Goal: Task Accomplishment & Management: Manage account settings

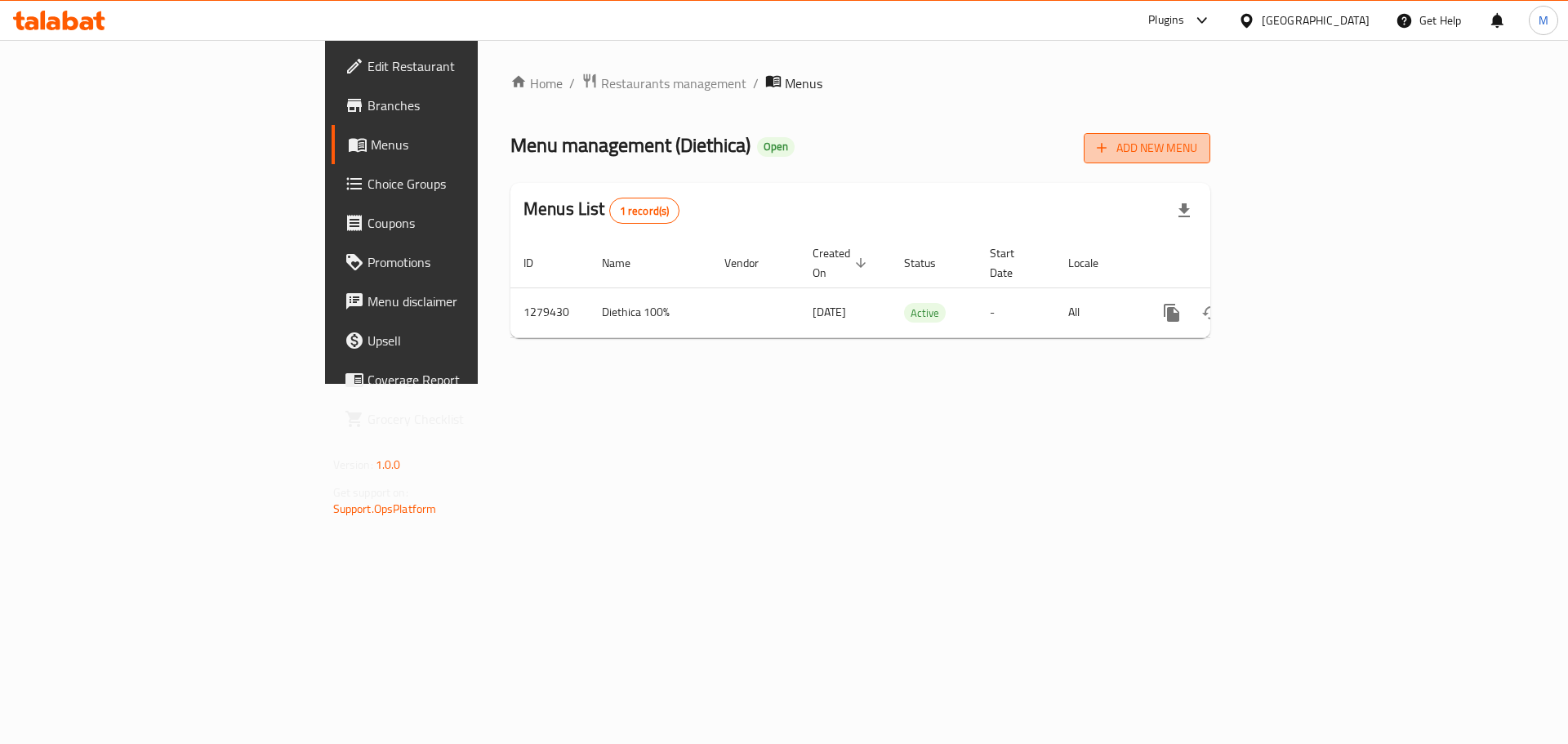
click at [1198, 149] on span "Add New Menu" at bounding box center [1147, 148] width 101 height 20
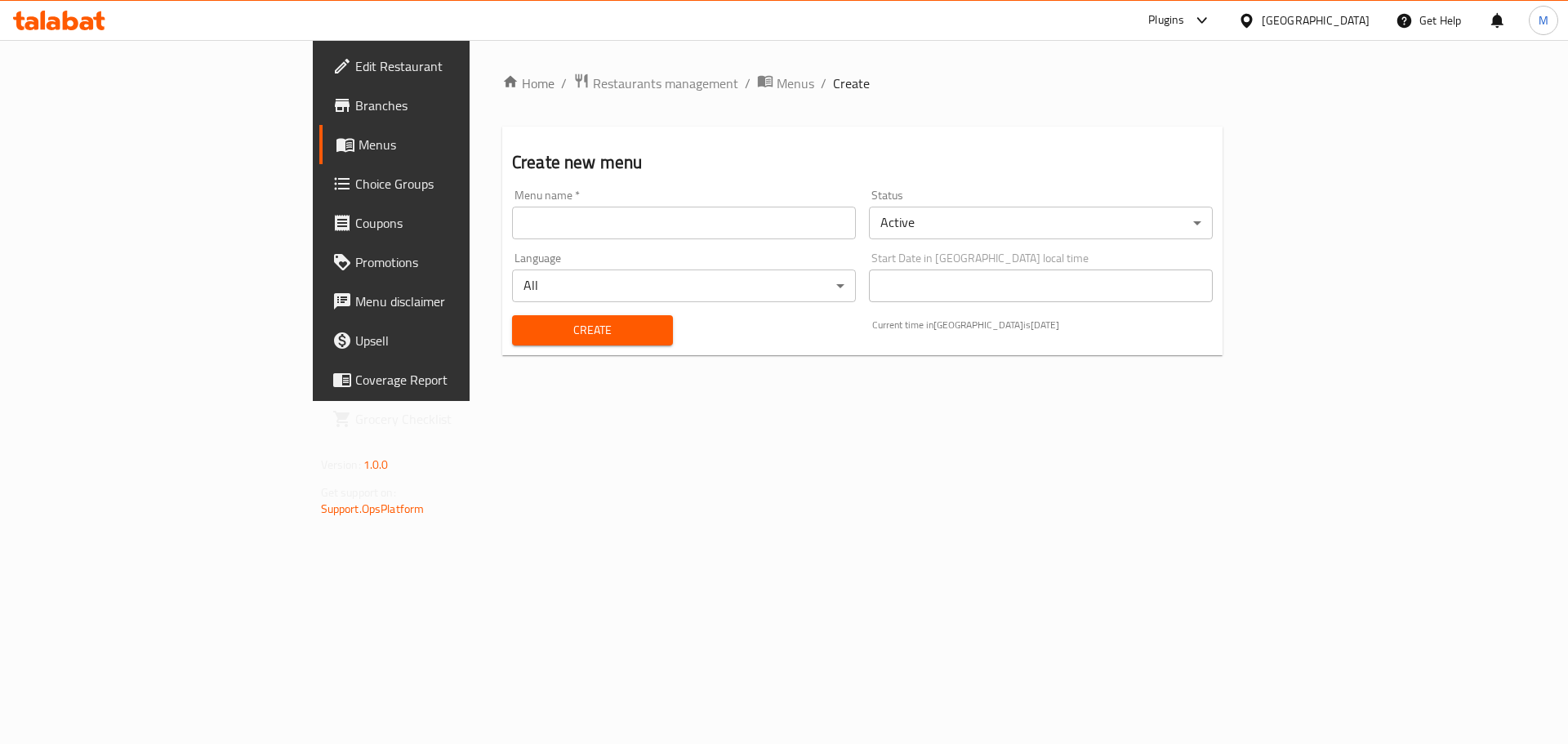
click at [1244, 224] on body "​ Plugins [GEOGRAPHIC_DATA] Get Help M Edit Restaurant Branches Menus Choice Gr…" at bounding box center [784, 392] width 1568 height 705
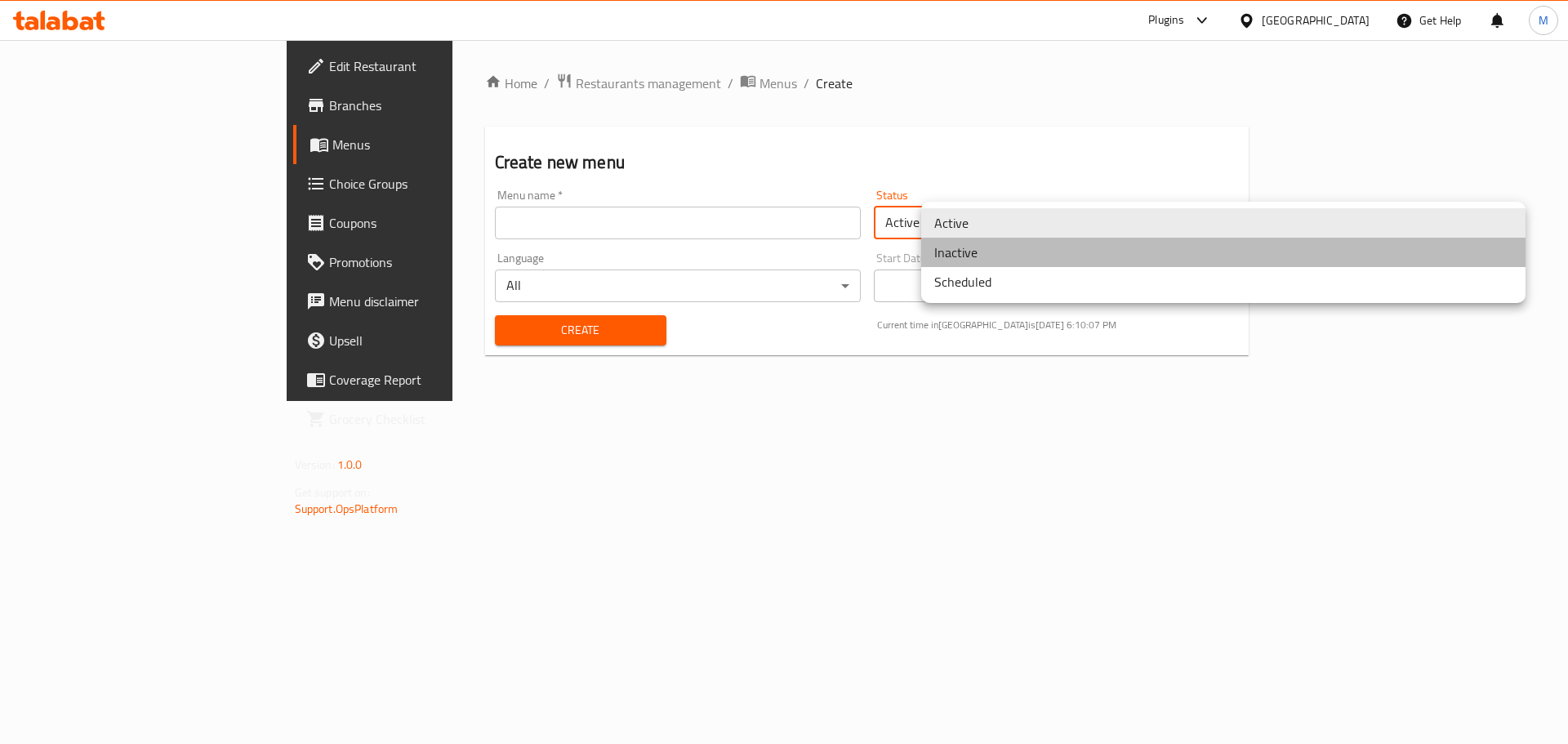
click at [979, 256] on li "Inactive" at bounding box center [1224, 252] width 605 height 29
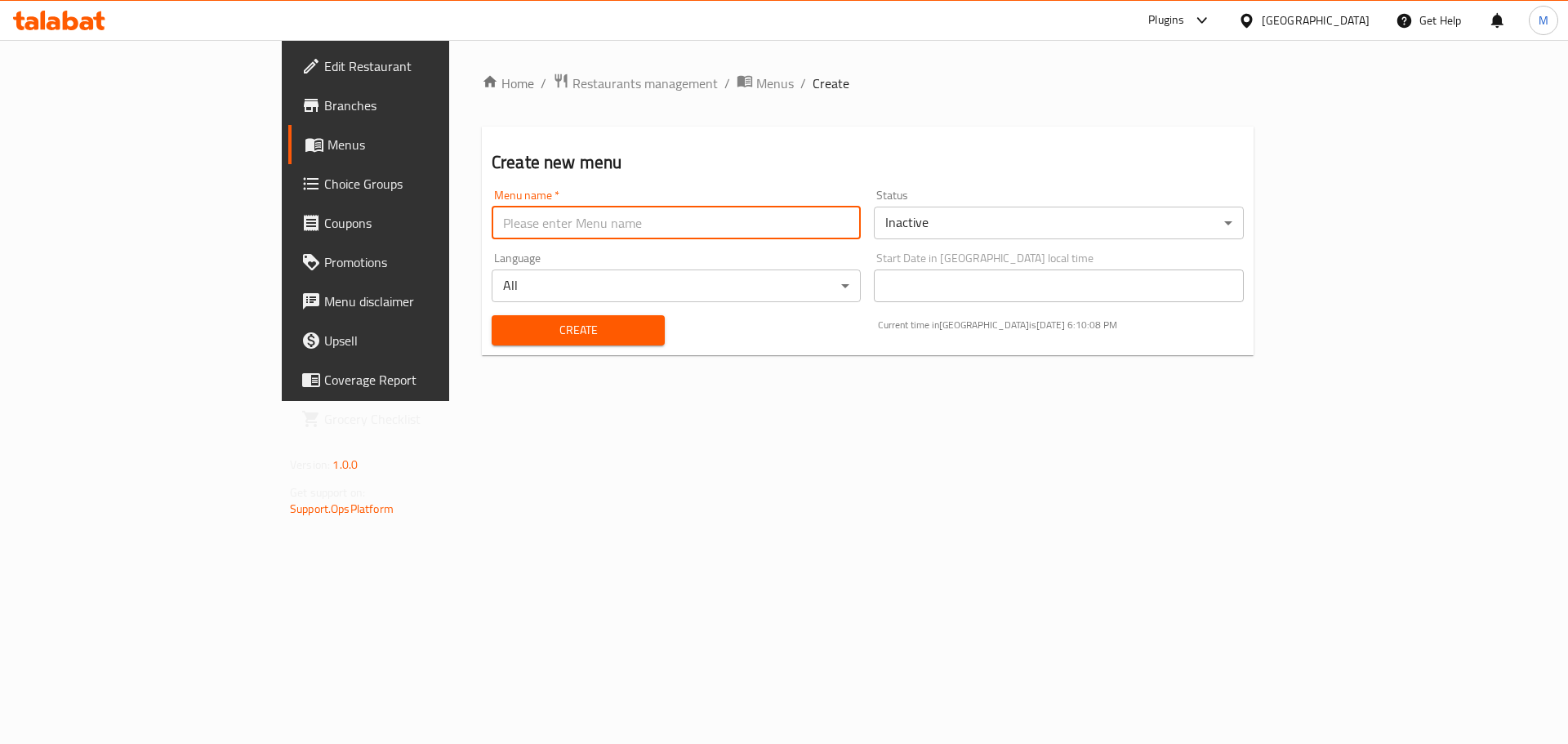
click at [621, 228] on input "text" at bounding box center [676, 223] width 369 height 33
type input "[DATE]"
click at [505, 336] on span "Create" at bounding box center [578, 330] width 147 height 20
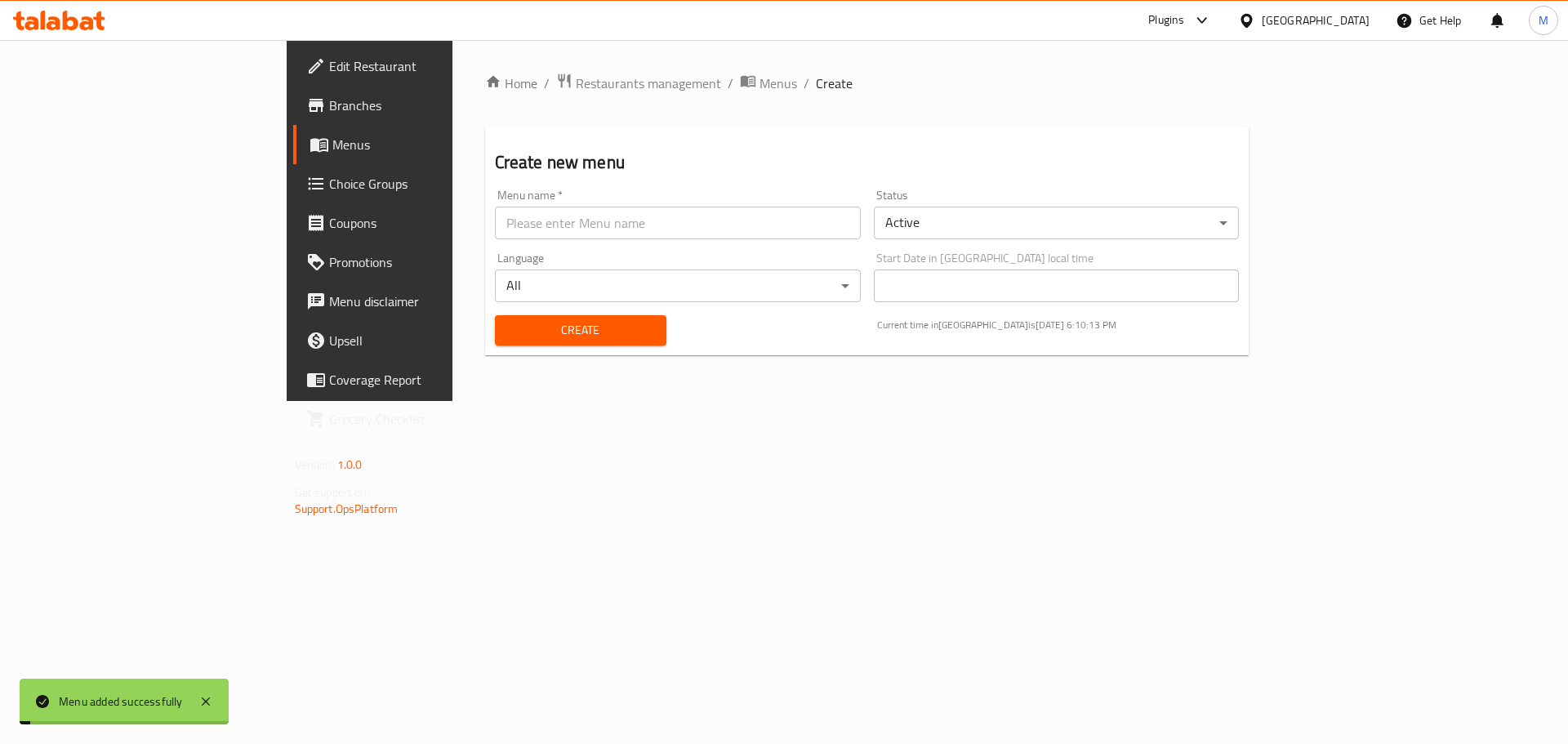
drag, startPoint x: 579, startPoint y: 84, endPoint x: 626, endPoint y: 105, distance: 51.5
click at [759, 84] on span "Menus" at bounding box center [778, 84] width 38 height 20
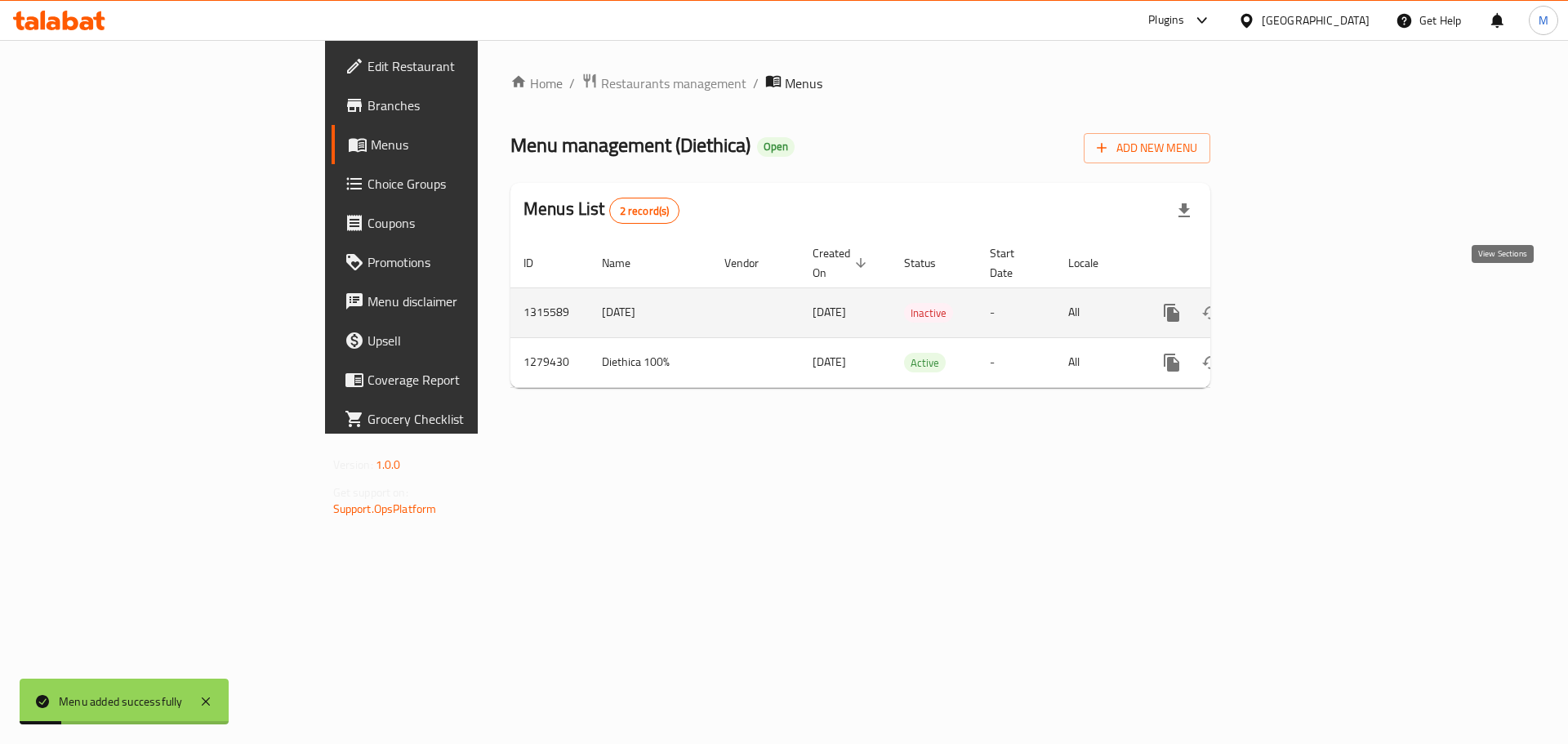
click at [1309, 293] on link "enhanced table" at bounding box center [1290, 313] width 39 height 39
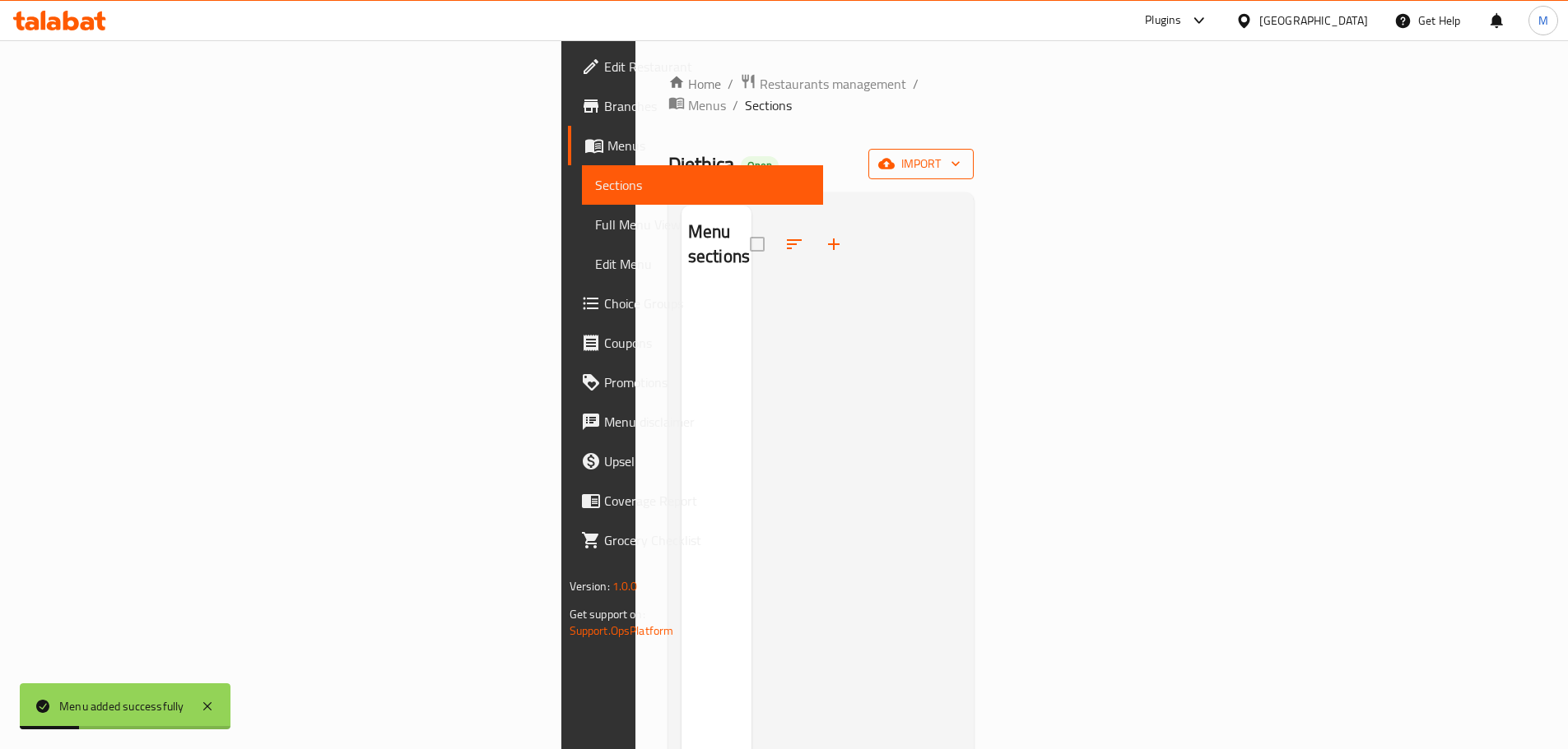
click at [961, 153] on span "import" at bounding box center [921, 163] width 79 height 21
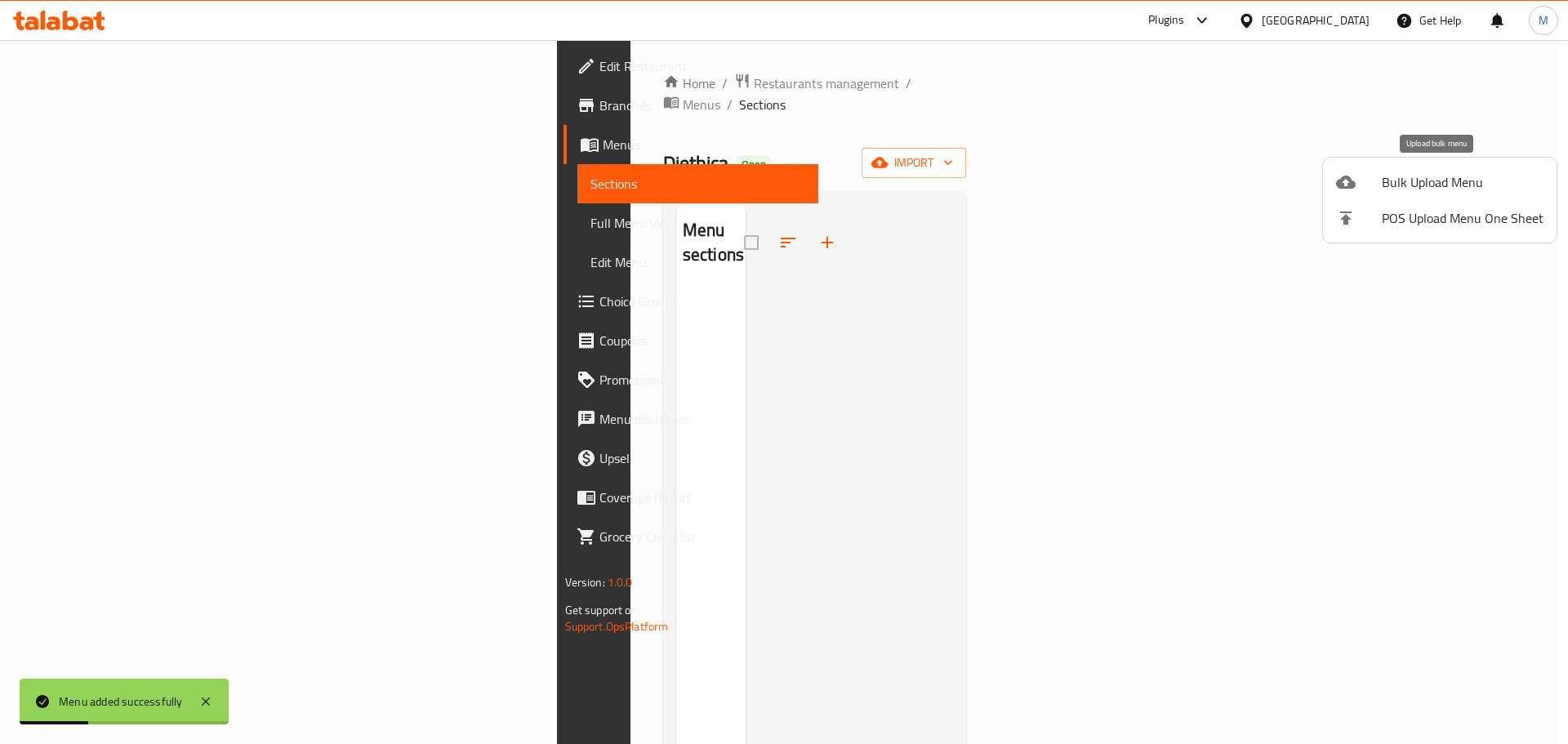
click at [1435, 172] on span "Bulk Upload Menu" at bounding box center [1462, 182] width 161 height 20
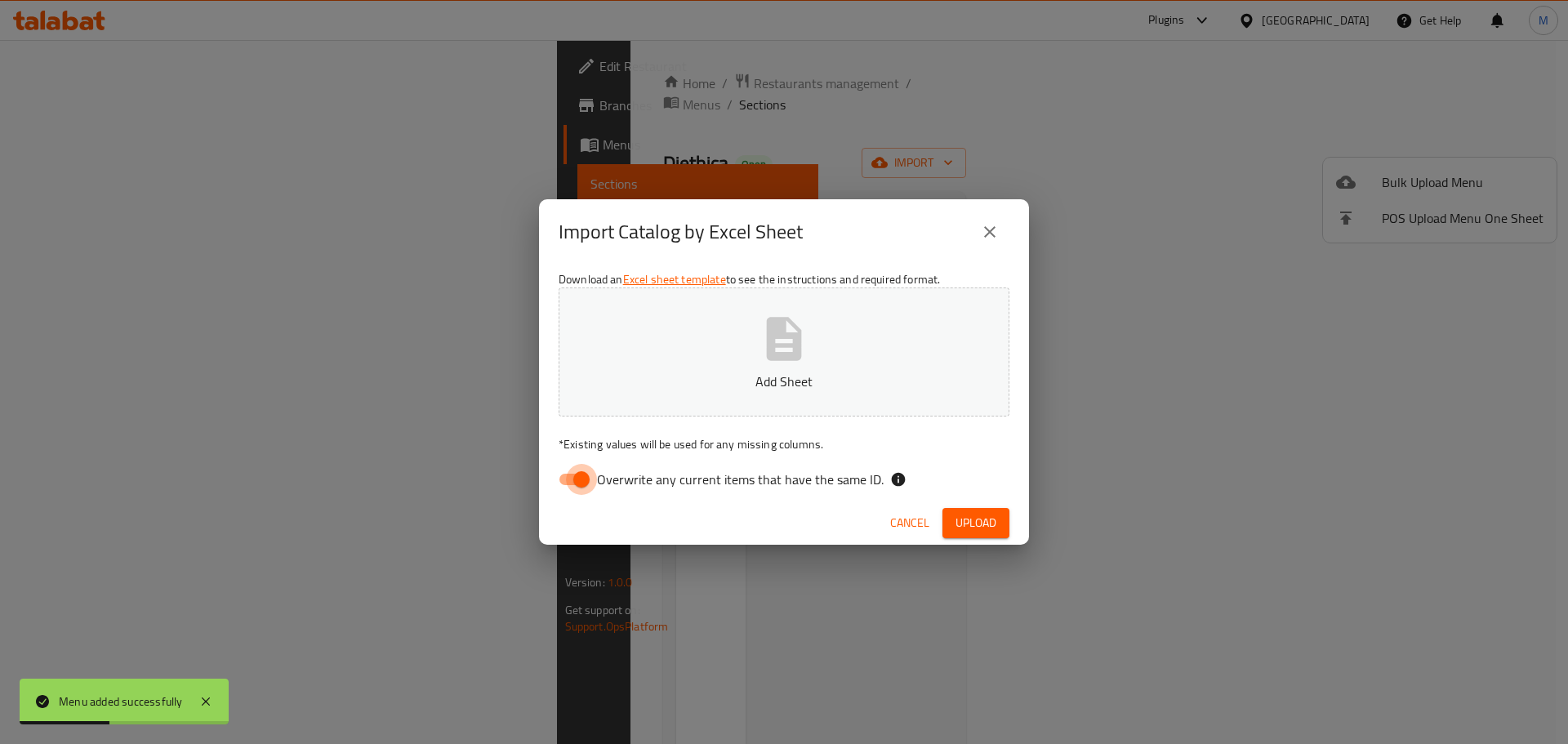
click at [583, 485] on input "Overwrite any current items that have the same ID." at bounding box center [582, 479] width 93 height 31
checkbox input "false"
click at [792, 334] on icon "button" at bounding box center [784, 338] width 35 height 43
click at [995, 530] on span "Upload" at bounding box center [977, 523] width 41 height 20
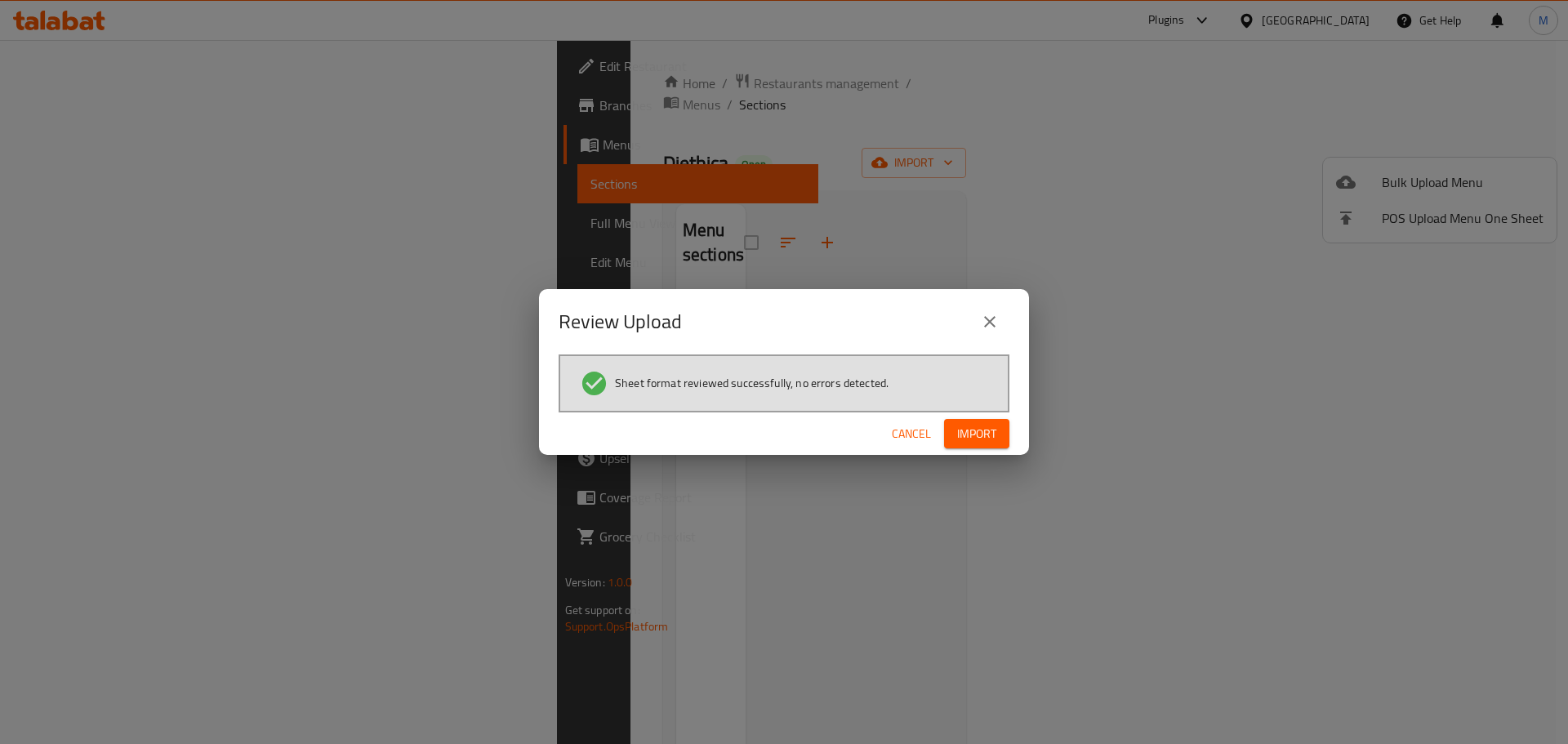
click at [1004, 440] on button "Import" at bounding box center [977, 434] width 66 height 30
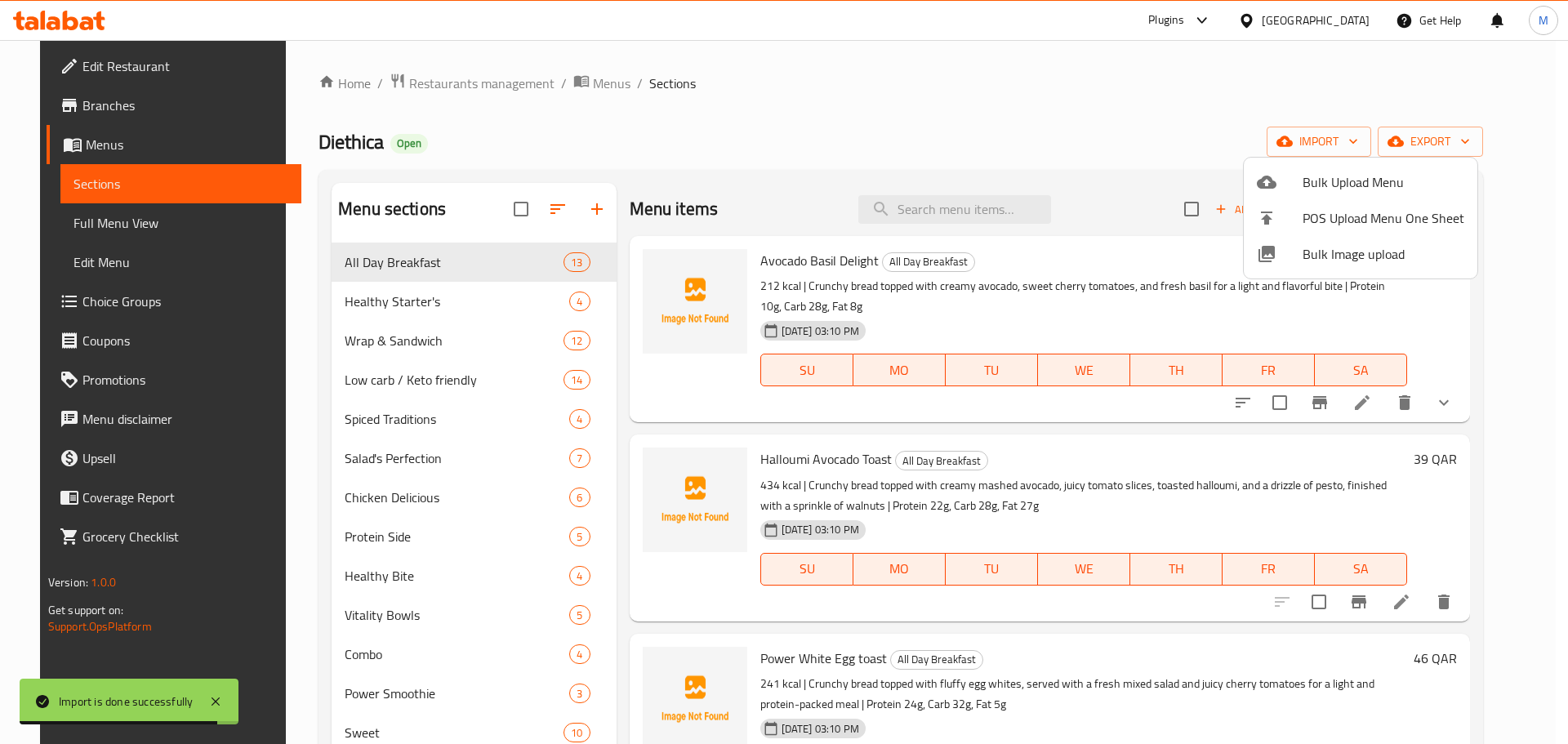
click at [919, 98] on div at bounding box center [784, 372] width 1568 height 744
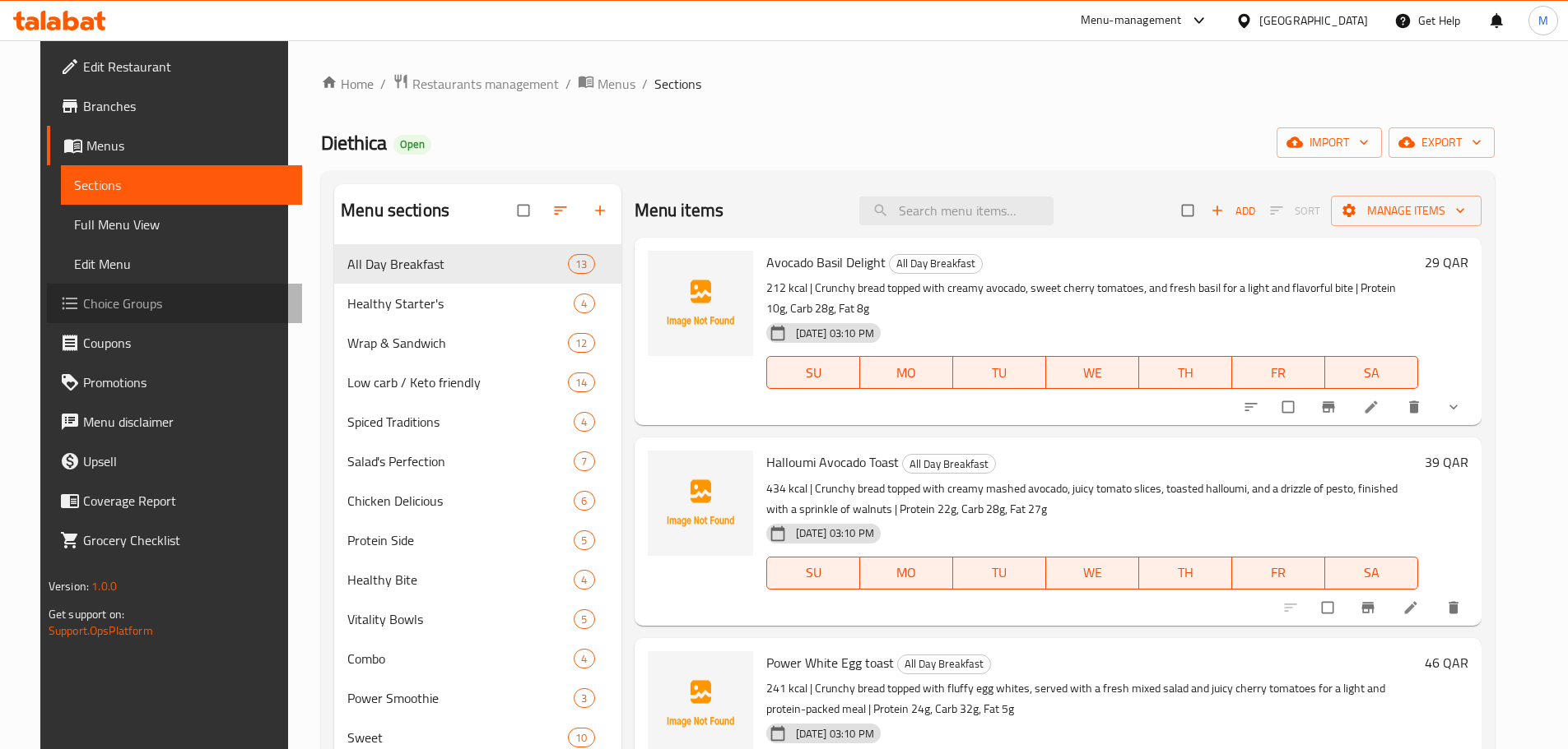
click at [96, 302] on span "Choice Groups" at bounding box center [186, 304] width 205 height 20
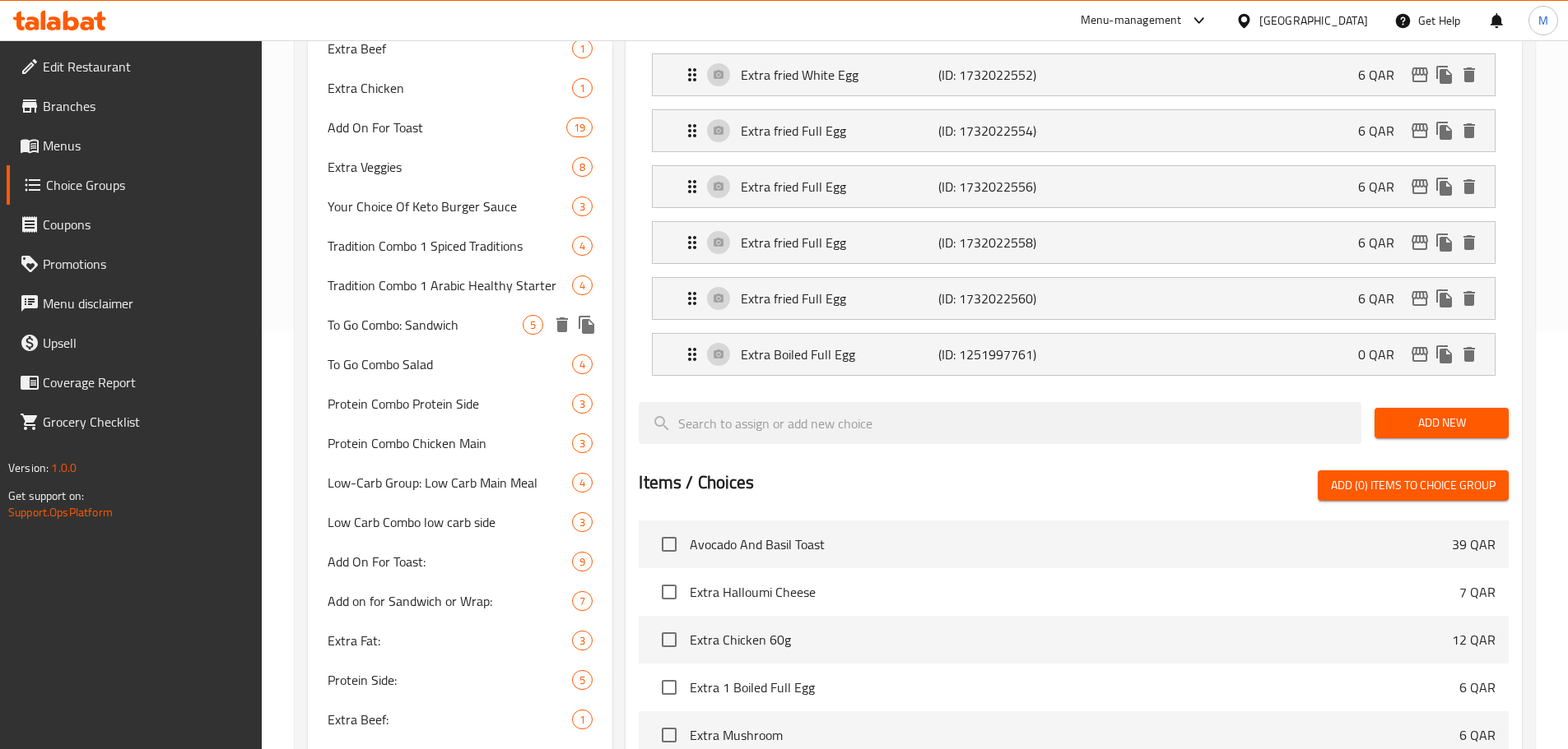
scroll to position [151, 0]
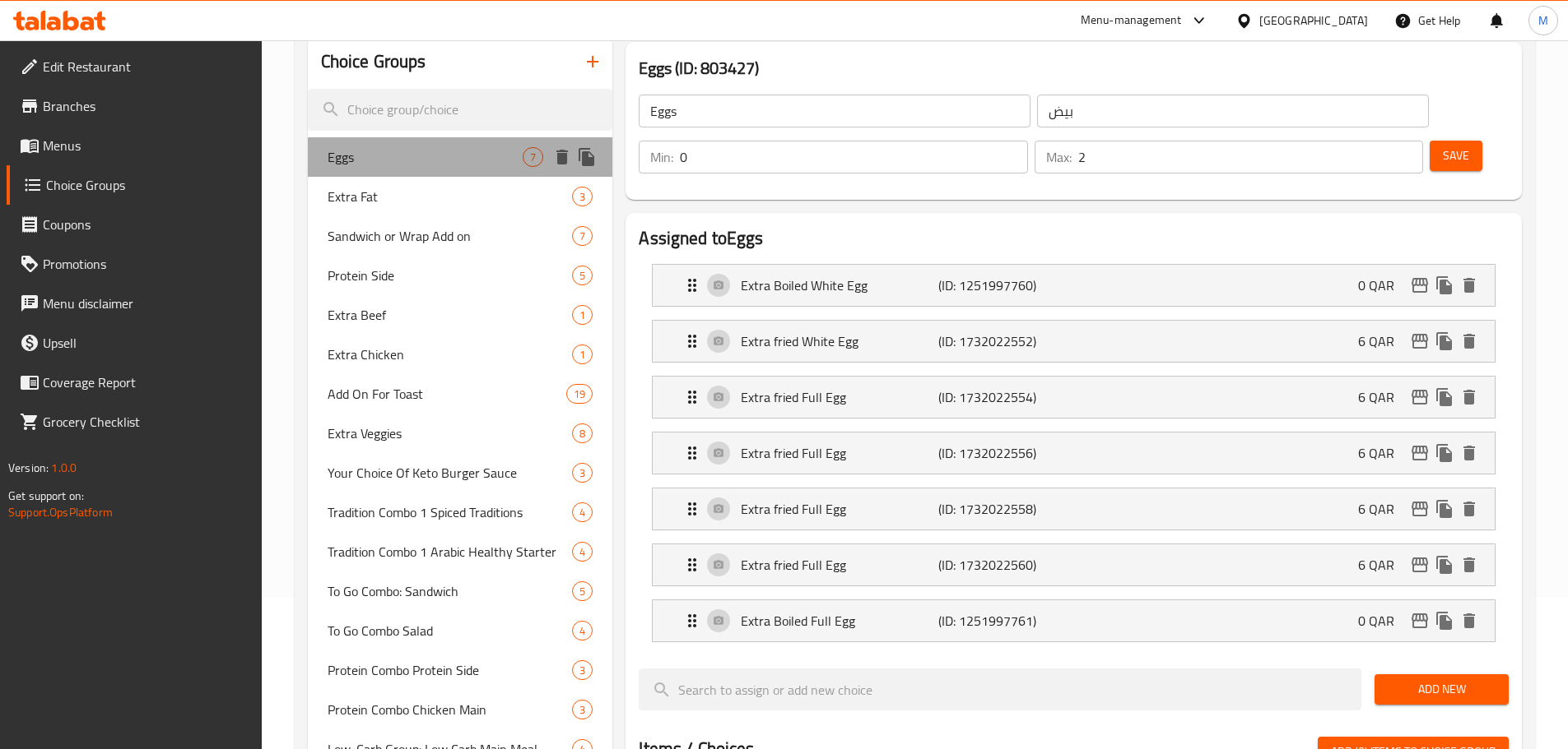
click at [430, 155] on span "Eggs" at bounding box center [425, 157] width 196 height 20
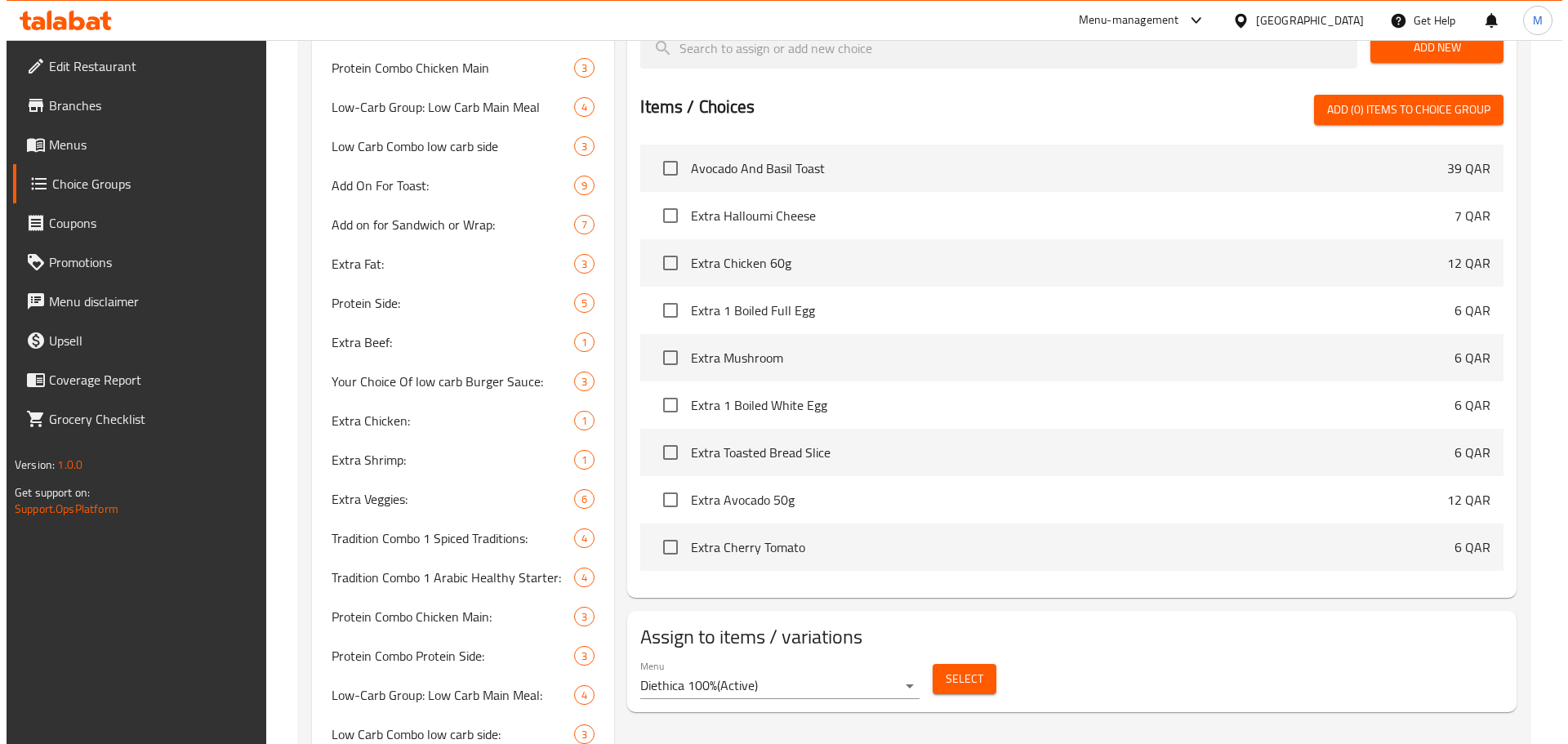
scroll to position [968, 0]
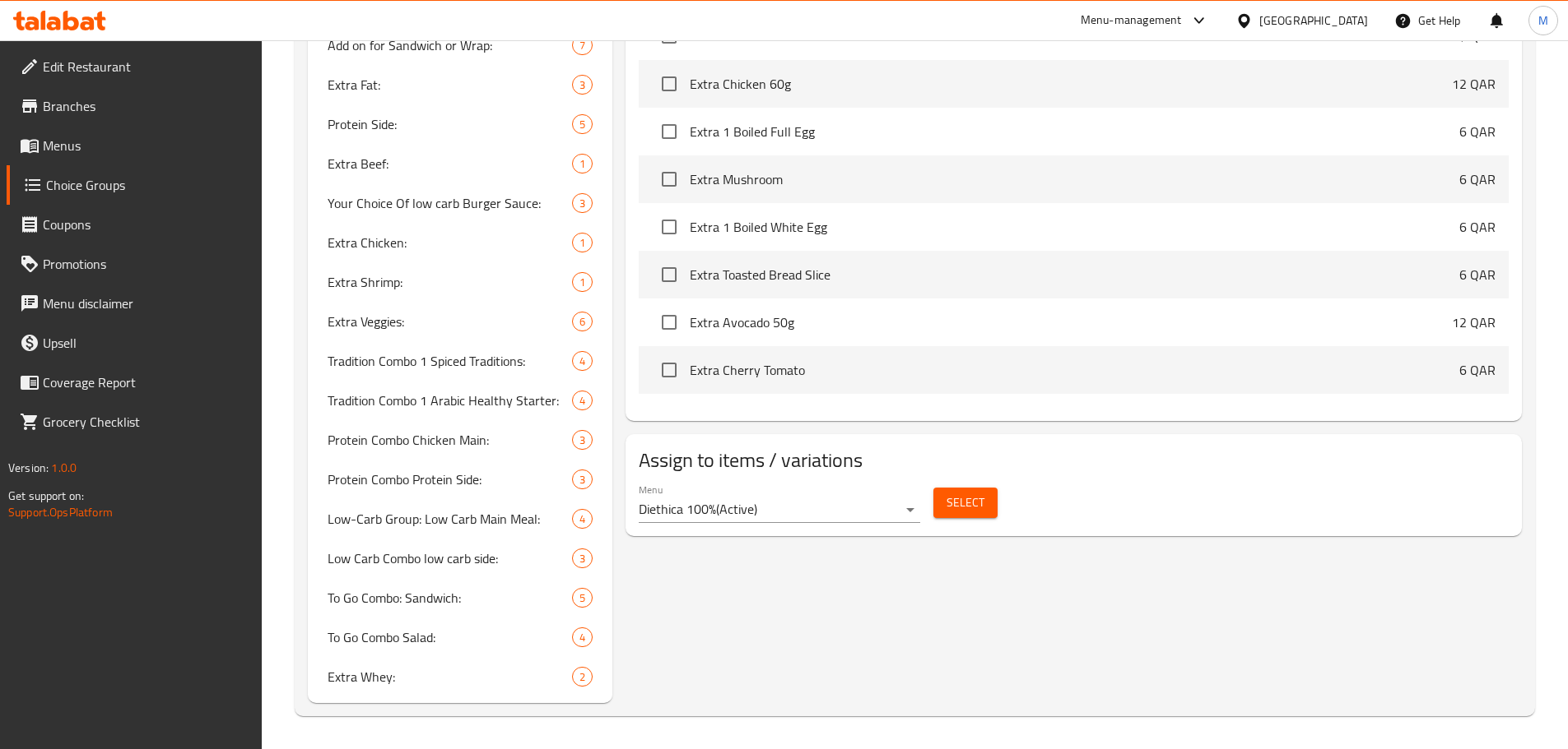
click at [979, 488] on button "Select" at bounding box center [966, 502] width 64 height 31
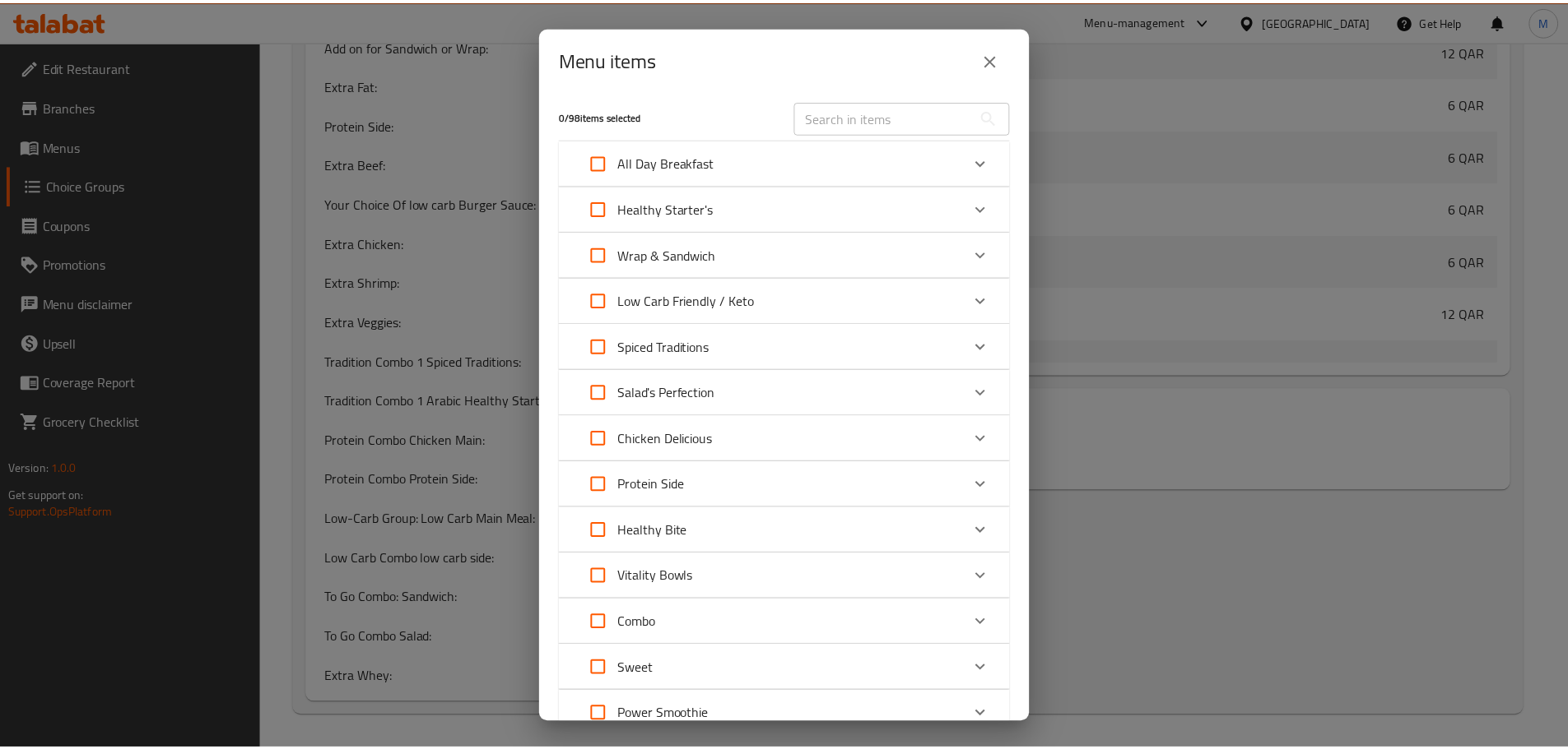
scroll to position [0, 0]
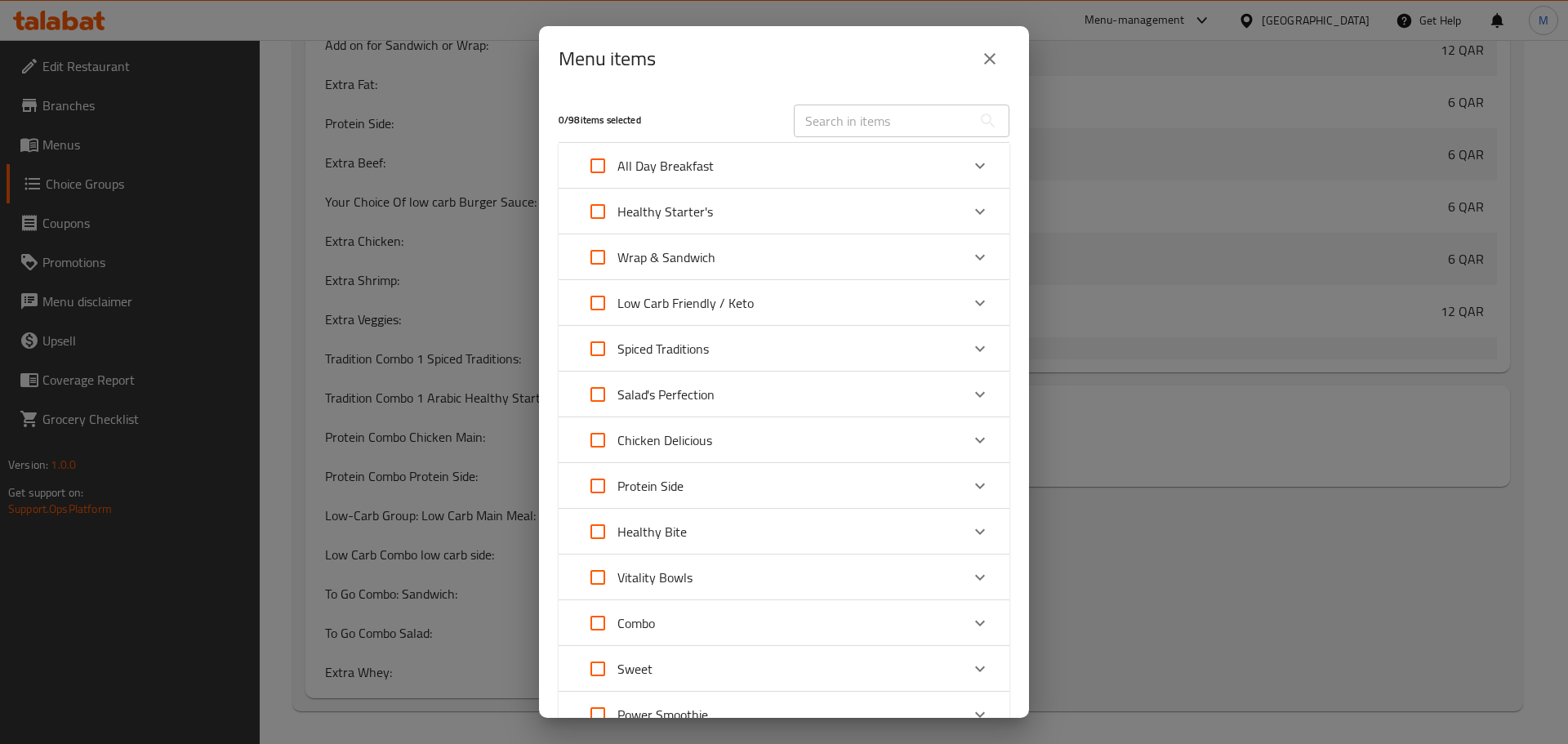
click at [983, 70] on button "close" at bounding box center [990, 59] width 39 height 39
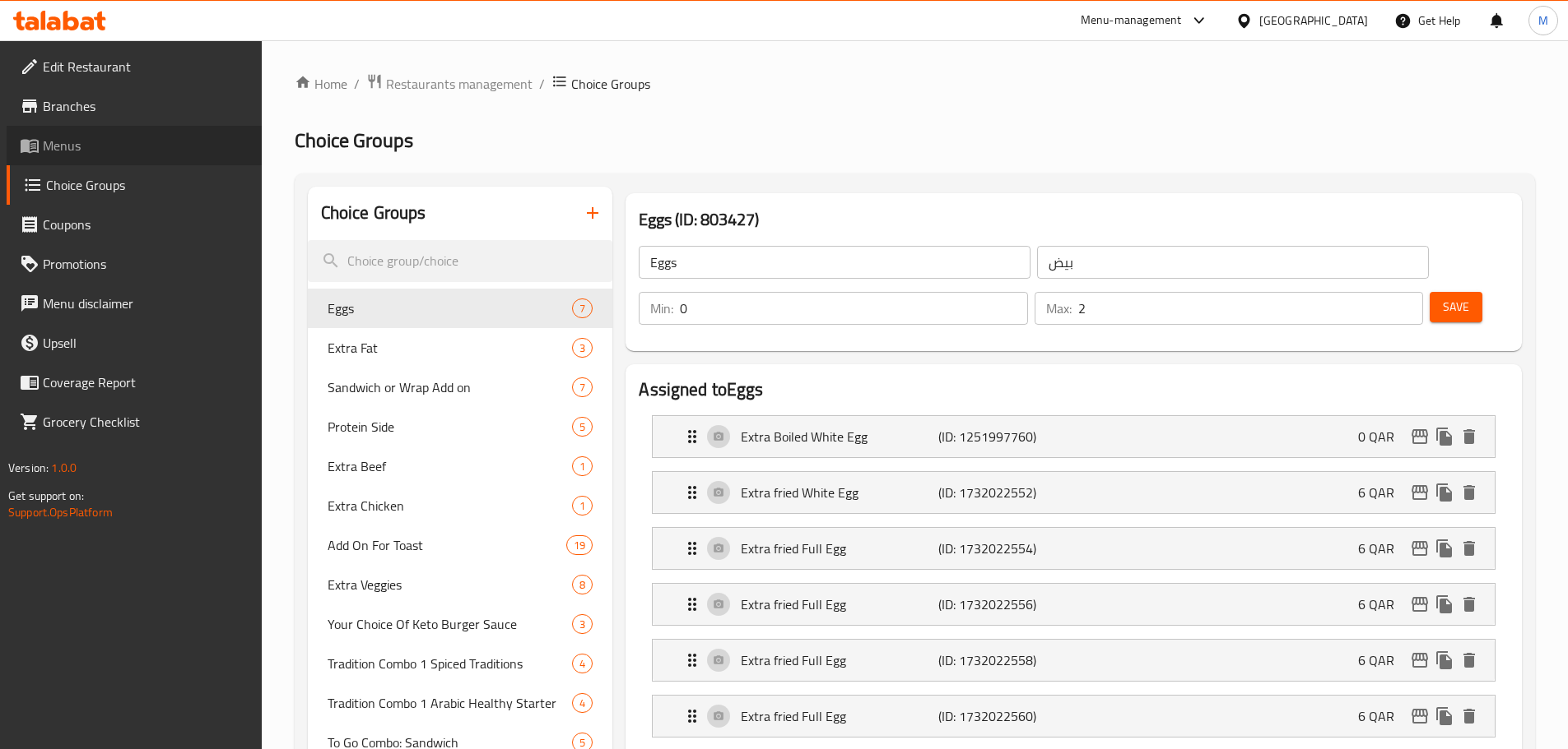
click at [155, 144] on span "Menus" at bounding box center [145, 146] width 205 height 20
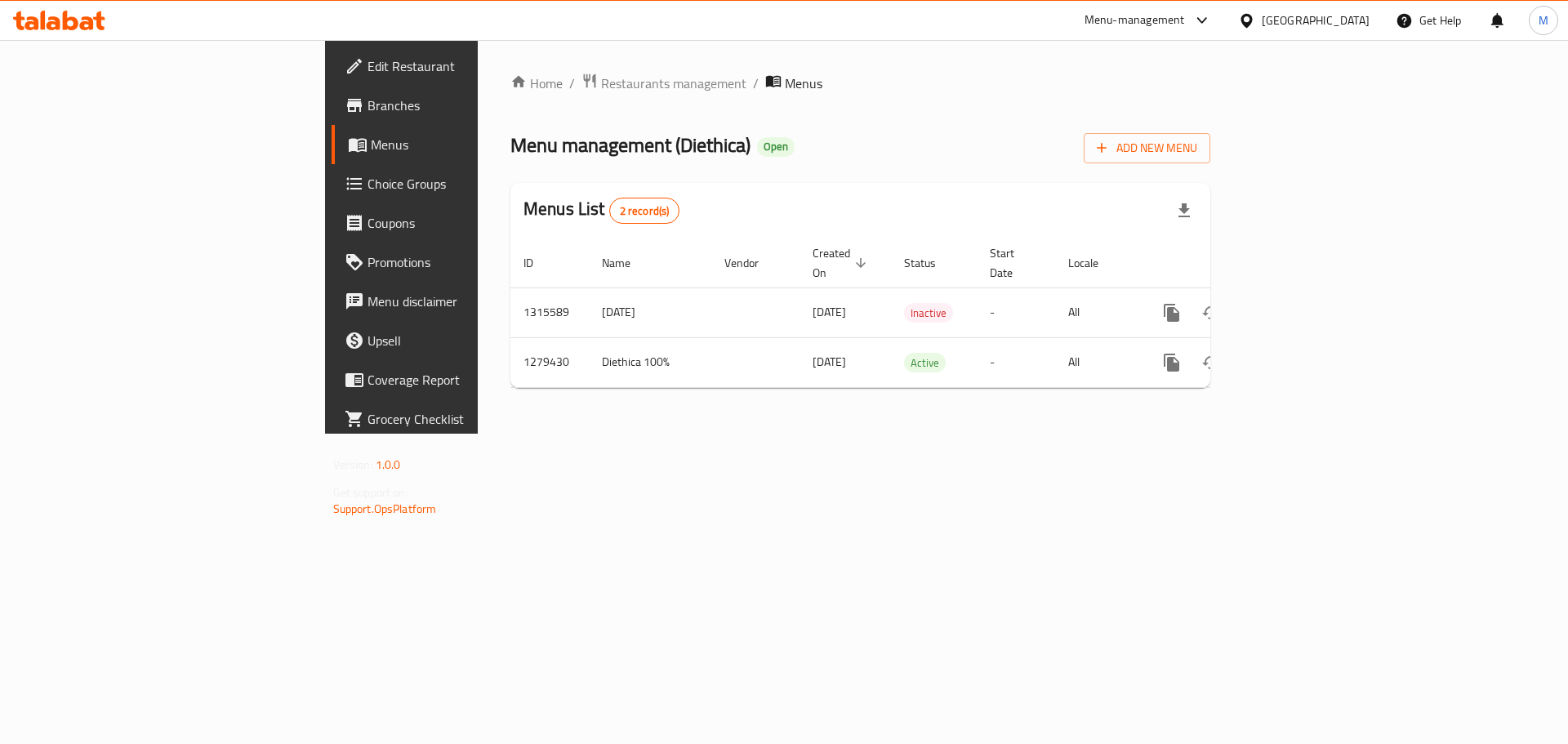
click at [1256, 12] on icon at bounding box center [1247, 20] width 17 height 17
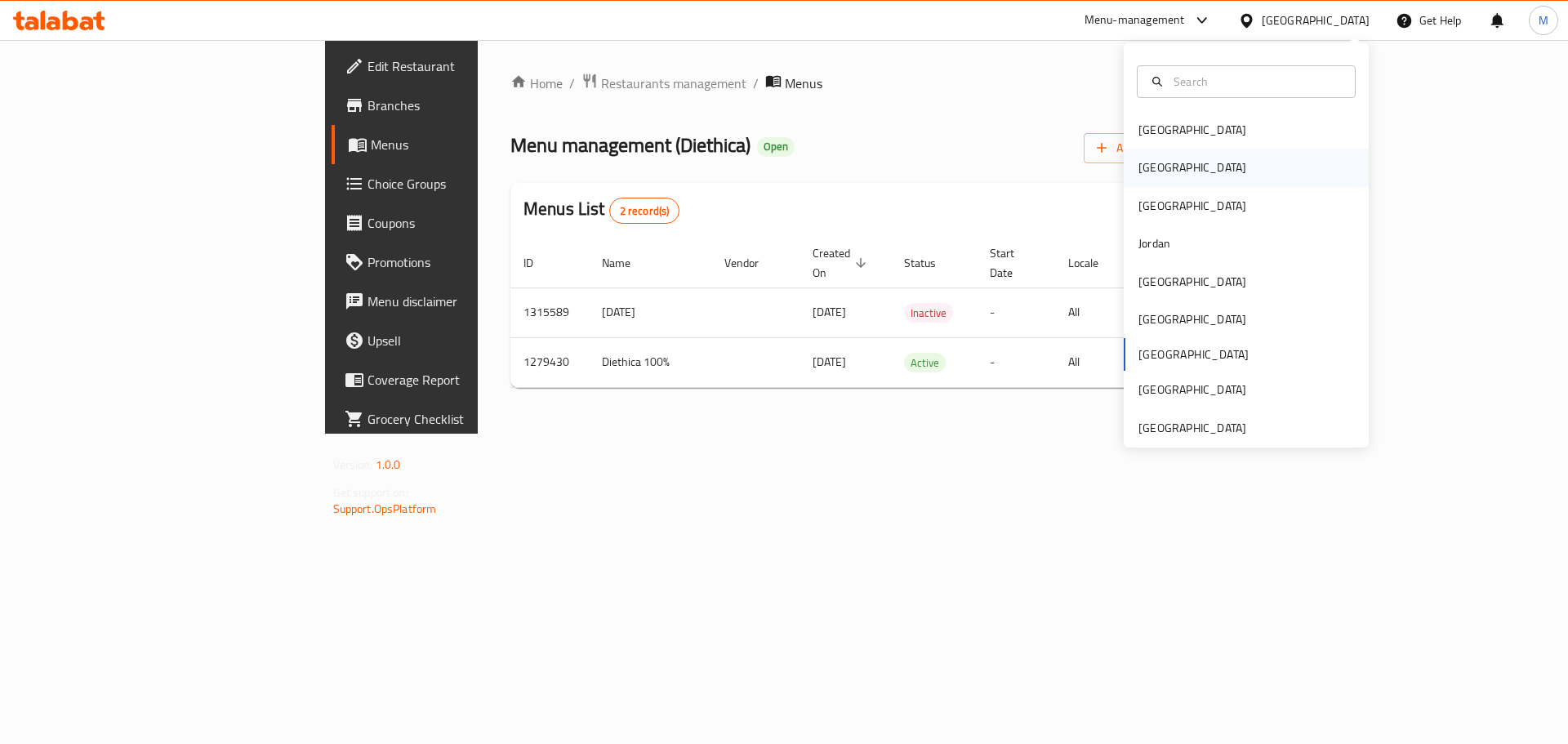
click at [1169, 159] on div "Egypt" at bounding box center [1246, 167] width 245 height 38
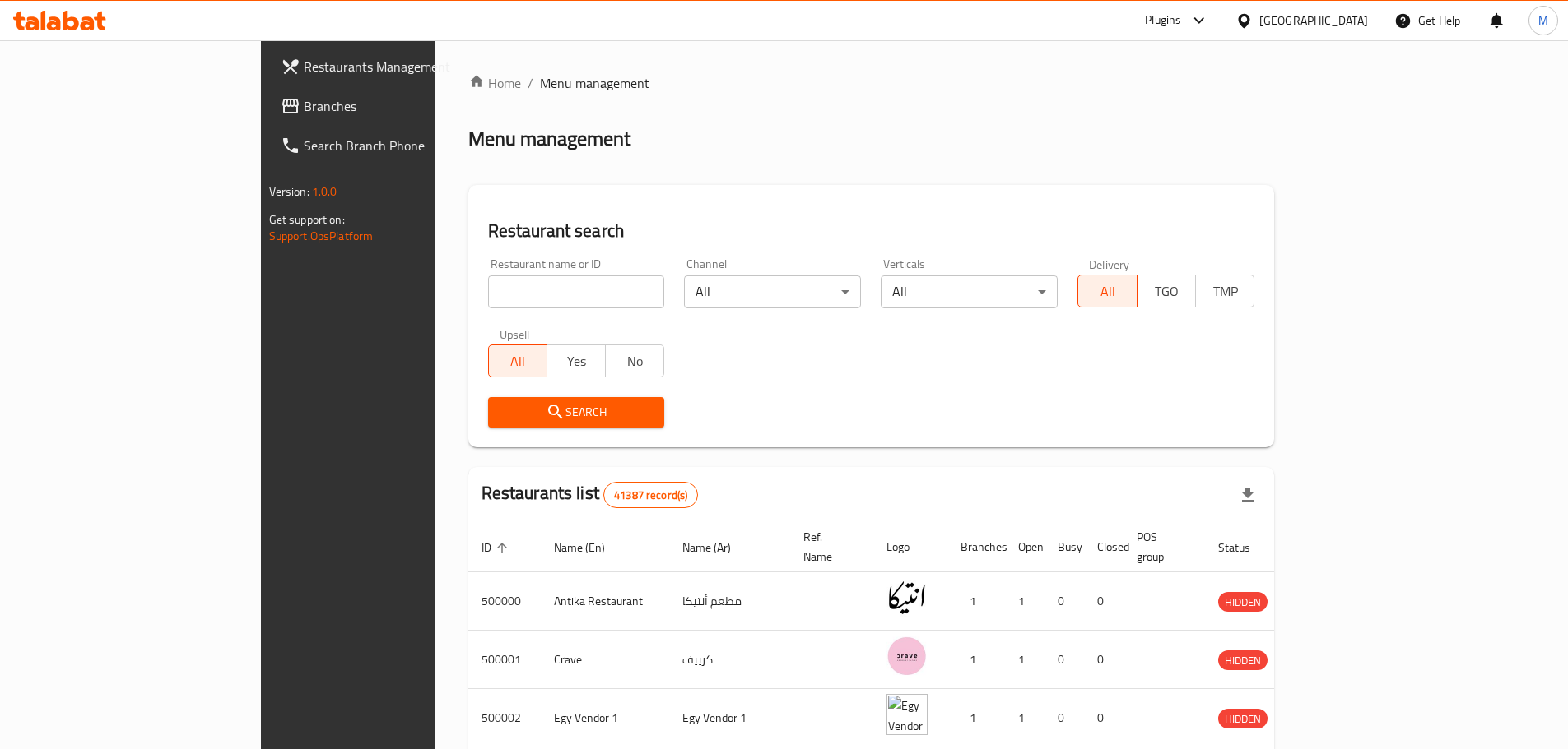
click at [488, 295] on input "search" at bounding box center [576, 292] width 177 height 33
paste input "683419"
type input "683419"
click button "Search" at bounding box center [576, 412] width 177 height 31
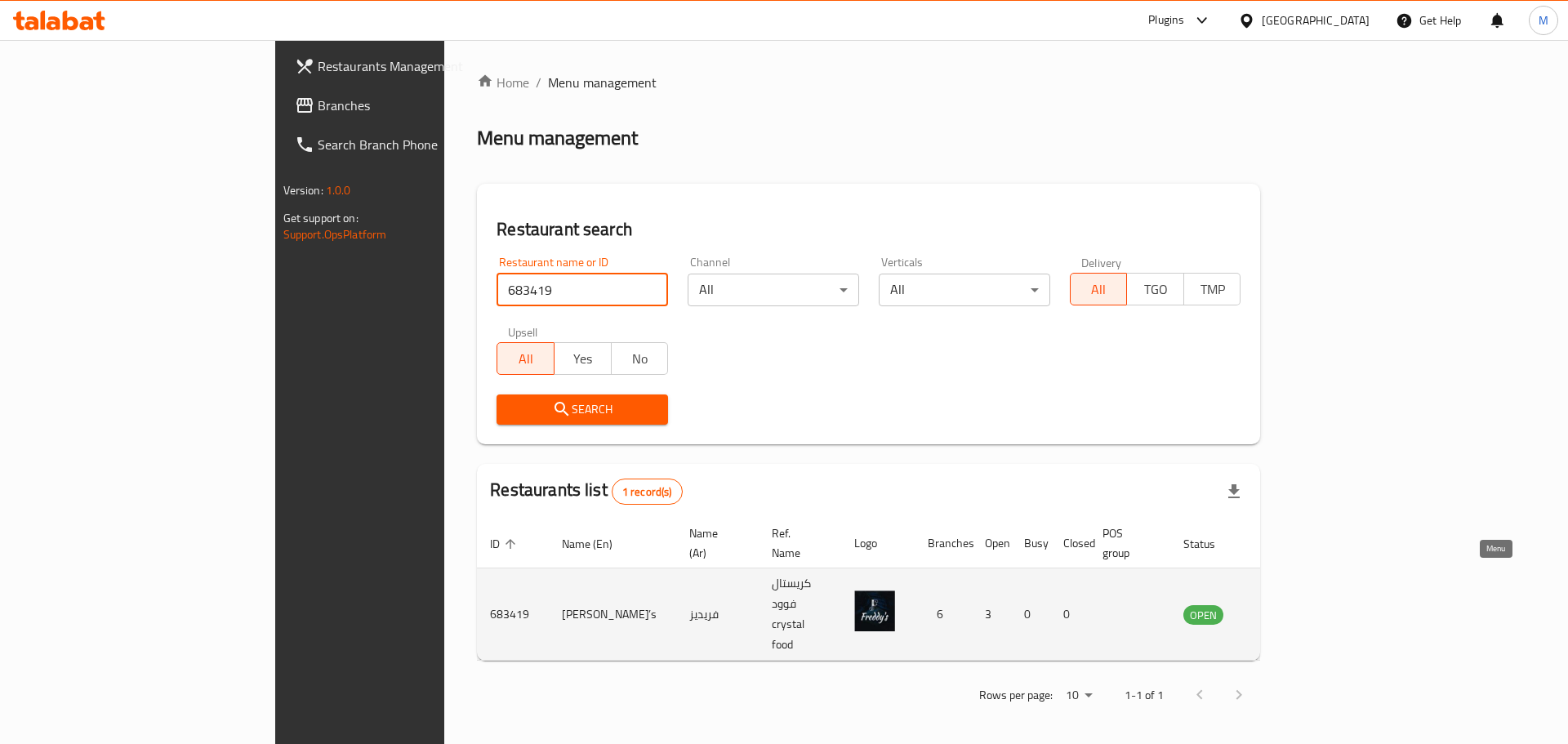
click at [1289, 605] on icon "enhanced table" at bounding box center [1280, 615] width 20 height 20
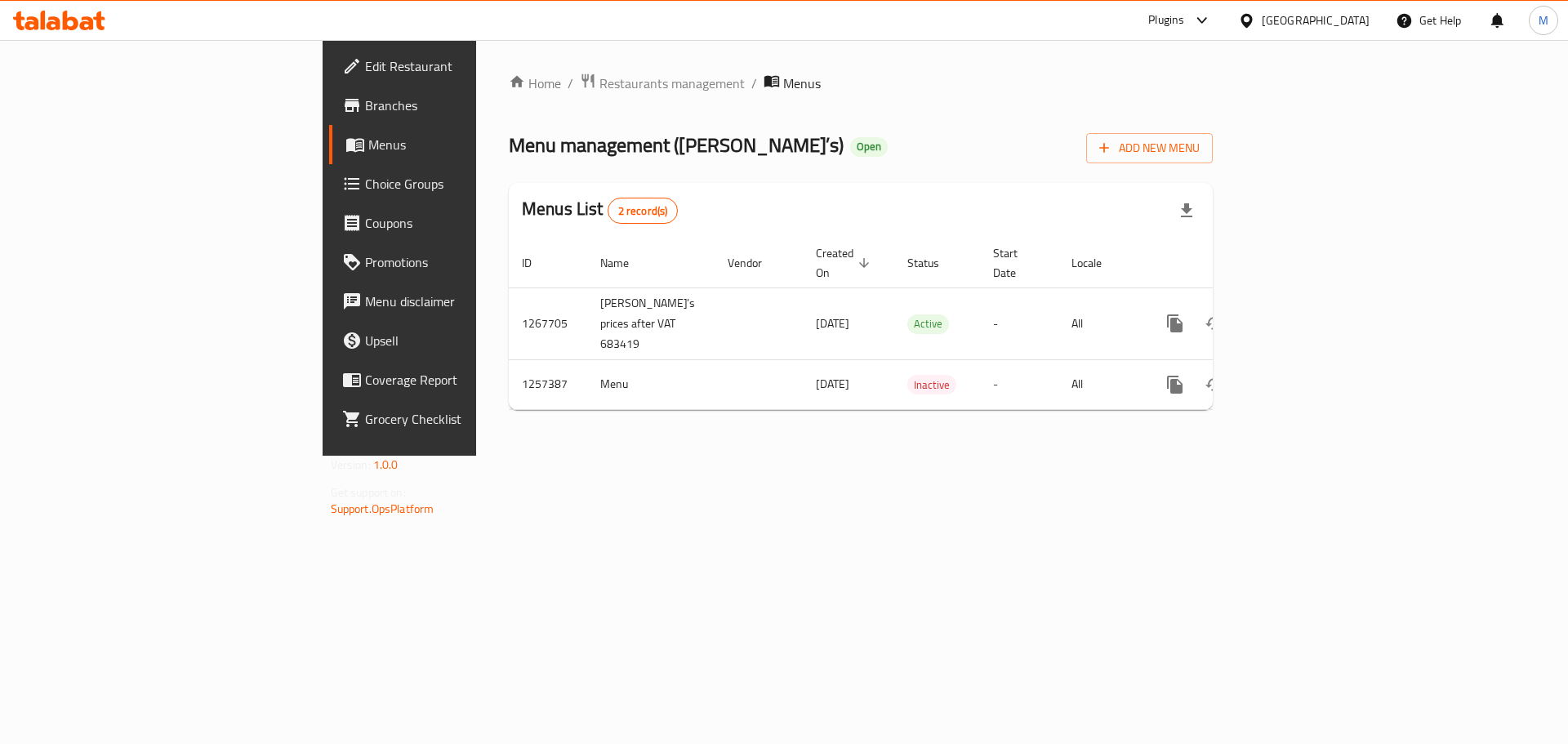
click at [365, 111] on span "Branches" at bounding box center [469, 106] width 206 height 20
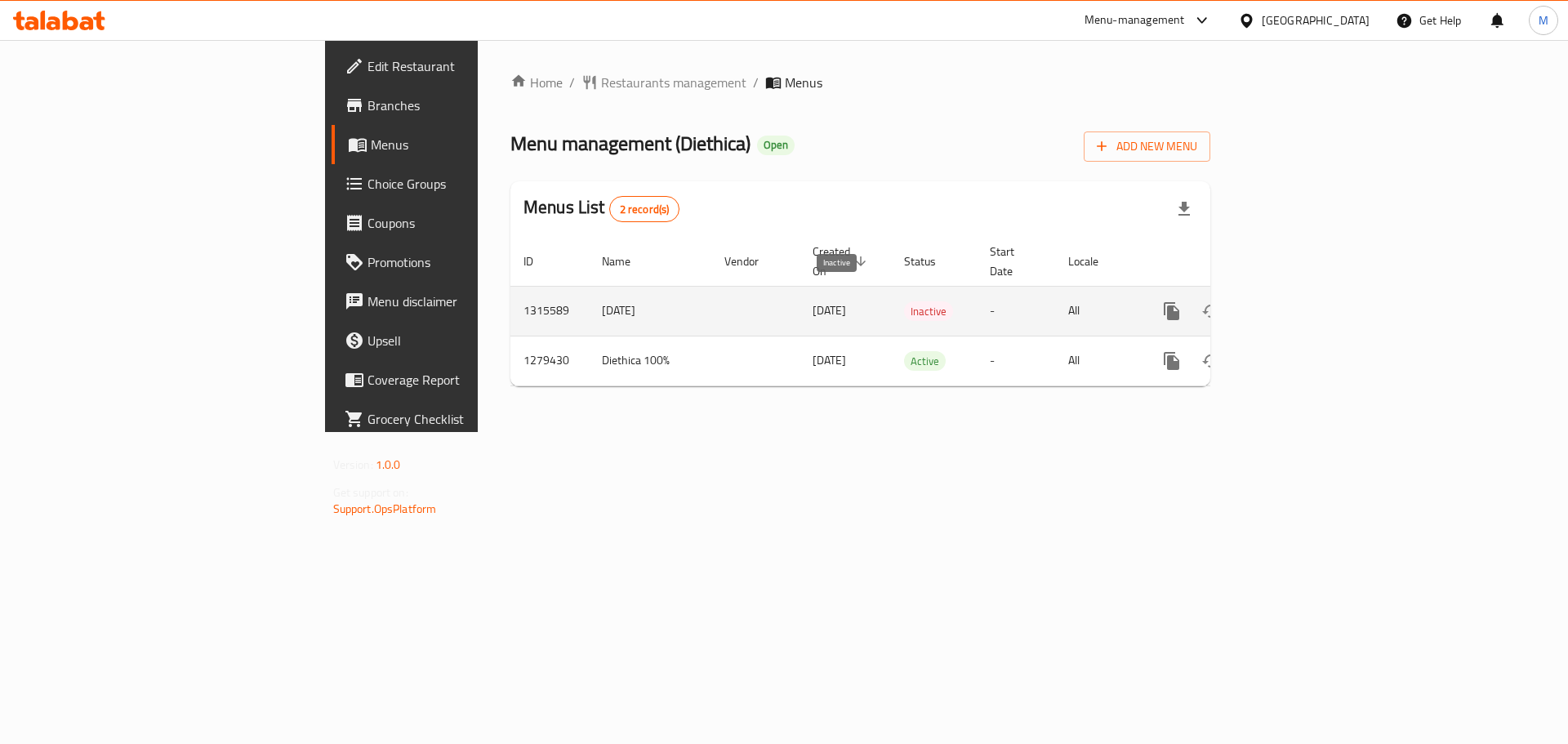
click at [904, 302] on span "Inactive" at bounding box center [929, 311] width 49 height 19
click at [1221, 302] on icon "enhanced table" at bounding box center [1212, 311] width 20 height 20
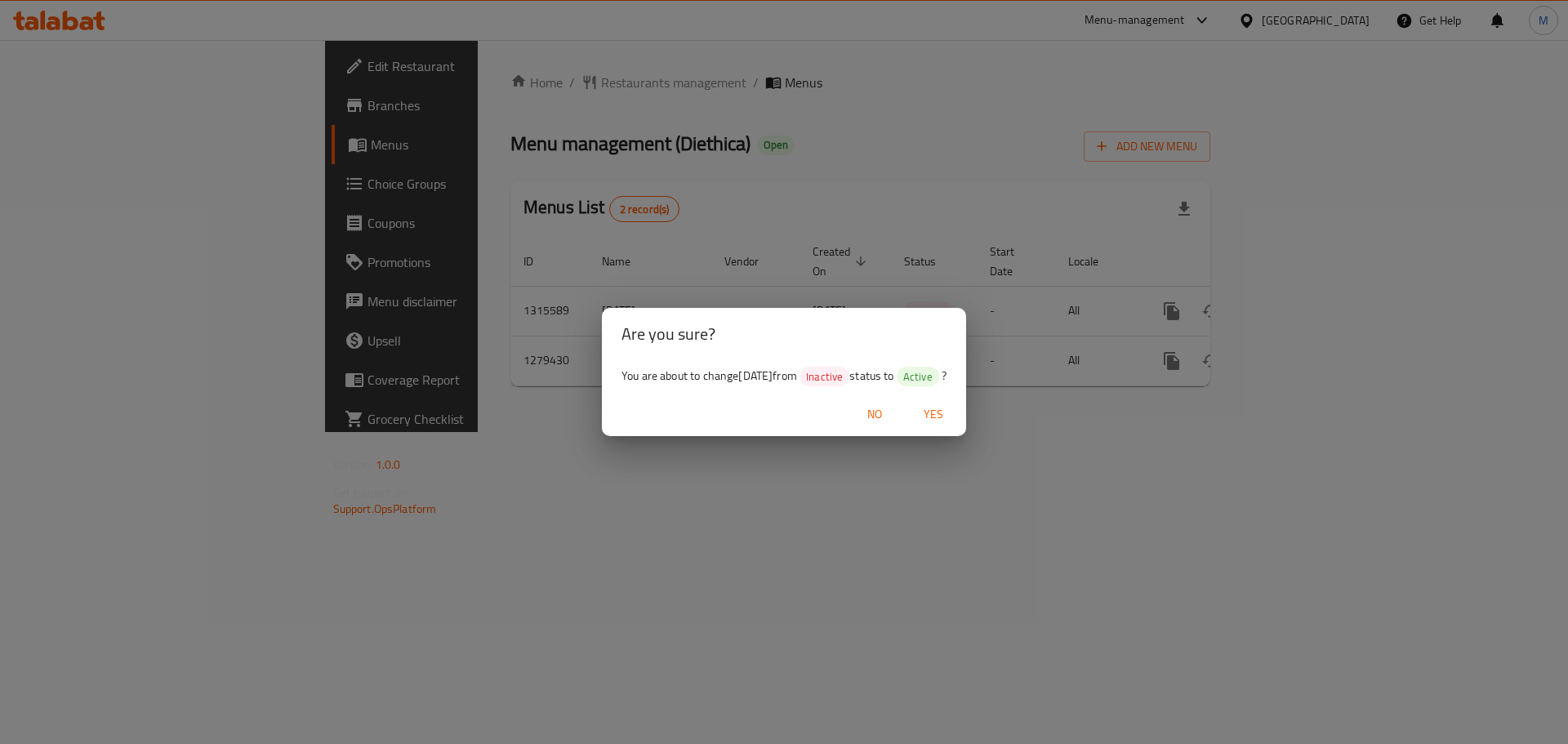
click at [942, 420] on span "Yes" at bounding box center [934, 415] width 39 height 20
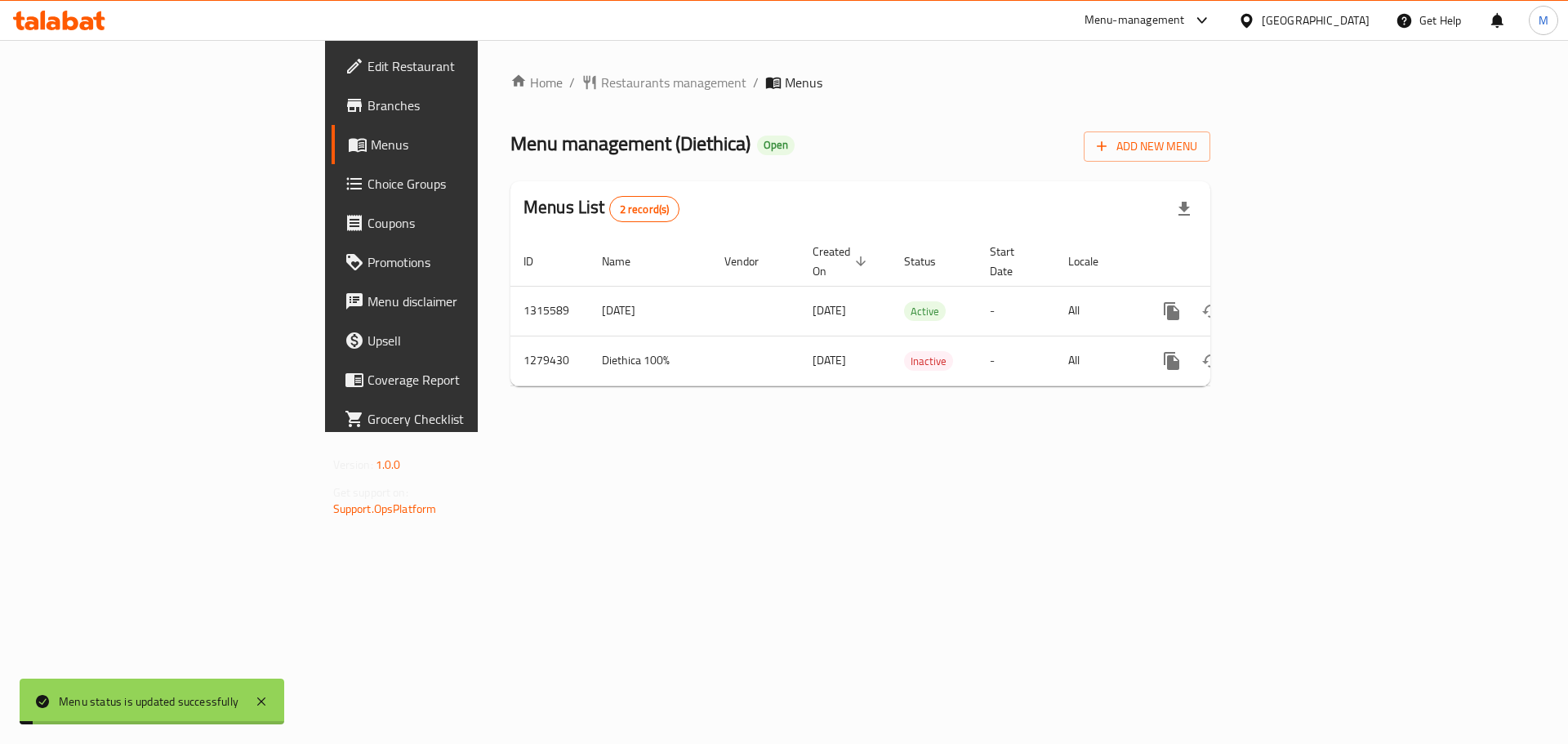
click at [1109, 417] on div "Home / Restaurants management / Menus Menu management ( Diethica ) Open Add New…" at bounding box center [860, 236] width 765 height 392
click at [368, 184] on span "Choice Groups" at bounding box center [471, 184] width 206 height 20
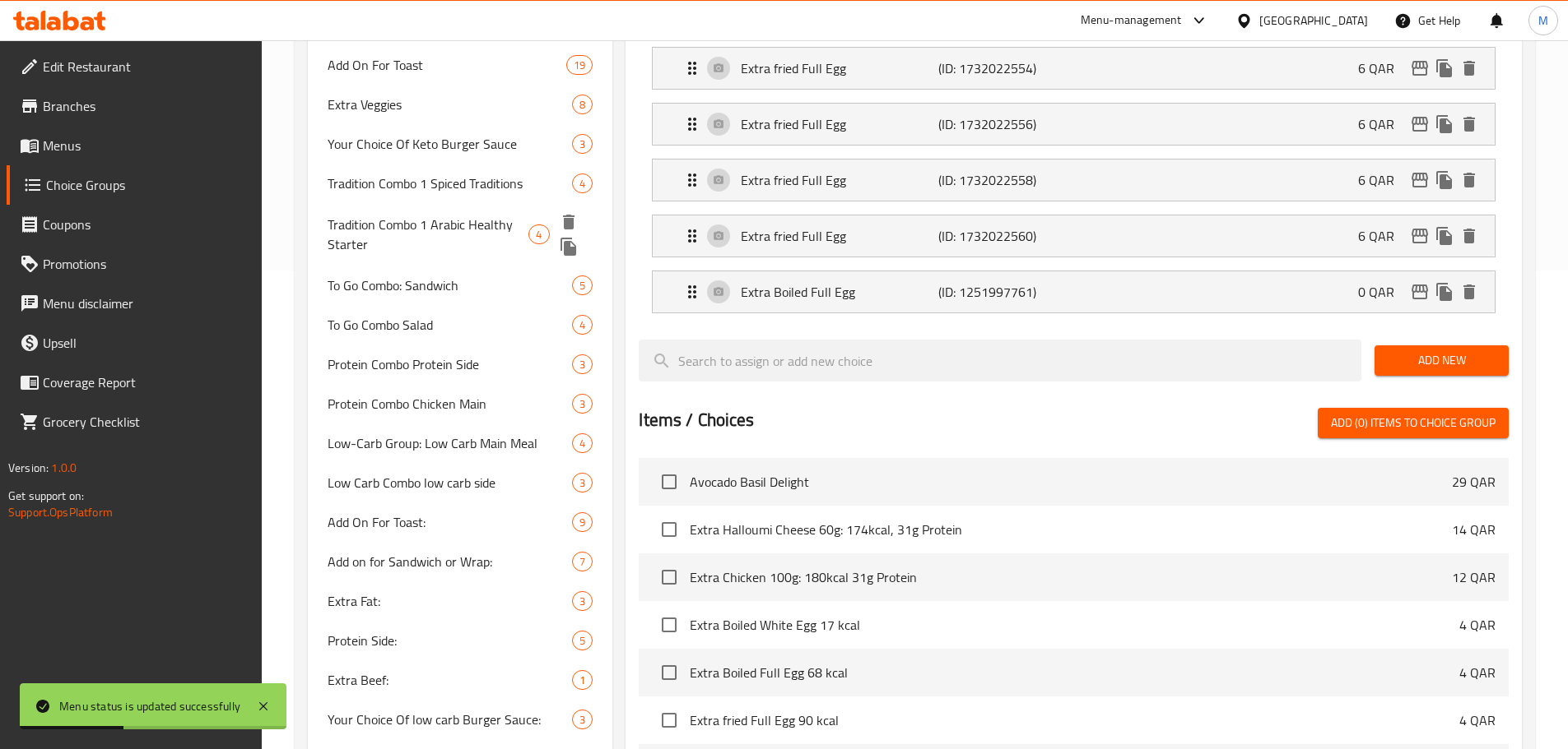
scroll to position [412, 0]
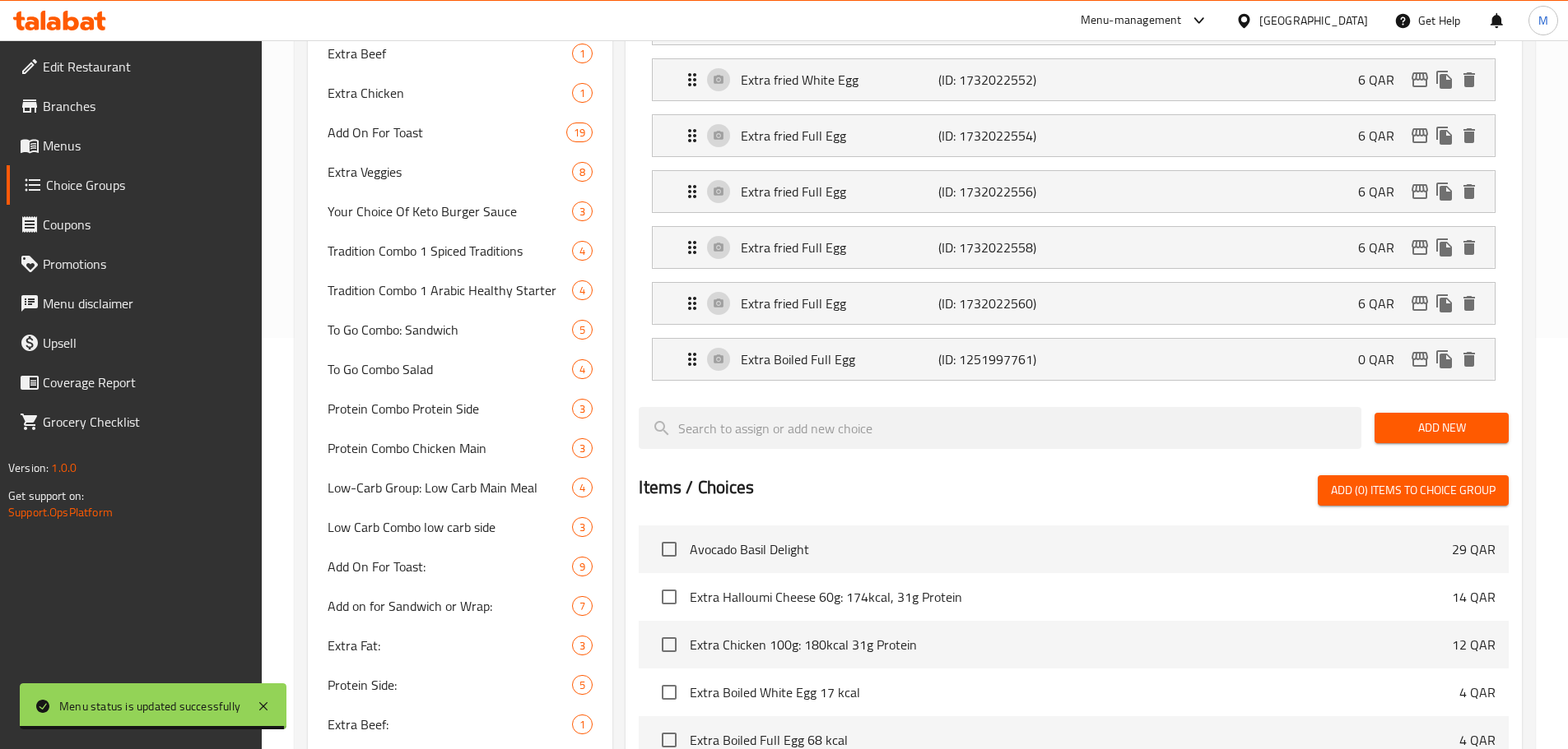
click at [653, 29] on div "Menu-management Qatar Get Help M" at bounding box center [784, 21] width 1568 height 40
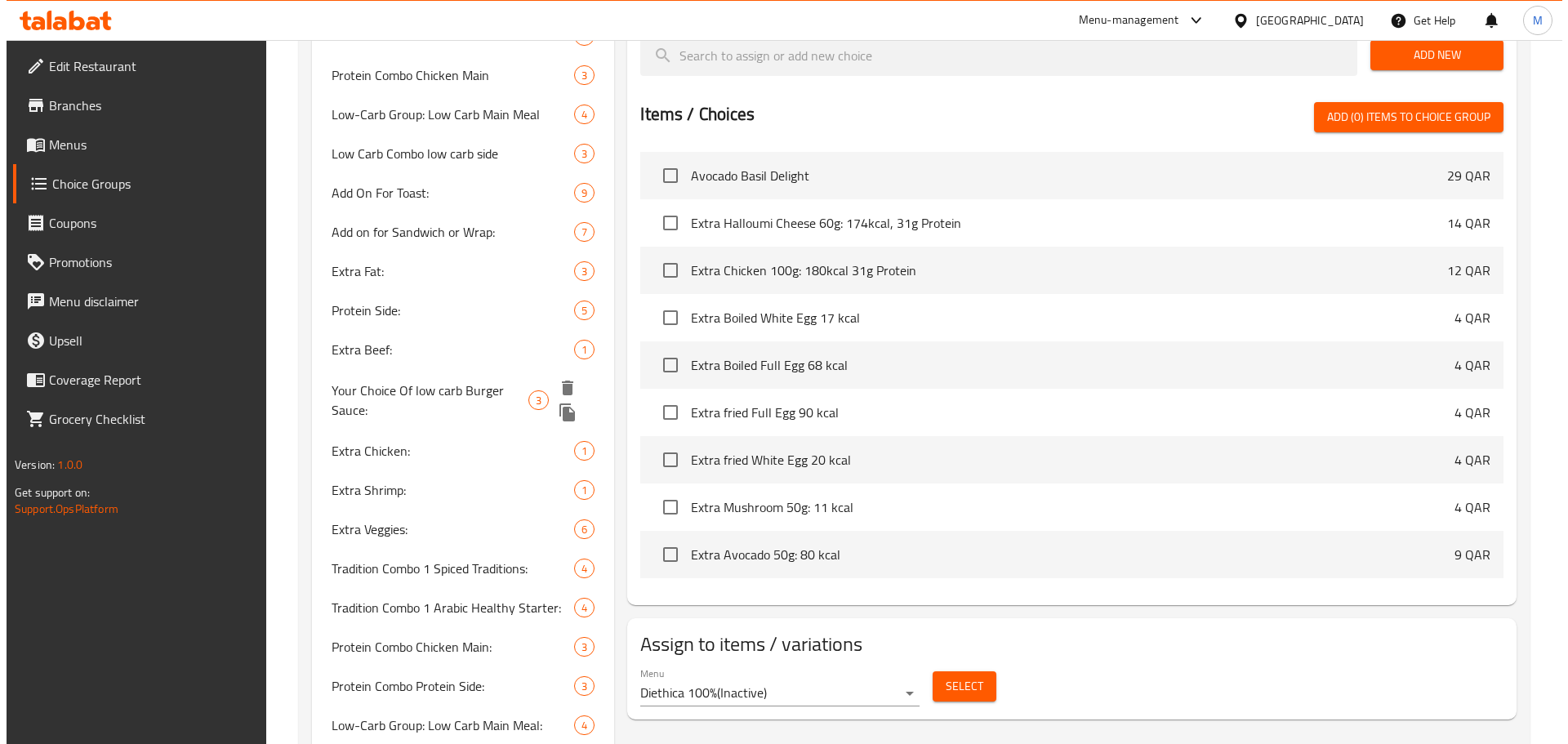
scroll to position [923, 0]
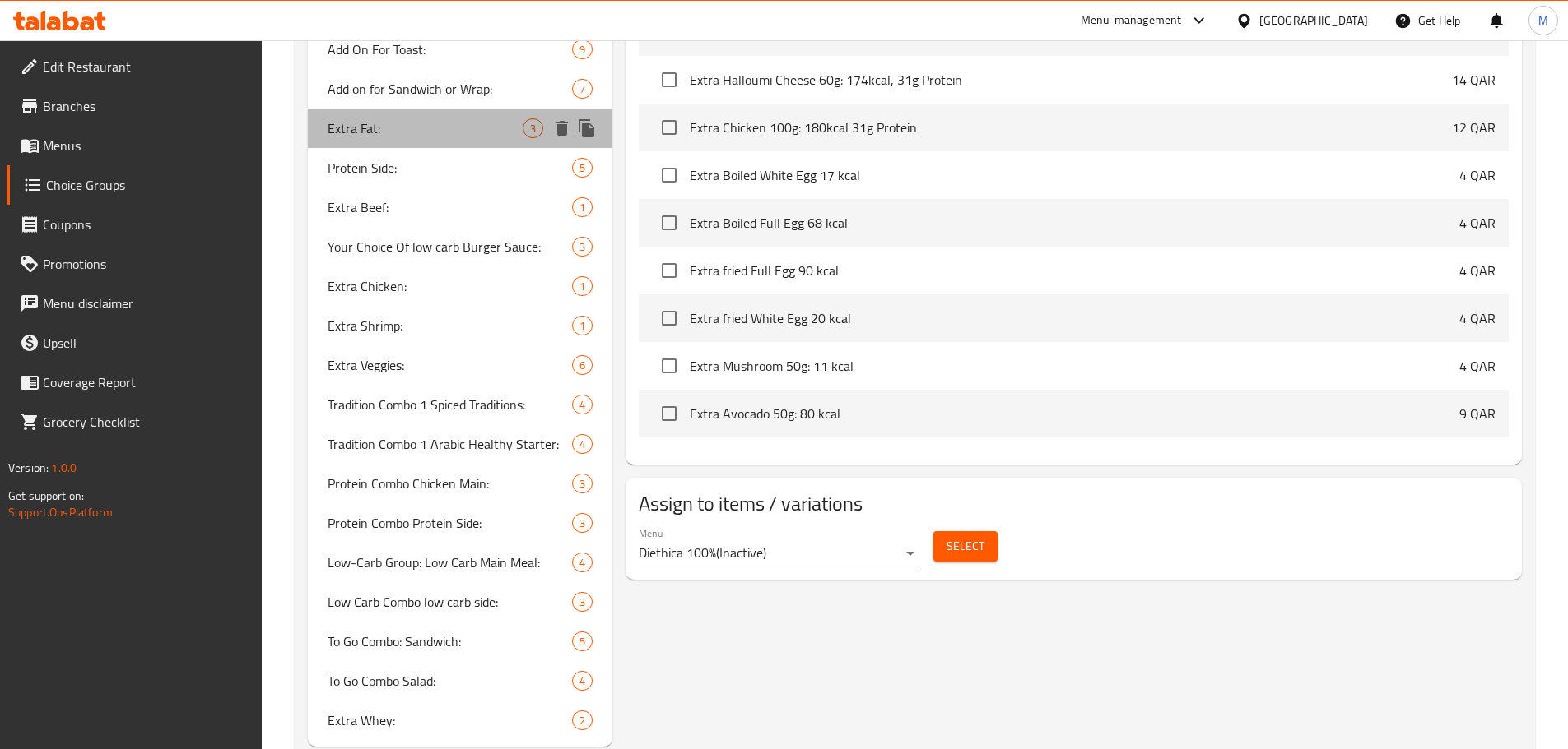
click at [413, 131] on span "Extra Fat:" at bounding box center [425, 129] width 196 height 20
type input "Extra Fat:"
type input "دهون إضافية:"
type input "3"
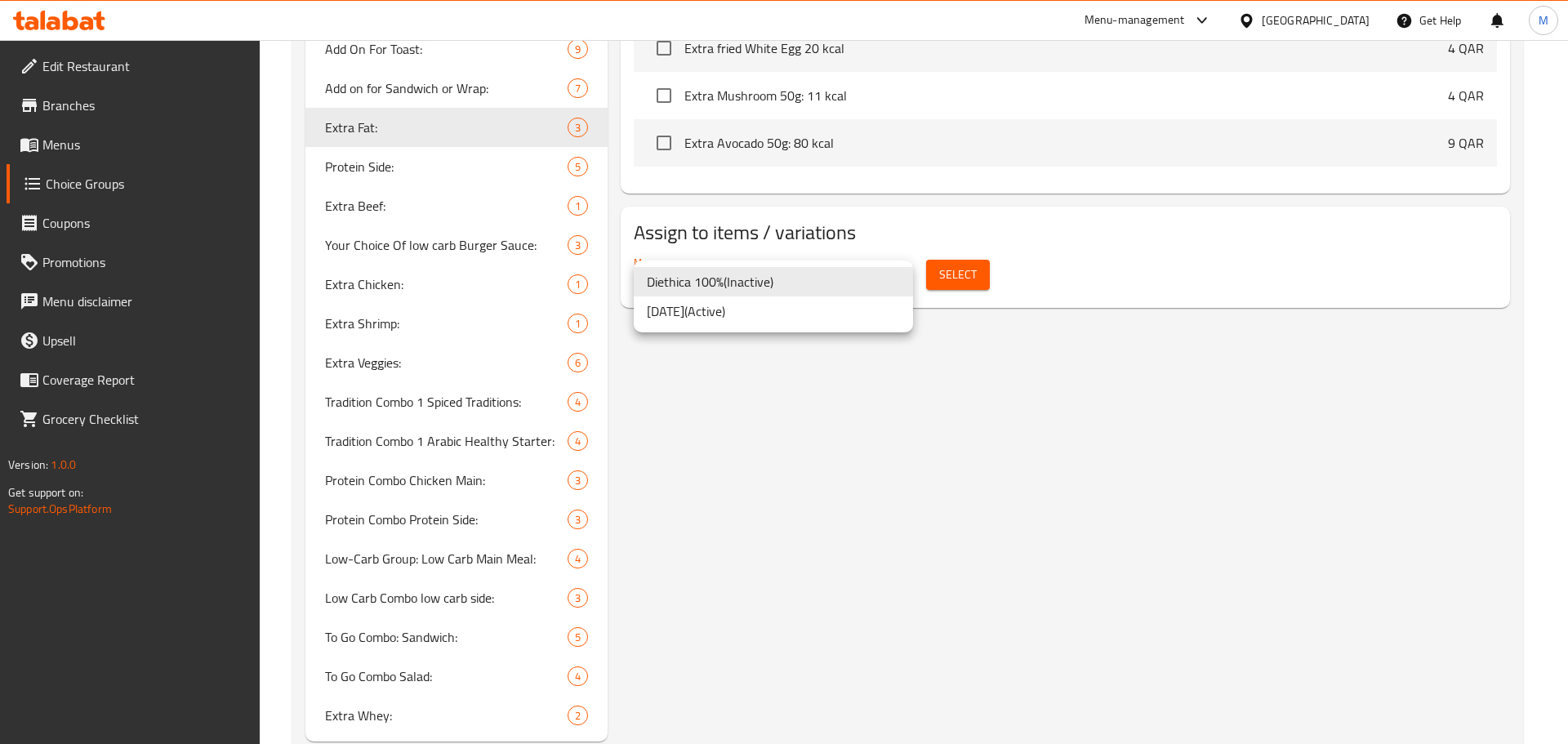
click at [711, 318] on li "02.10.2025 ( Active )" at bounding box center [773, 311] width 279 height 29
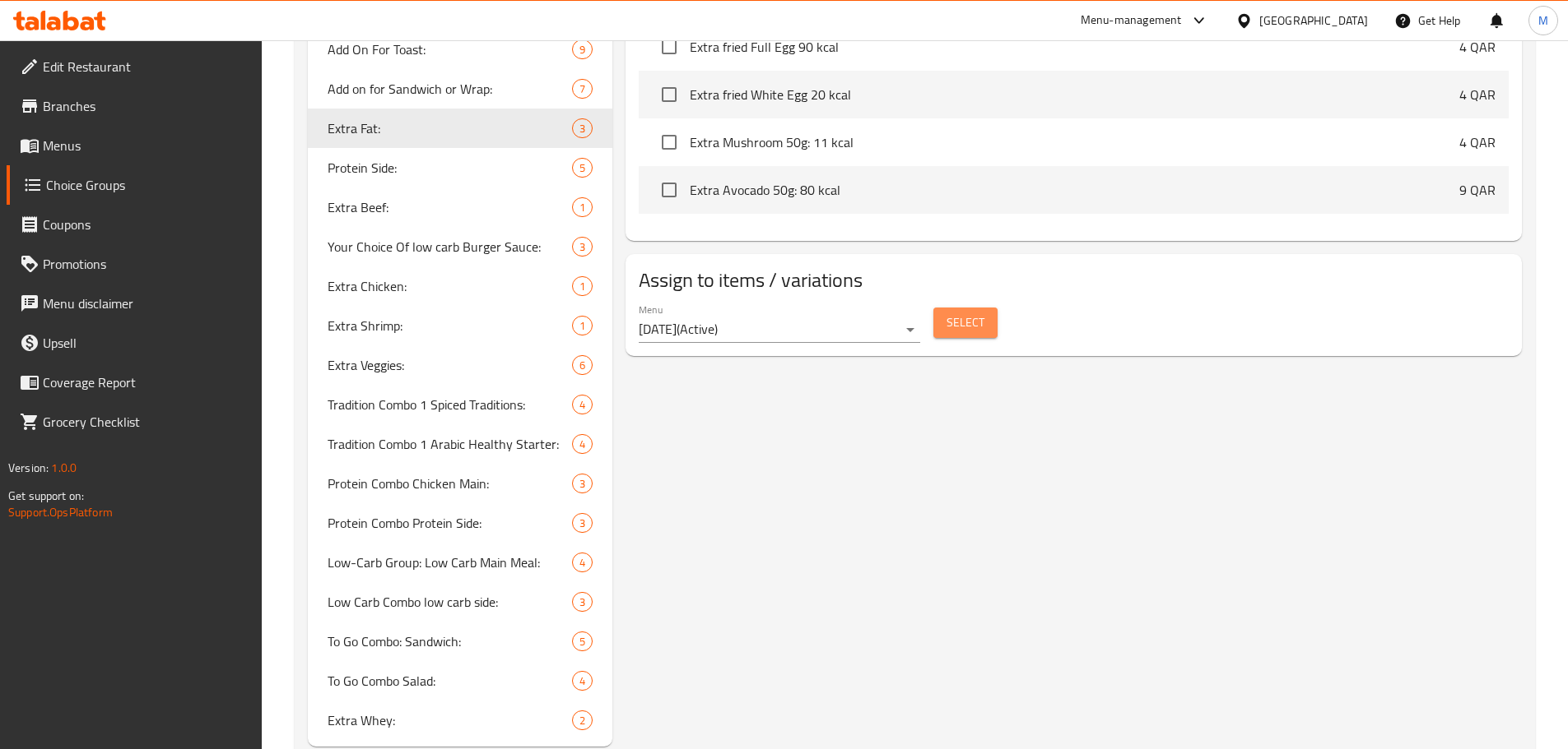
click at [950, 313] on span "Select" at bounding box center [966, 323] width 38 height 21
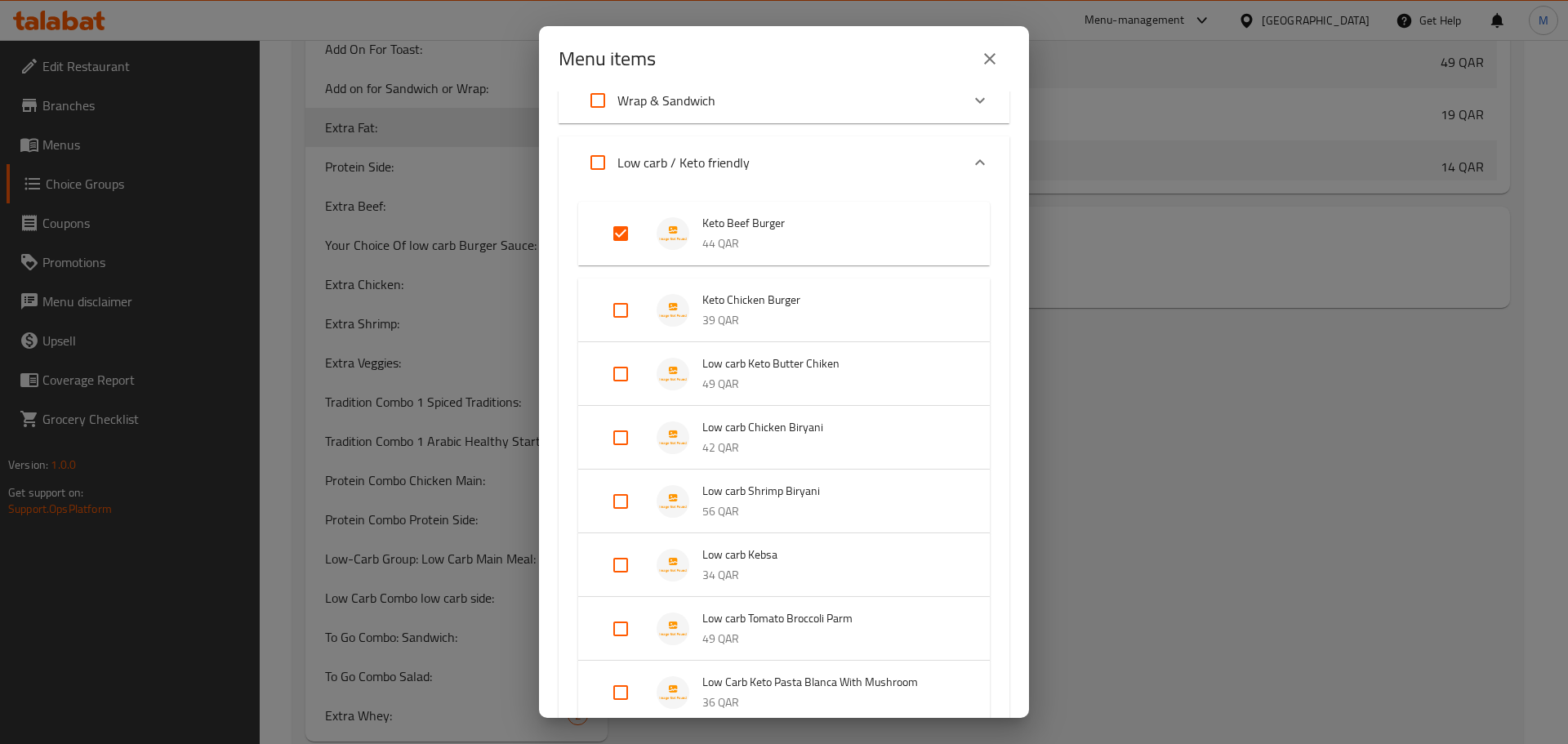
scroll to position [153, 0]
click at [623, 317] on input "Expand" at bounding box center [621, 314] width 39 height 39
checkbox input "true"
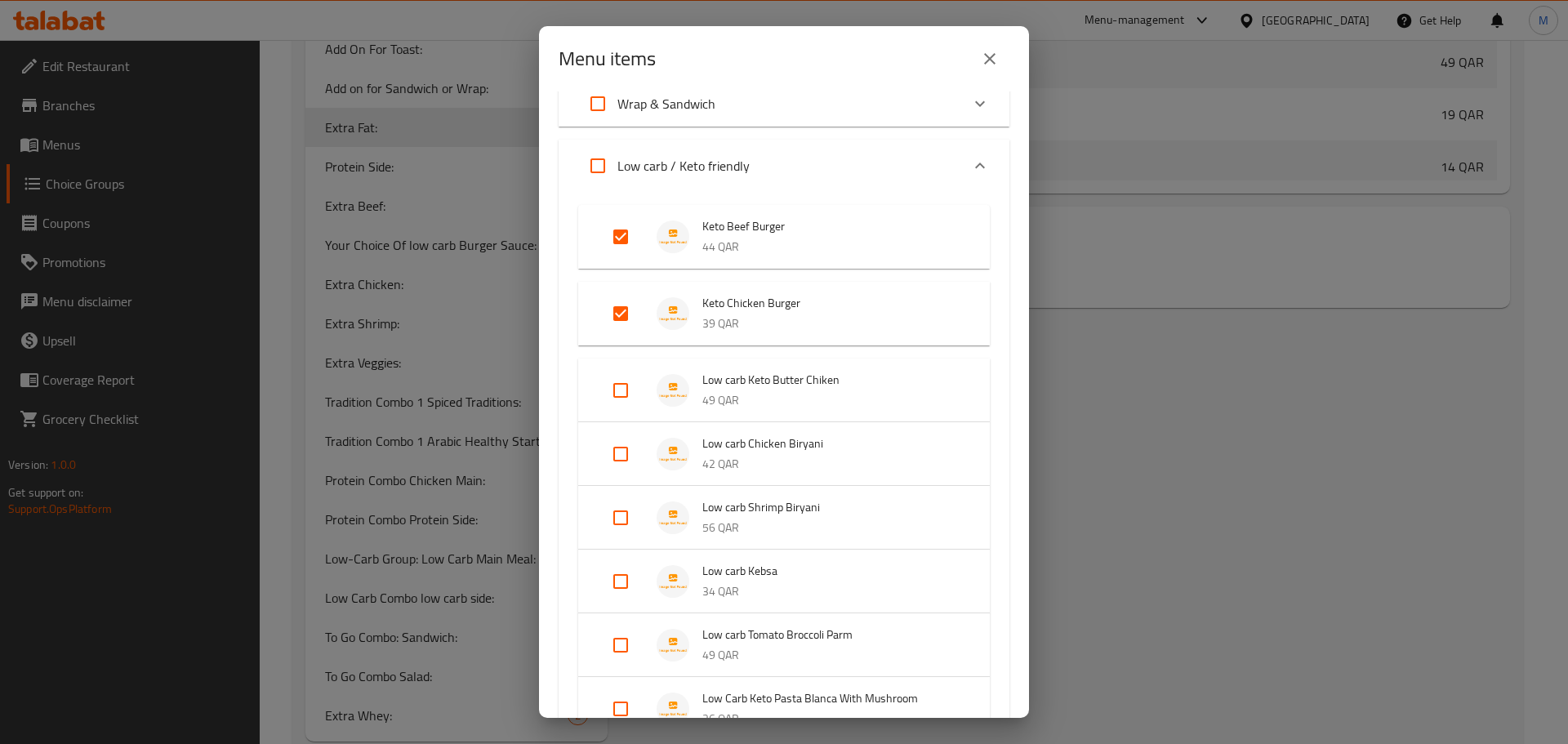
click at [616, 389] on input "Expand" at bounding box center [621, 391] width 39 height 39
checkbox input "true"
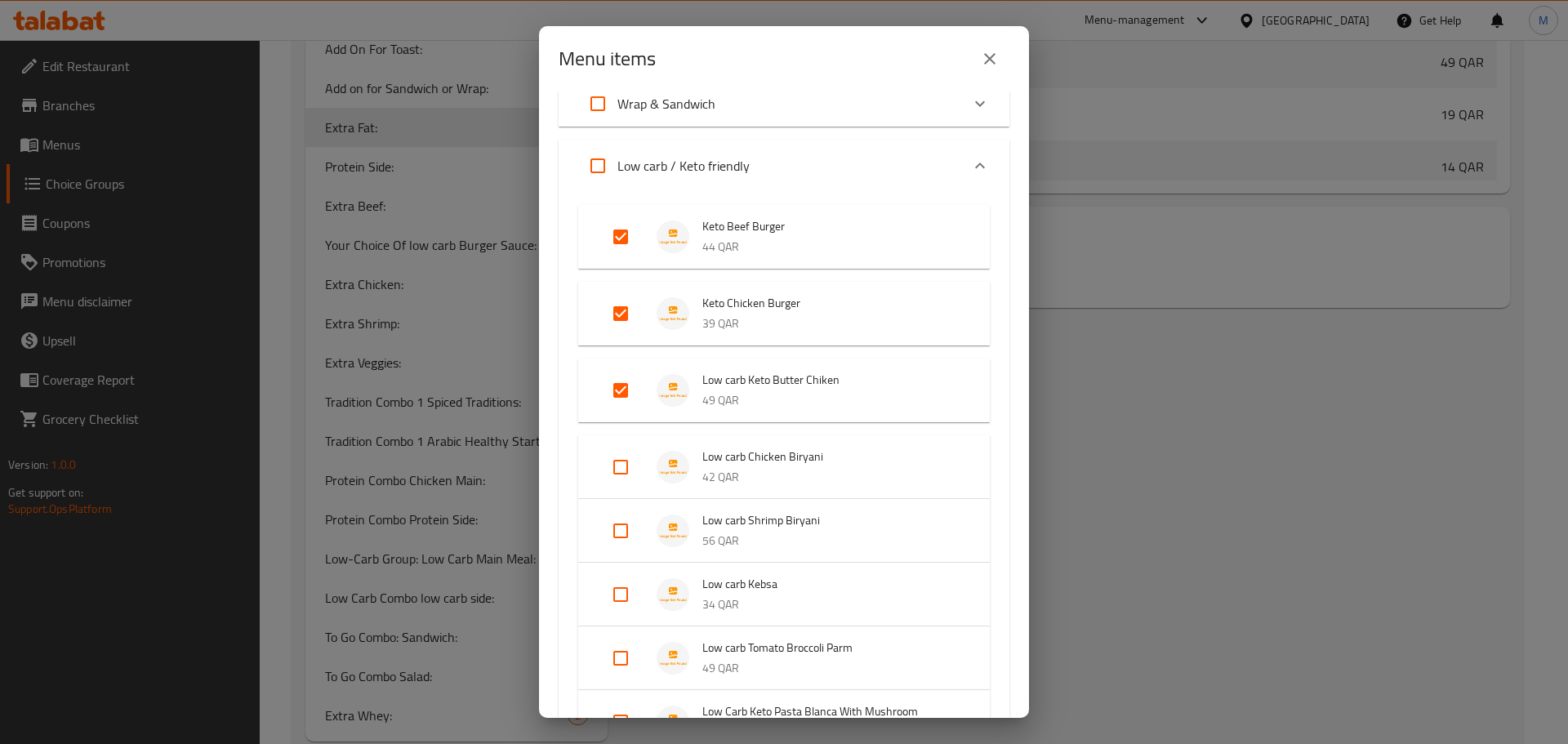
click at [617, 458] on input "Expand" at bounding box center [621, 467] width 39 height 39
checkbox input "true"
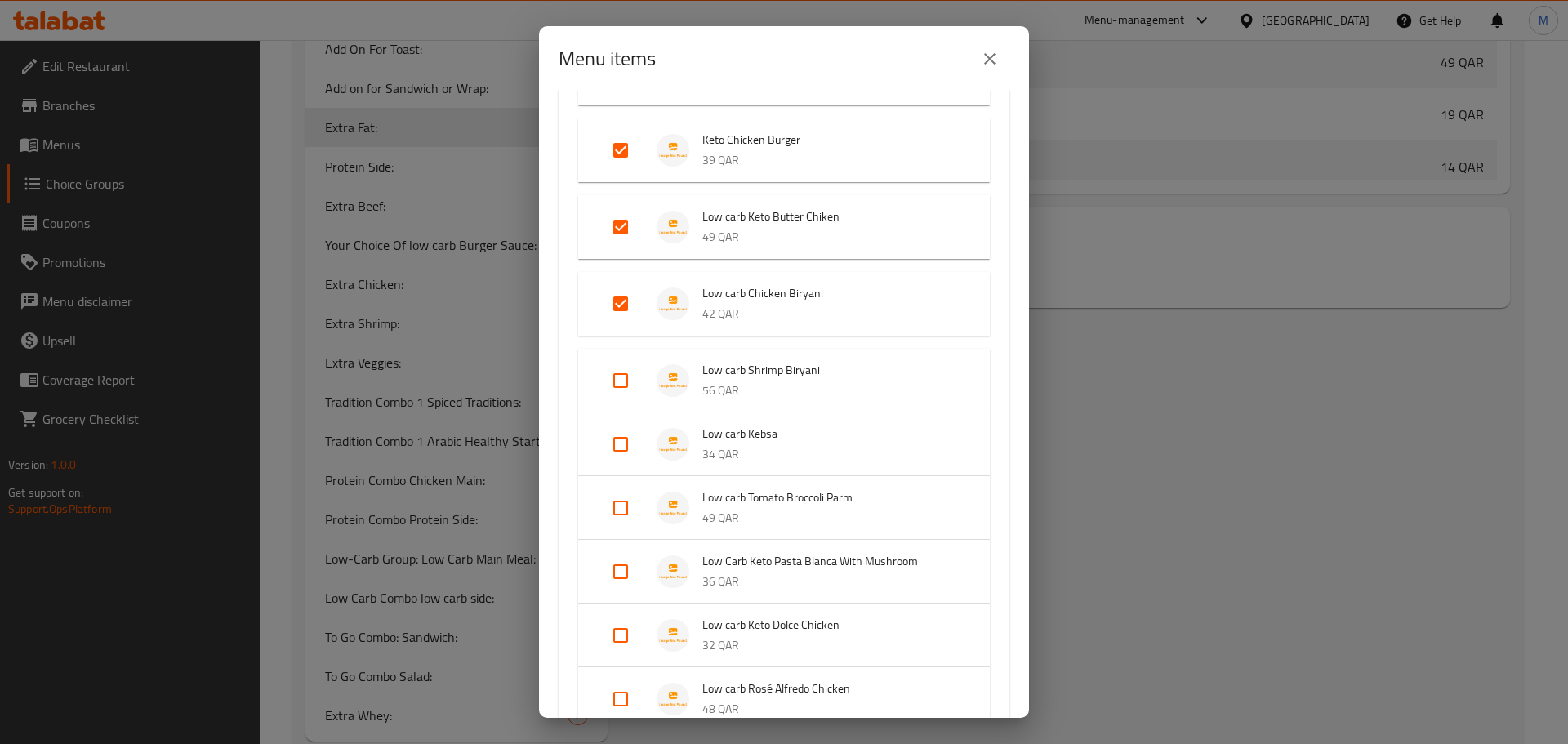
click at [617, 379] on input "Expand" at bounding box center [621, 381] width 39 height 39
checkbox input "true"
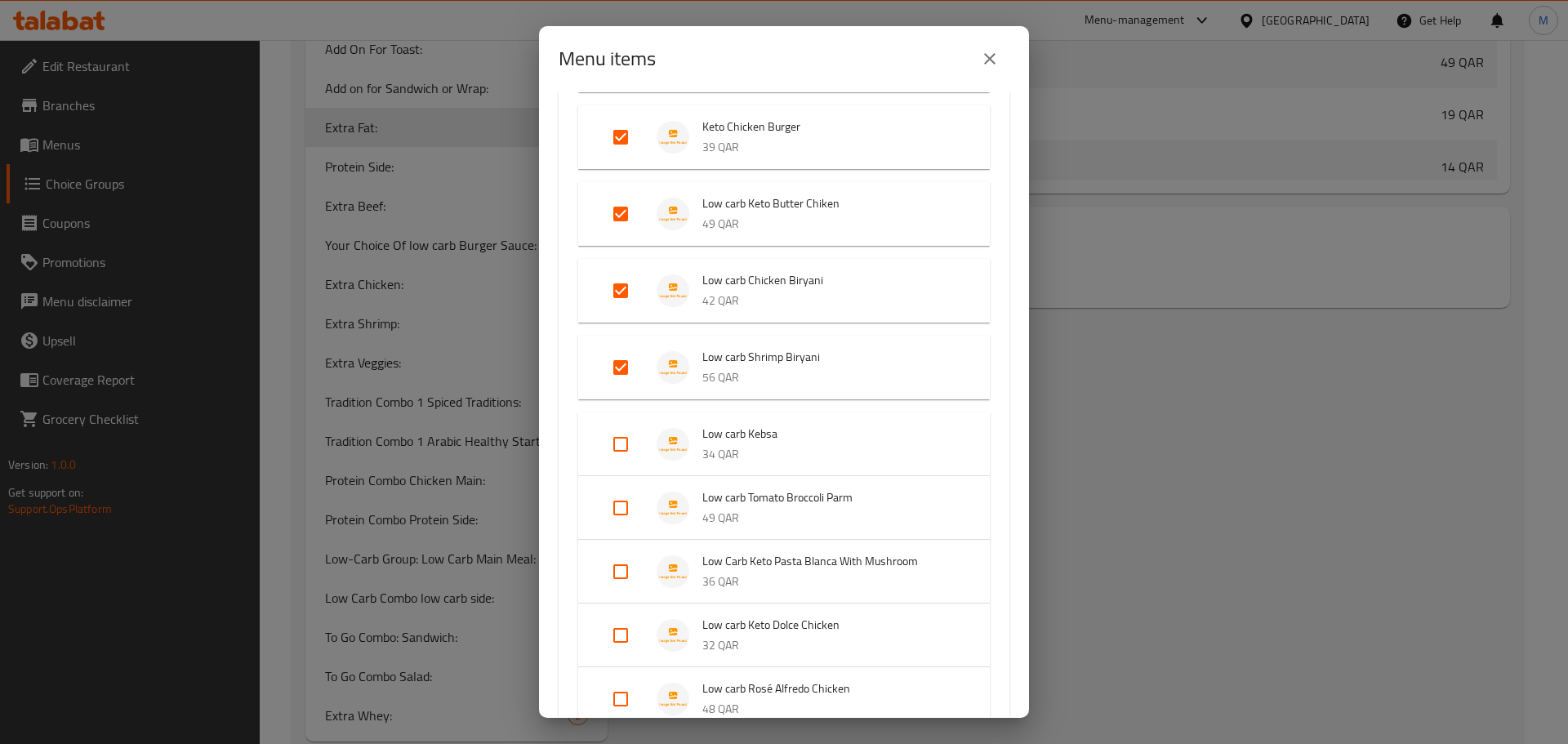
click at [620, 457] on input "Expand" at bounding box center [621, 445] width 39 height 39
checkbox input "true"
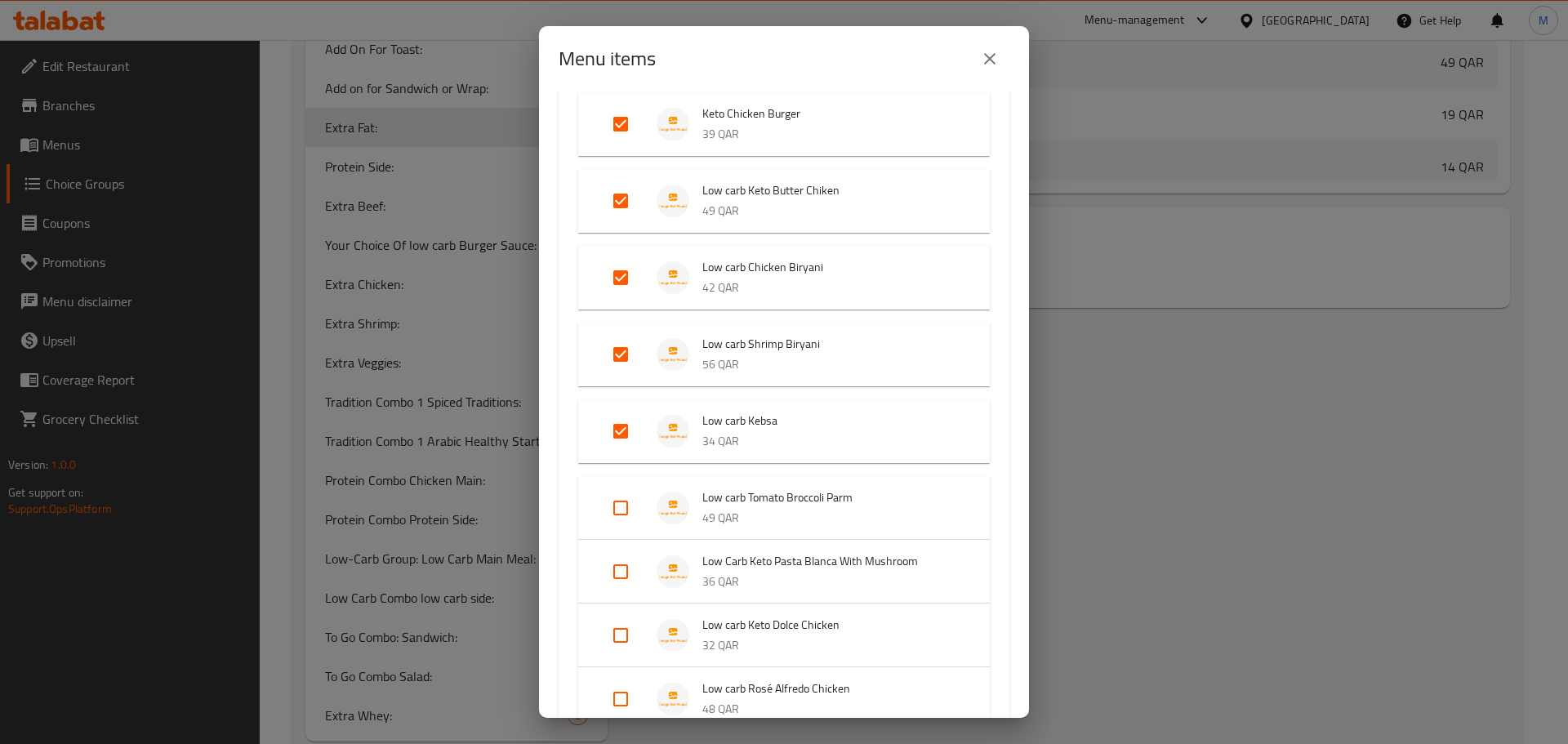
click at [615, 510] on input "Expand" at bounding box center [621, 508] width 39 height 39
checkbox input "true"
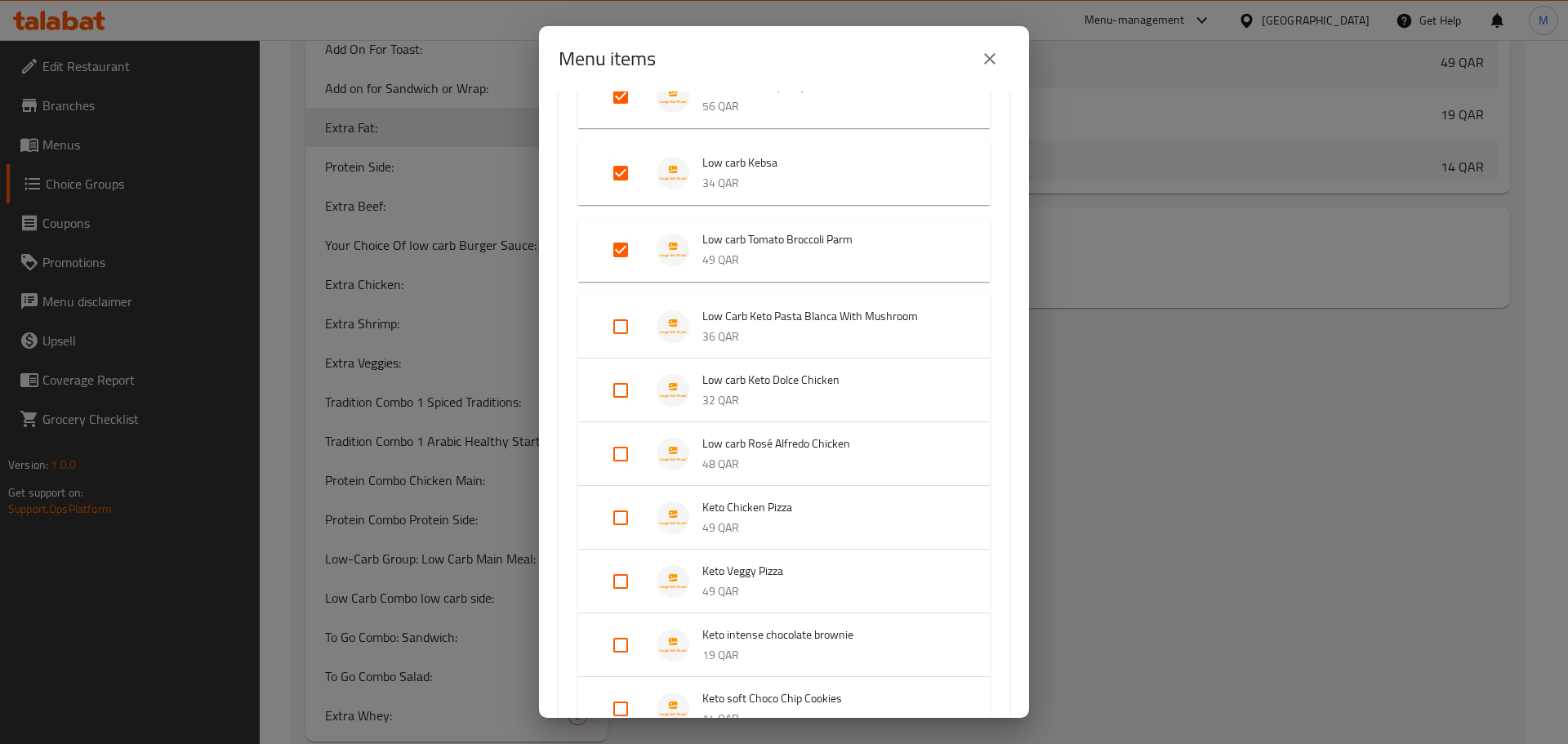
click at [625, 330] on input "Expand" at bounding box center [621, 327] width 39 height 39
checkbox input "true"
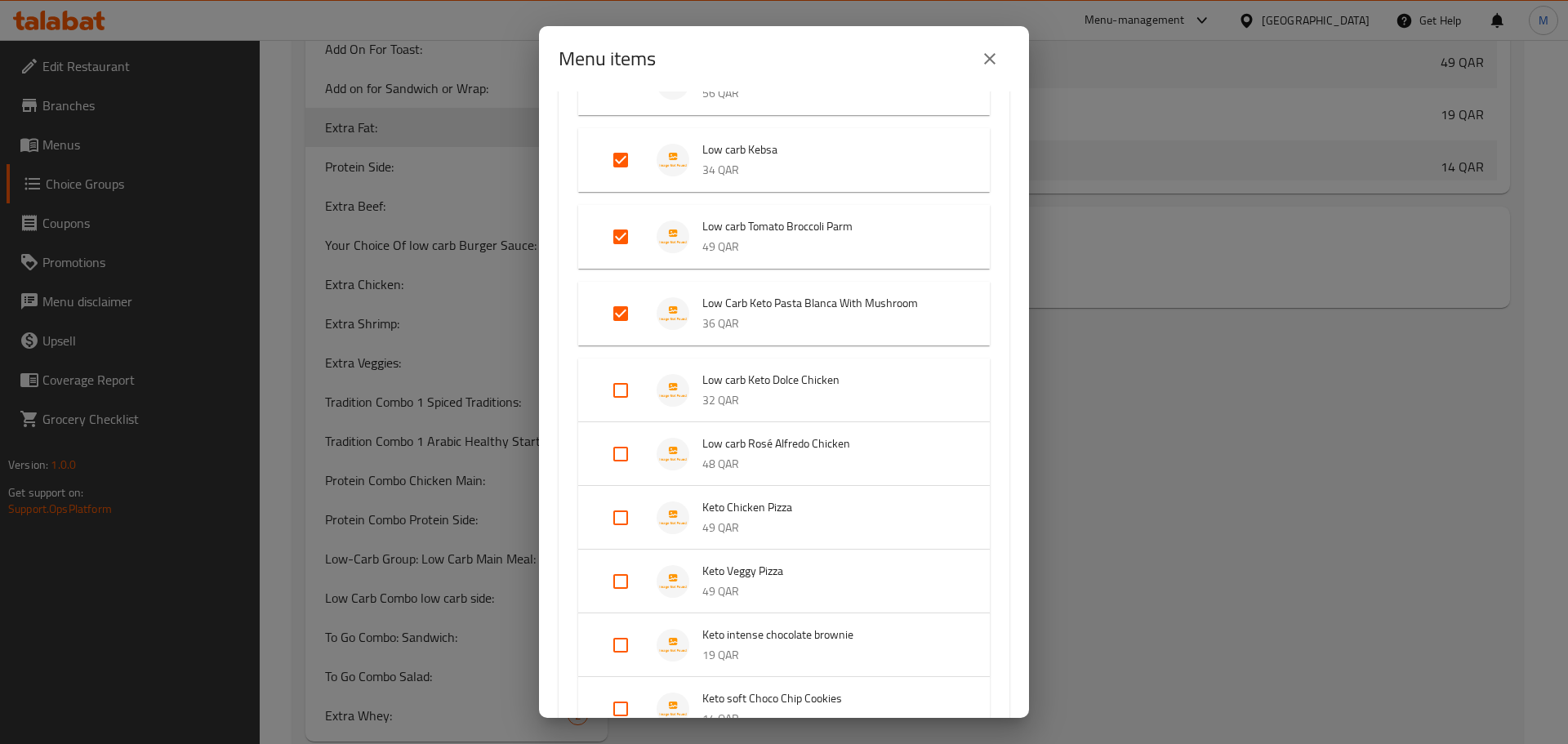
click at [620, 395] on input "Expand" at bounding box center [621, 391] width 39 height 39
checkbox input "true"
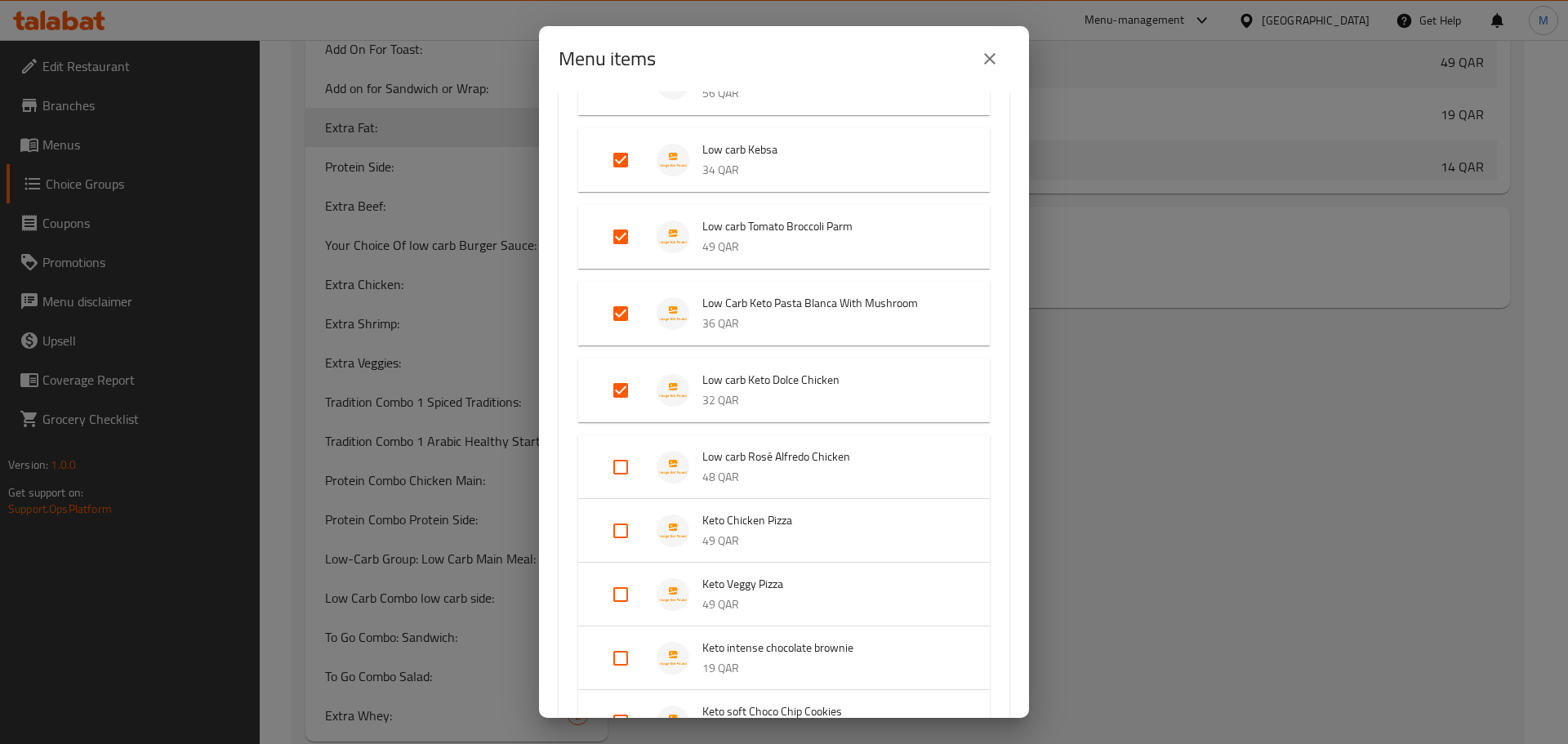
scroll to position [628, 0]
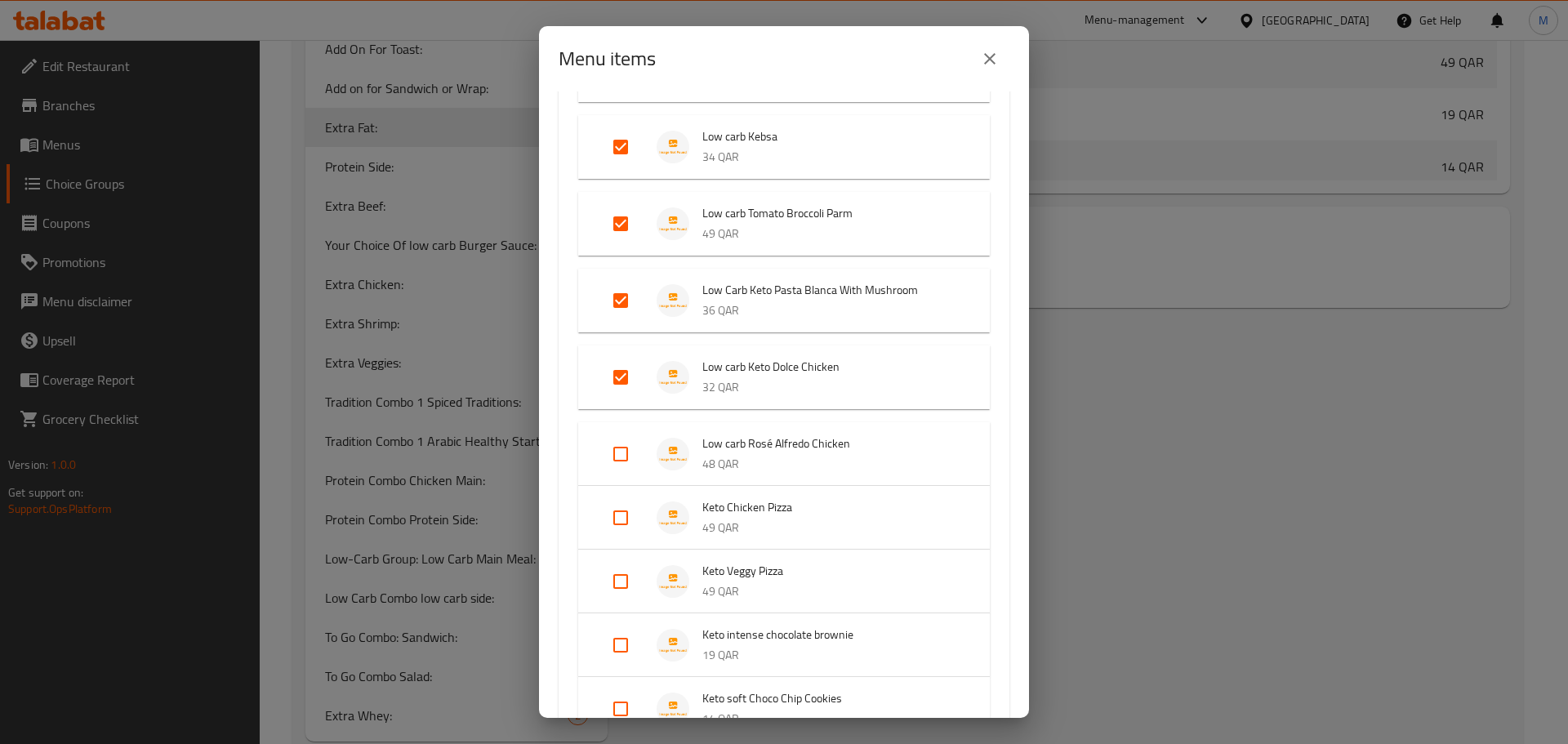
click at [614, 450] on input "Expand" at bounding box center [621, 454] width 39 height 39
checkbox input "true"
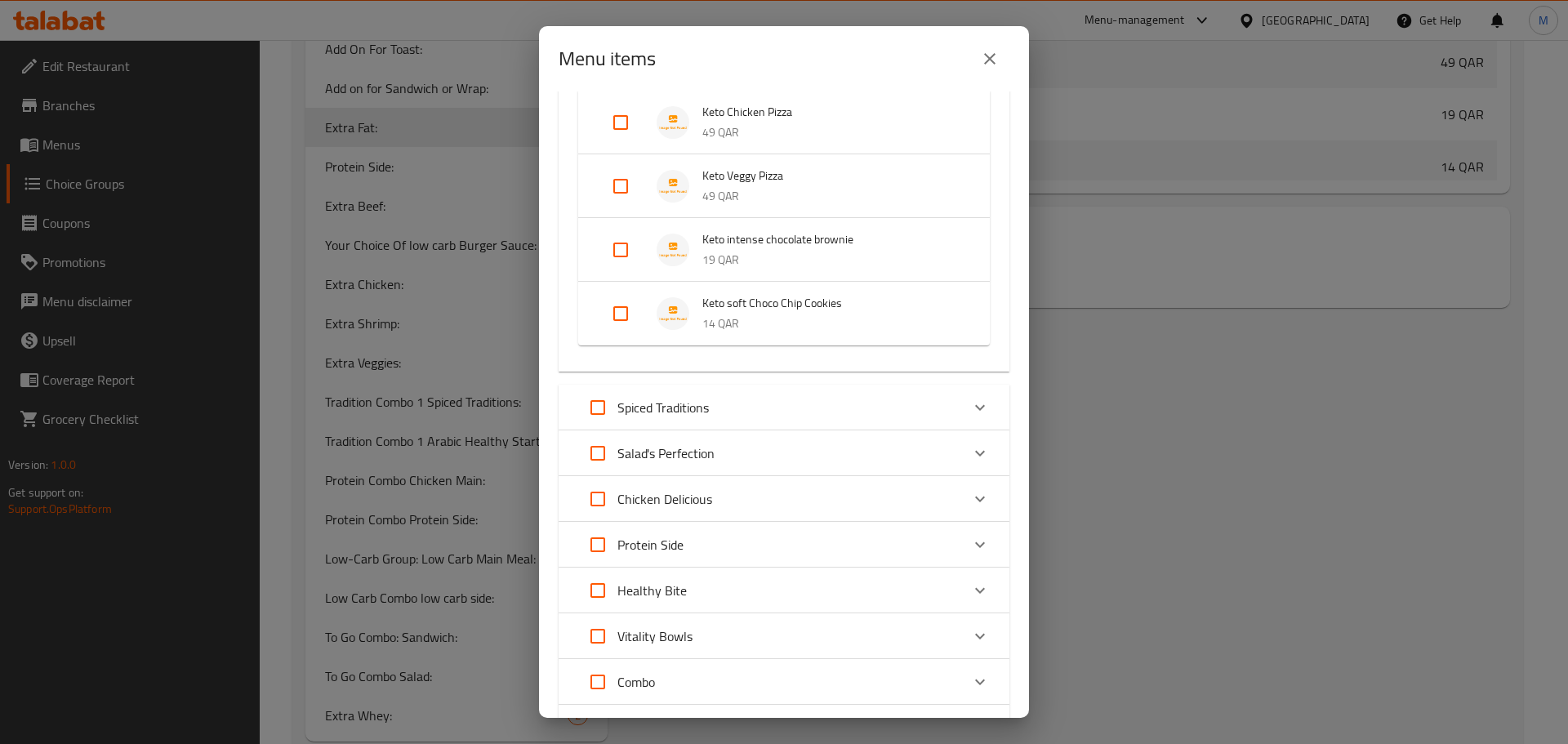
scroll to position [1274, 0]
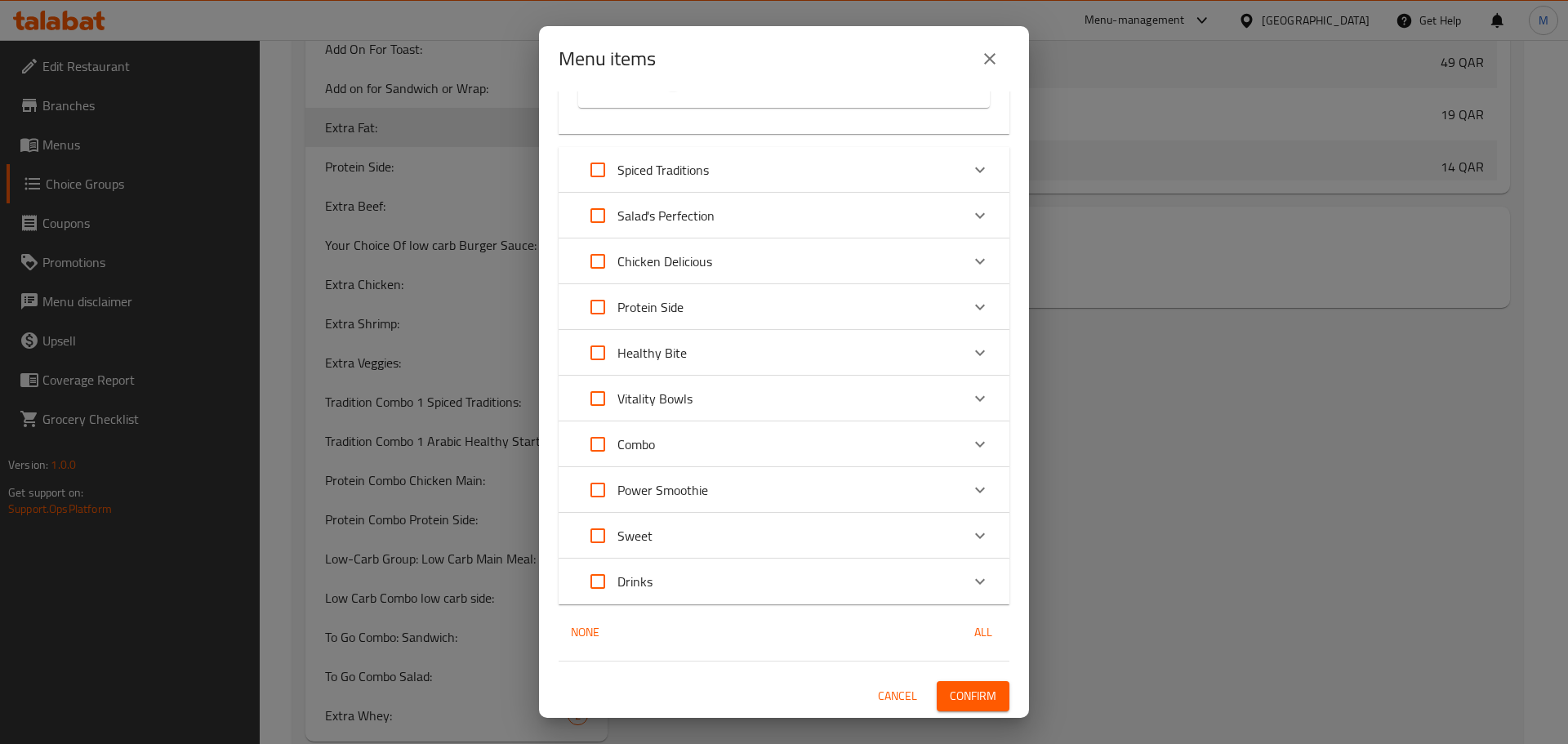
click at [972, 701] on span "Confirm" at bounding box center [973, 696] width 47 height 20
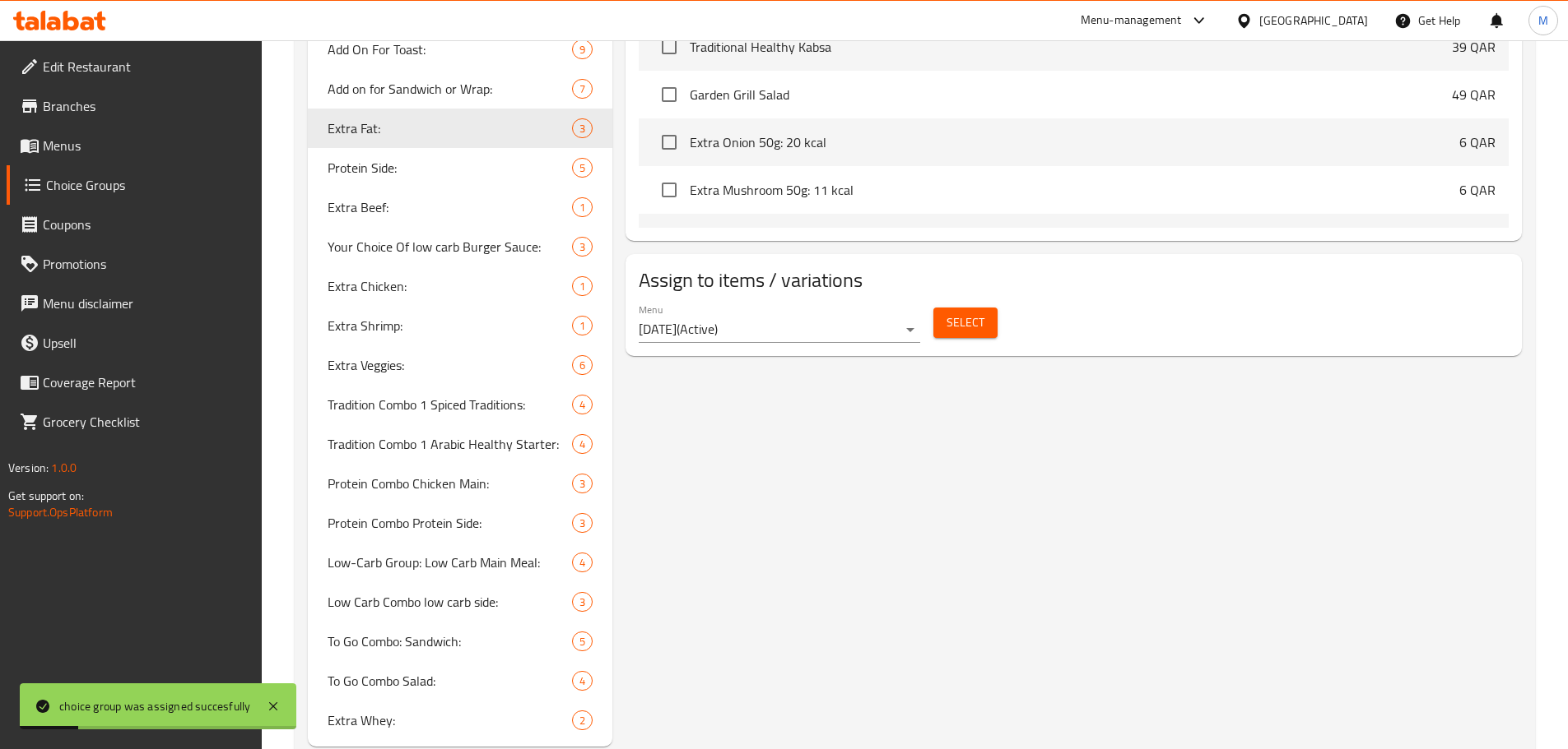
click at [902, 473] on div "Extra Fat: (ID: 1039535) Extra Fat: ​ دهون إضافية: ​ Min: 0 ​ Max: 3 ​ Save Ass…" at bounding box center [1070, 2] width 916 height 1491
click at [429, 89] on span "Add on for Sandwich or Wrap:" at bounding box center [425, 89] width 196 height 20
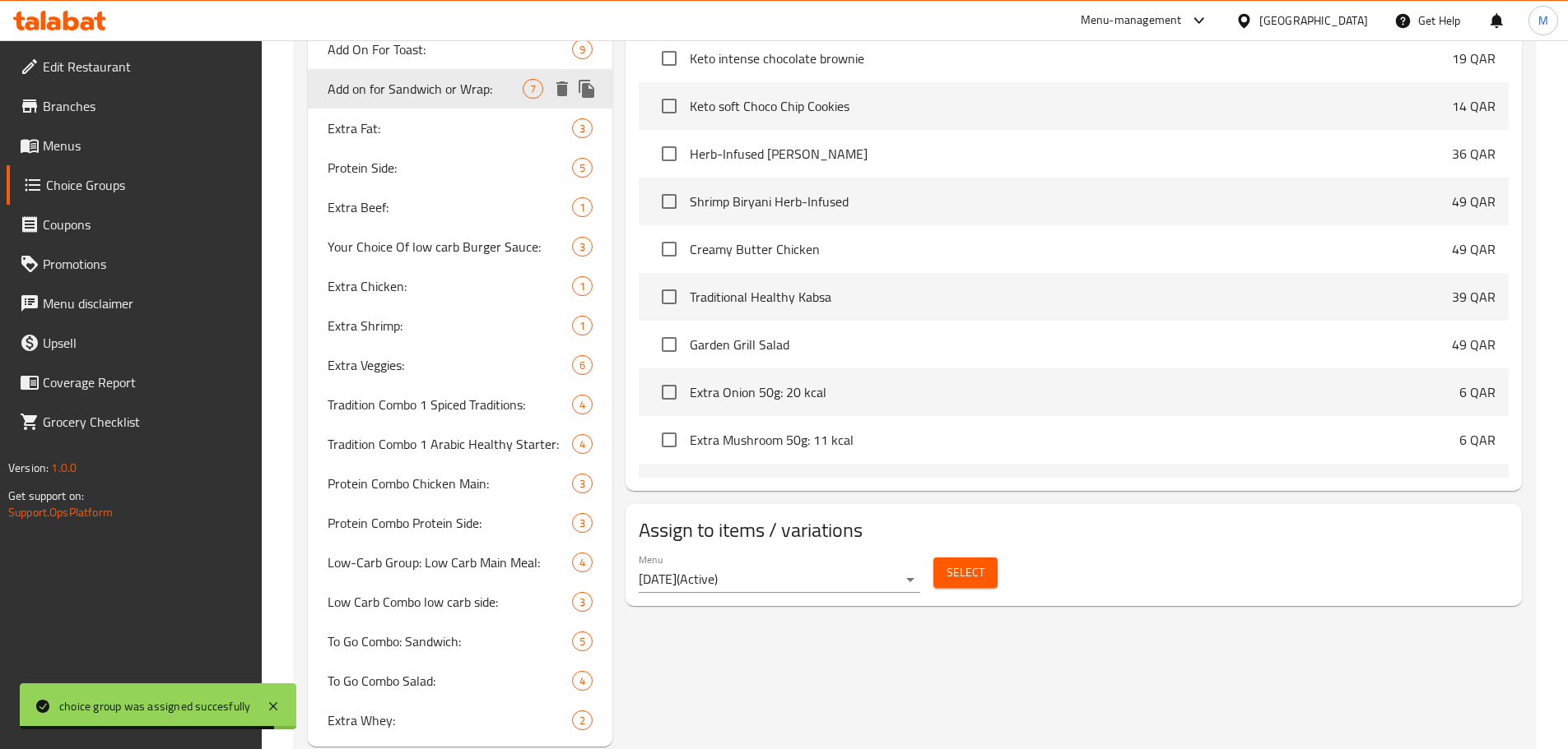
type input "Add on for Sandwich or Wrap:"
type input "إضافة للساندويتش أو الراب:"
type input "4"
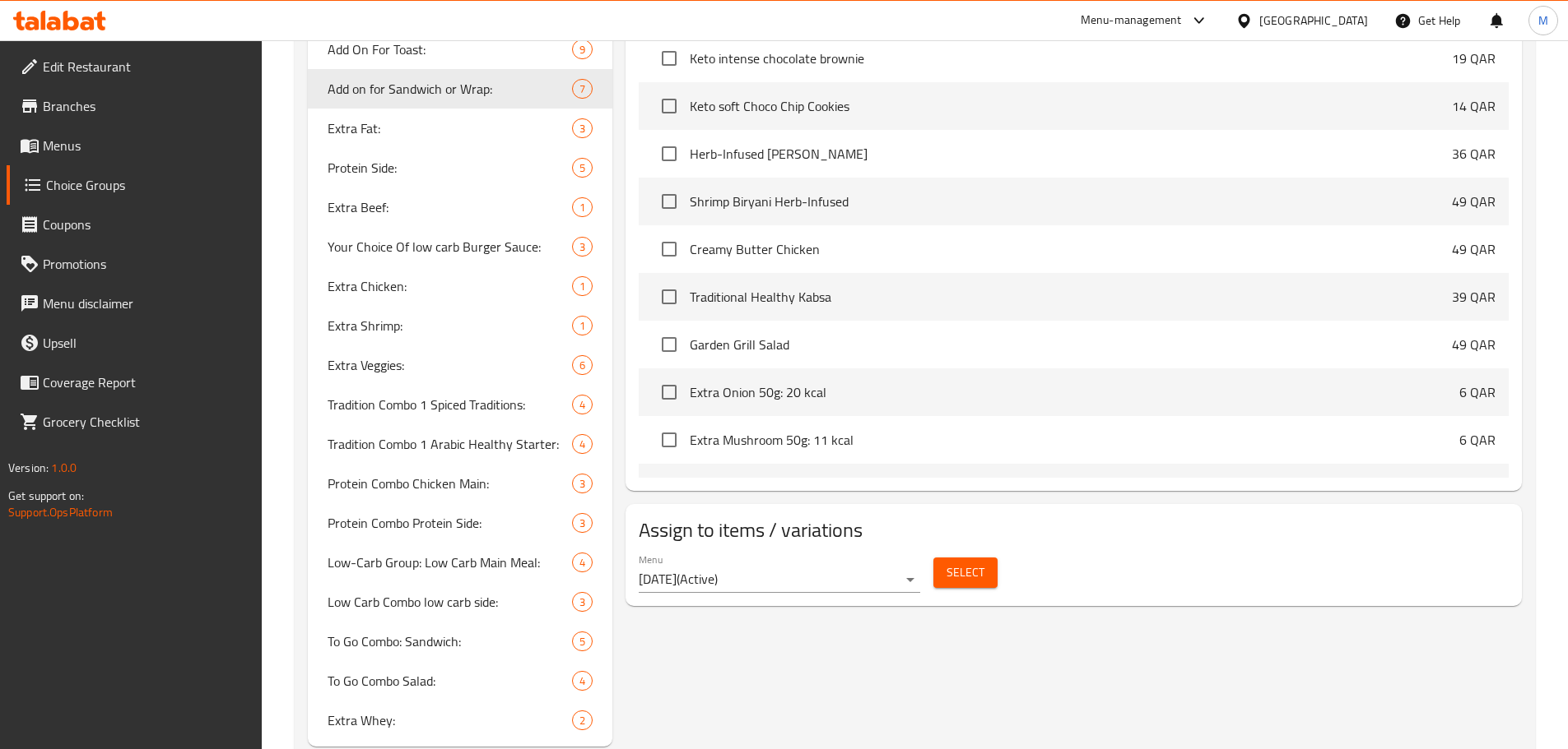
click at [961, 563] on span "Select" at bounding box center [966, 572] width 38 height 21
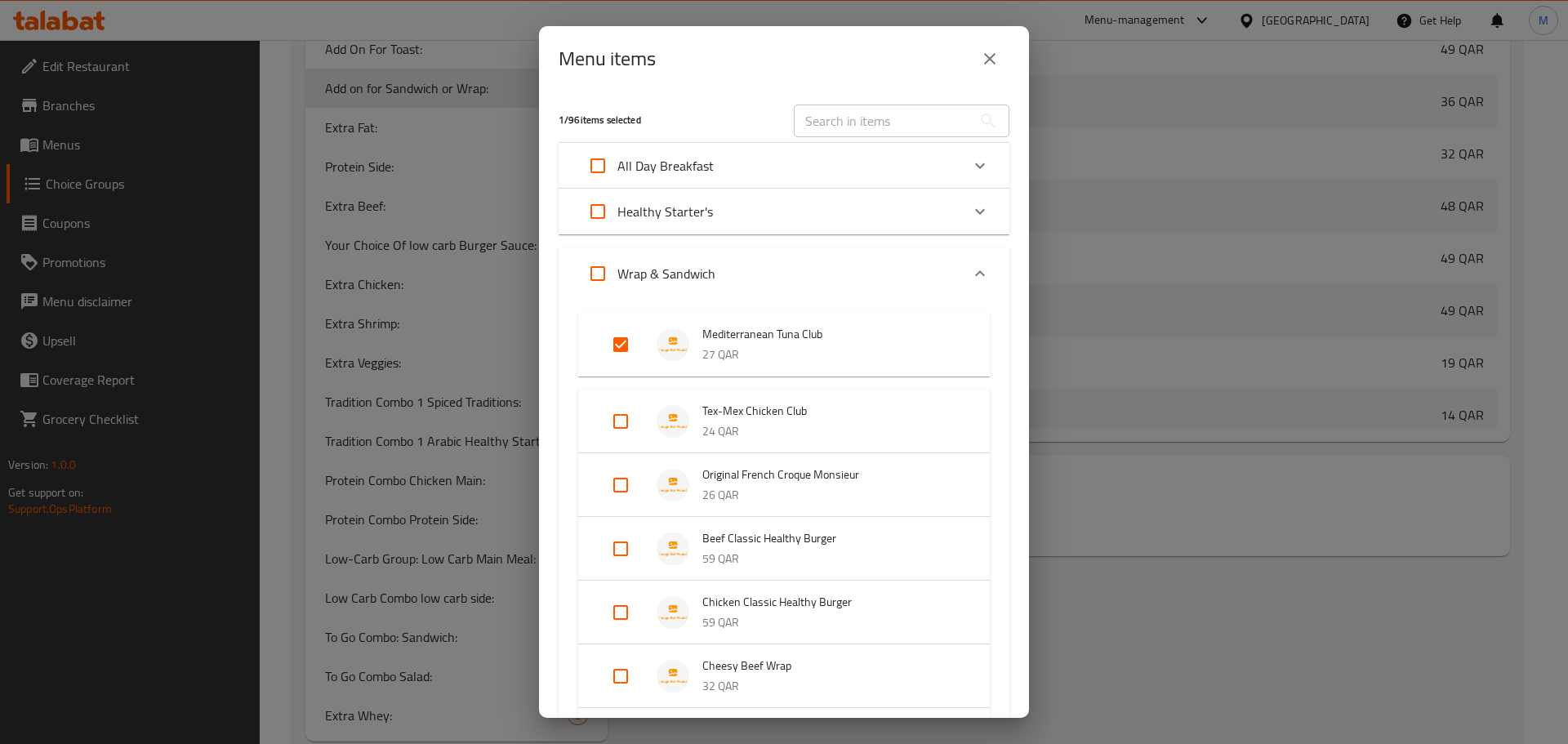
scroll to position [3708, 0]
click at [600, 274] on input "Expand" at bounding box center [598, 274] width 39 height 39
checkbox input "true"
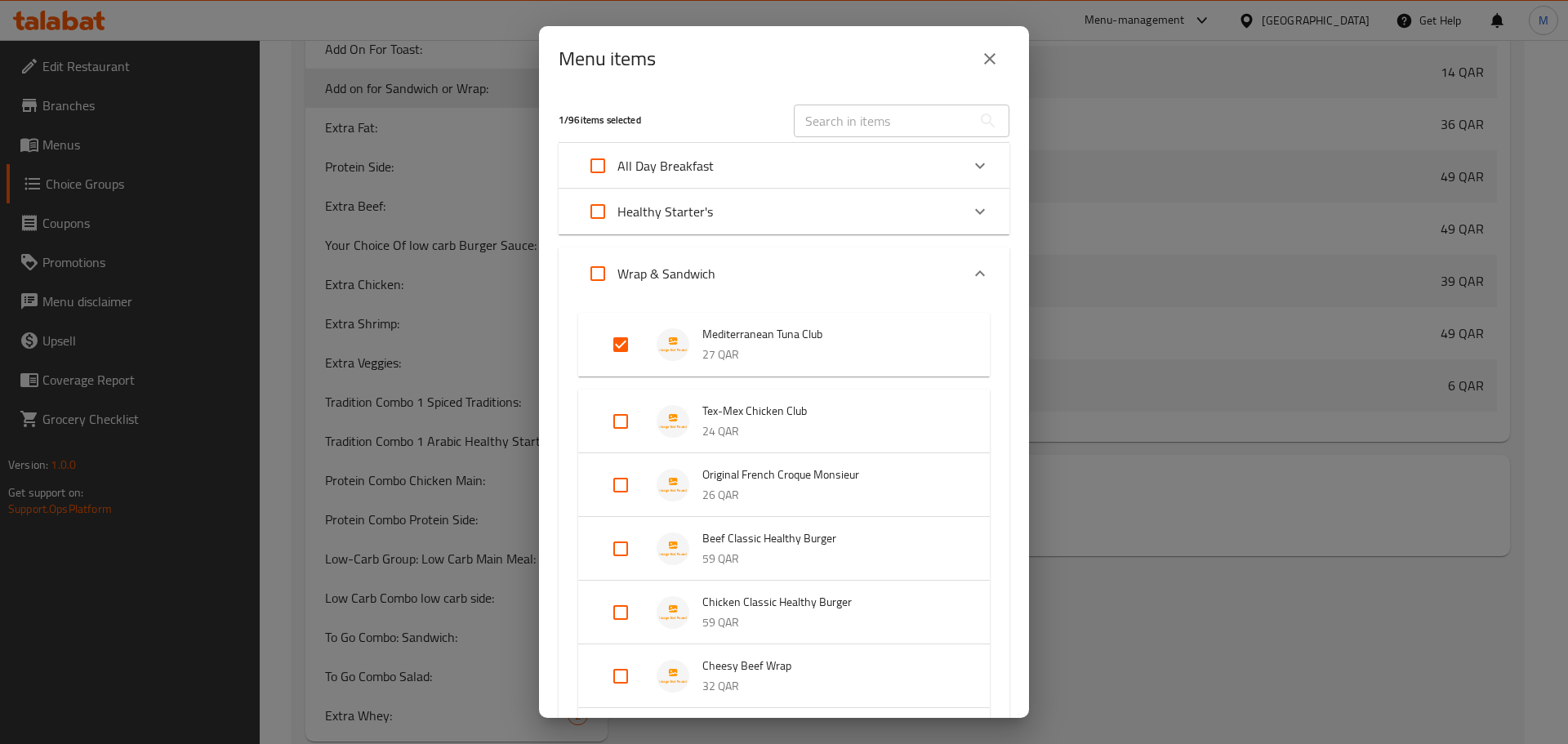
checkbox input "true"
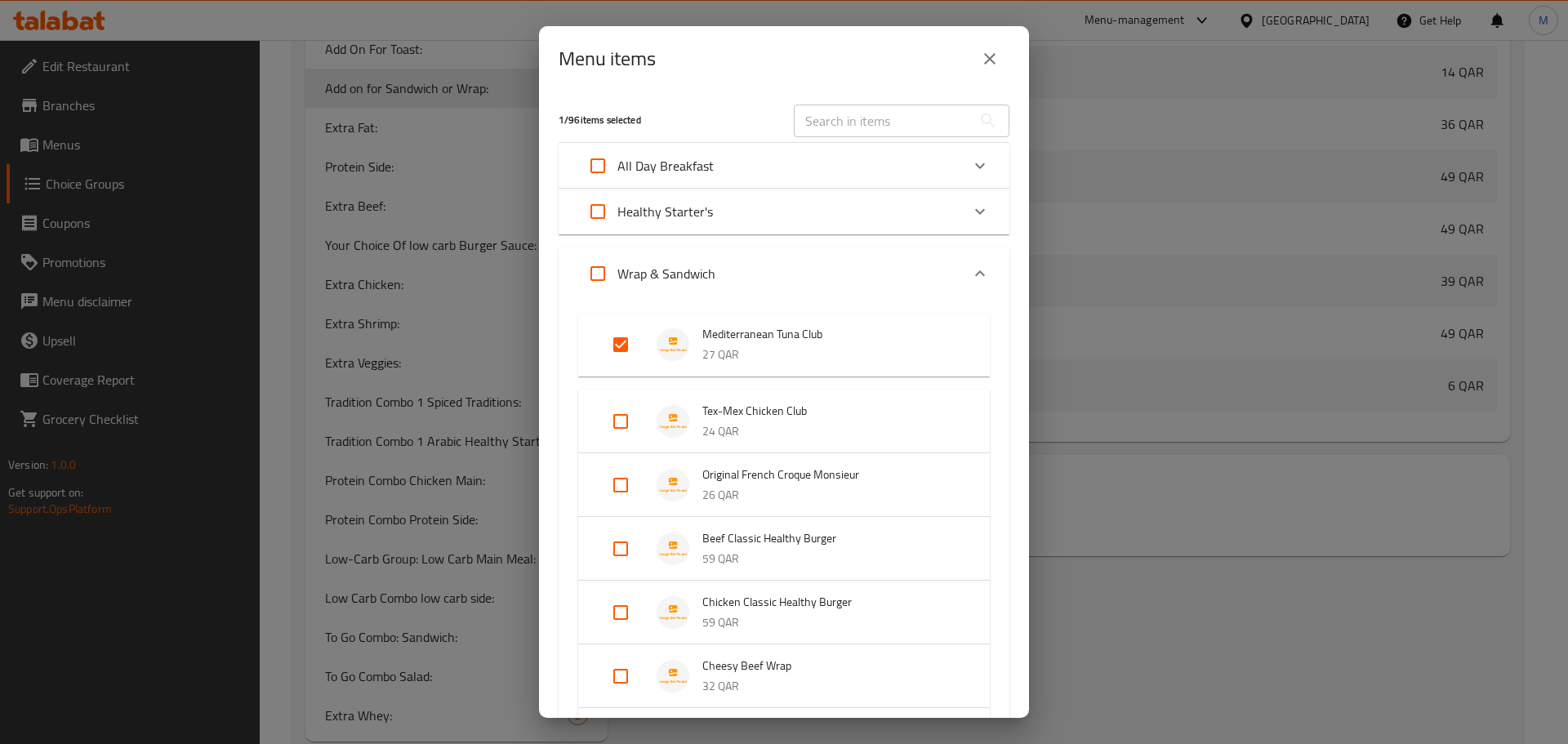
checkbox input "true"
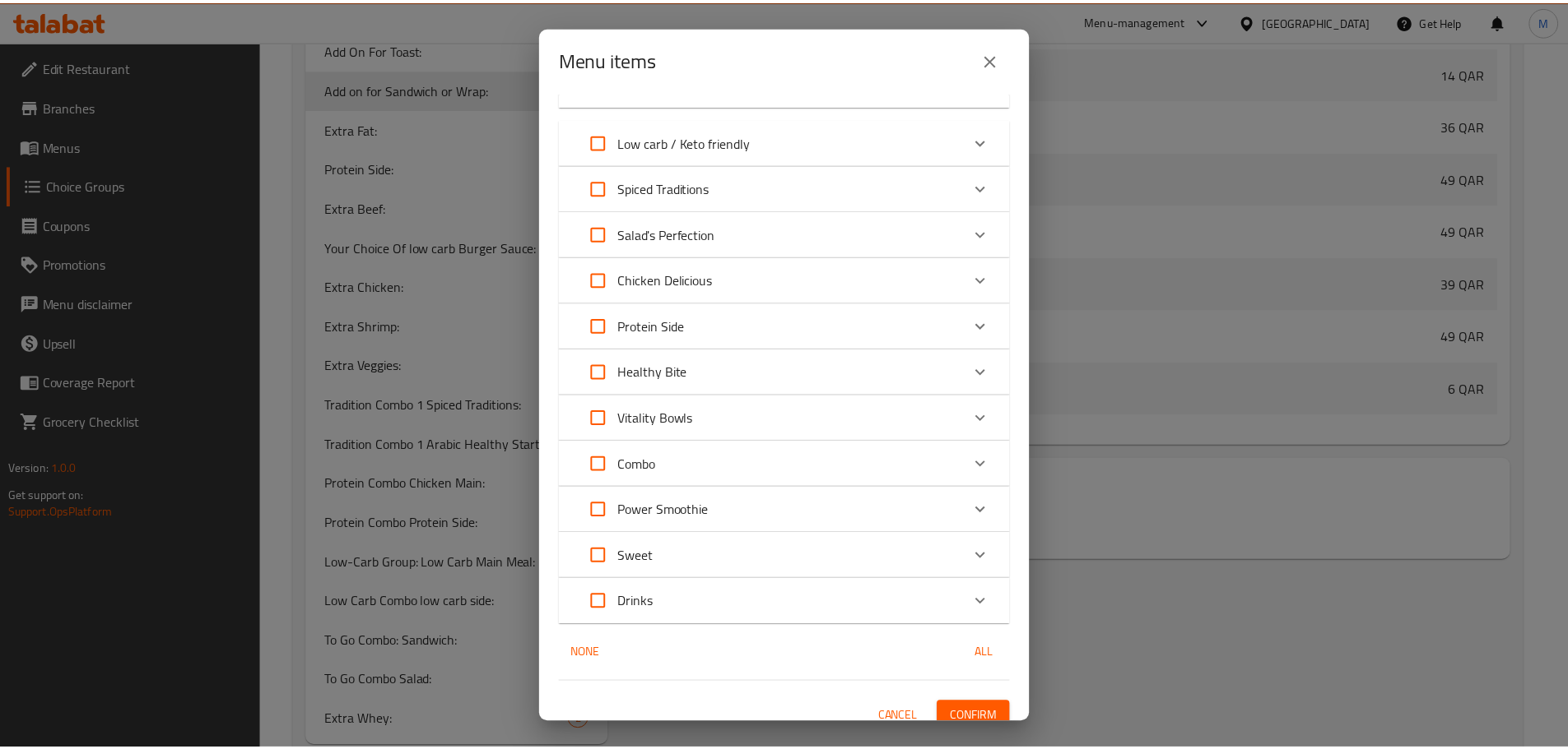
scroll to position [1035, 0]
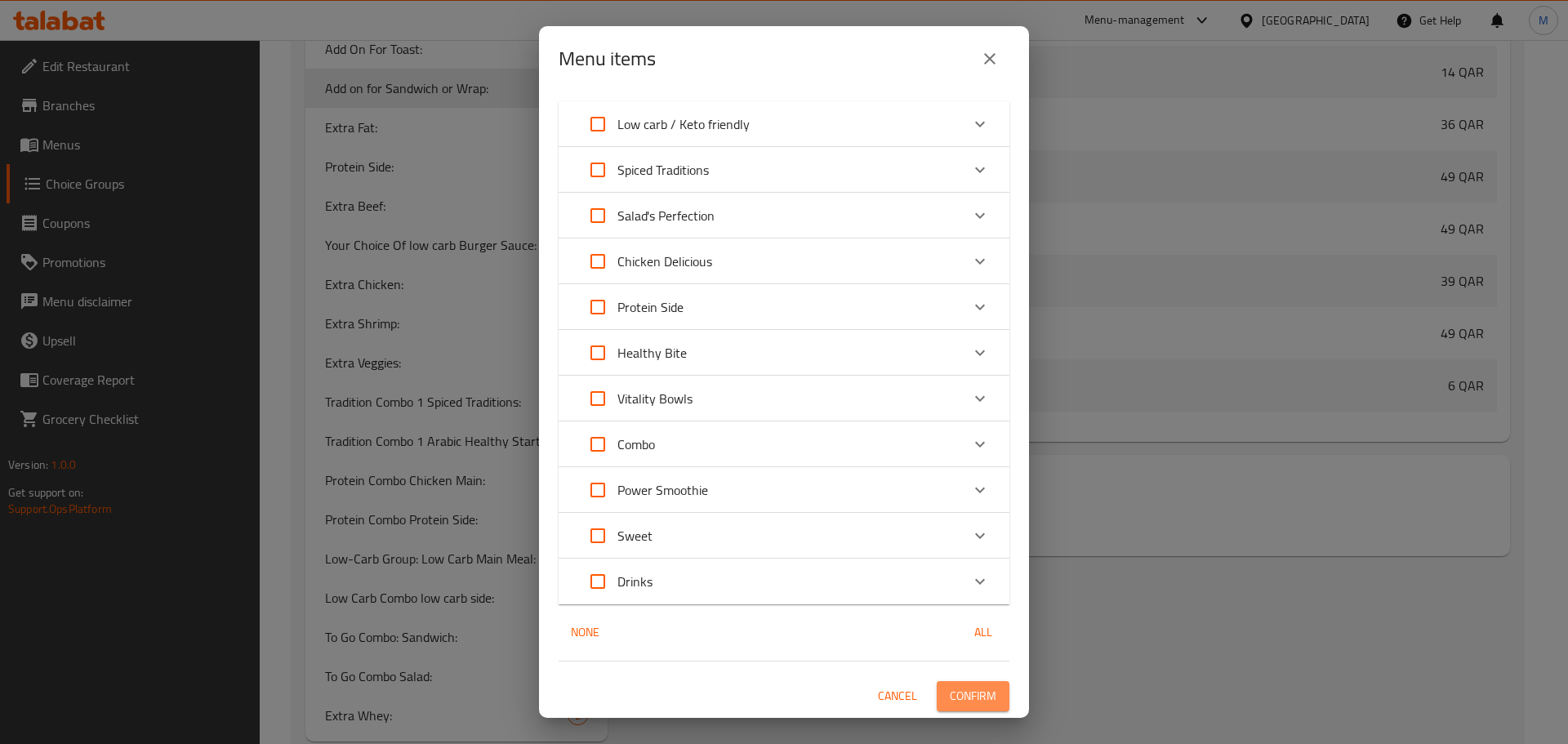
click at [957, 701] on span "Confirm" at bounding box center [973, 696] width 47 height 20
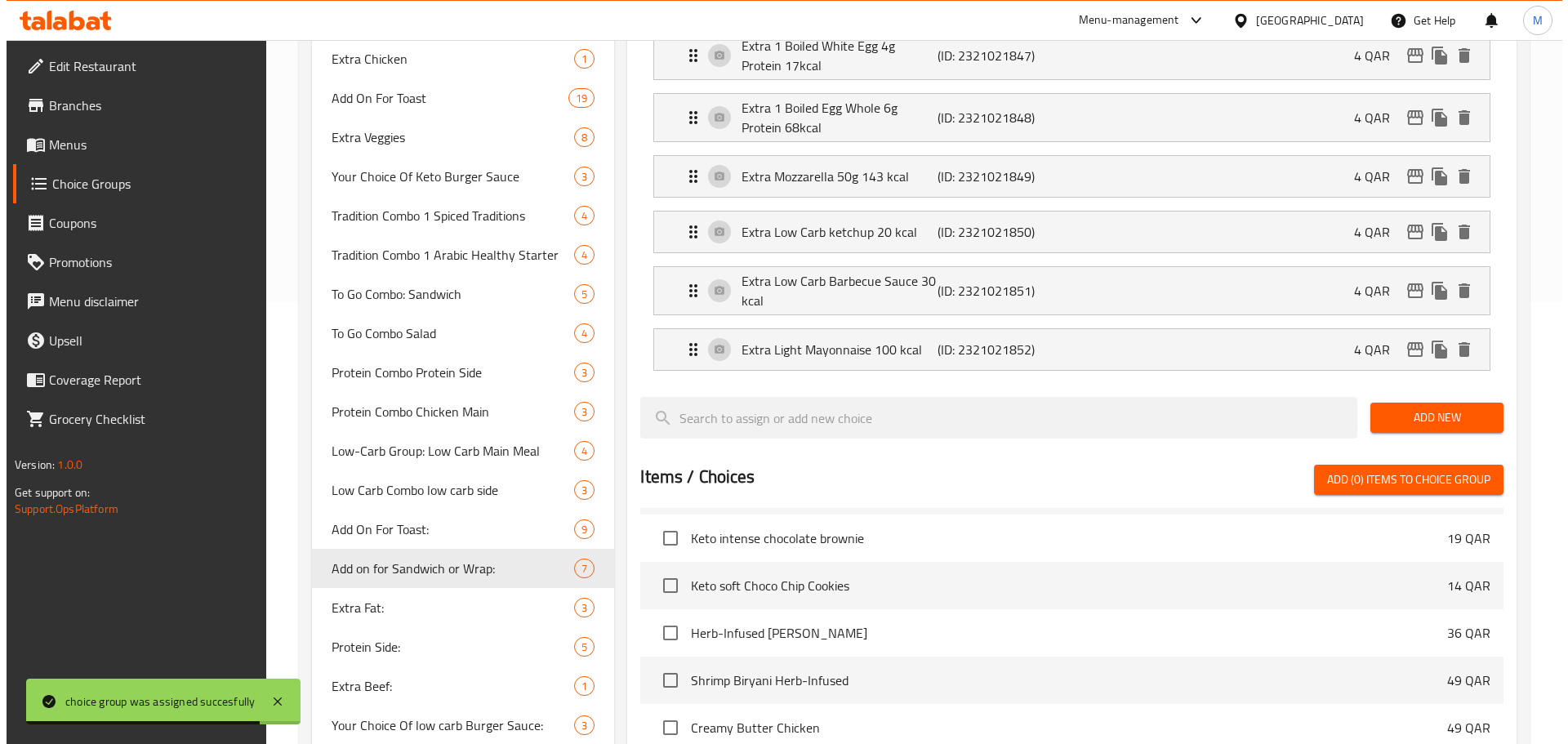
scroll to position [966, 0]
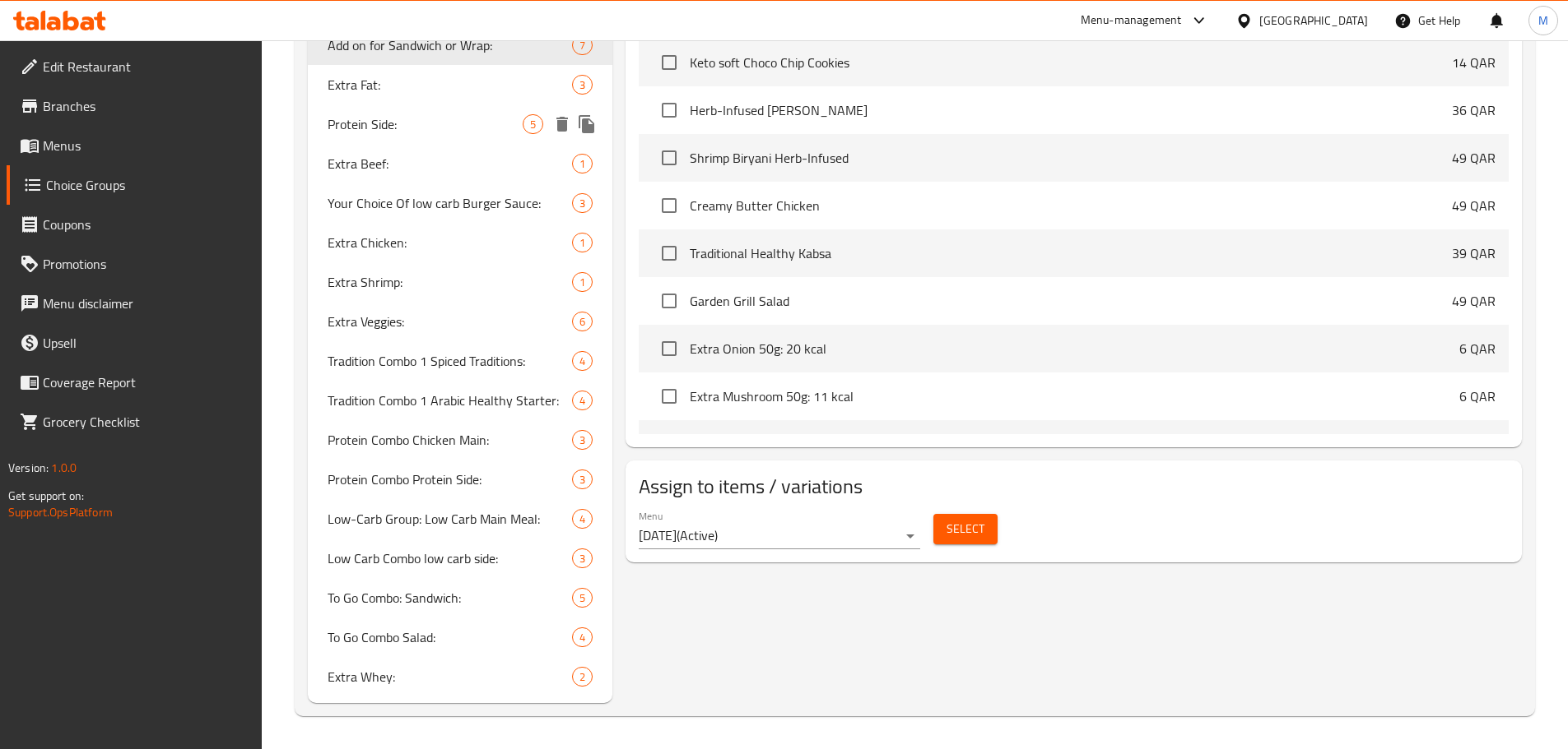
click at [416, 120] on span "Protein Side:" at bounding box center [425, 125] width 196 height 20
type input "Protein Side:"
type input "جانب بروتيني:"
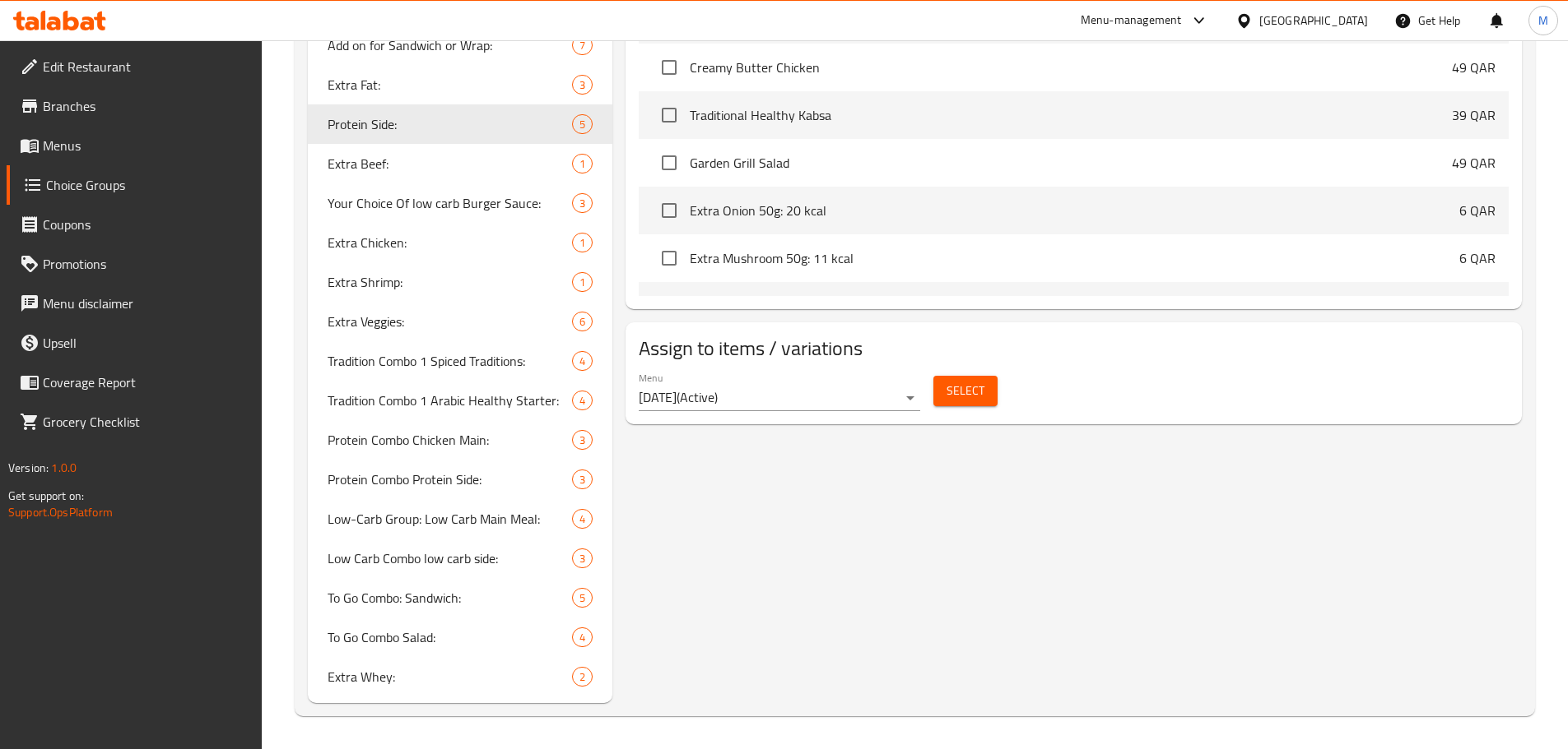
click at [974, 381] on span "Select" at bounding box center [966, 391] width 38 height 21
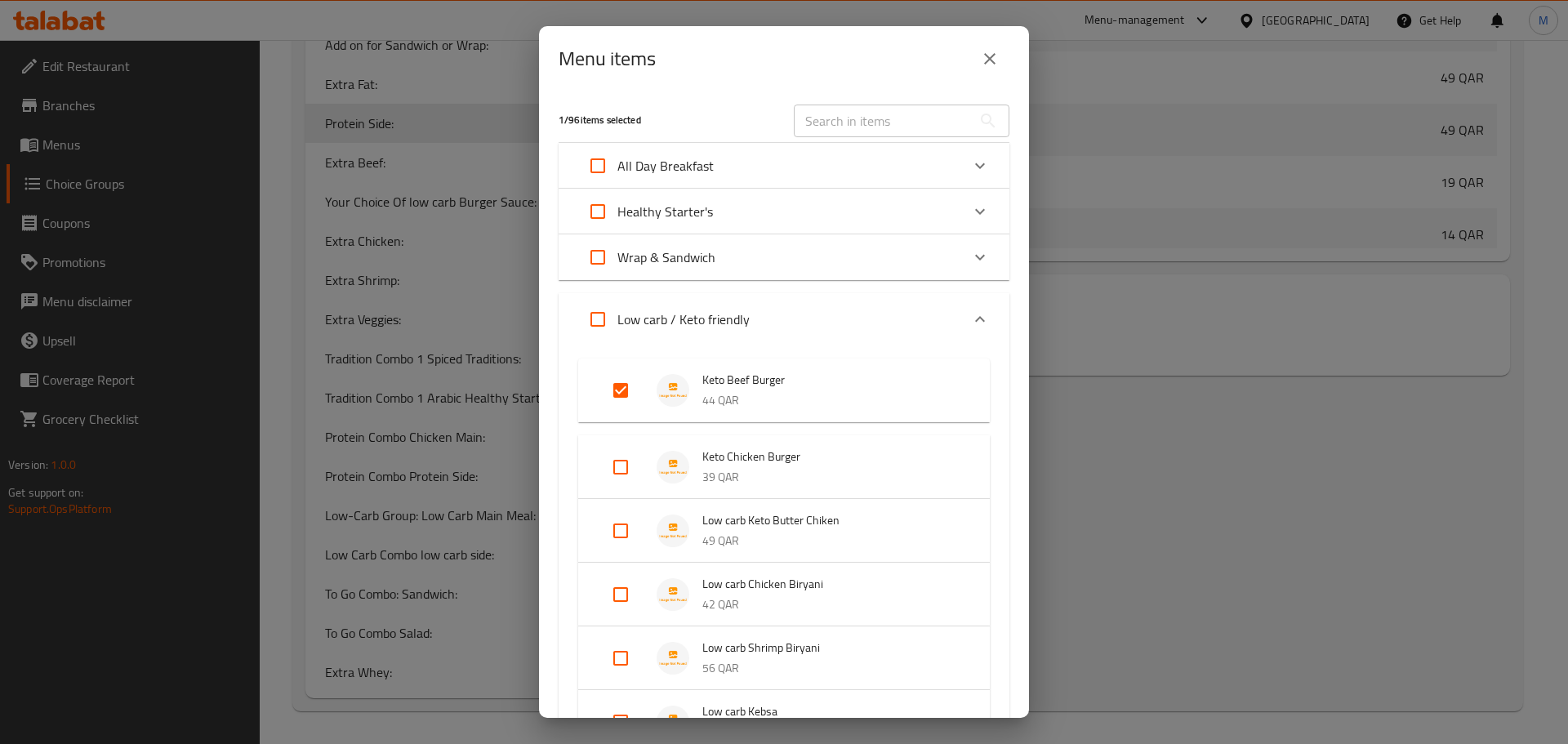
scroll to position [3708, 0]
click at [599, 259] on input "Expand" at bounding box center [598, 257] width 39 height 39
checkbox input "true"
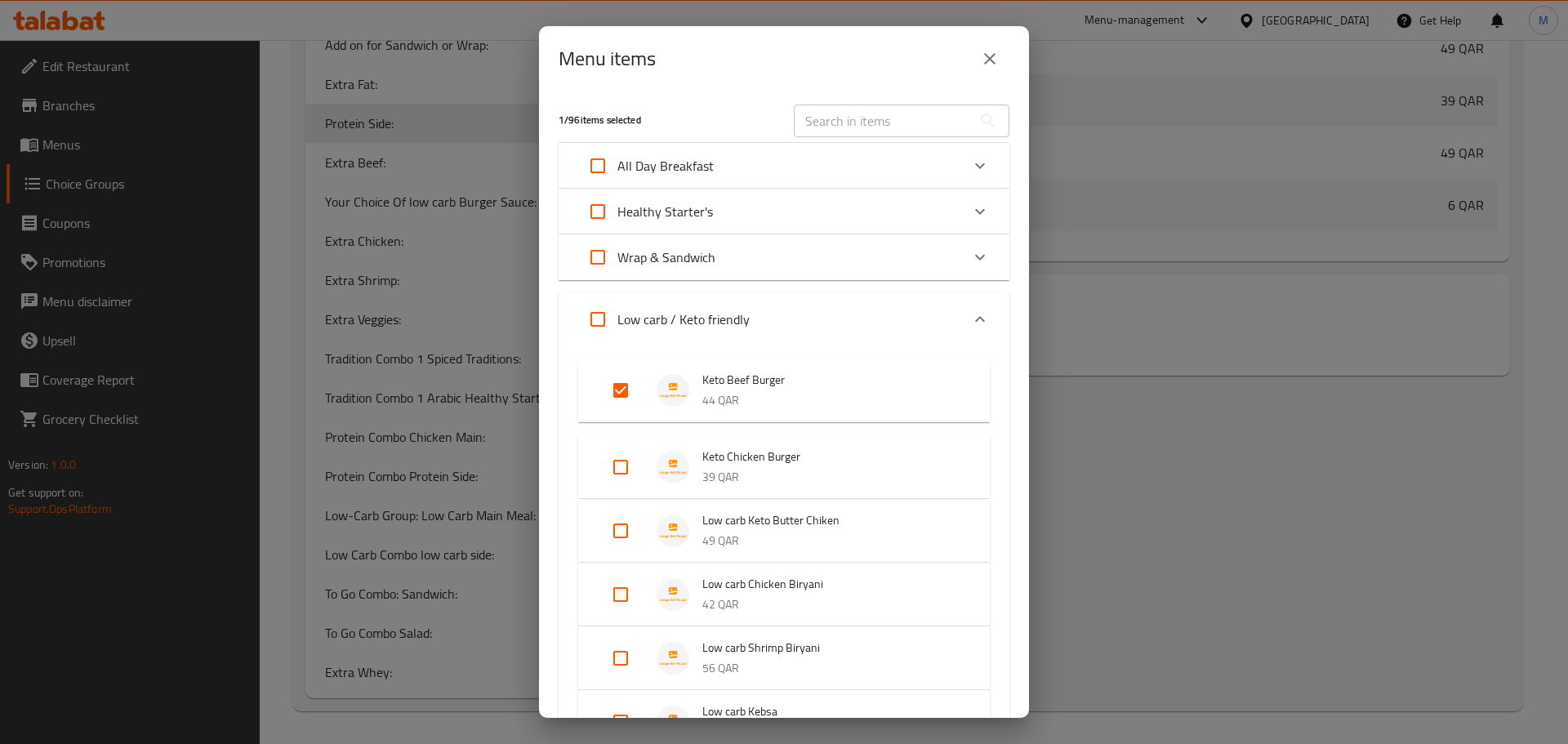
checkbox input "true"
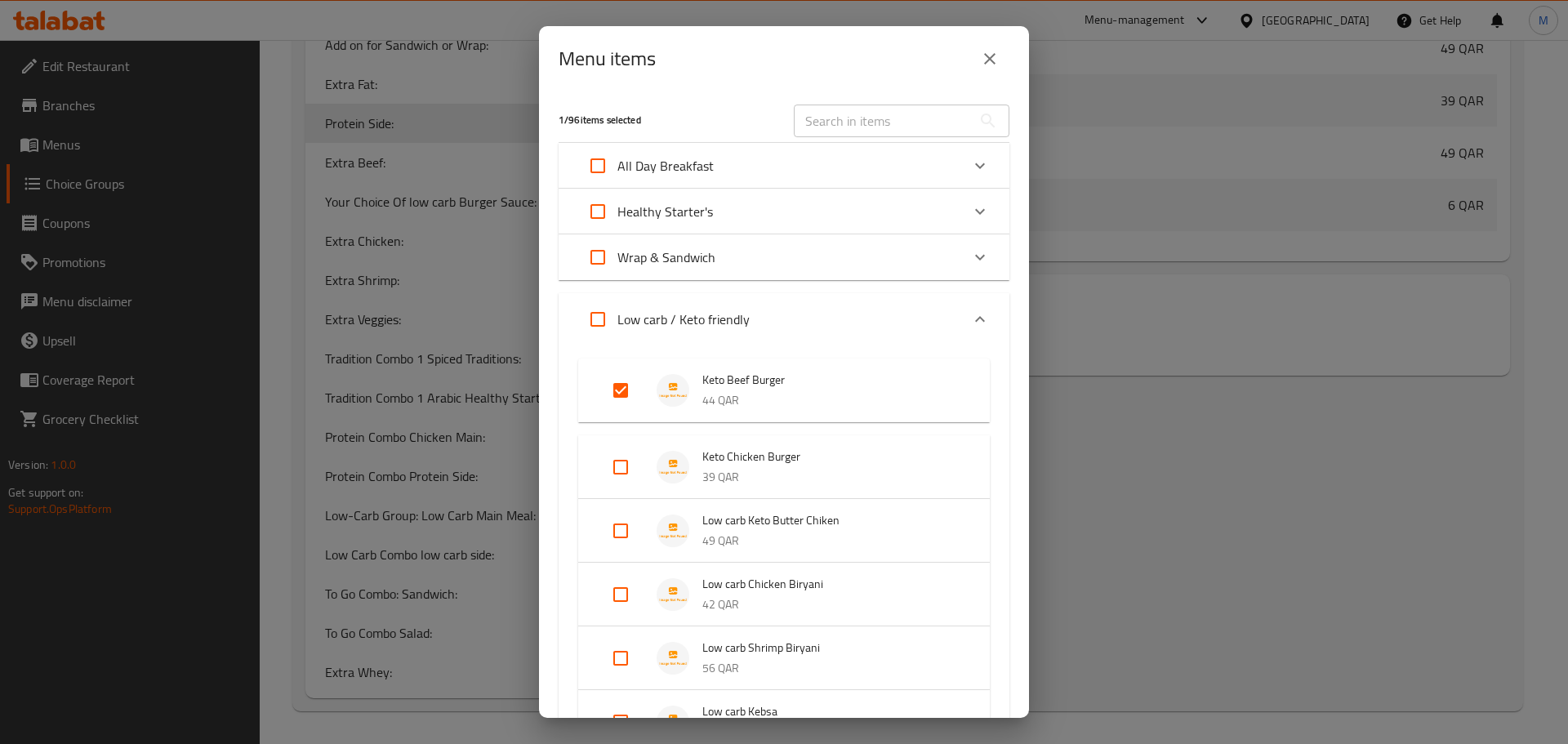
checkbox input "true"
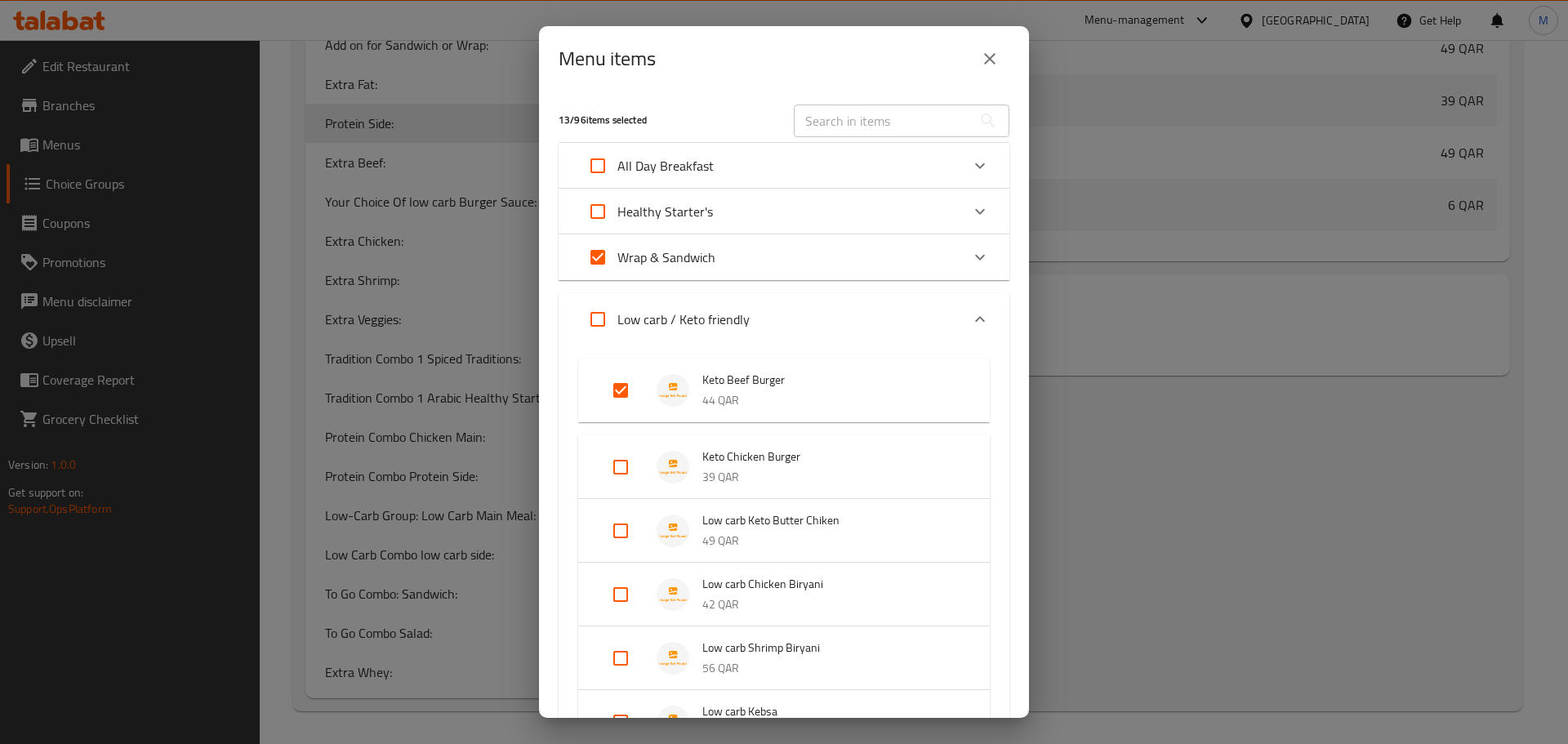
click at [600, 320] on input "Expand" at bounding box center [598, 320] width 39 height 39
checkbox input "true"
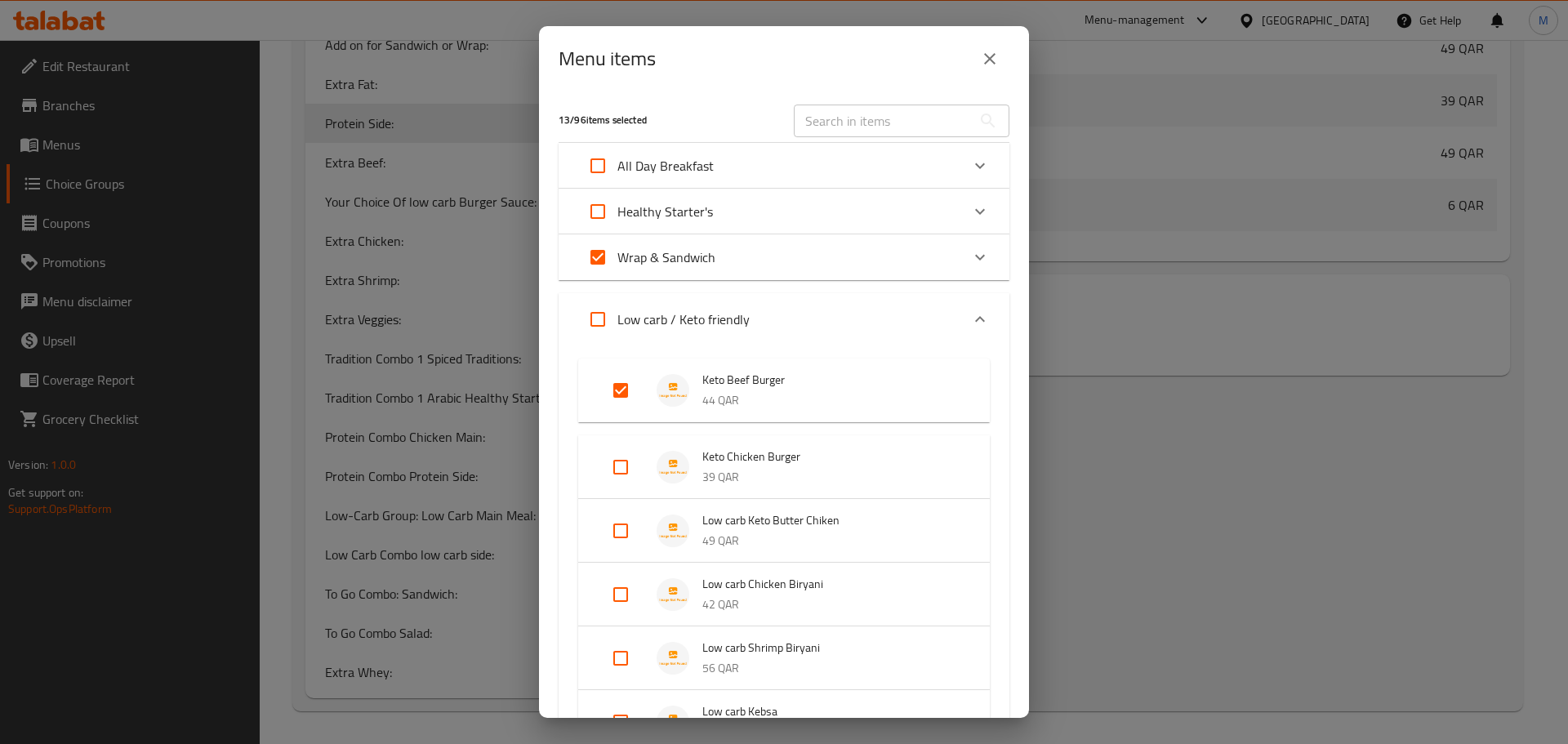
checkbox input "true"
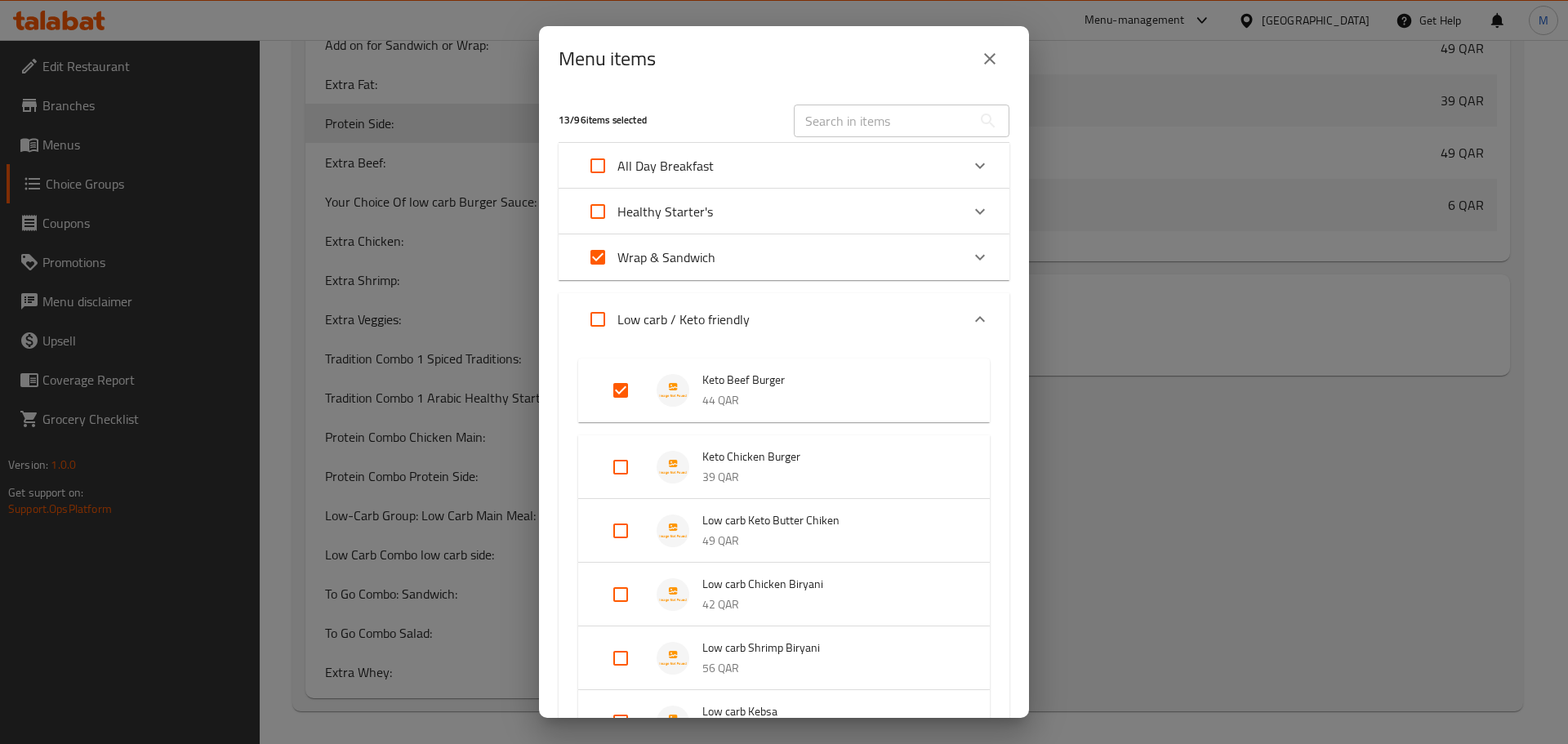
checkbox input "true"
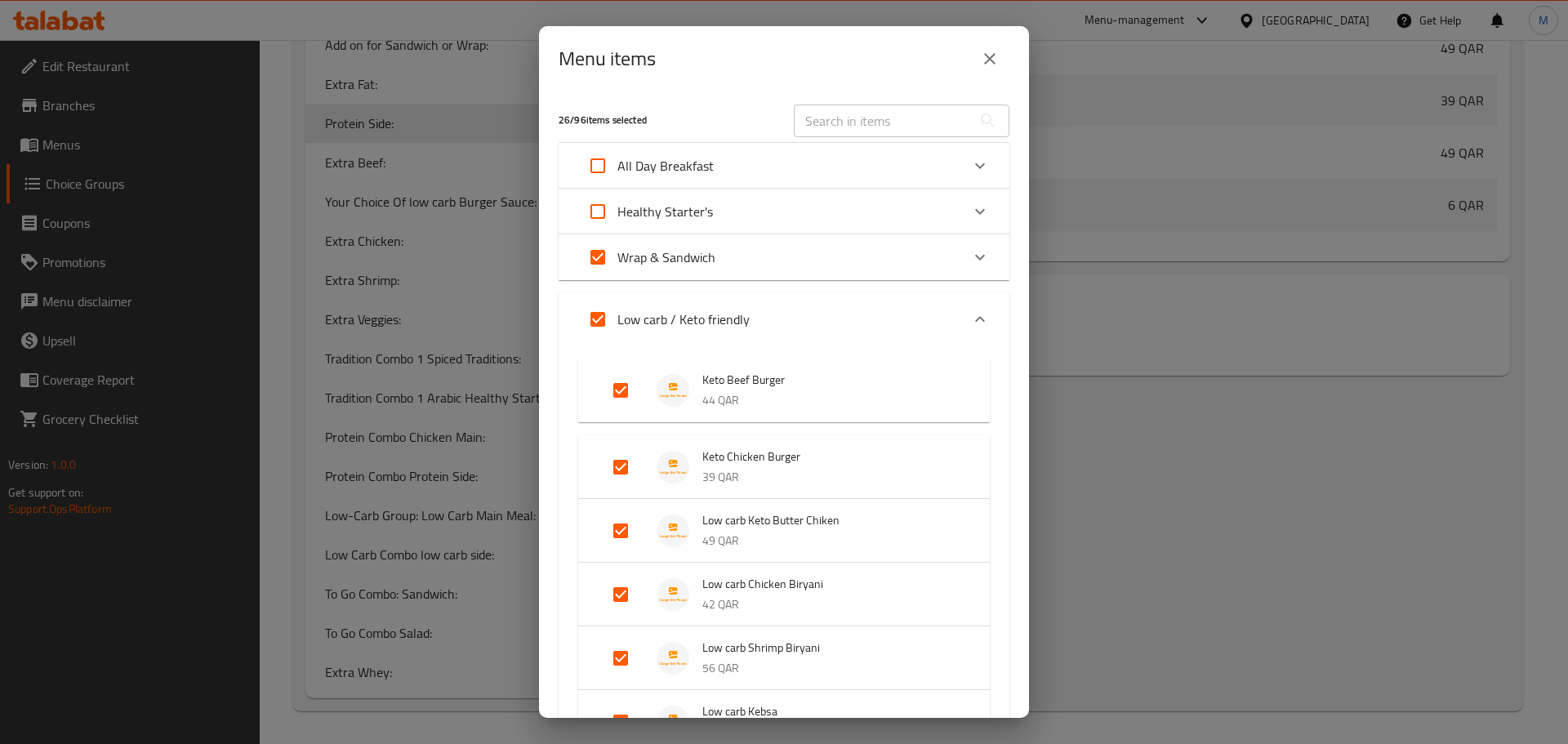
scroll to position [3051, 0]
click at [614, 659] on input "Expand" at bounding box center [621, 659] width 39 height 39
checkbox input "false"
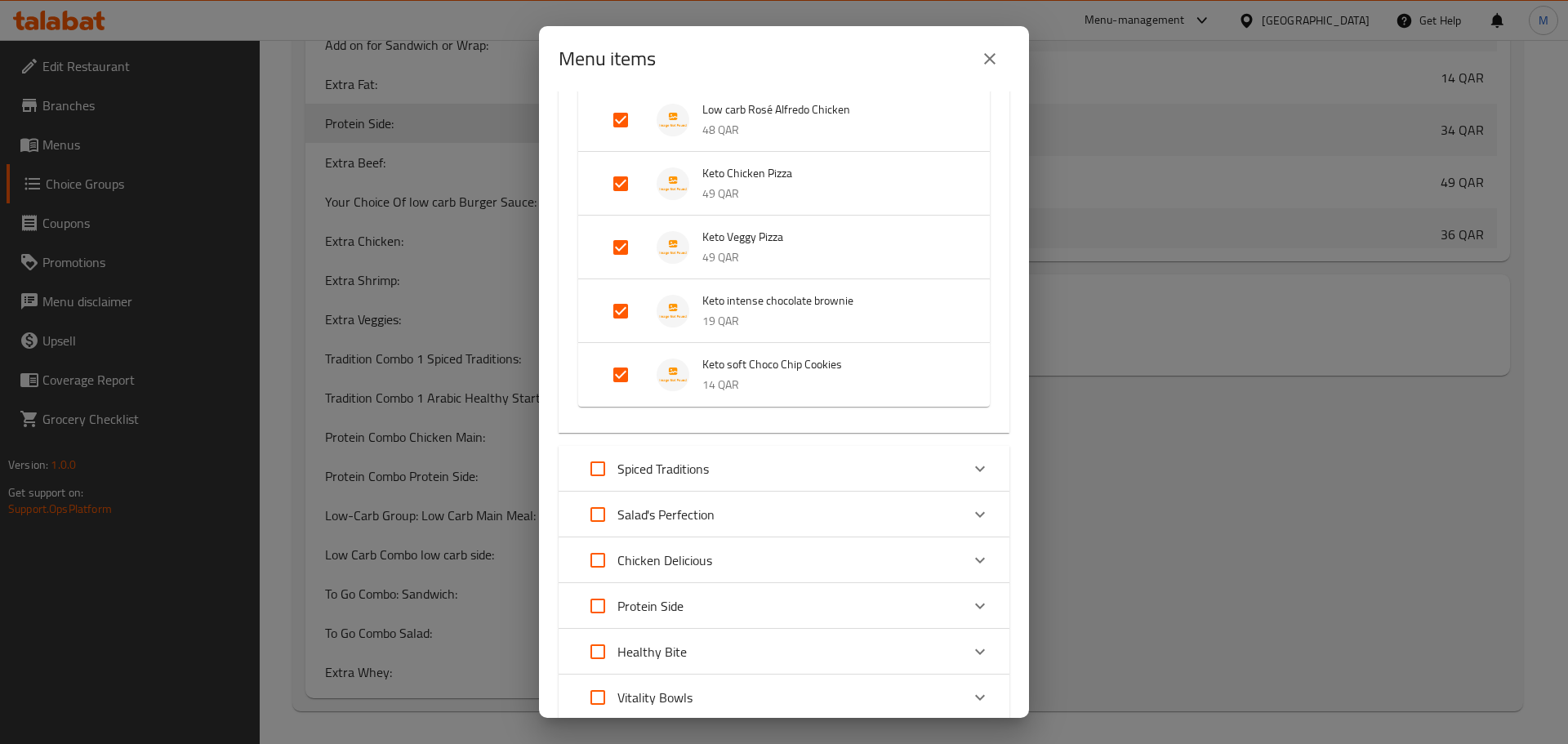
scroll to position [899, 0]
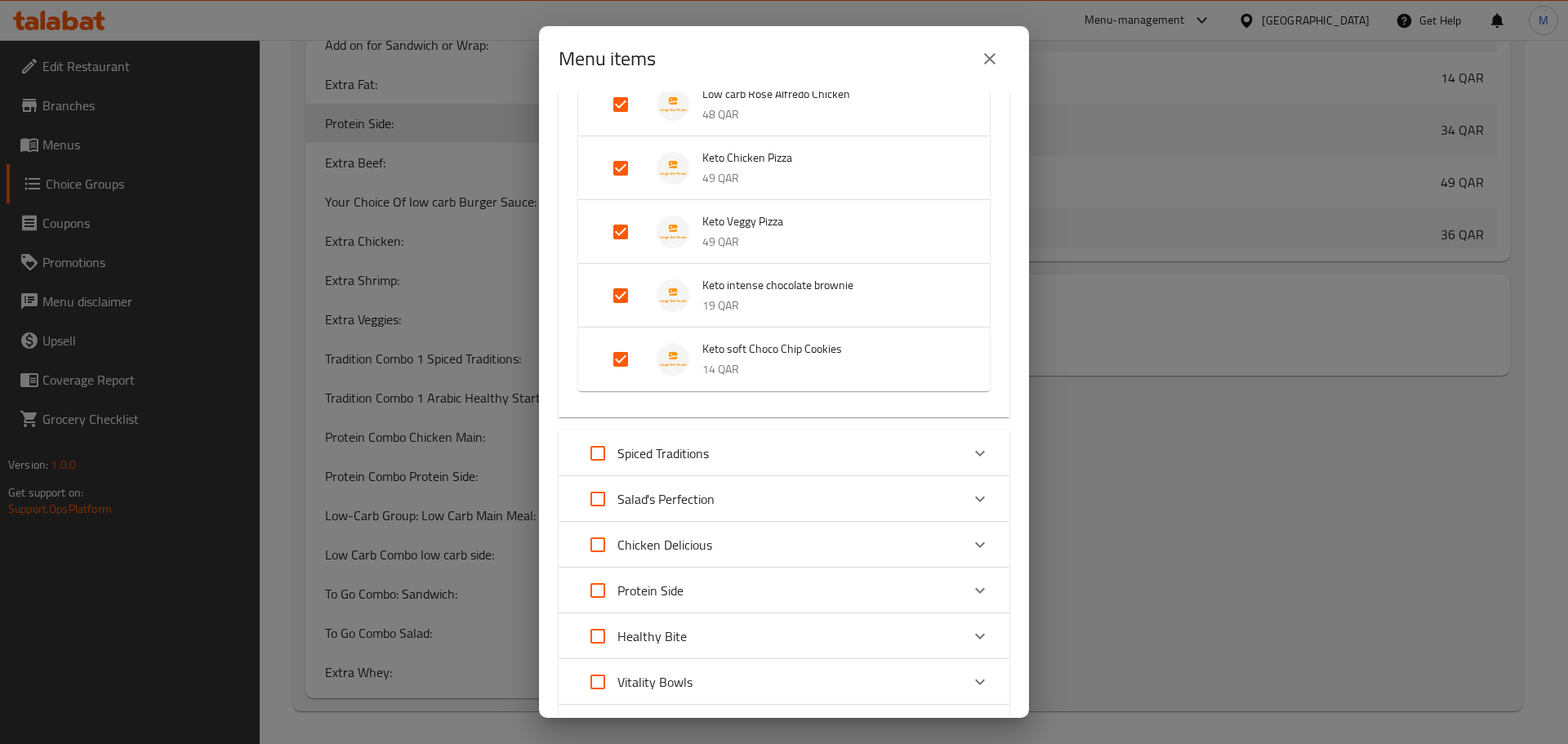
click at [619, 356] on input "Expand" at bounding box center [621, 360] width 39 height 39
checkbox input "false"
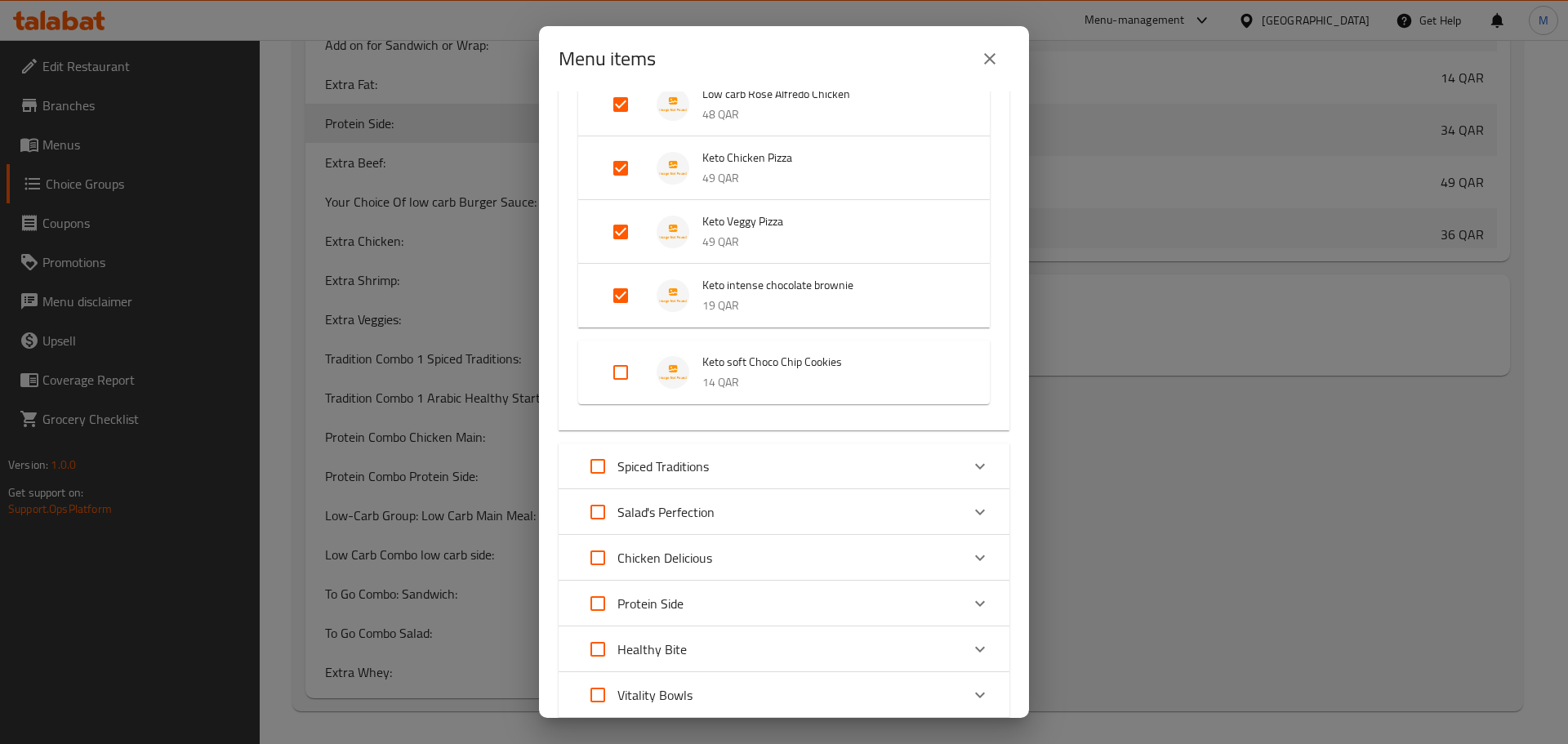
click at [620, 287] on input "Expand" at bounding box center [621, 296] width 39 height 39
checkbox input "false"
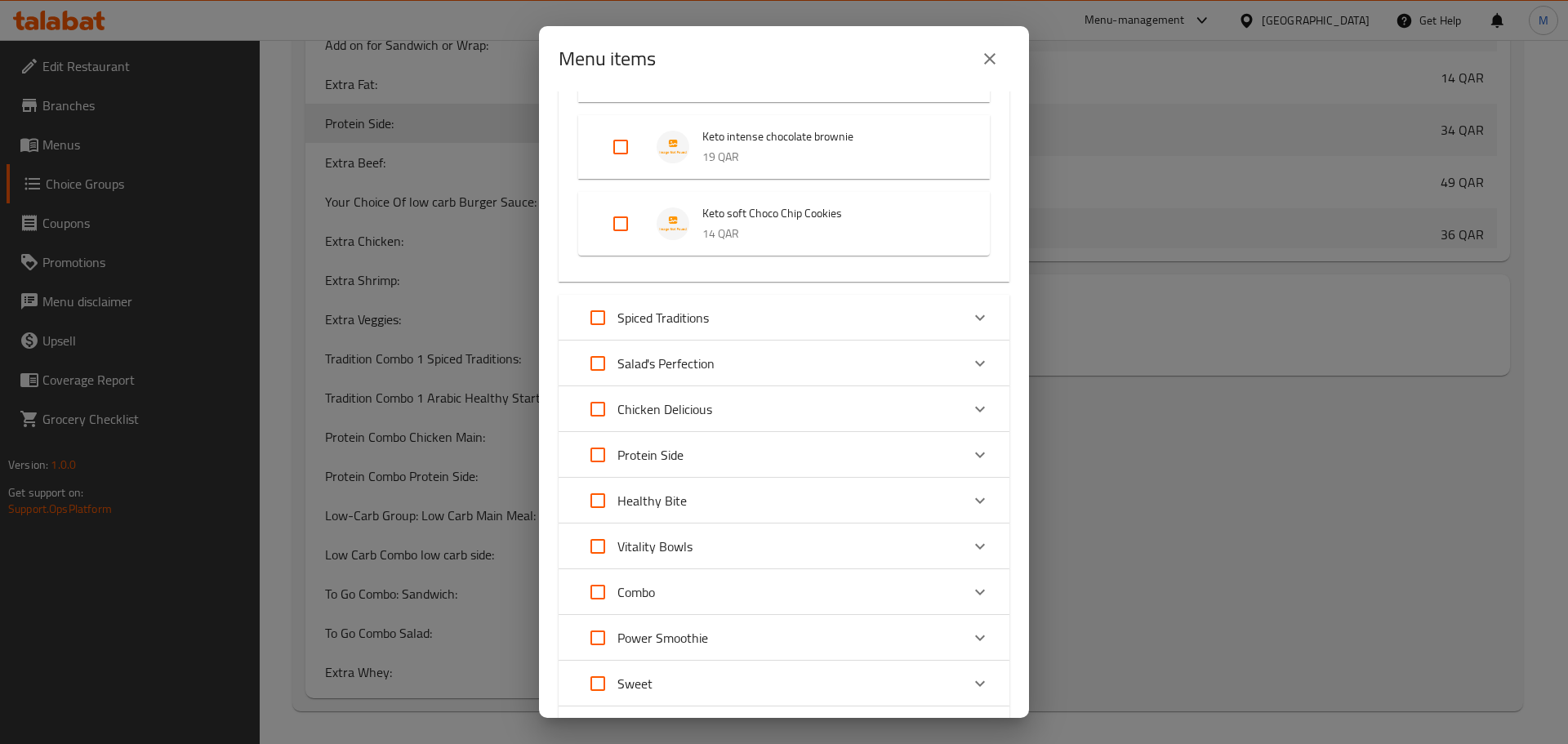
scroll to position [1062, 0]
click at [599, 407] on input "Expand" at bounding box center [598, 408] width 39 height 39
checkbox input "true"
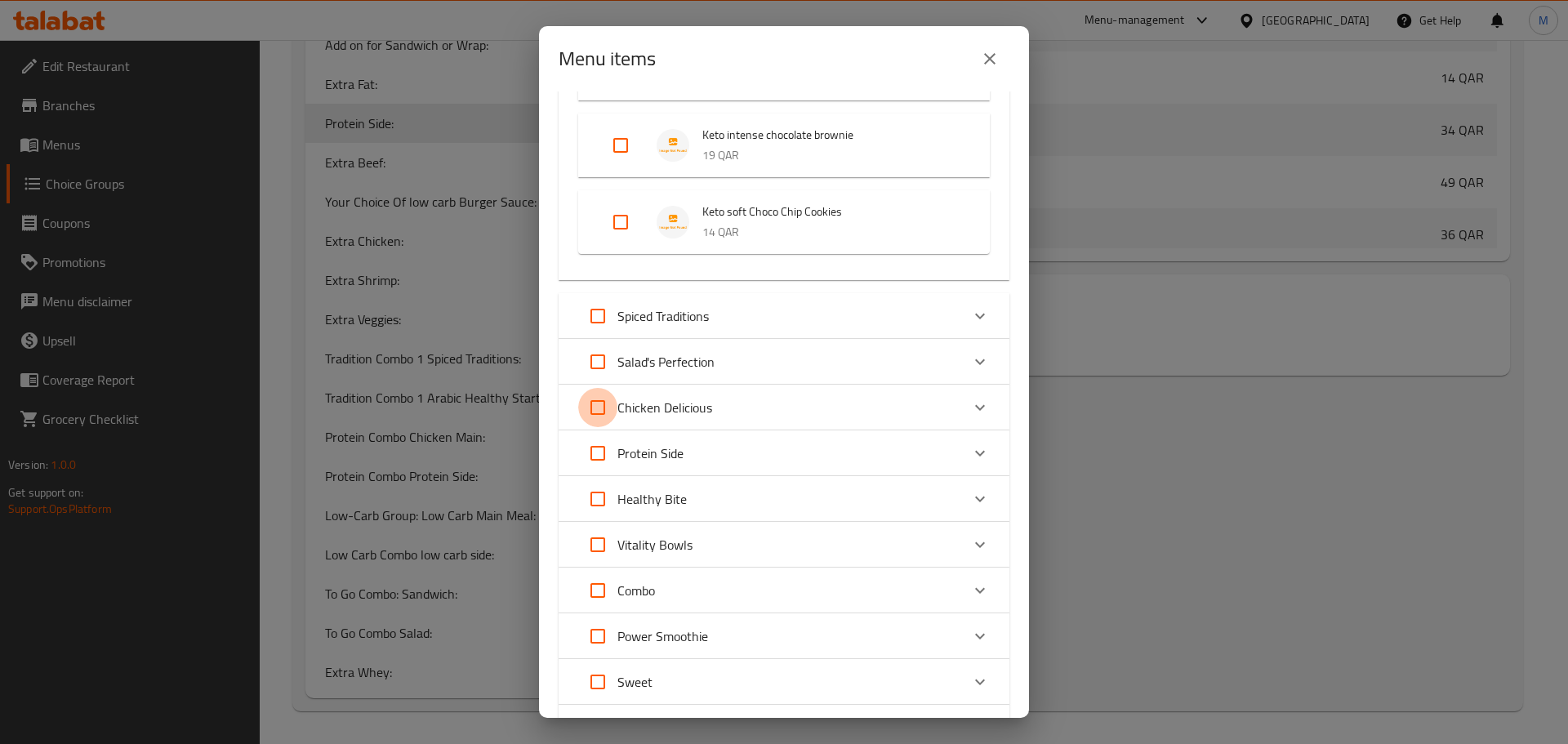
checkbox input "true"
click at [604, 361] on input "Expand" at bounding box center [598, 362] width 39 height 39
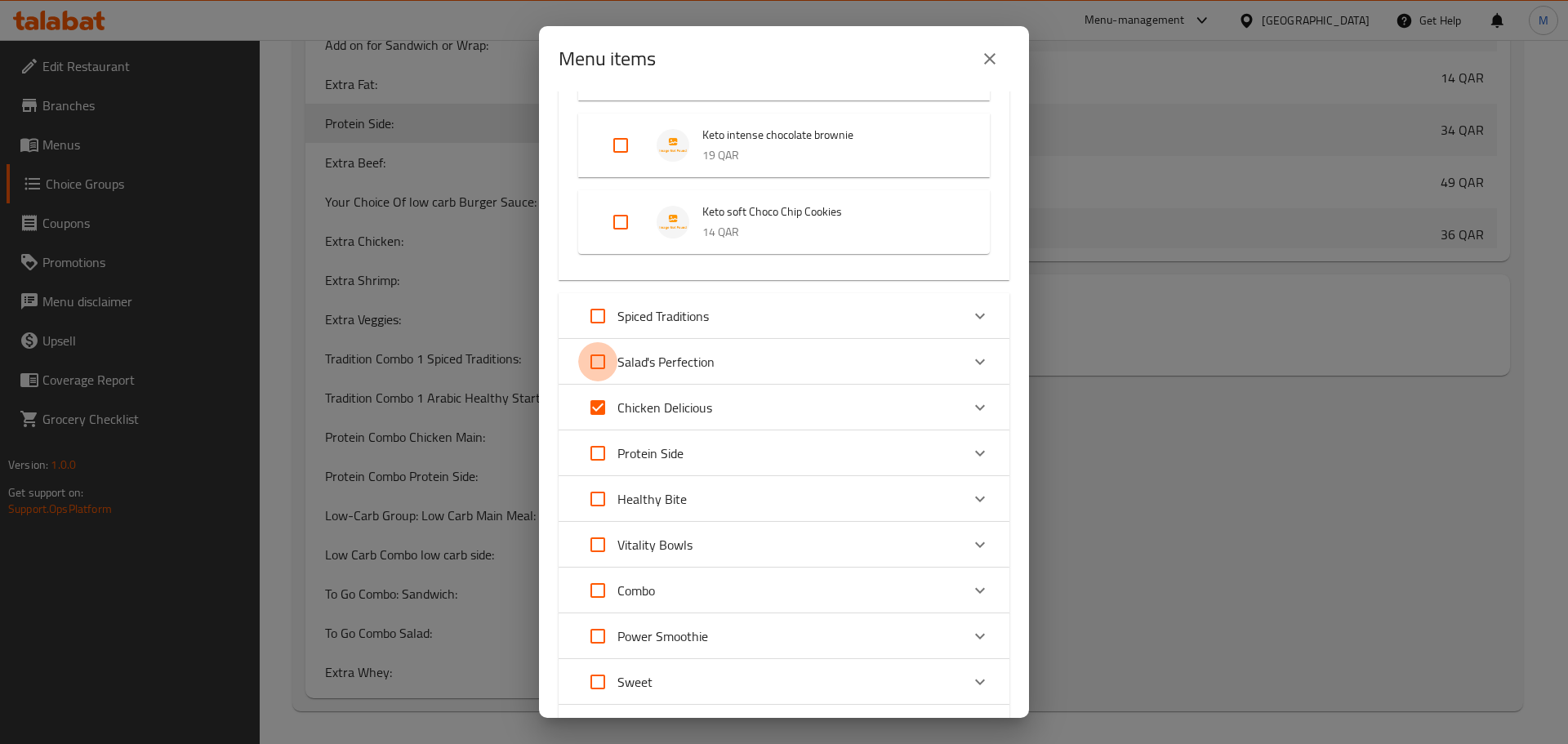
checkbox input "true"
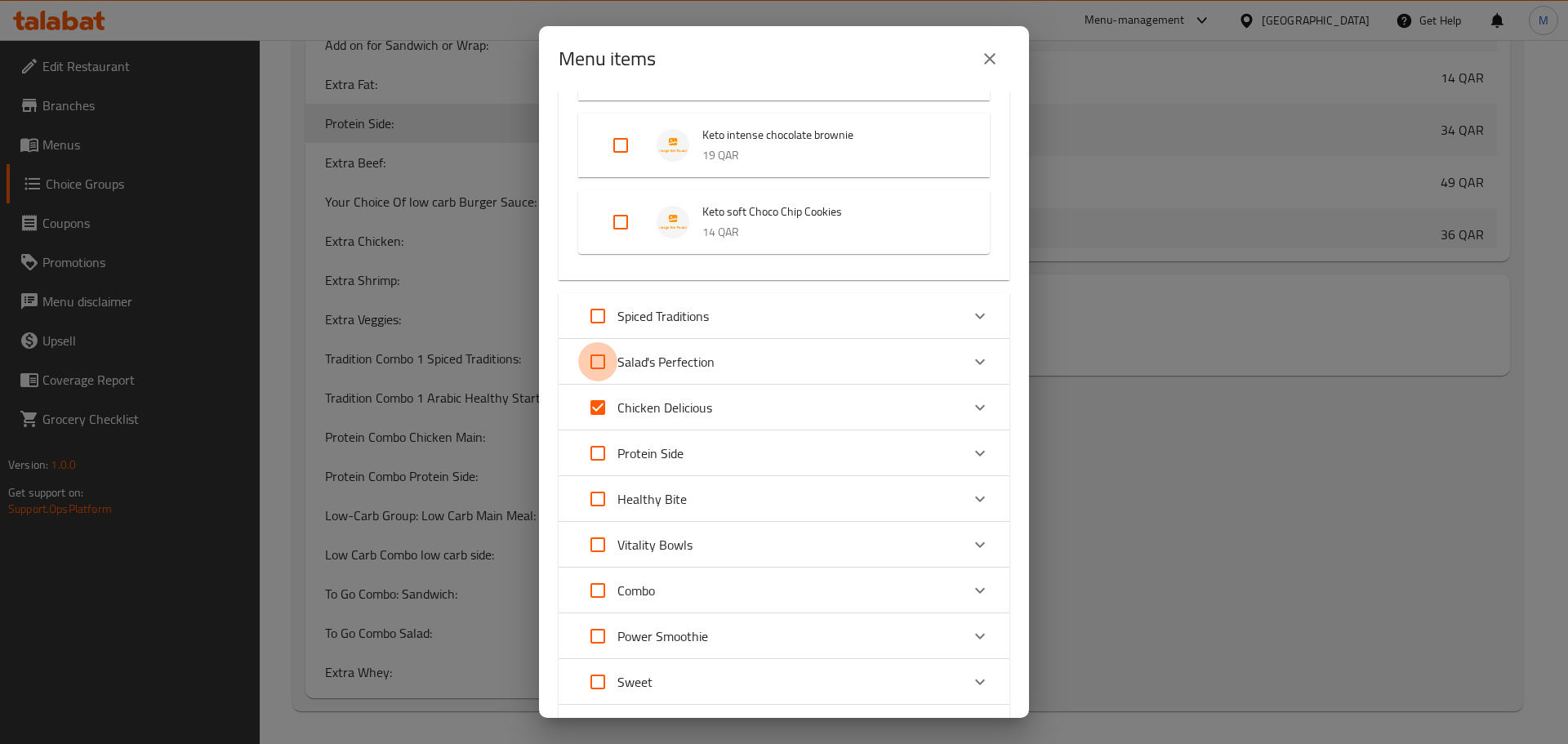
checkbox input "true"
click at [597, 319] on input "Expand" at bounding box center [598, 316] width 39 height 39
checkbox input "true"
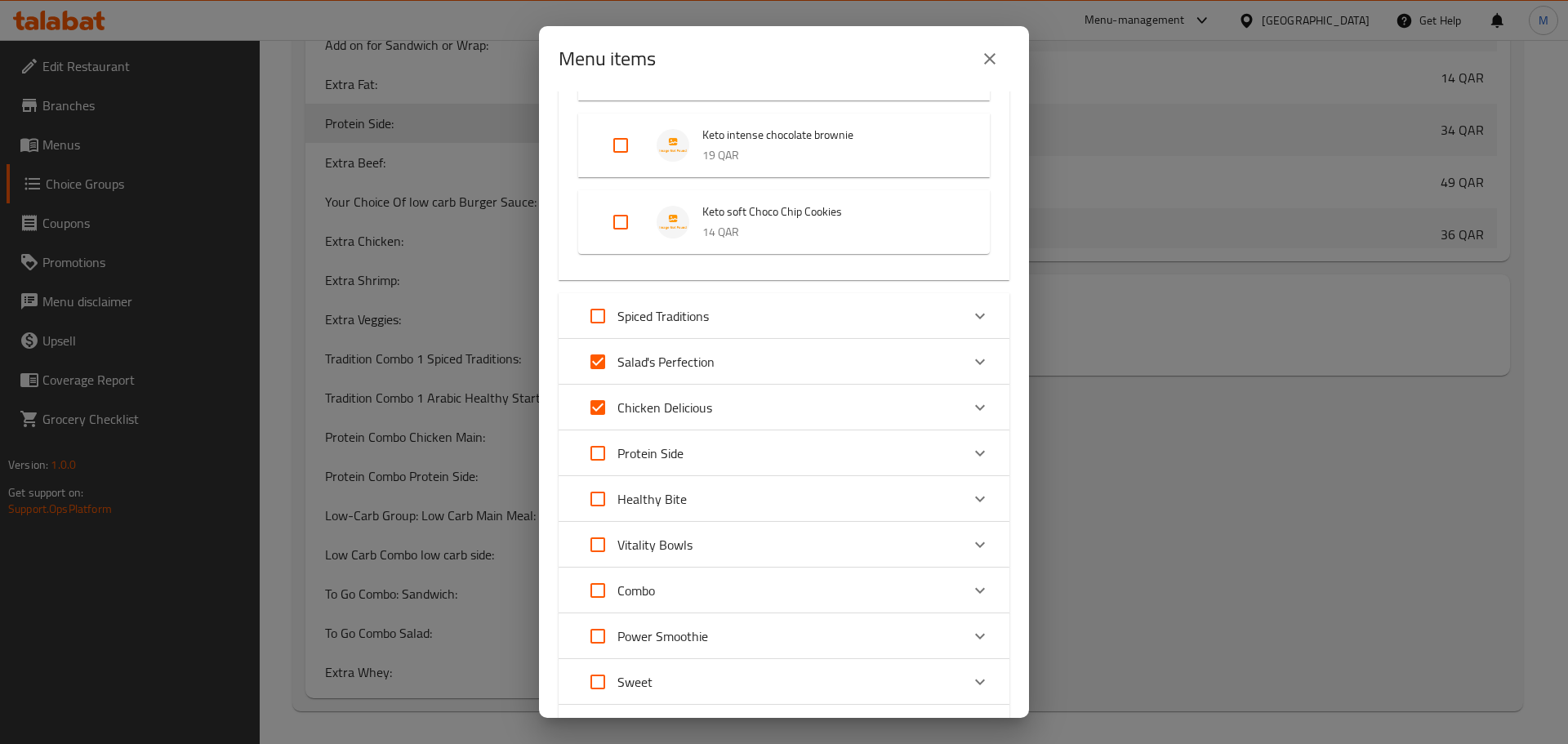
checkbox input "true"
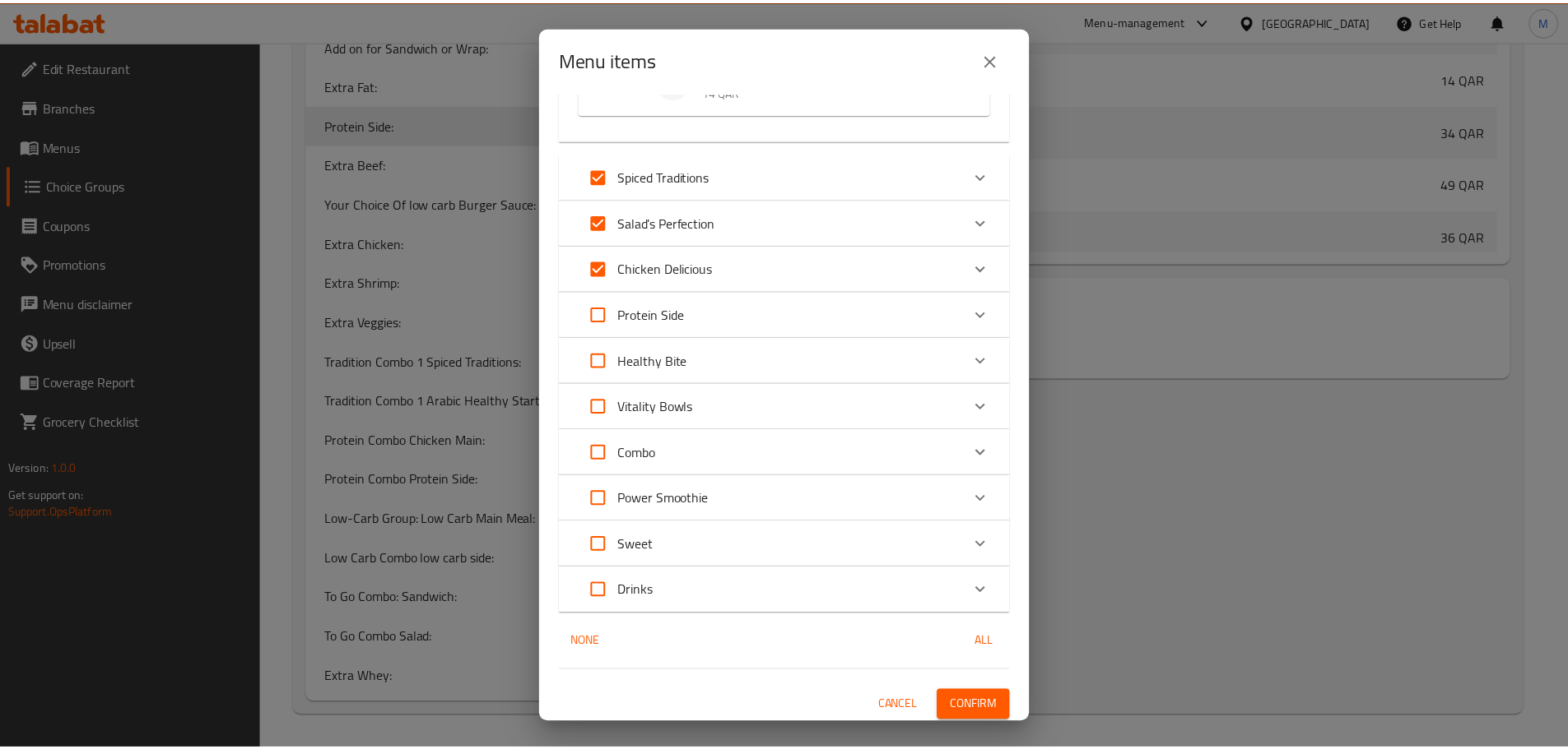
scroll to position [1217, 0]
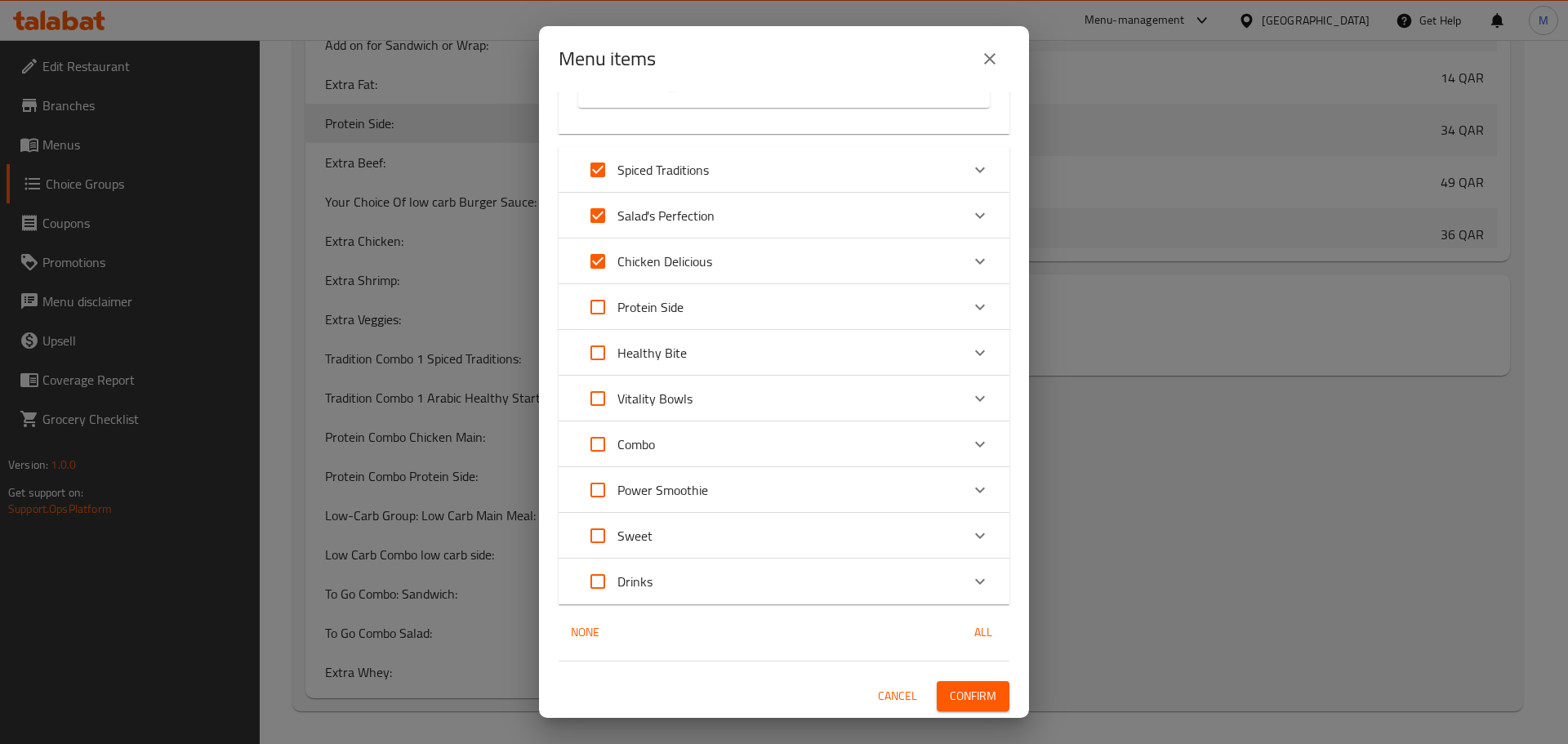
click at [984, 709] on button "Confirm" at bounding box center [973, 696] width 73 height 30
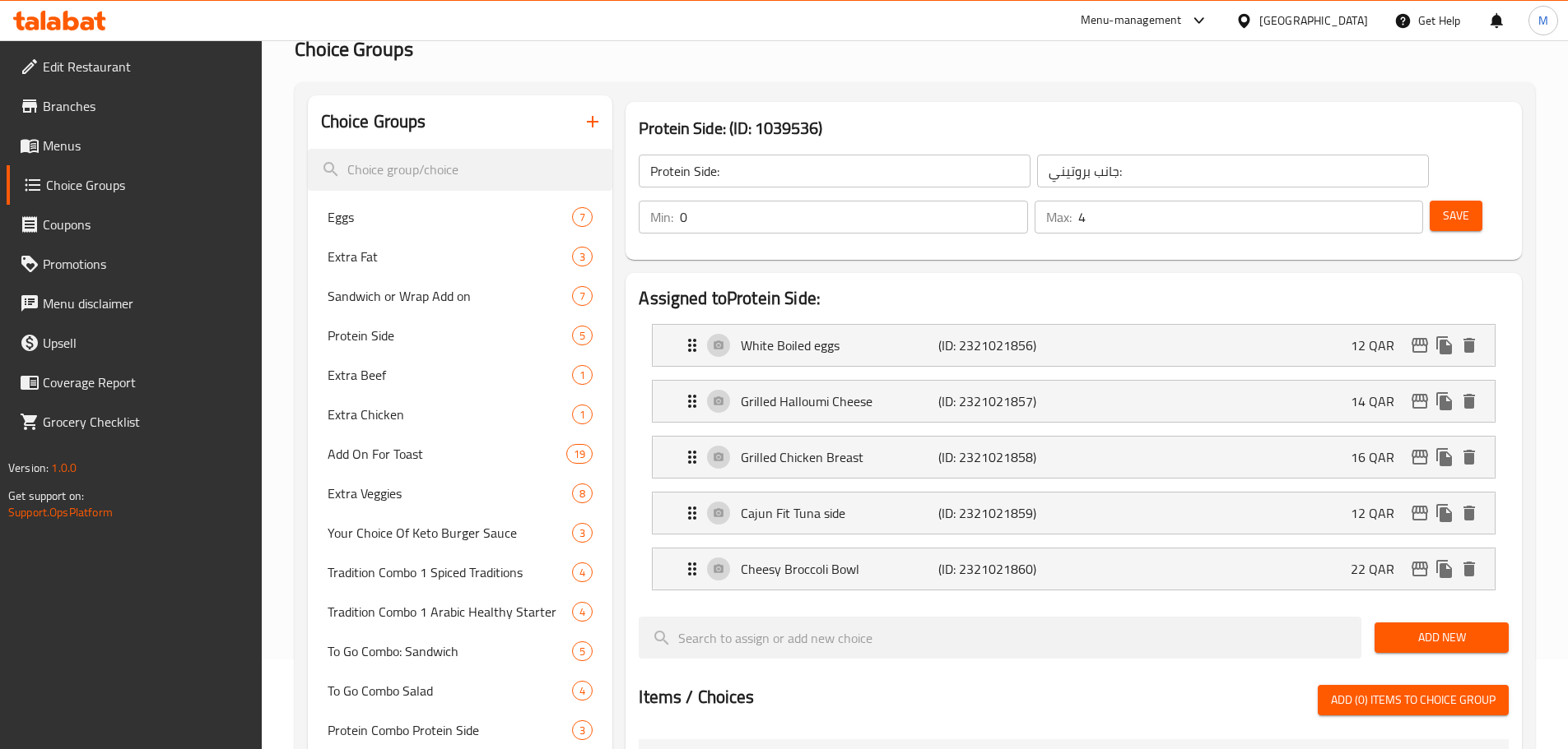
scroll to position [761, 0]
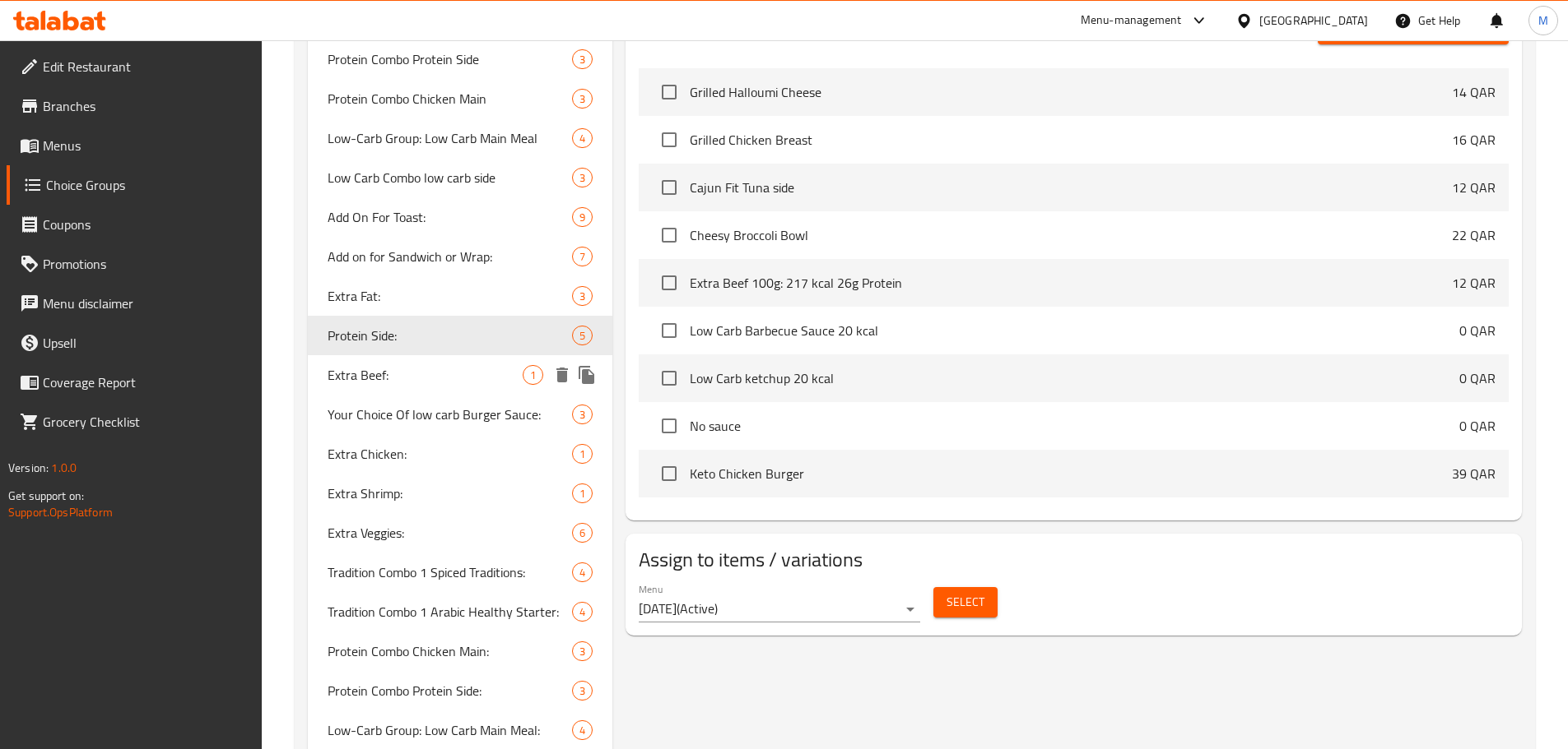
click at [385, 375] on span "Extra Beef:" at bounding box center [425, 375] width 196 height 20
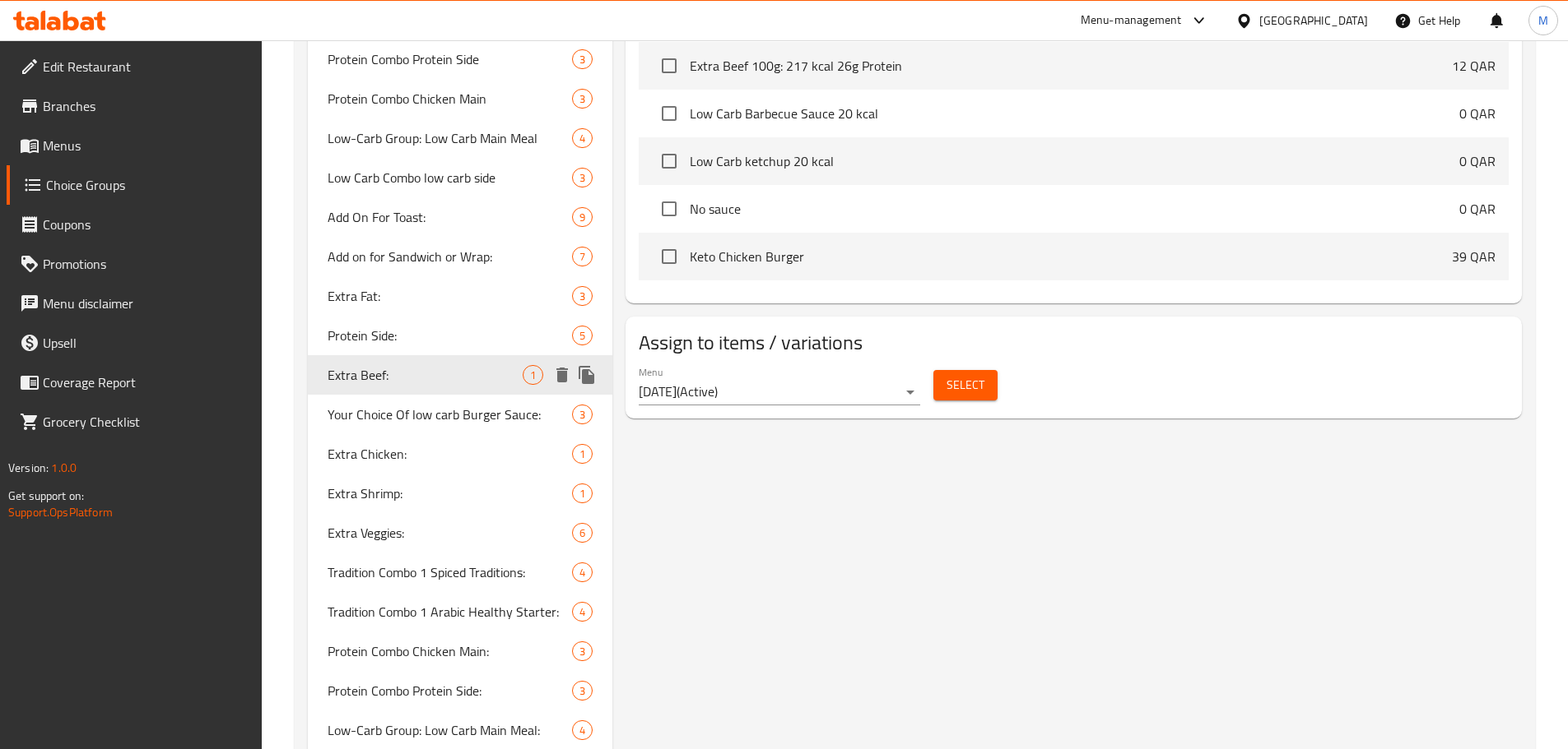
type input "Extra Beef:"
type input "لحم بقري إضافي:"
type input "1"
click at [967, 375] on span "Select" at bounding box center [966, 385] width 38 height 21
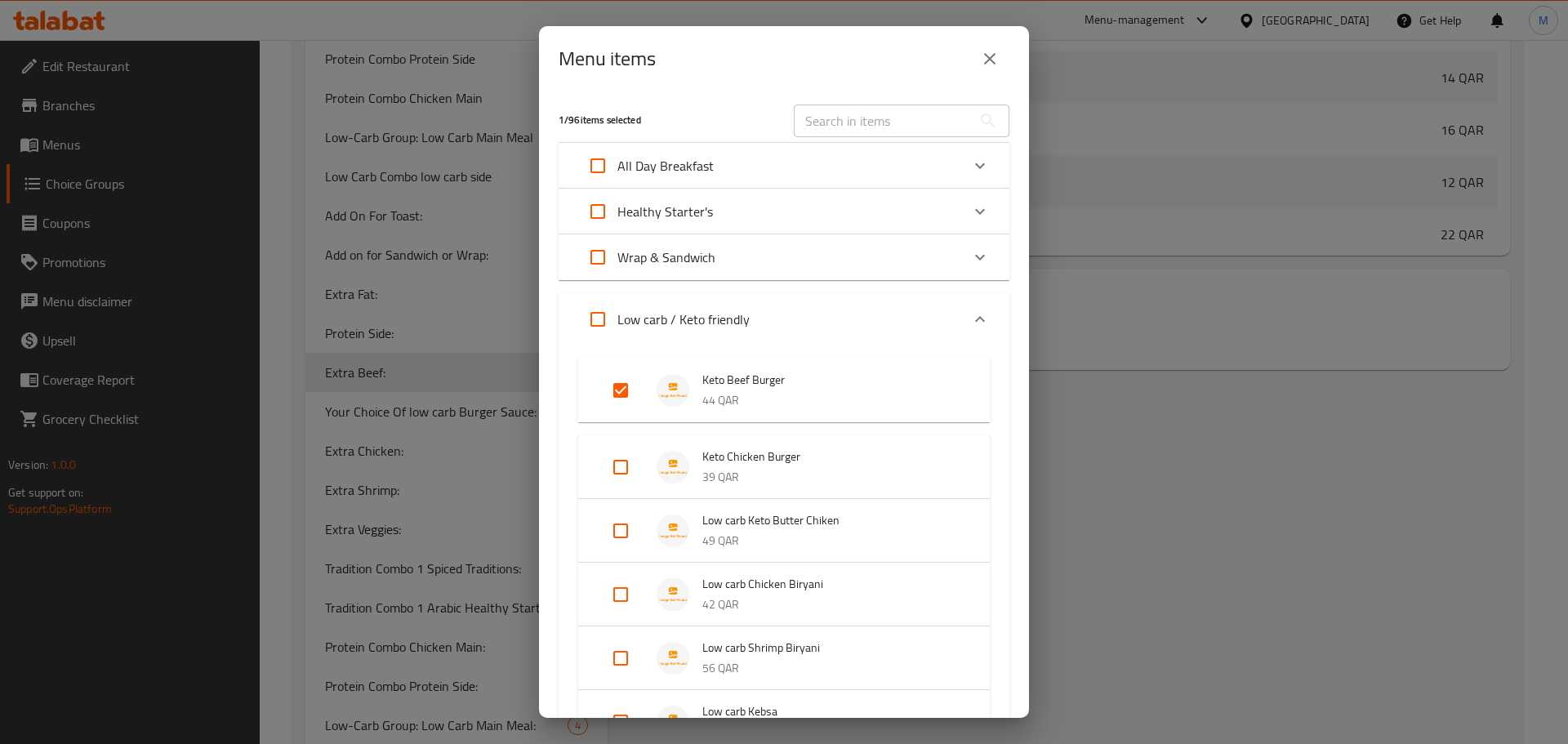
click at [870, 125] on input "text" at bounding box center [882, 121] width 178 height 33
paste input "Beef Classic Healthy Burger"
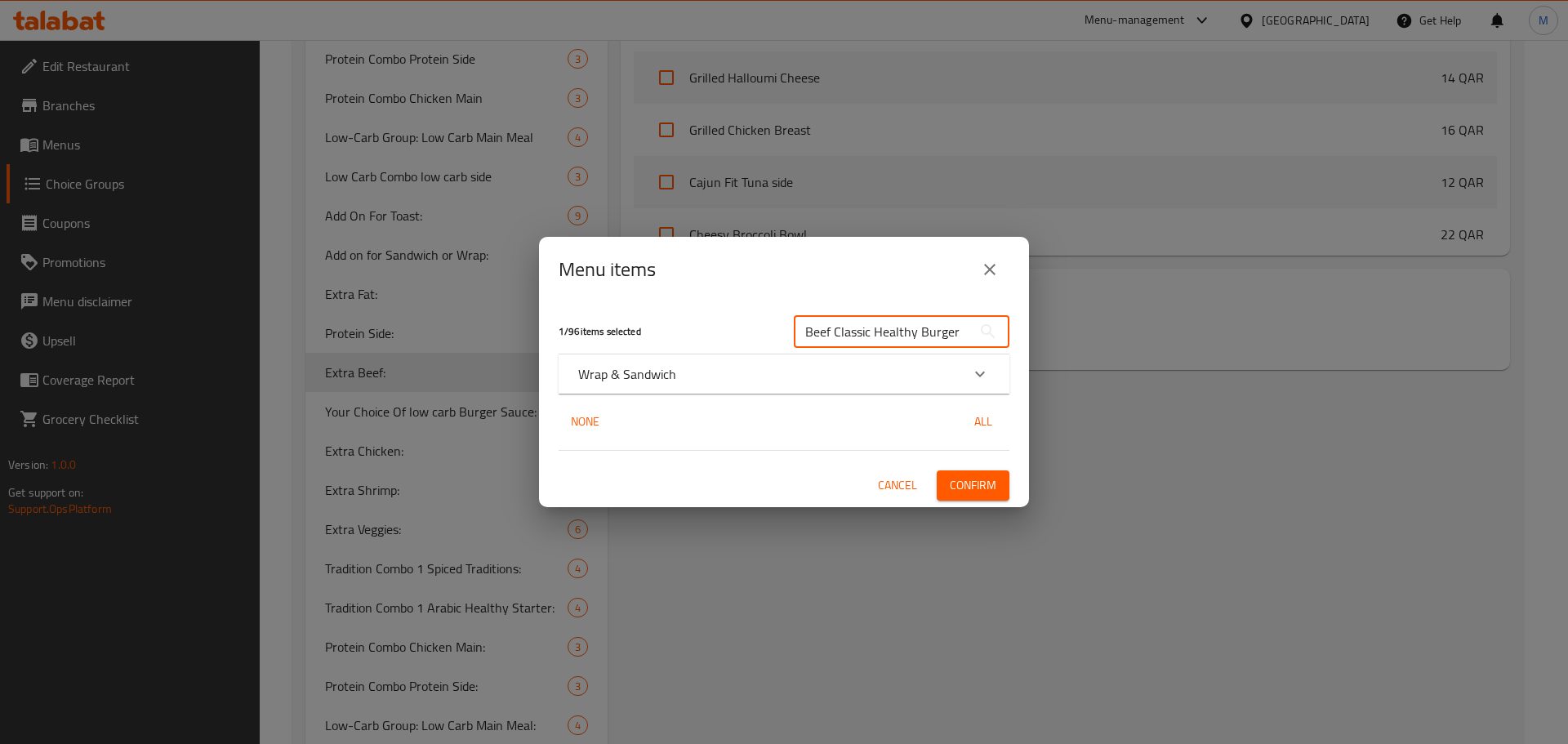
type input "Beef Classic Healthy Burger"
click at [993, 365] on div "Expand" at bounding box center [981, 374] width 39 height 39
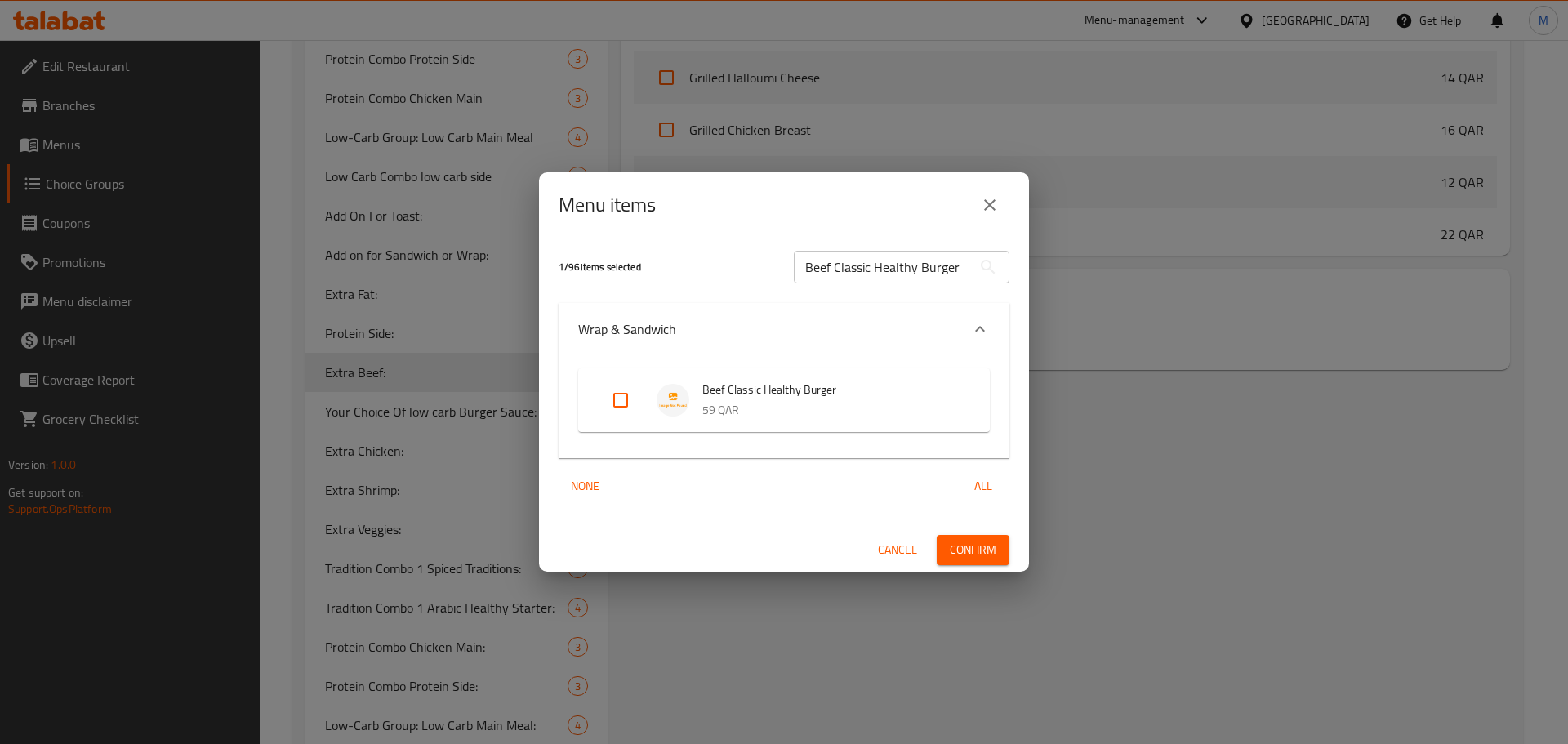
click at [613, 401] on input "Expand" at bounding box center [621, 401] width 39 height 39
checkbox input "true"
click at [905, 269] on input "Beef Classic Healthy Burger" at bounding box center [882, 267] width 178 height 33
paste input "Cheesy Beef Wrap"
type input "Cheesy Beef Wrap"
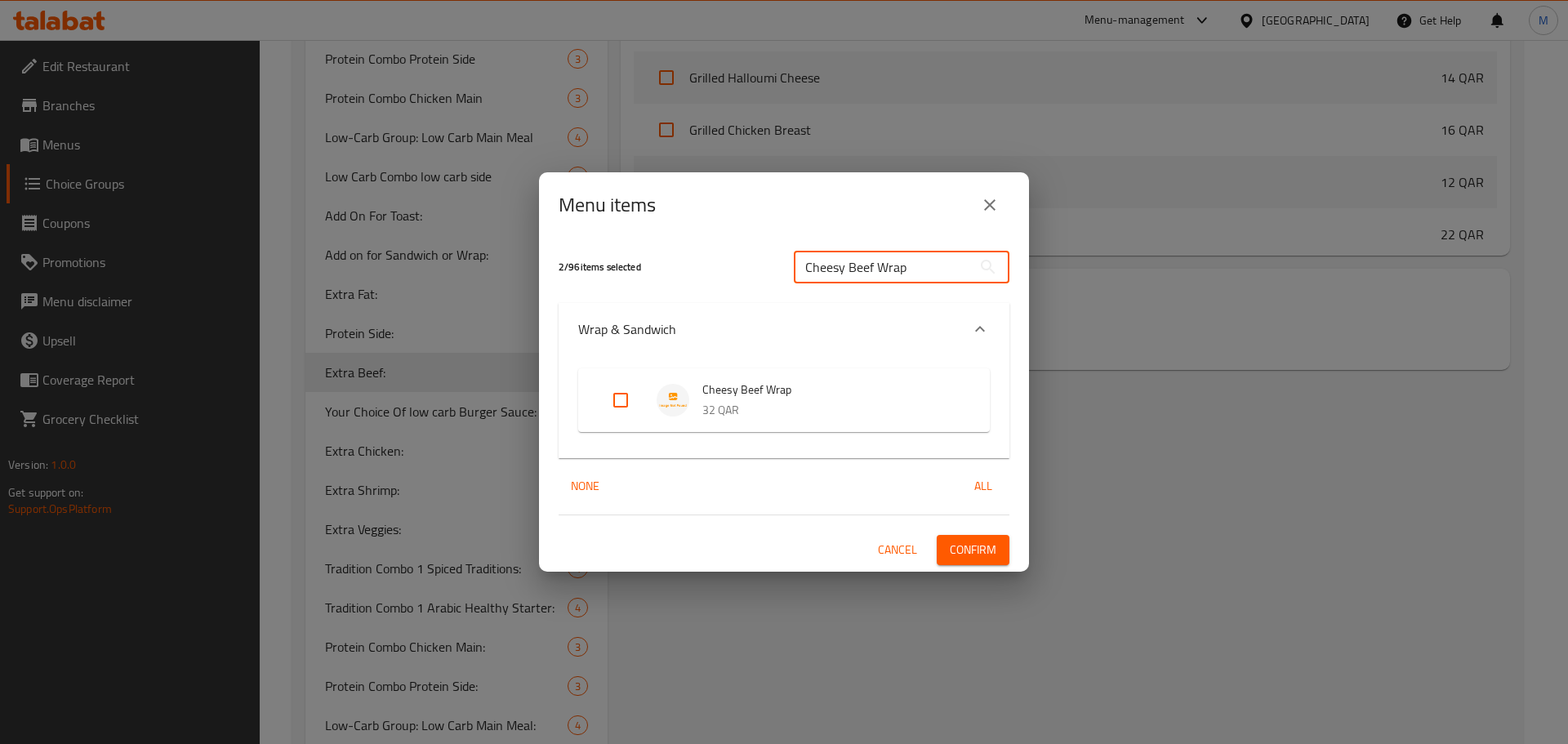
click at [618, 403] on input "Expand" at bounding box center [621, 401] width 39 height 39
checkbox input "true"
click at [863, 277] on input "Cheesy Beef Wrap" at bounding box center [882, 267] width 178 height 33
paste input "B.Mac Salad"
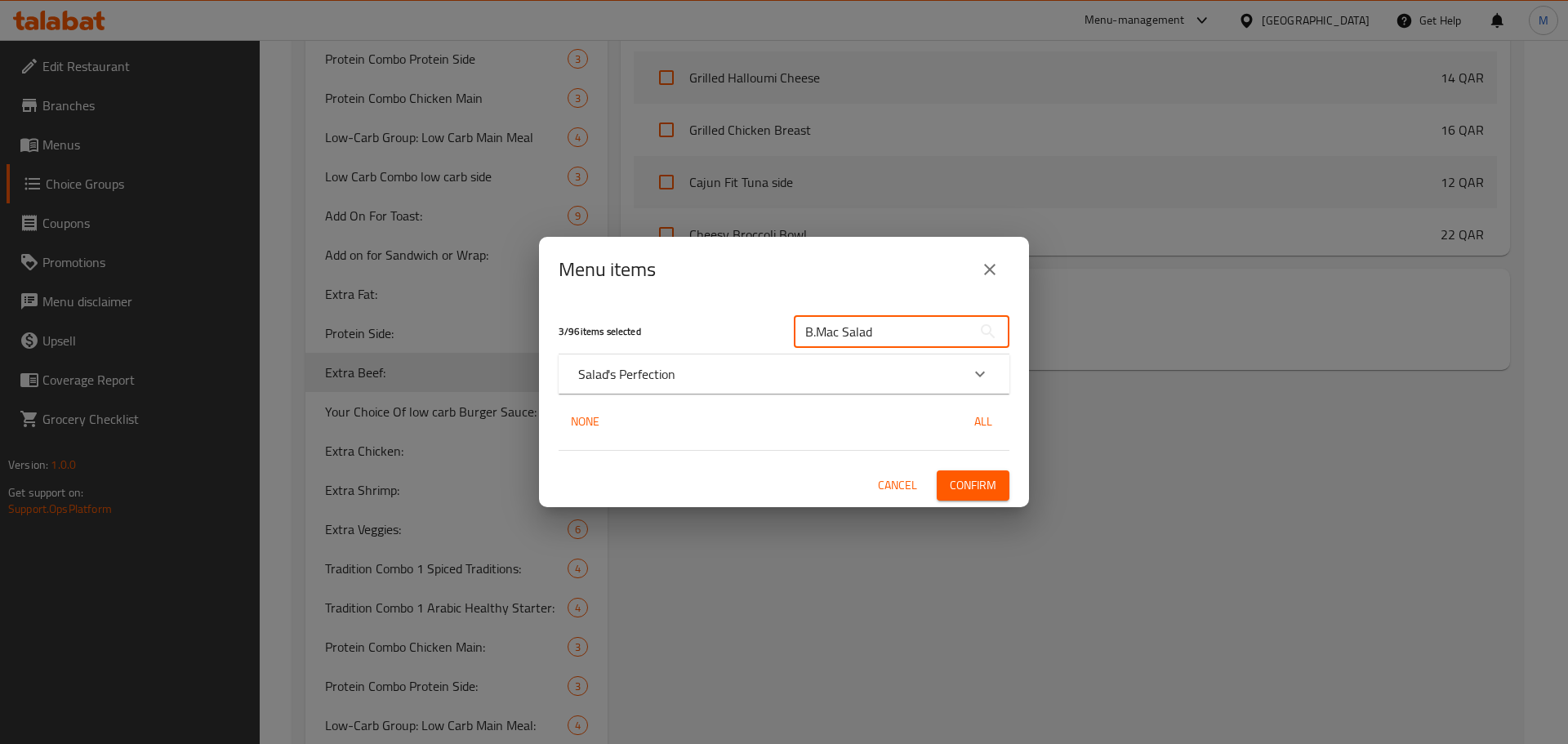
type input "B.Mac Salad"
click at [979, 369] on icon "Expand" at bounding box center [981, 374] width 20 height 20
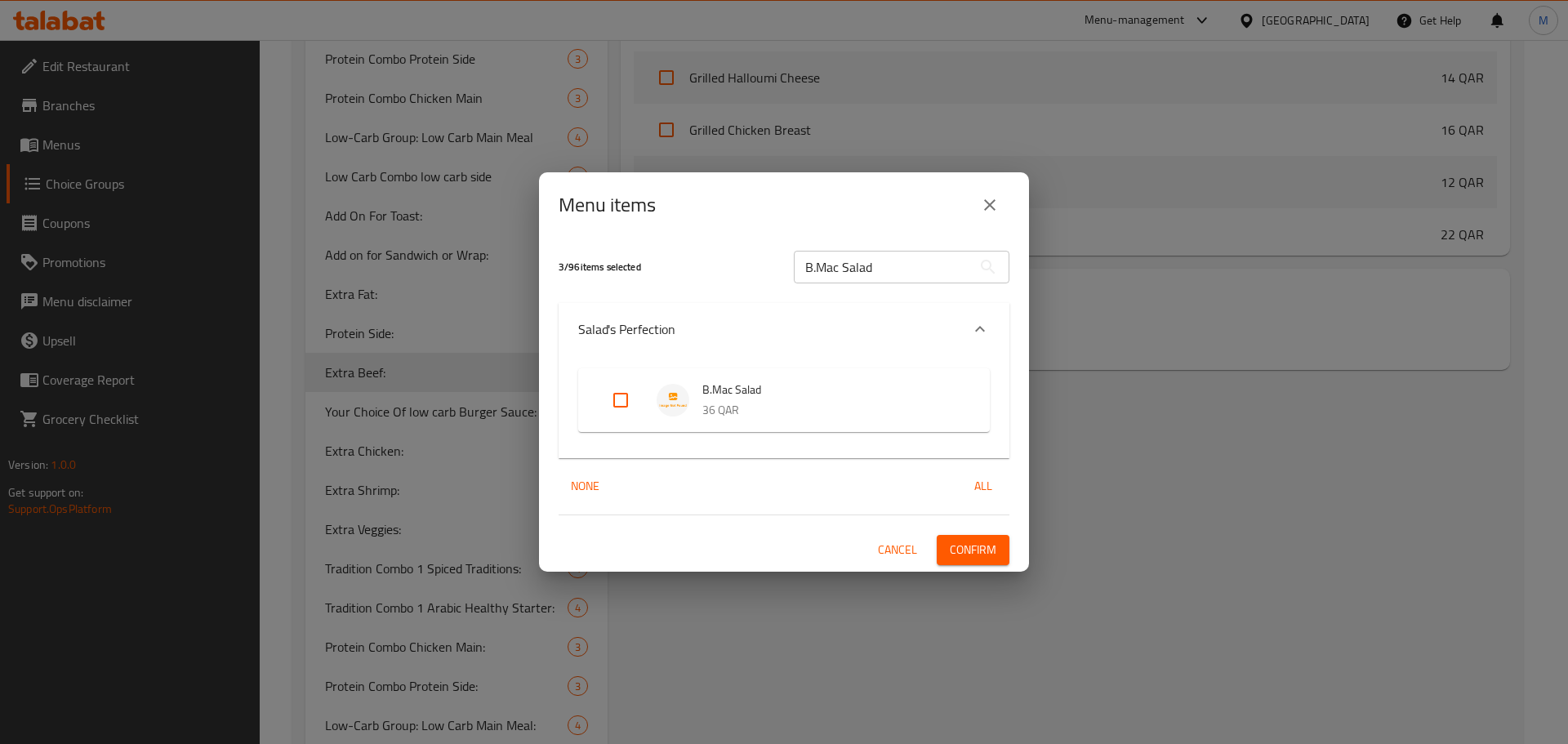
click at [618, 406] on input "Expand" at bounding box center [621, 401] width 39 height 39
checkbox input "true"
click at [973, 545] on span "Confirm" at bounding box center [973, 550] width 47 height 20
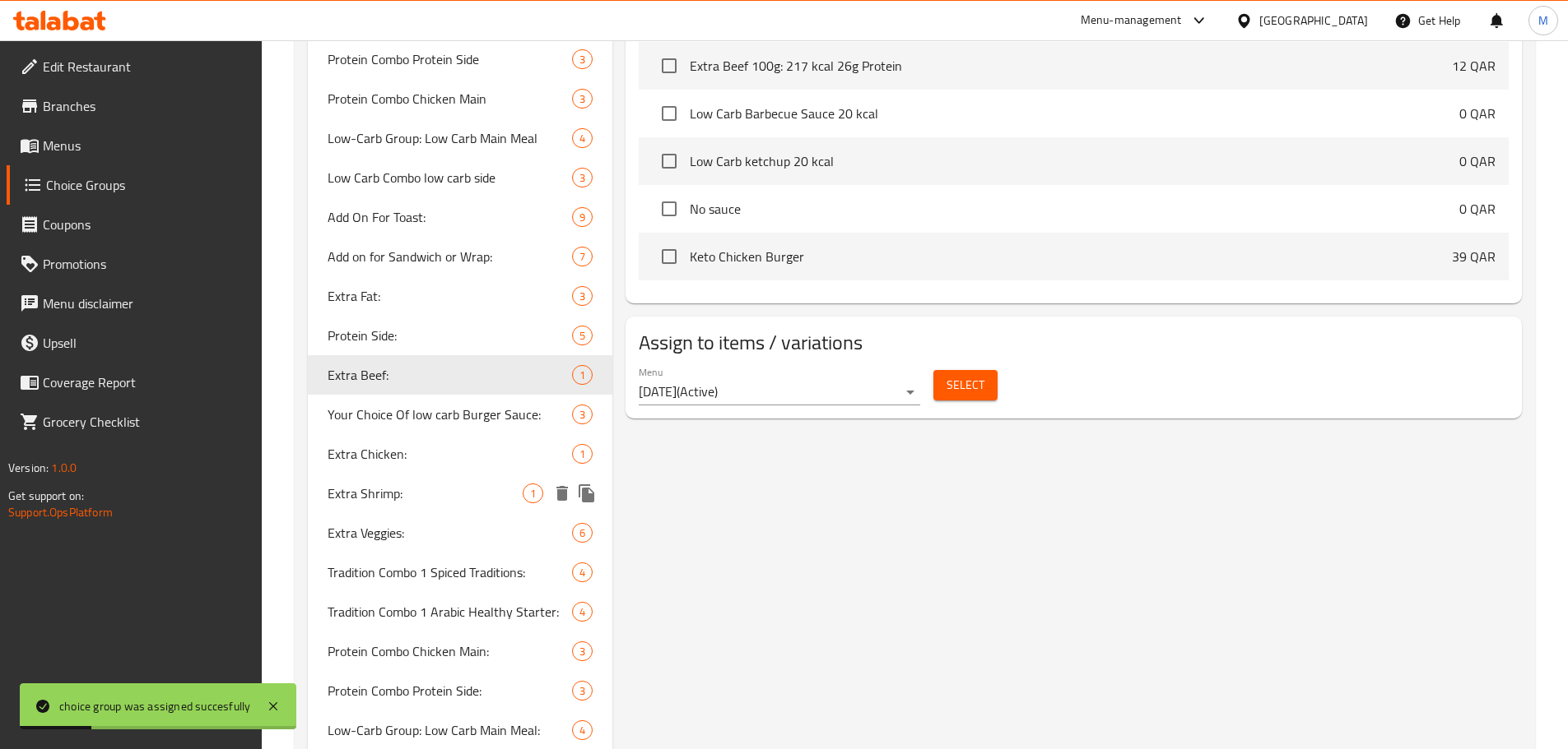
click at [377, 483] on span "Extra Shrimp:" at bounding box center [425, 493] width 196 height 20
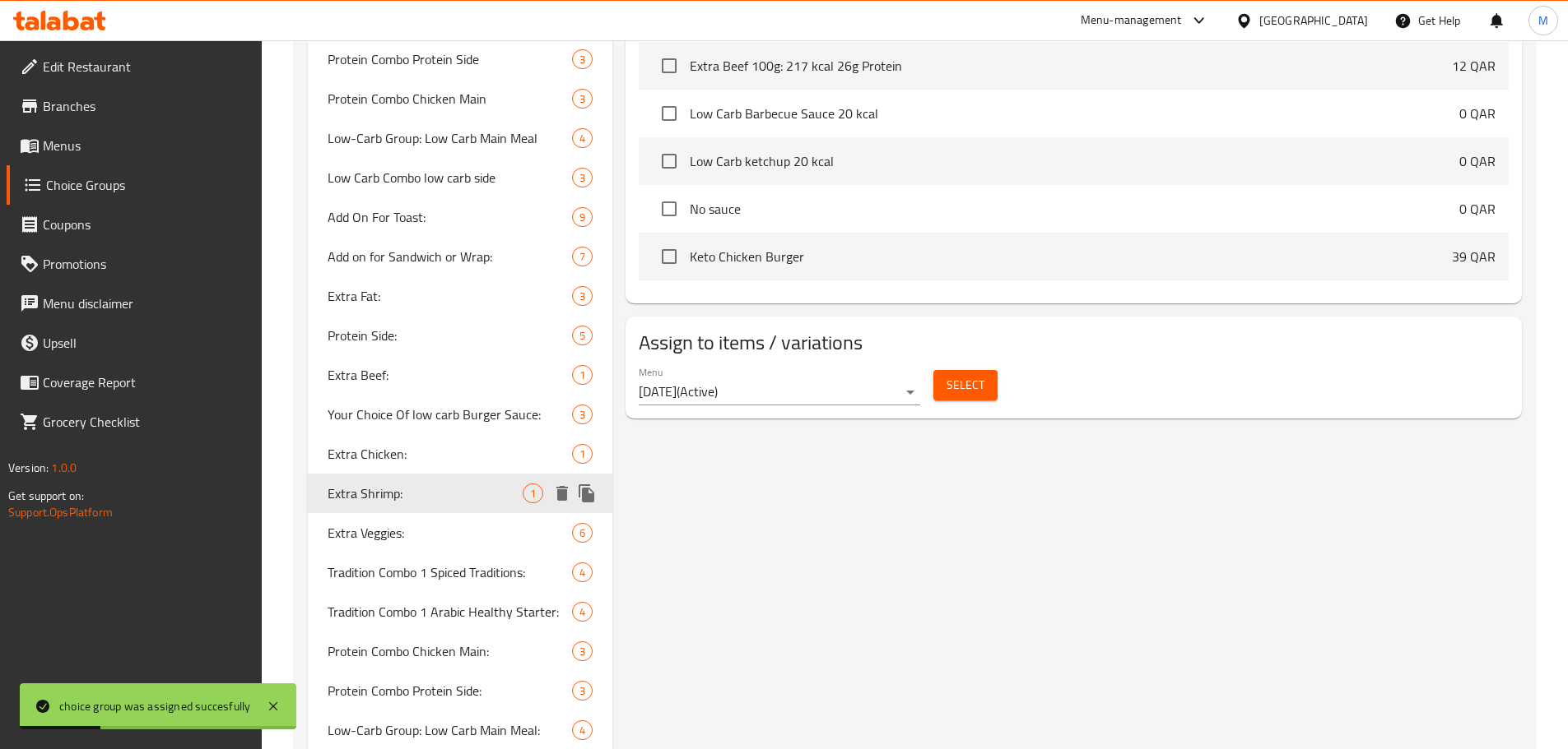
type input "Extra Shrimp:"
type input "روبيان إضافي:"
click at [980, 375] on span "Select" at bounding box center [966, 385] width 38 height 21
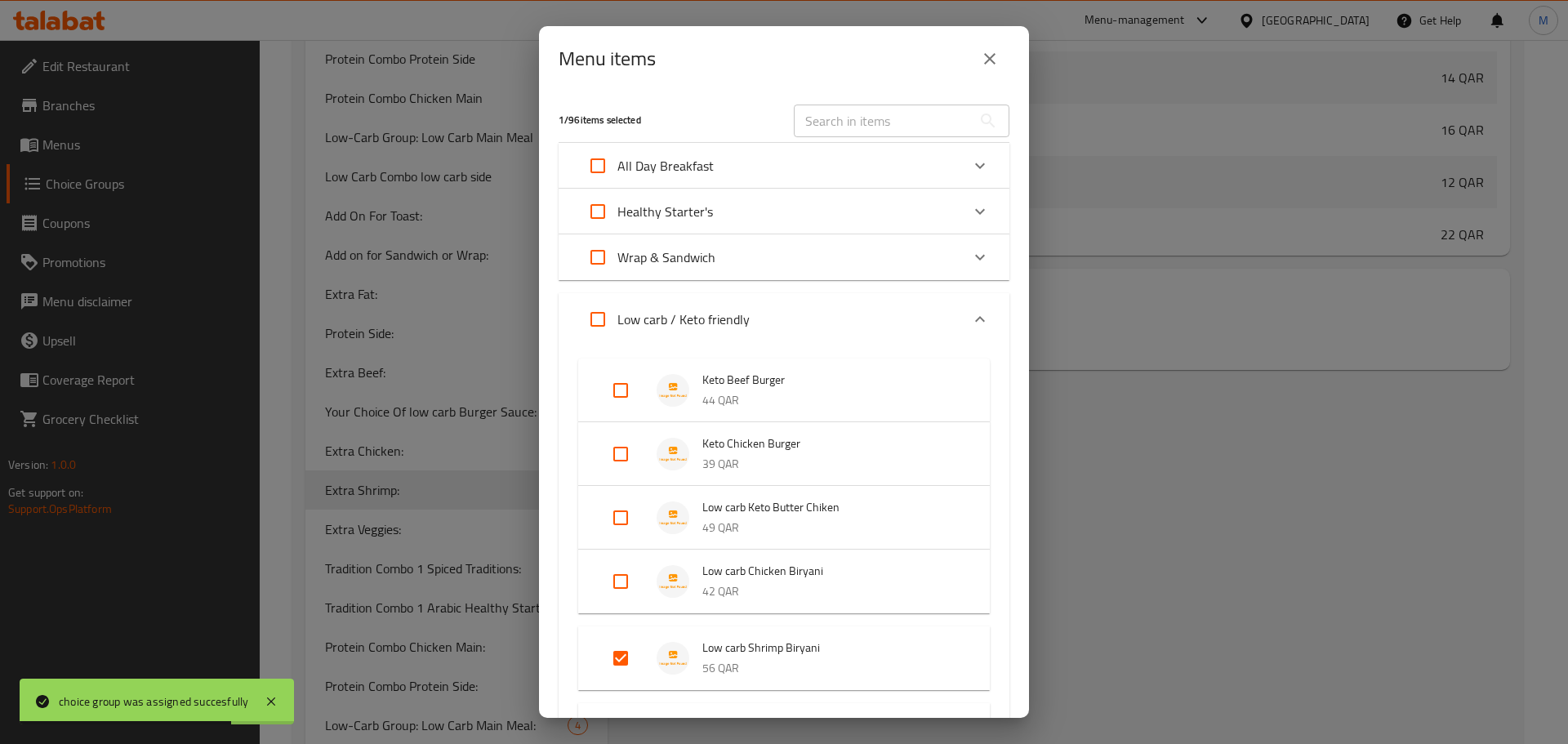
click at [867, 119] on input "text" at bounding box center [882, 121] width 178 height 33
paste input "Low carb Shrimp Biryani"
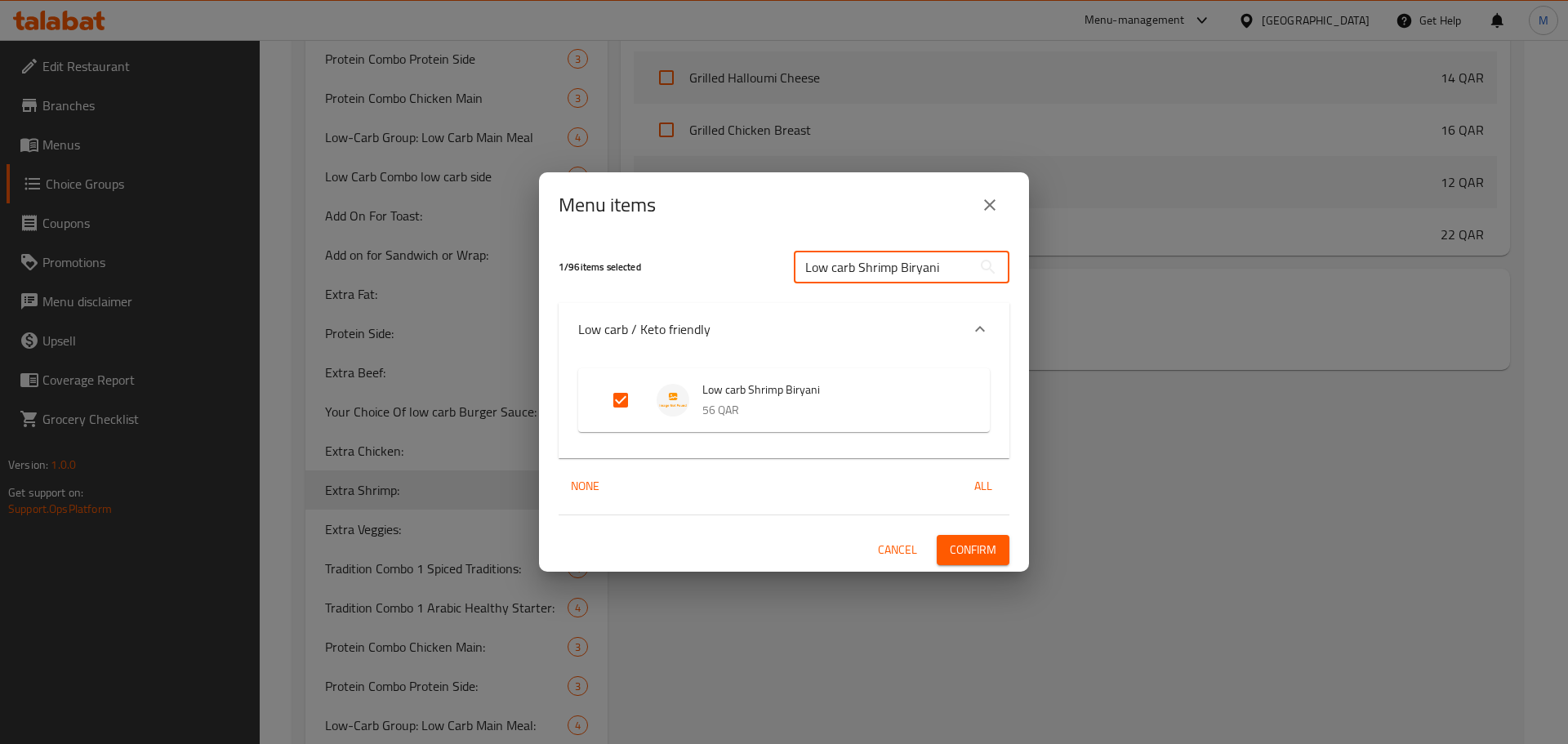
paste input "Shrimp Biryani Herb-Infused"
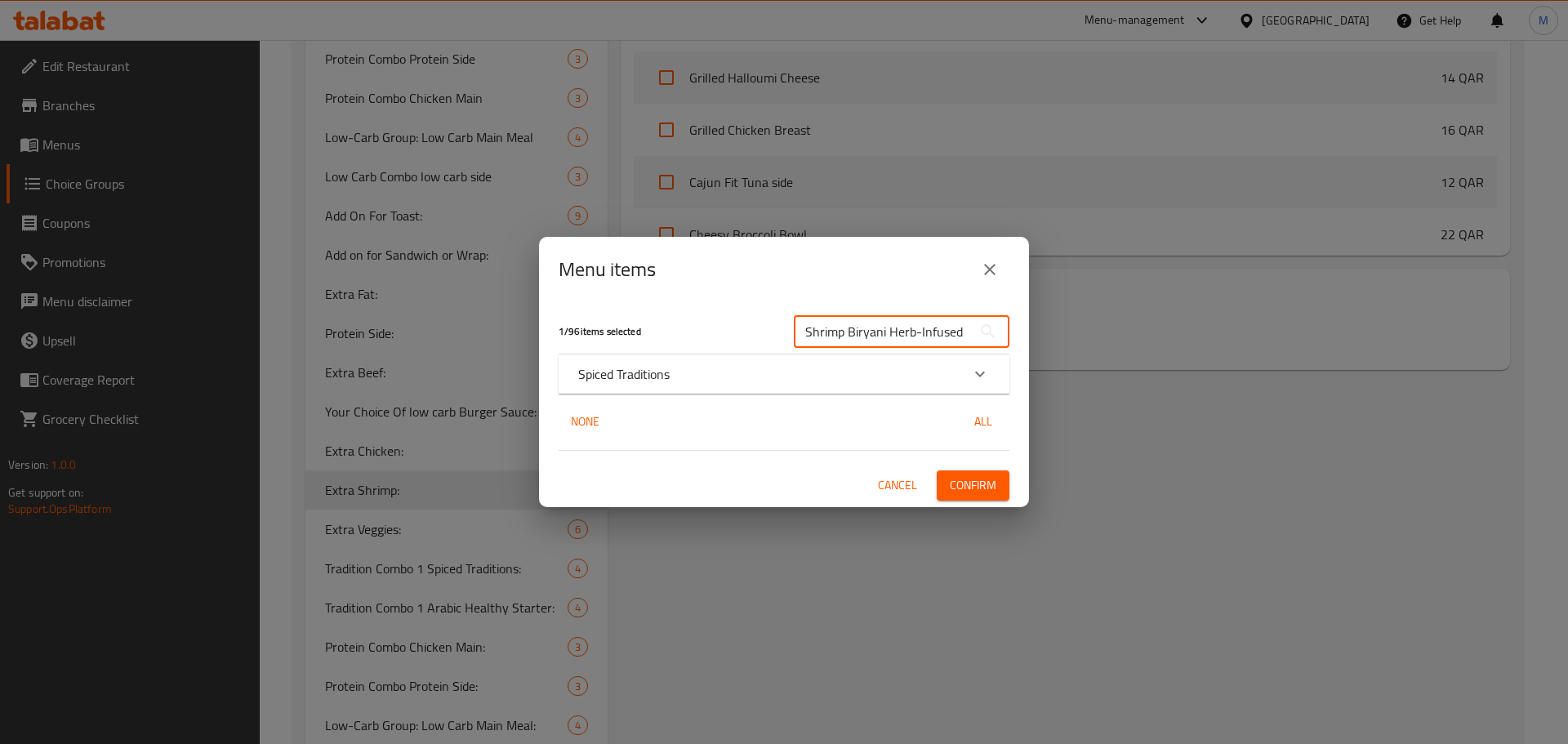
type input "Shrimp Biryani Herb-Infused"
click at [981, 368] on icon "Expand" at bounding box center [981, 374] width 20 height 20
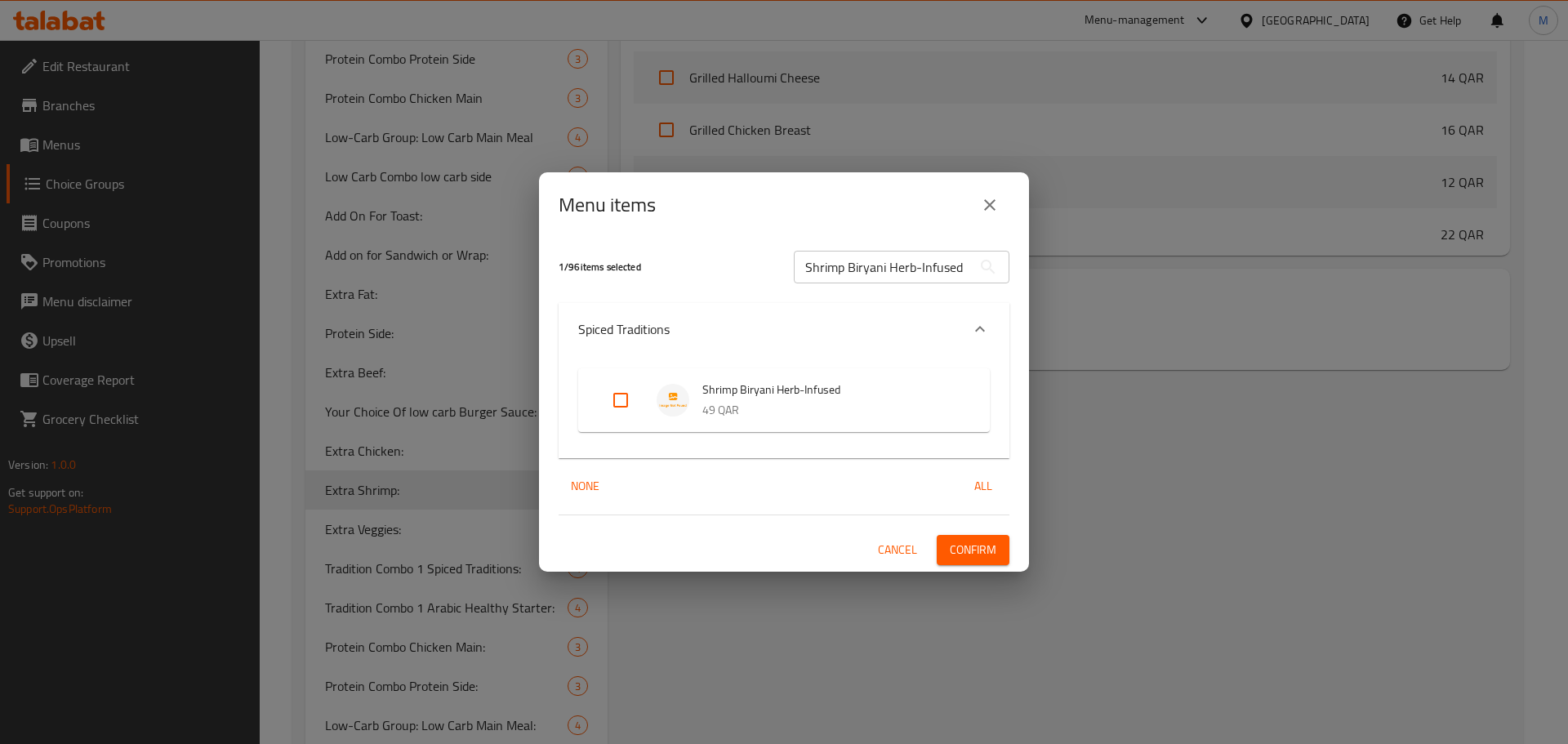
click at [622, 403] on input "Expand" at bounding box center [621, 401] width 39 height 39
checkbox input "true"
click at [877, 263] on input "Shrimp Biryani Herb-Infused" at bounding box center [882, 267] width 178 height 33
paste input "Tropical Prawn Salad"
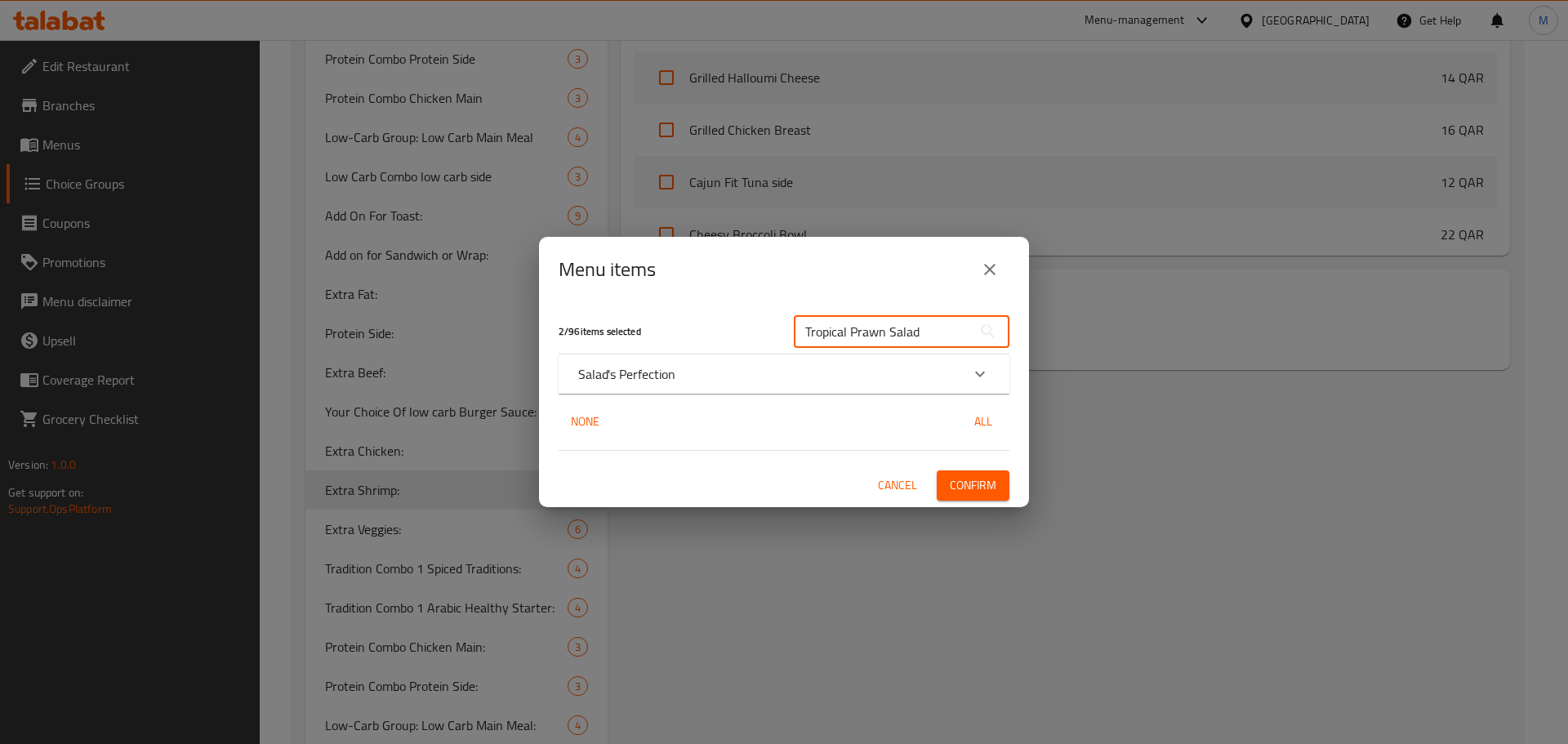
type input "Tropical Prawn Salad"
click at [988, 369] on icon "Expand" at bounding box center [981, 374] width 20 height 20
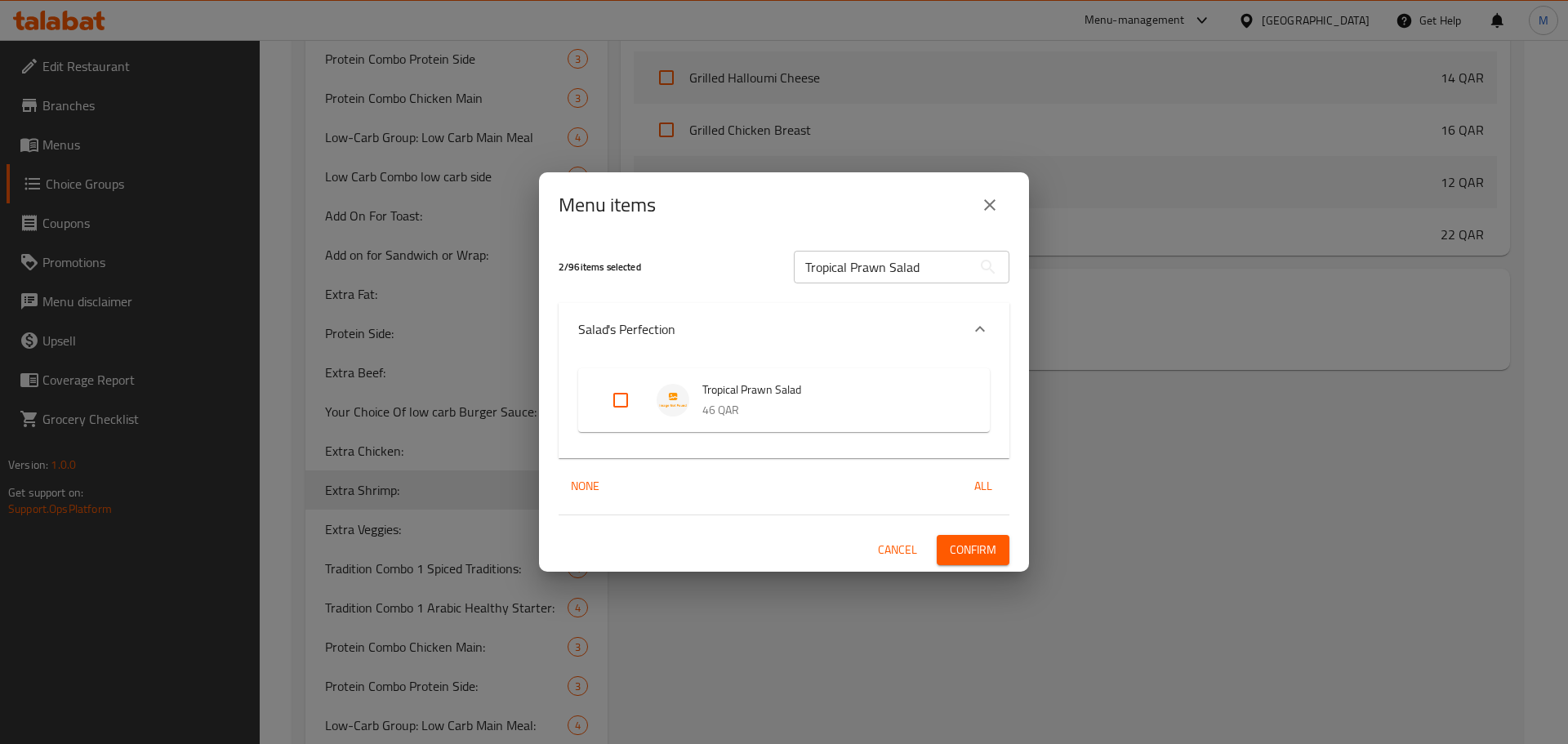
click at [622, 403] on input "Expand" at bounding box center [621, 401] width 39 height 39
checkbox input "true"
drag, startPoint x: 977, startPoint y: 553, endPoint x: 992, endPoint y: 549, distance: 15.5
click at [979, 552] on span "Confirm" at bounding box center [973, 550] width 47 height 20
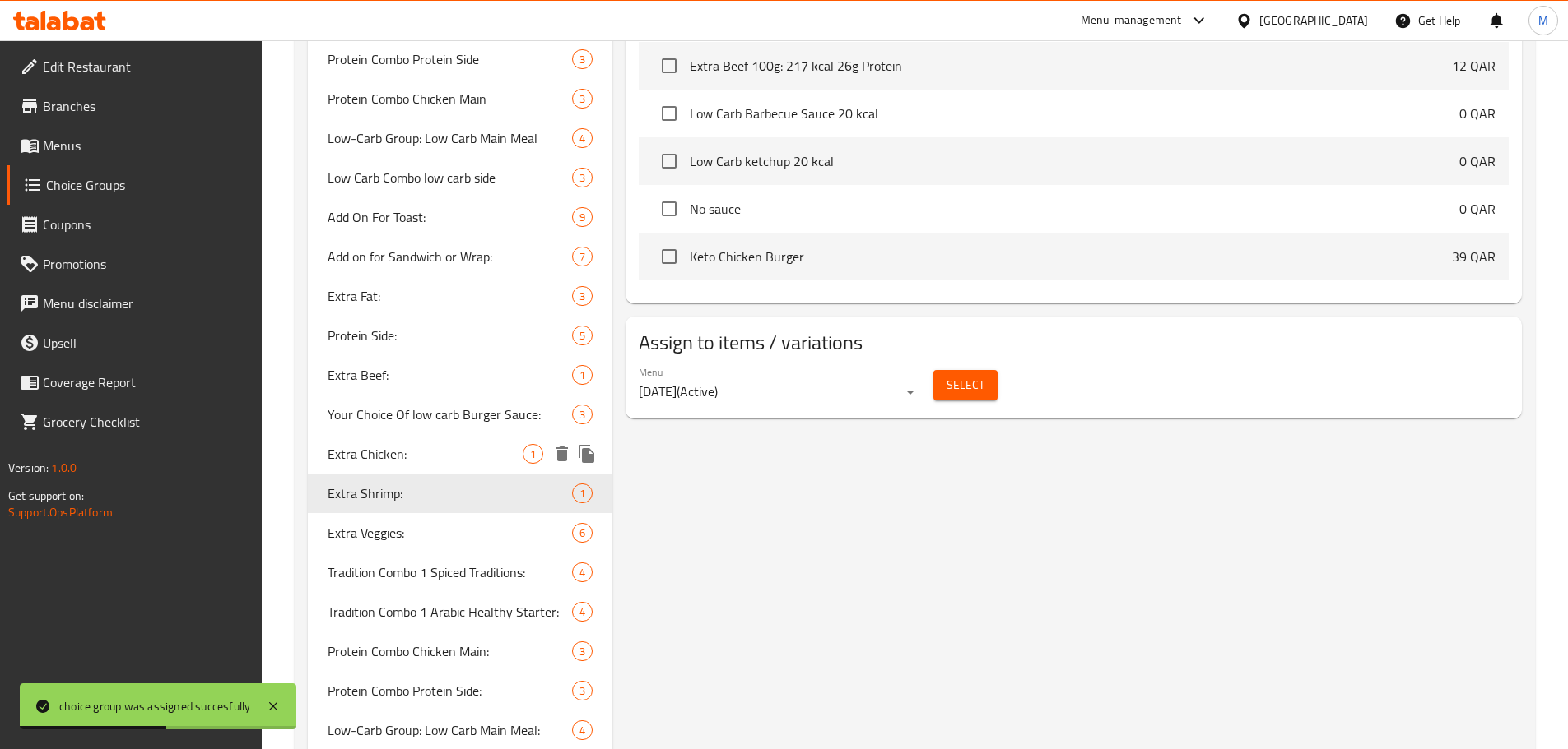
click at [408, 455] on span "Extra Chicken:" at bounding box center [425, 454] width 196 height 20
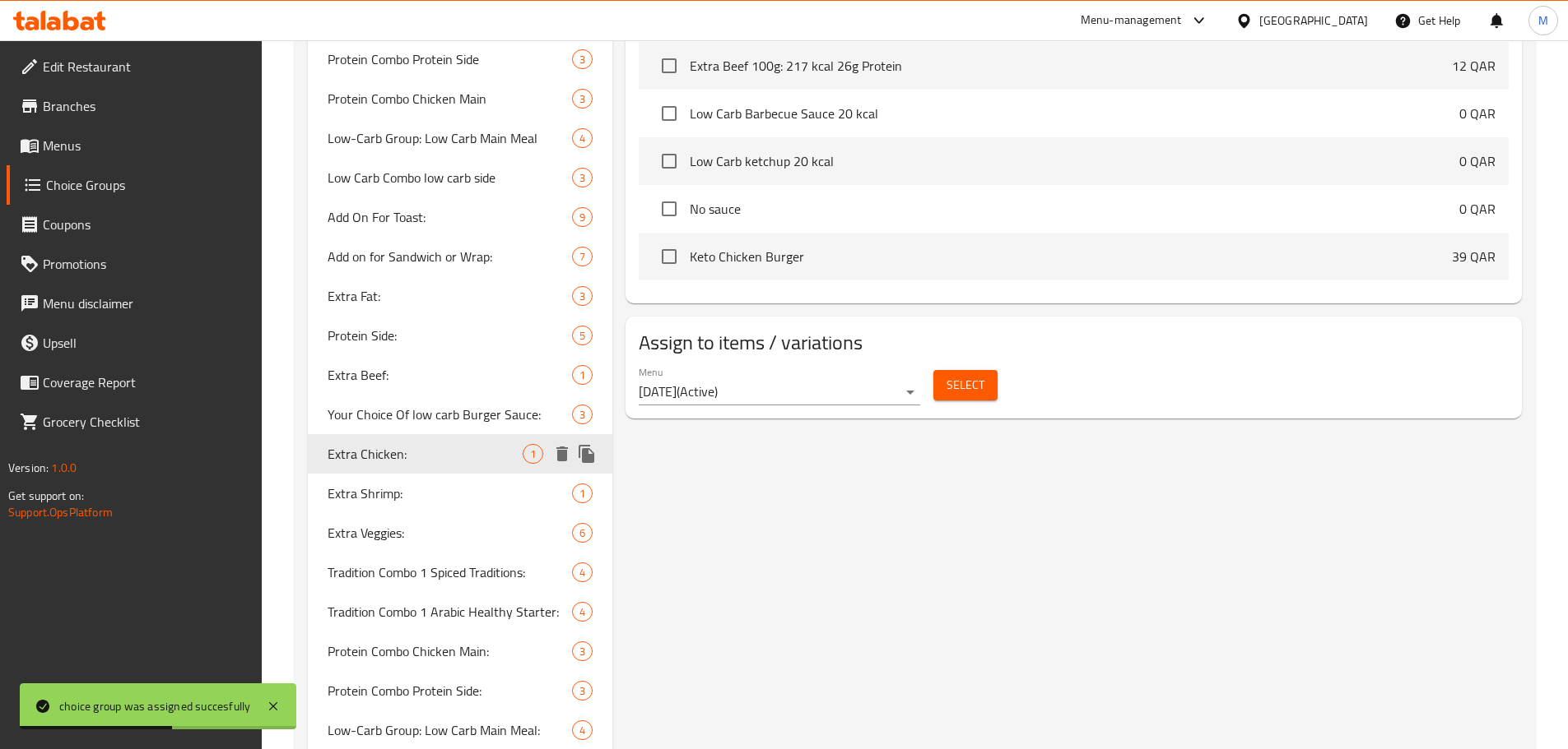
type input "Extra Chicken:"
type input "دجاج إضافي:"
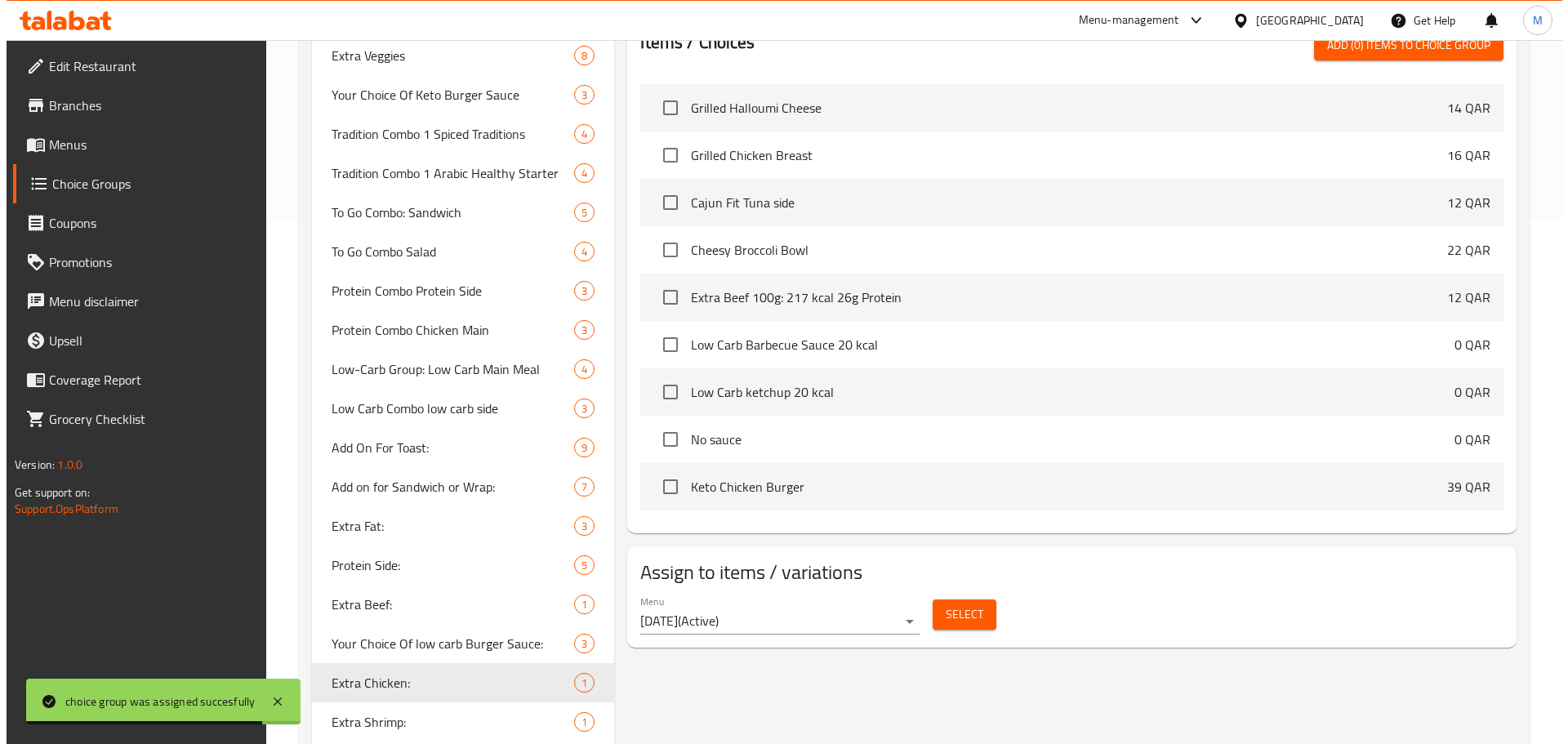
scroll to position [572, 0]
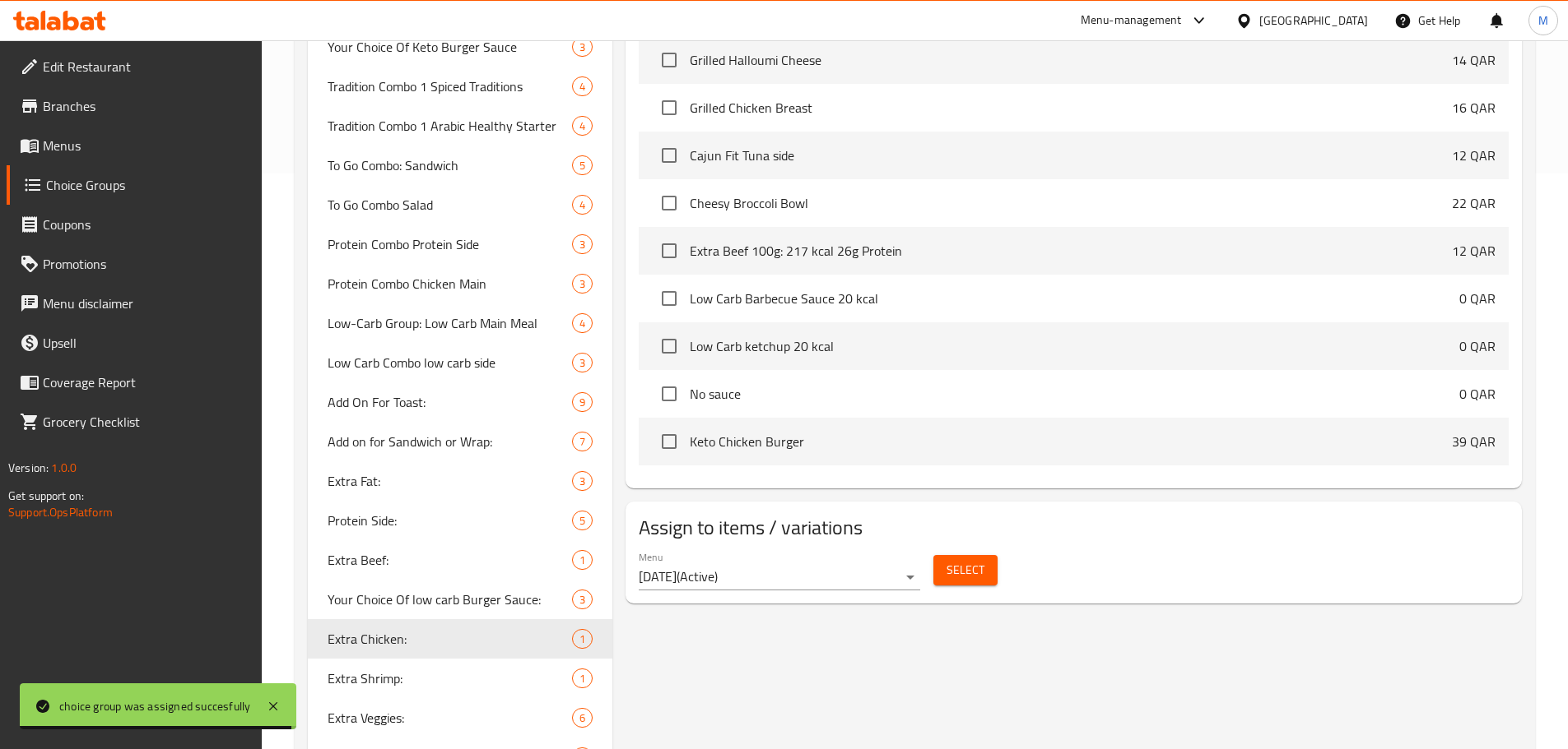
click at [957, 560] on span "Select" at bounding box center [966, 570] width 38 height 21
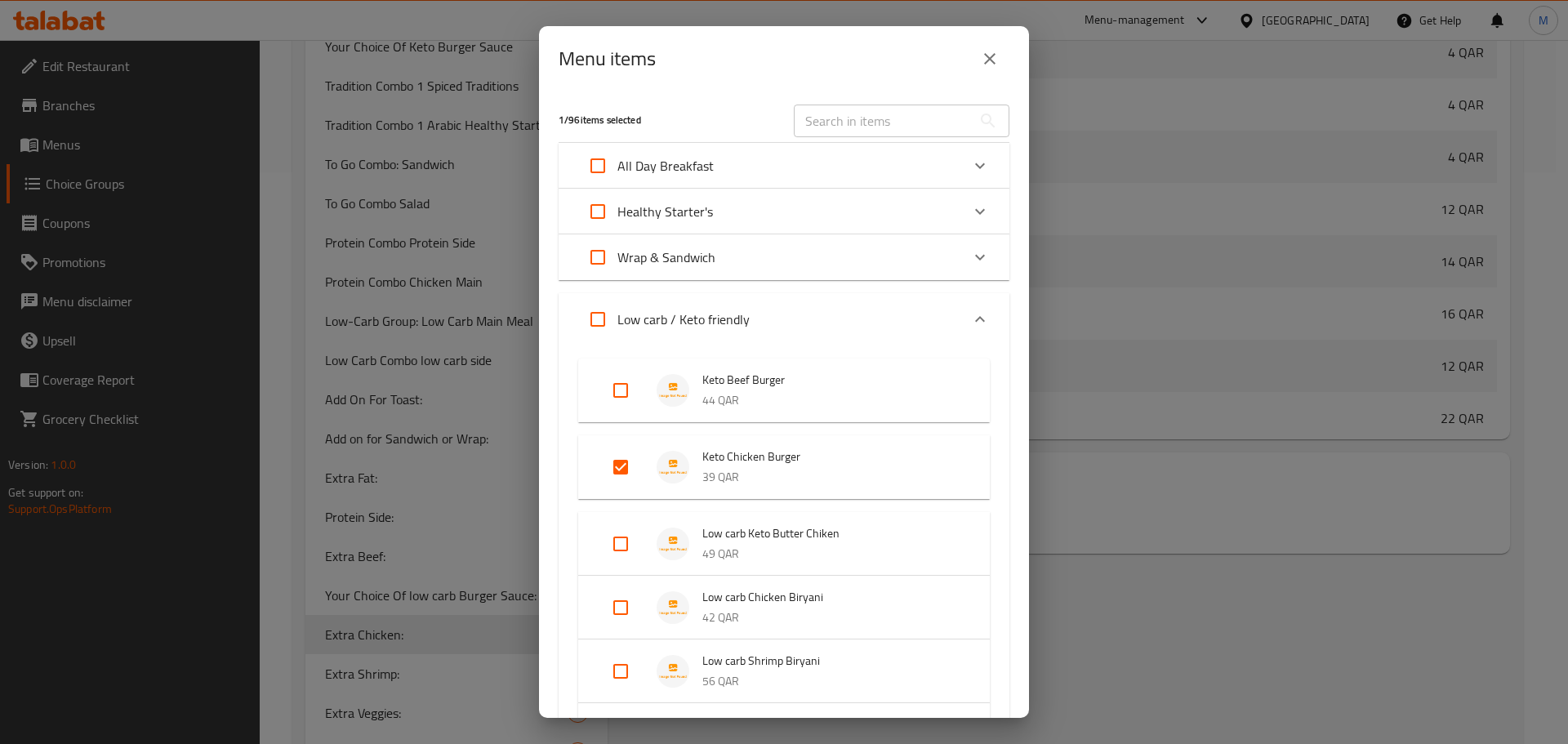
click at [855, 126] on input "text" at bounding box center [882, 121] width 178 height 33
paste input "Chicken Classic Healthy Burger"
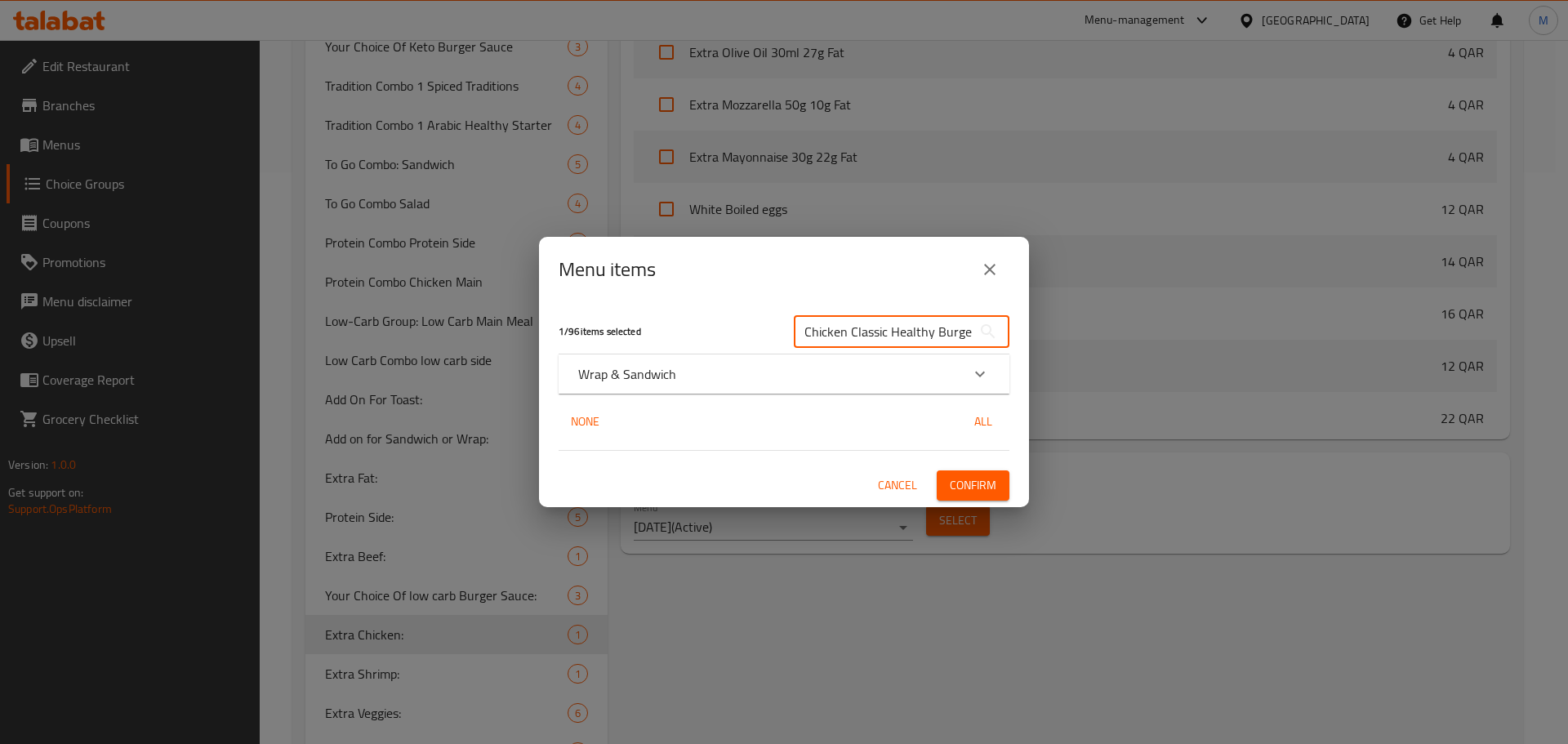
type input "Chicken Classic Healthy Burger"
click at [990, 370] on div "Expand" at bounding box center [981, 374] width 39 height 39
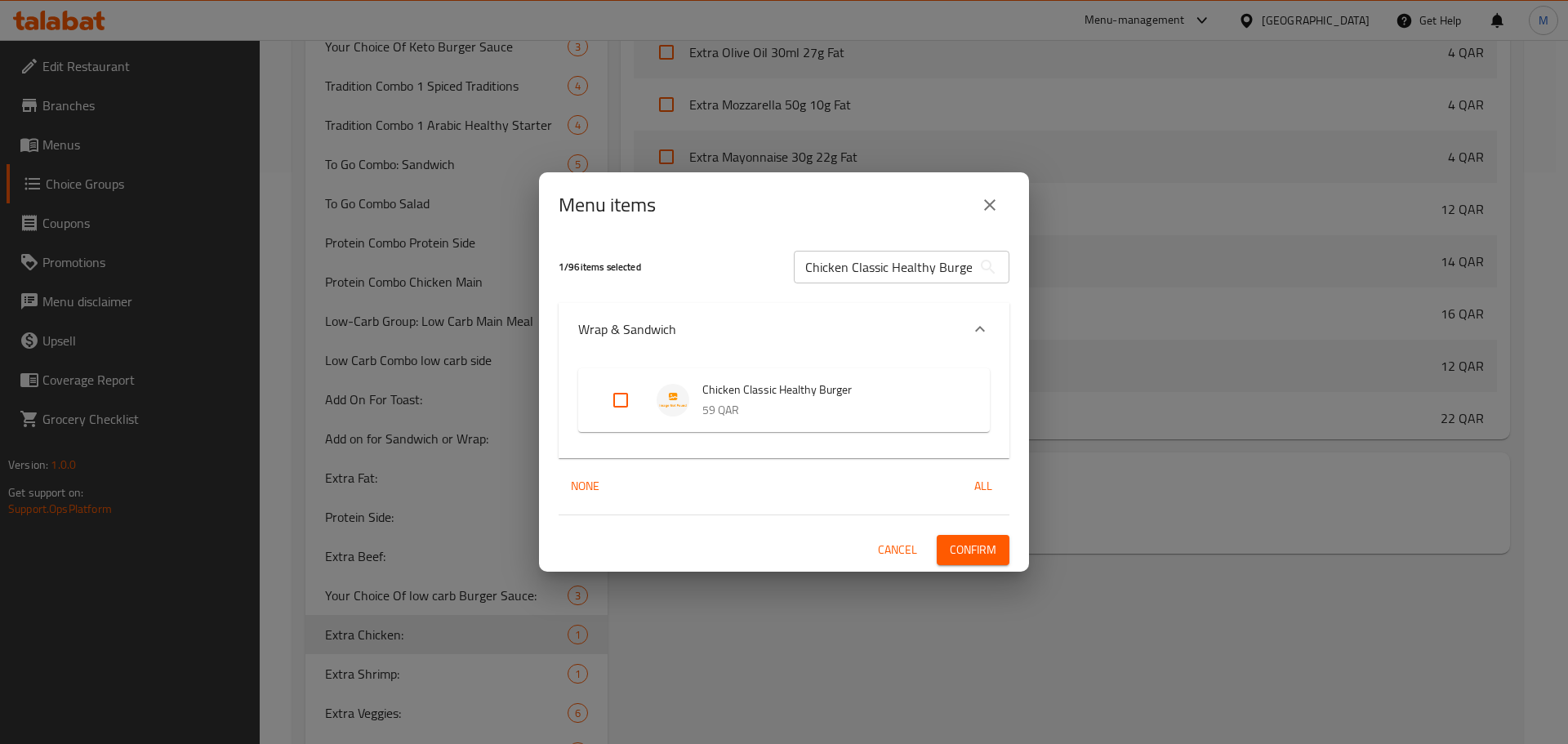
click at [614, 397] on input "Expand" at bounding box center [621, 401] width 39 height 39
checkbox input "true"
click at [884, 277] on input "Chicken Classic Healthy Burger" at bounding box center [882, 267] width 178 height 33
paste input "eesy Chicken Wrap"
type input "Cheesy Chicken Wrap"
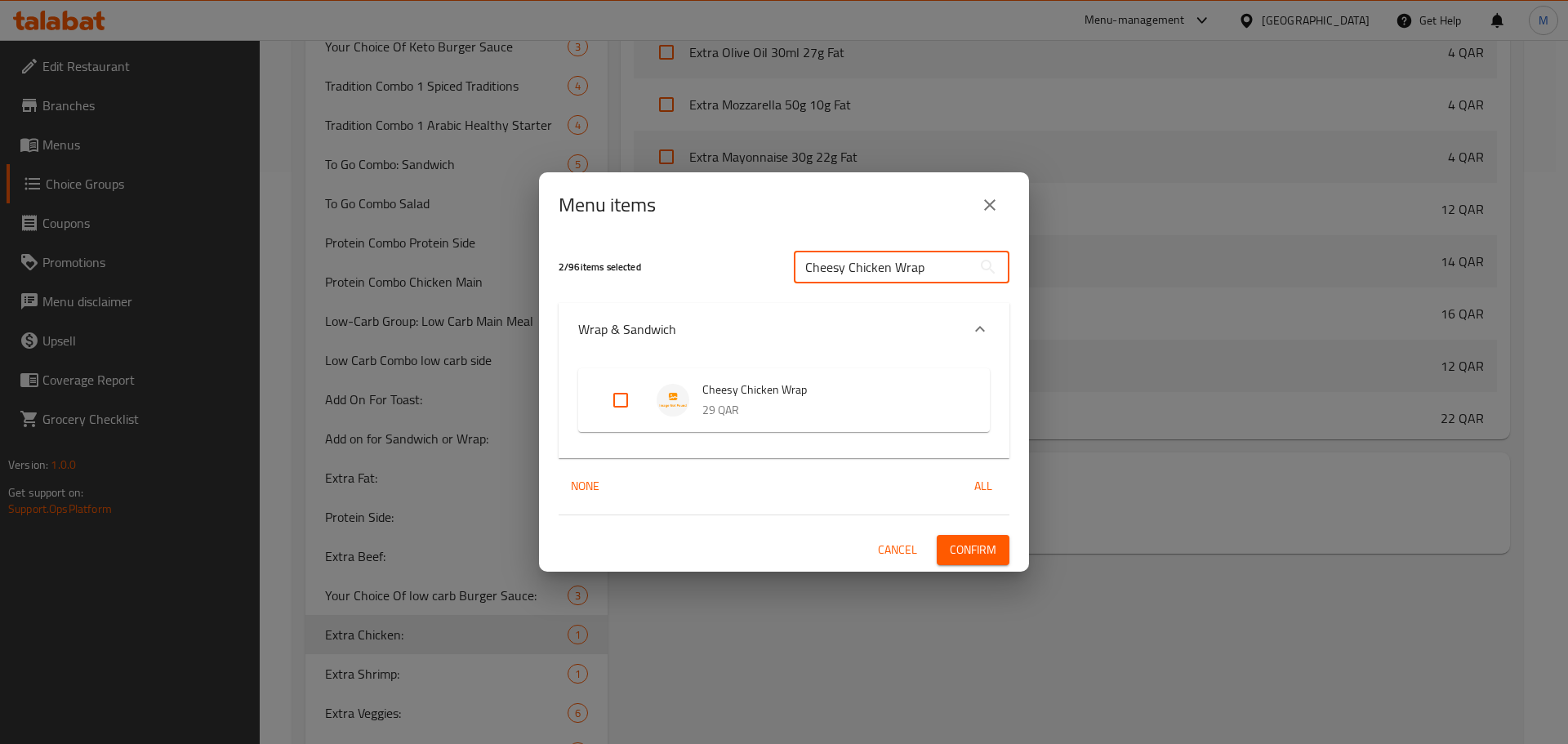
click at [623, 405] on input "Expand" at bounding box center [621, 401] width 39 height 39
checkbox input "true"
click at [959, 275] on input "Cheesy Chicken Wrap" at bounding box center [882, 267] width 178 height 33
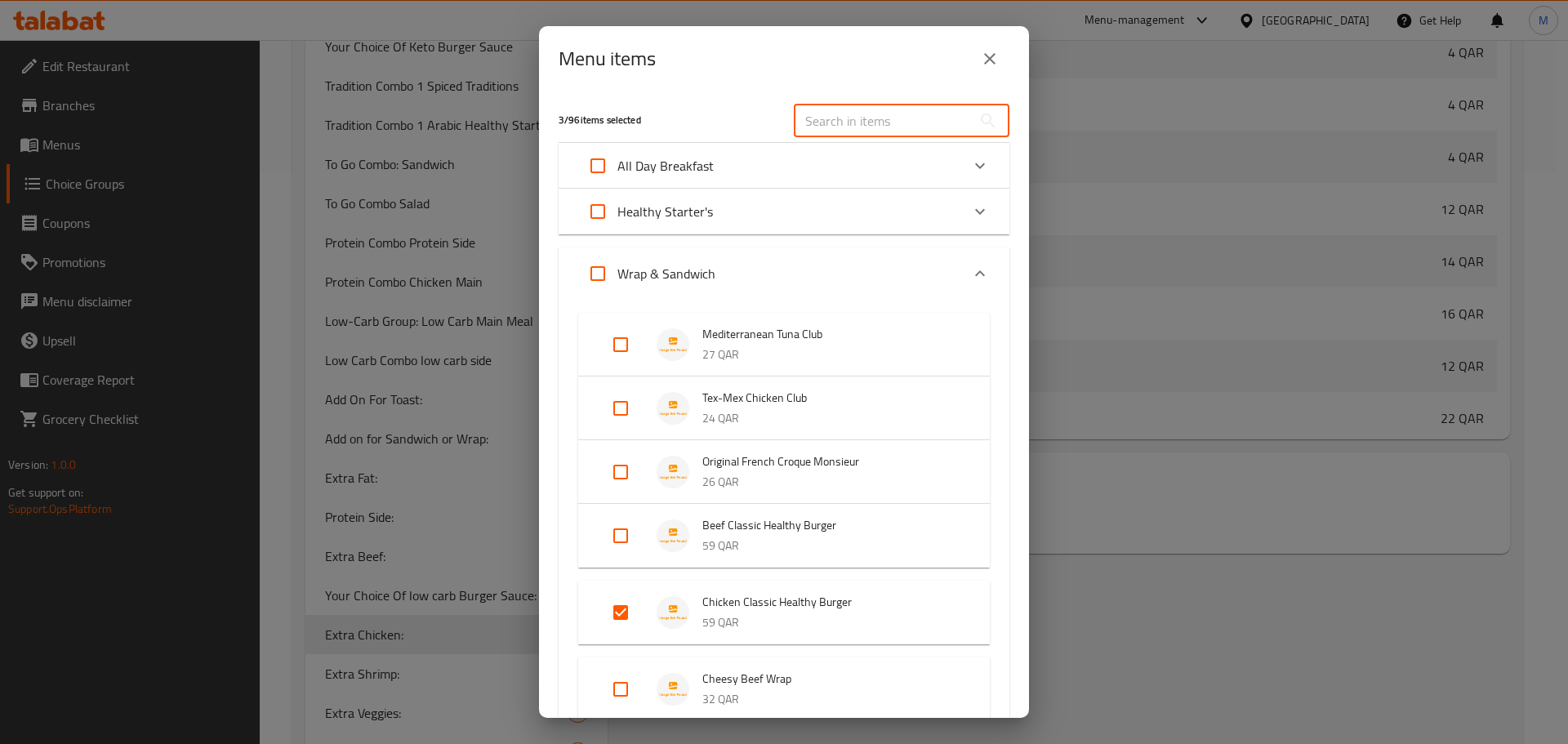
click at [986, 269] on div "Expand" at bounding box center [981, 274] width 39 height 39
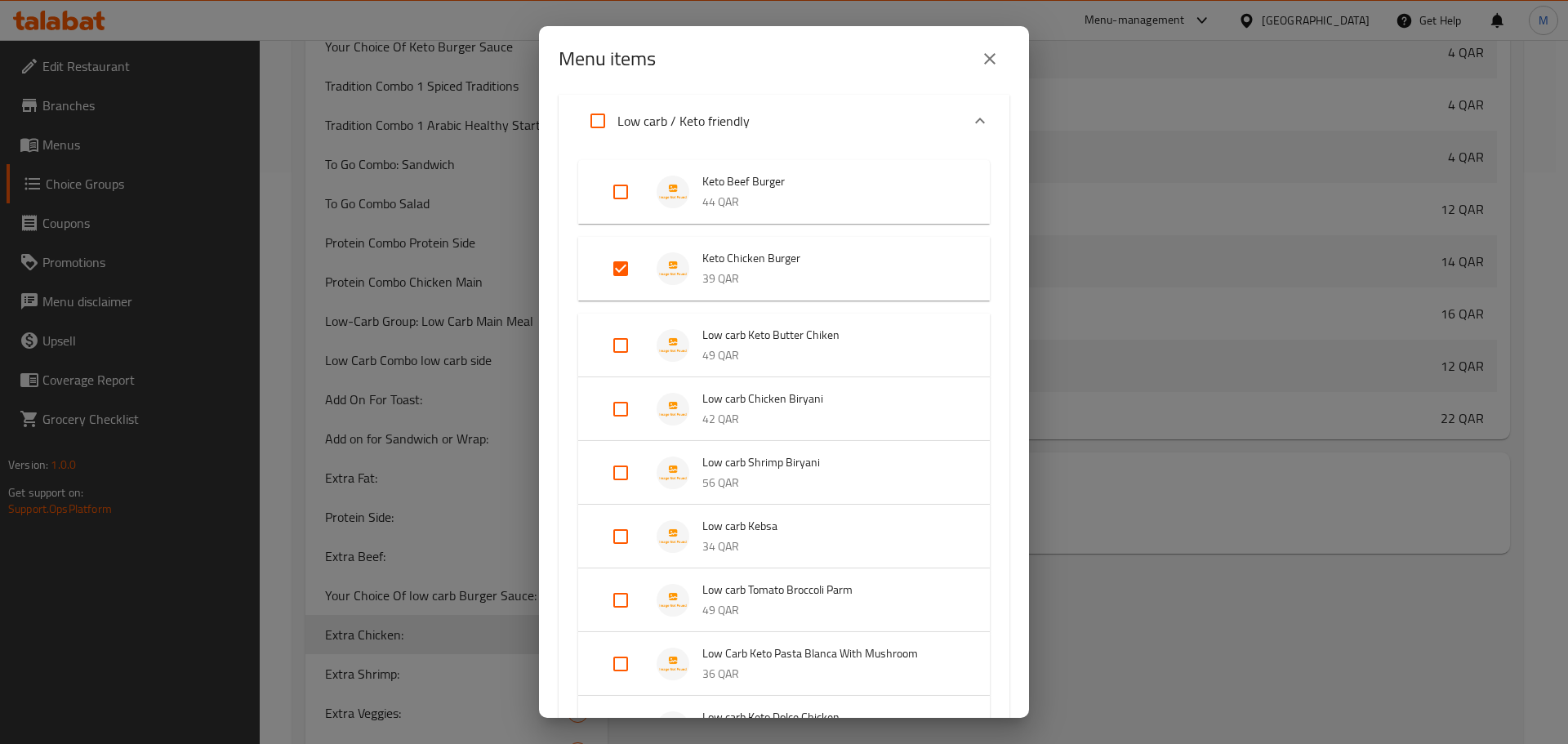
scroll to position [245, 0]
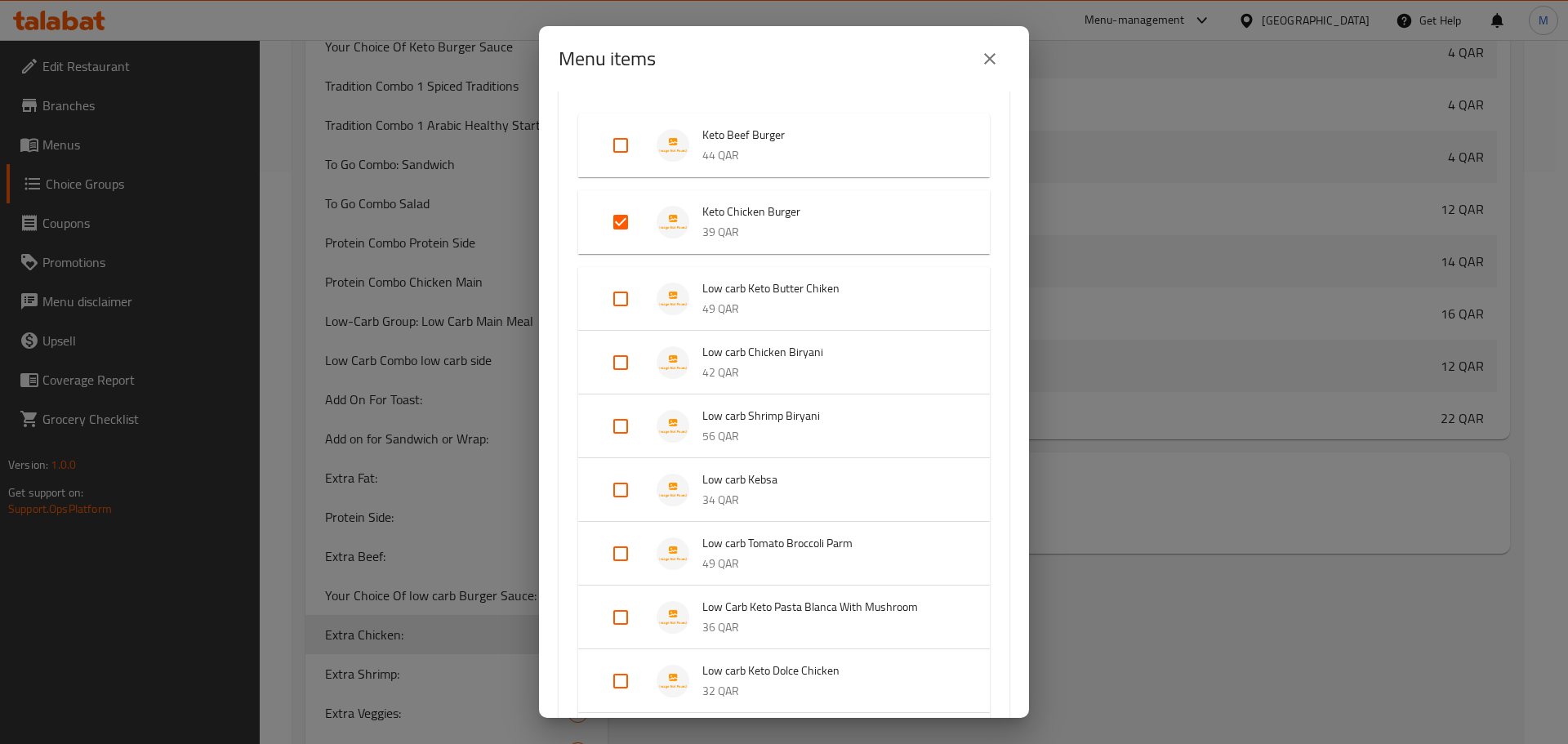
click at [613, 361] on input "Expand" at bounding box center [621, 363] width 39 height 39
checkbox input "true"
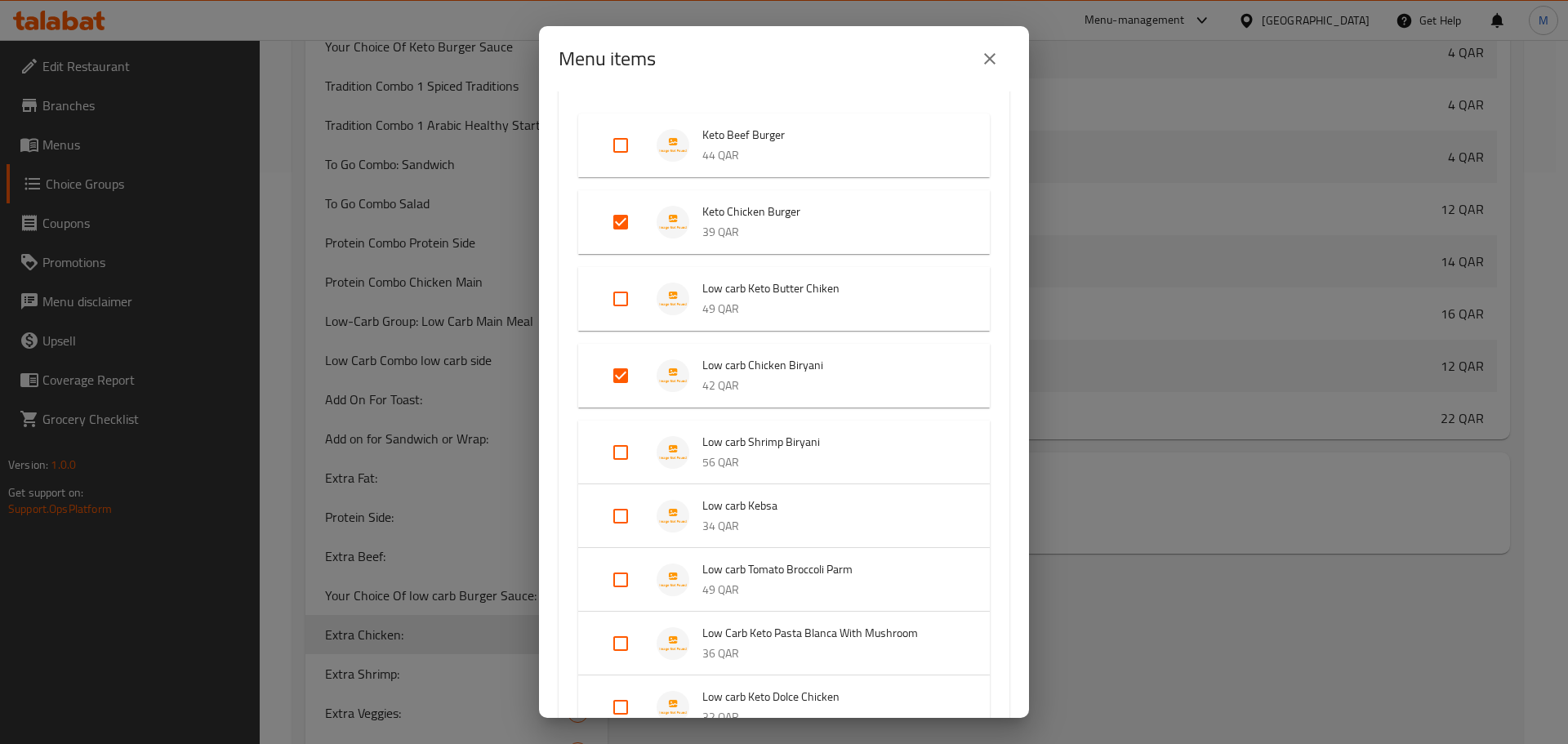
click at [624, 300] on input "Expand" at bounding box center [621, 299] width 39 height 39
checkbox input "true"
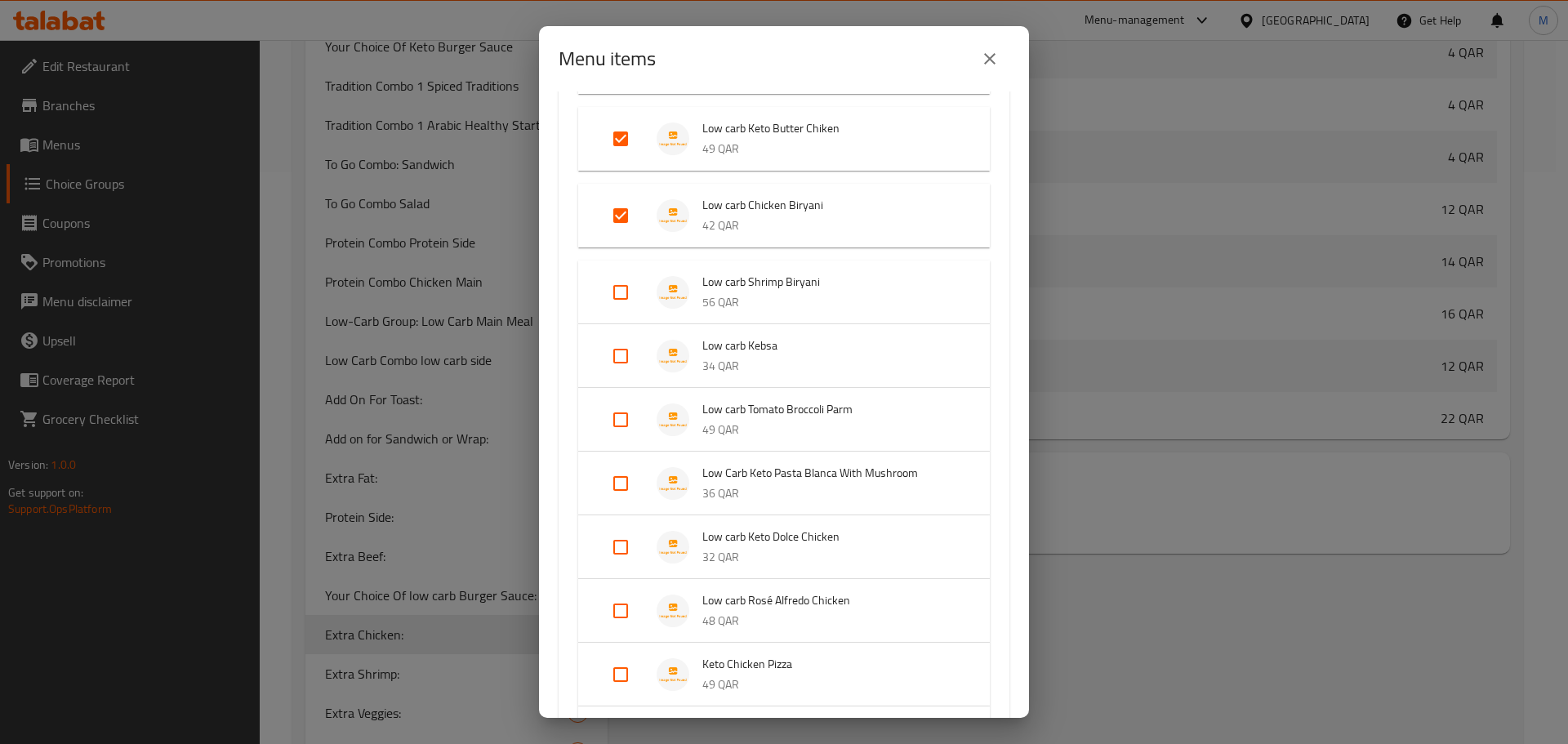
scroll to position [490, 0]
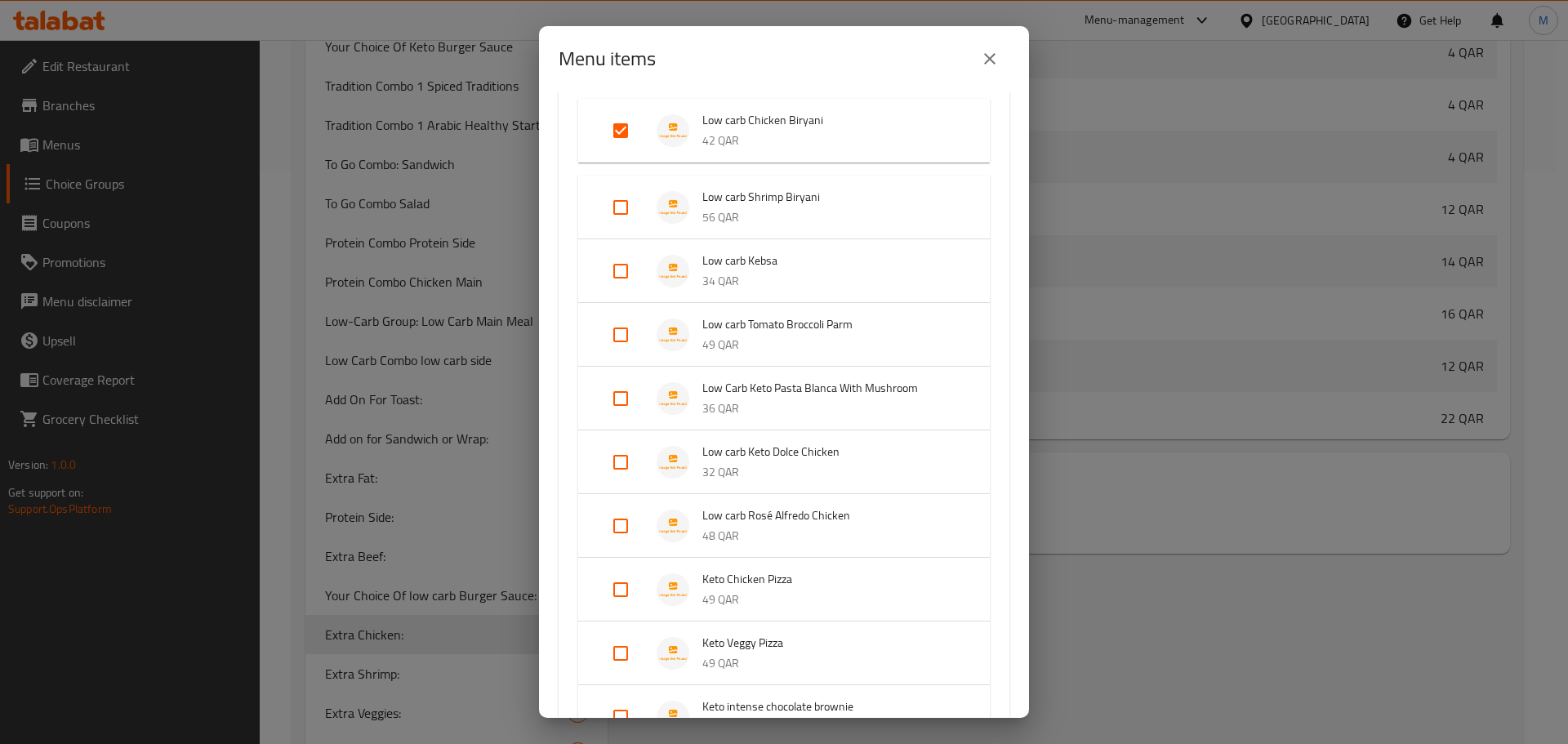
click at [626, 273] on input "Expand" at bounding box center [621, 271] width 39 height 39
checkbox input "true"
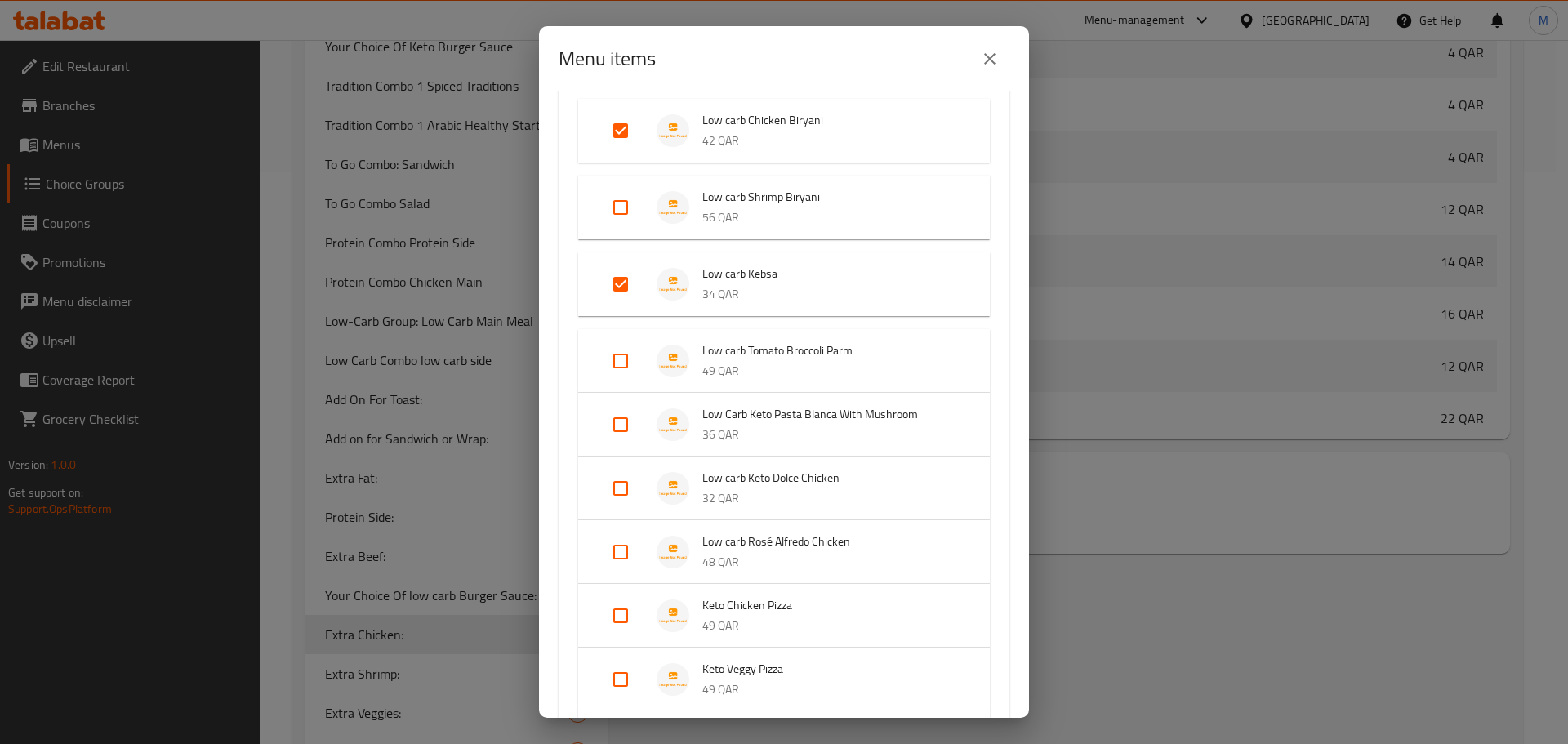
click at [622, 364] on input "Expand" at bounding box center [621, 361] width 39 height 39
checkbox input "true"
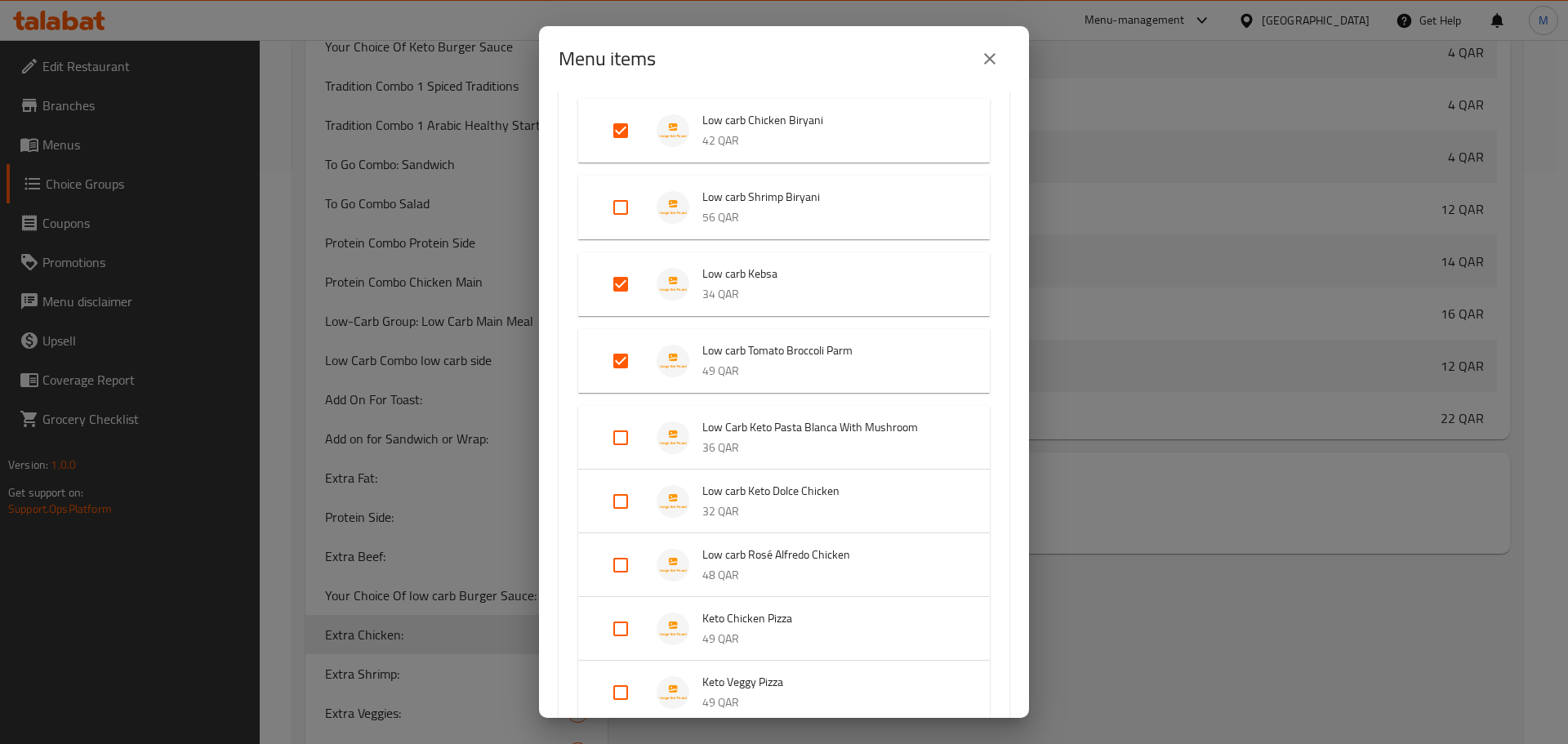
click at [617, 439] on input "Expand" at bounding box center [621, 438] width 39 height 39
checkbox input "true"
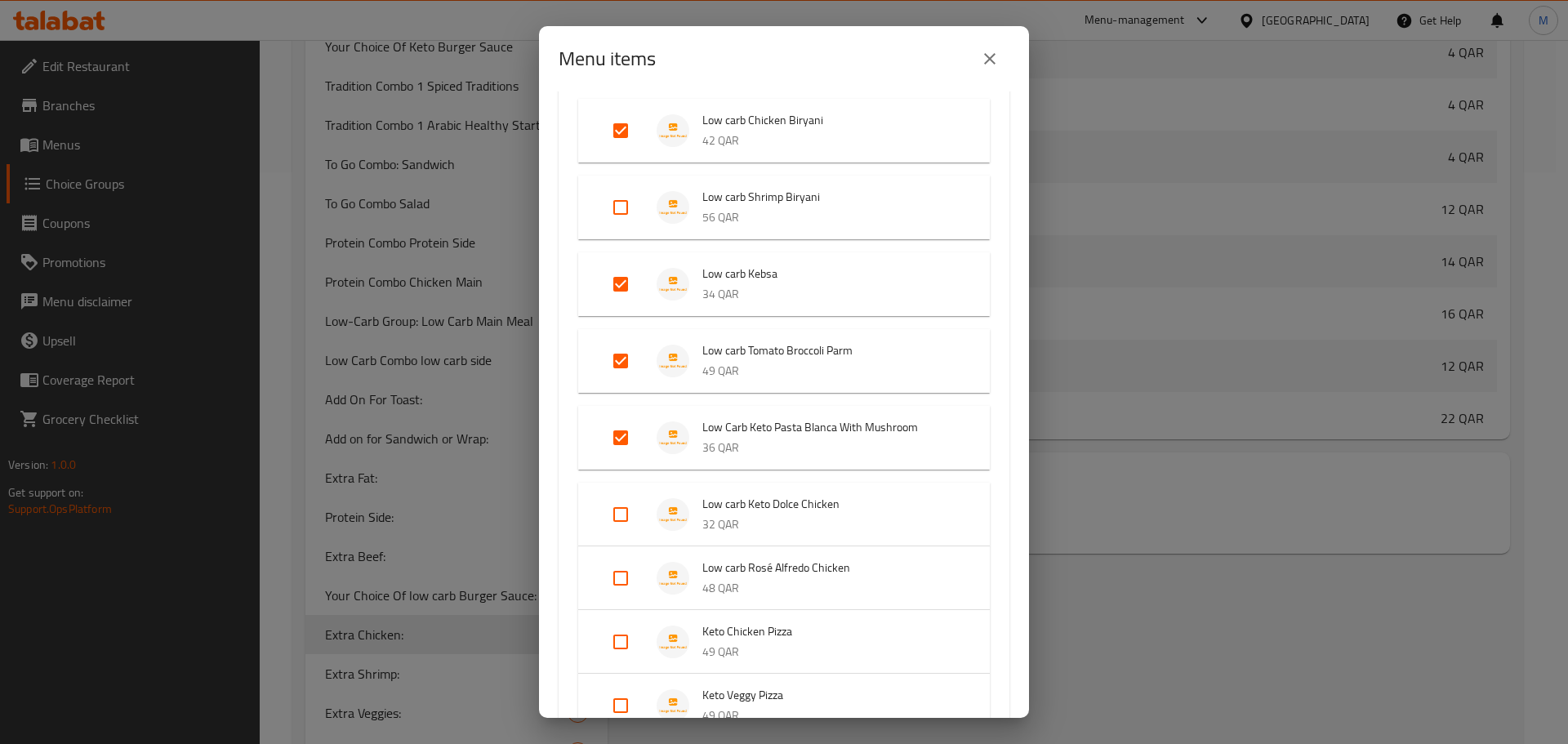
click at [620, 515] on input "Expand" at bounding box center [621, 515] width 39 height 39
checkbox input "true"
click at [623, 602] on input "Expand" at bounding box center [621, 592] width 39 height 39
checkbox input "true"
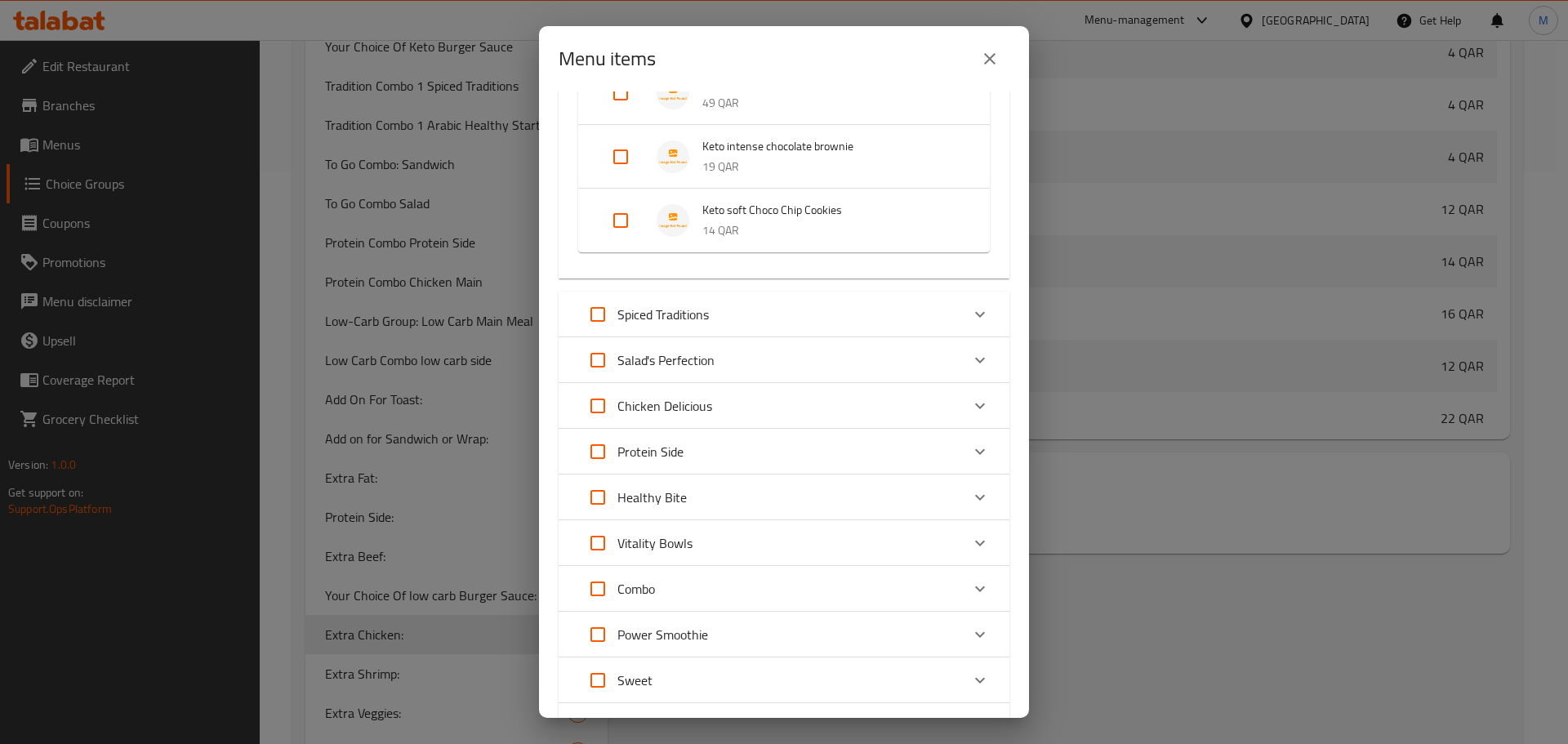
scroll to position [1144, 0]
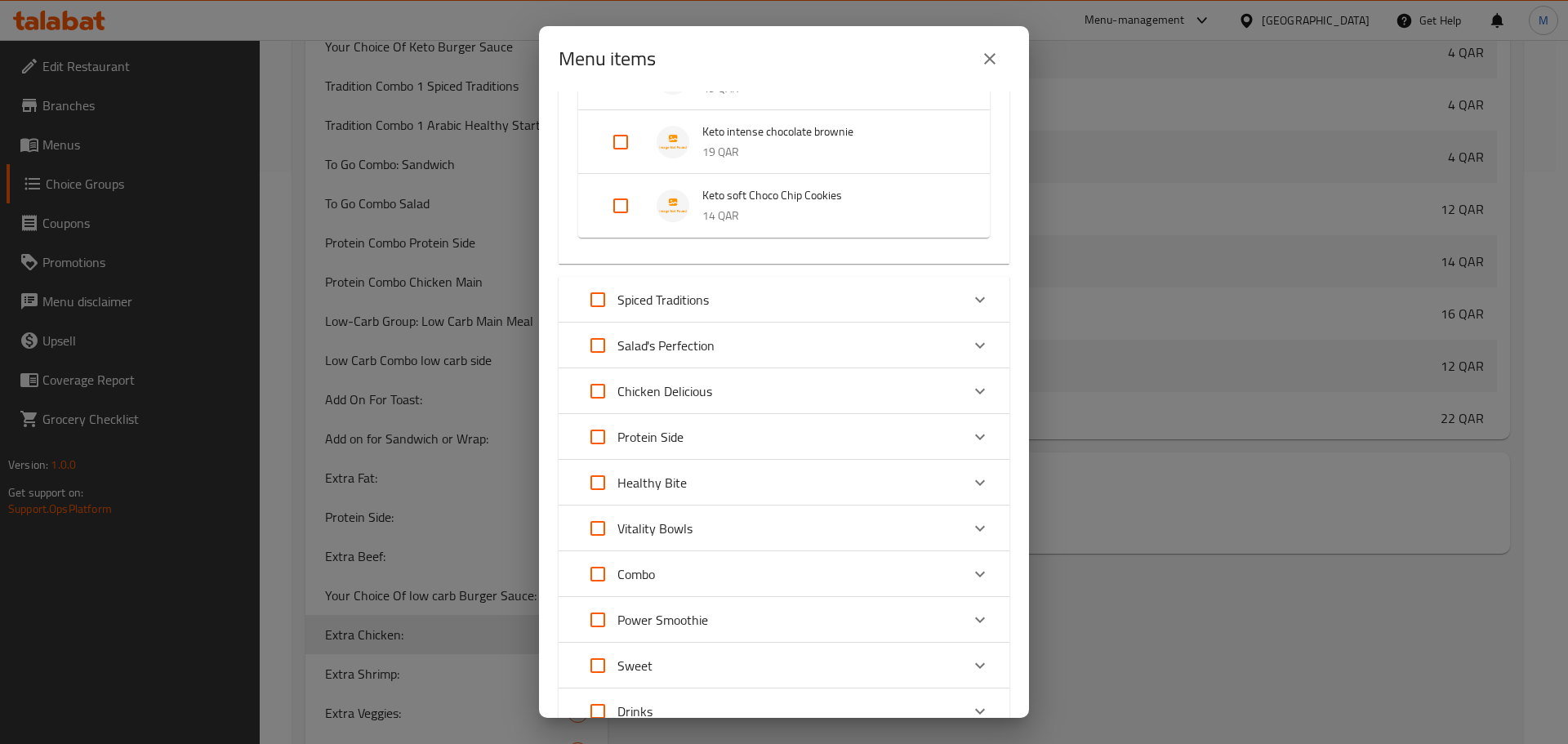
click at [971, 290] on icon "Expand" at bounding box center [981, 300] width 20 height 20
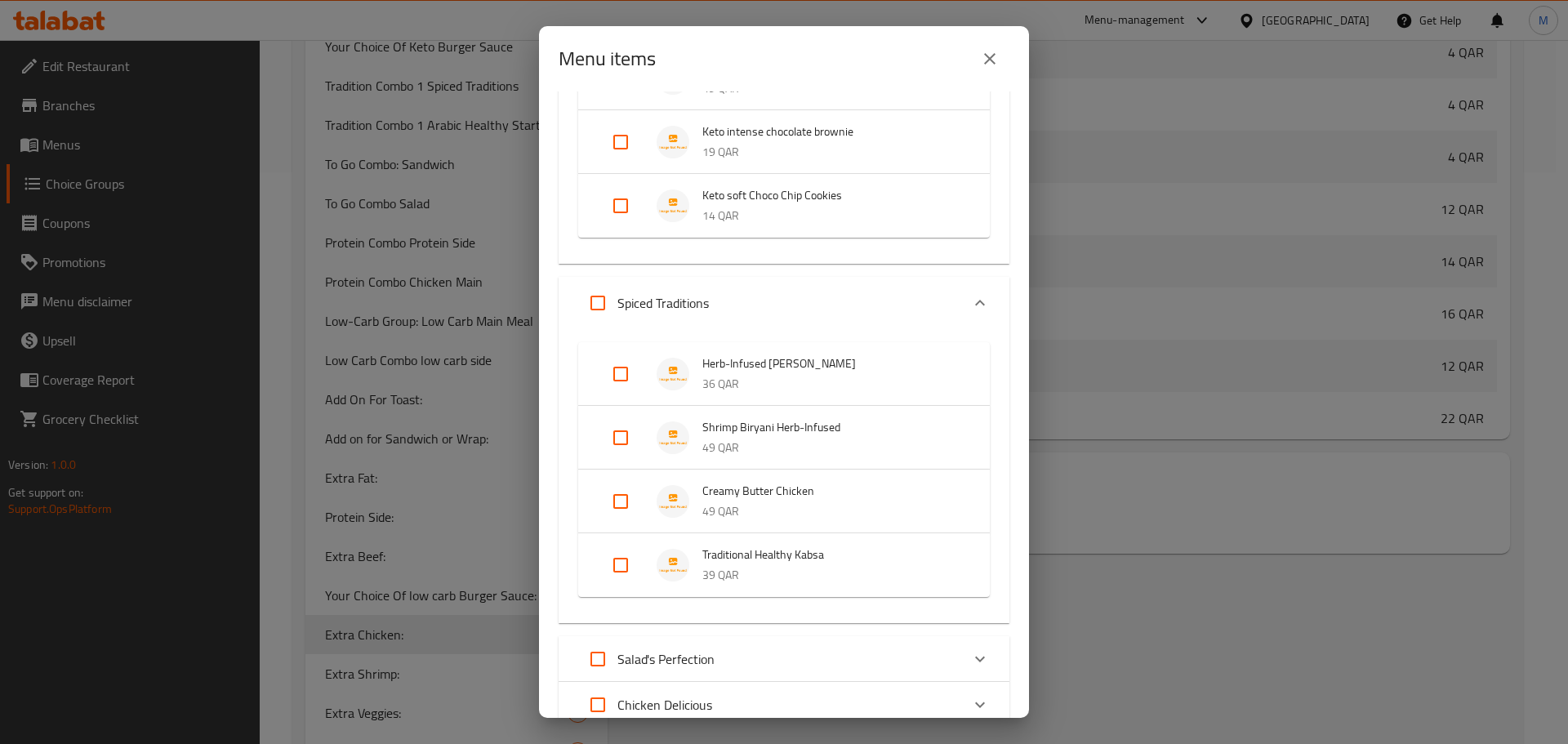
click at [599, 301] on input "Expand" at bounding box center [598, 303] width 39 height 39
checkbox input "true"
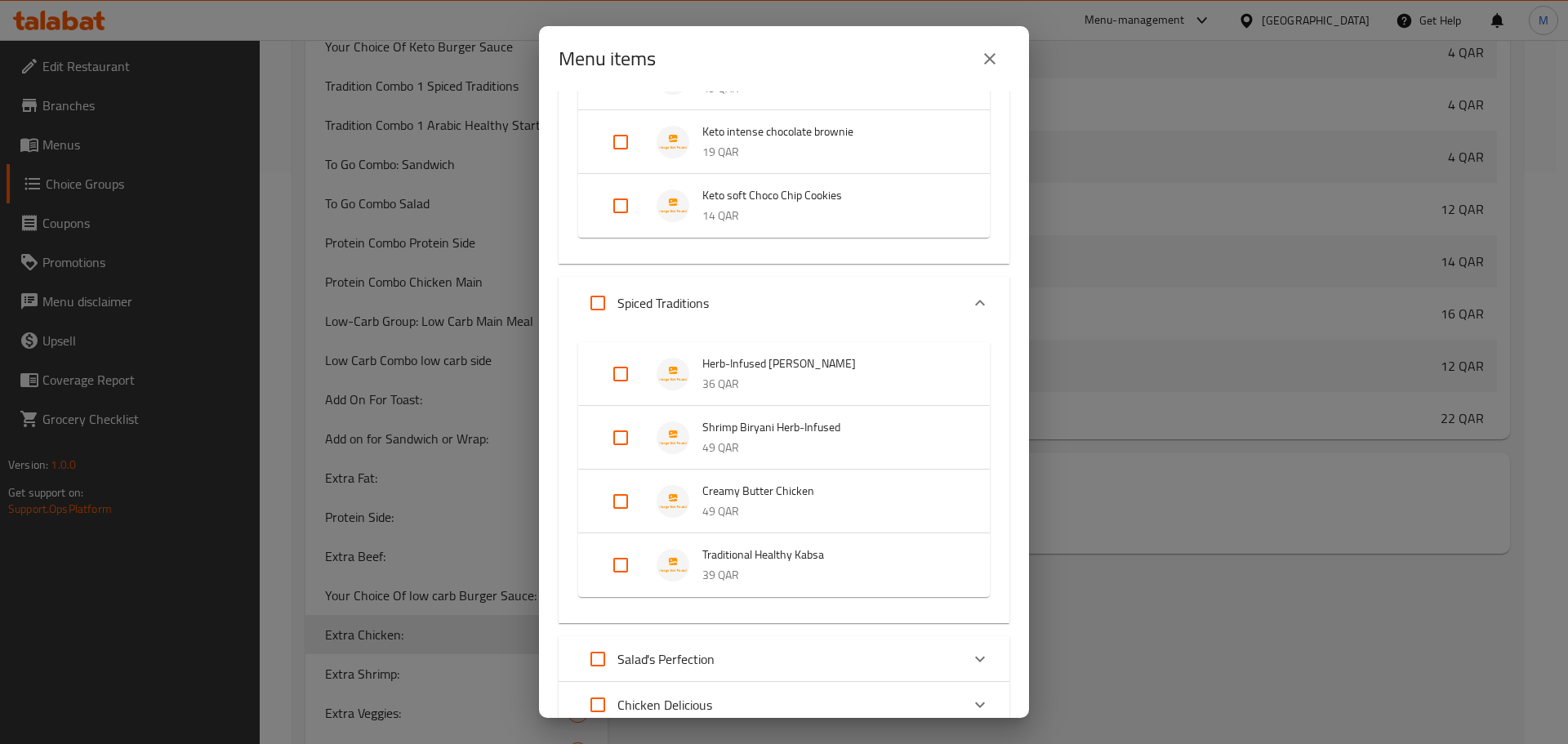
checkbox input "true"
click at [624, 429] on input "Expand" at bounding box center [621, 438] width 39 height 39
checkbox input "false"
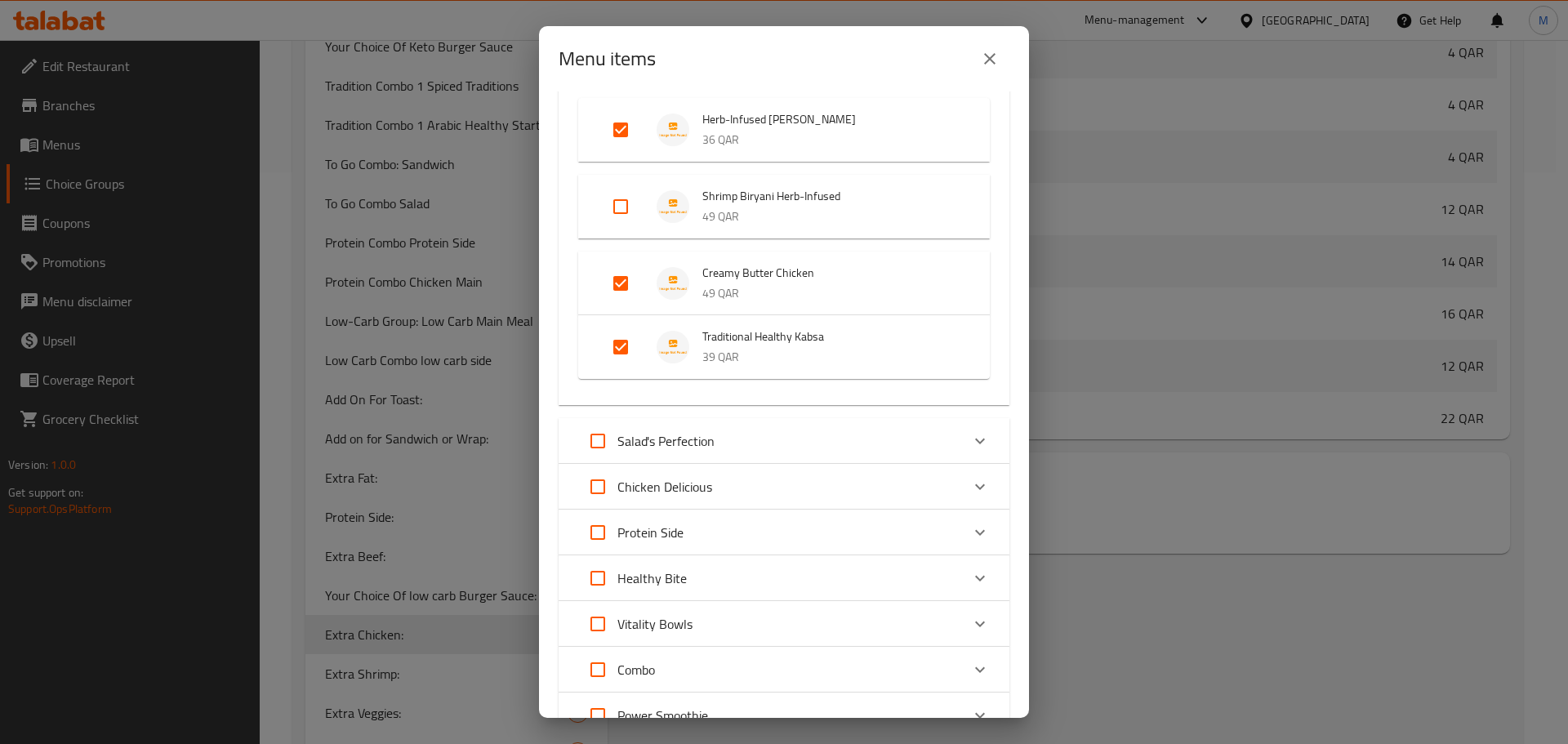
scroll to position [1389, 0]
drag, startPoint x: 603, startPoint y: 438, endPoint x: 614, endPoint y: 442, distance: 11.7
click at [603, 438] on input "Expand" at bounding box center [598, 441] width 39 height 39
checkbox input "true"
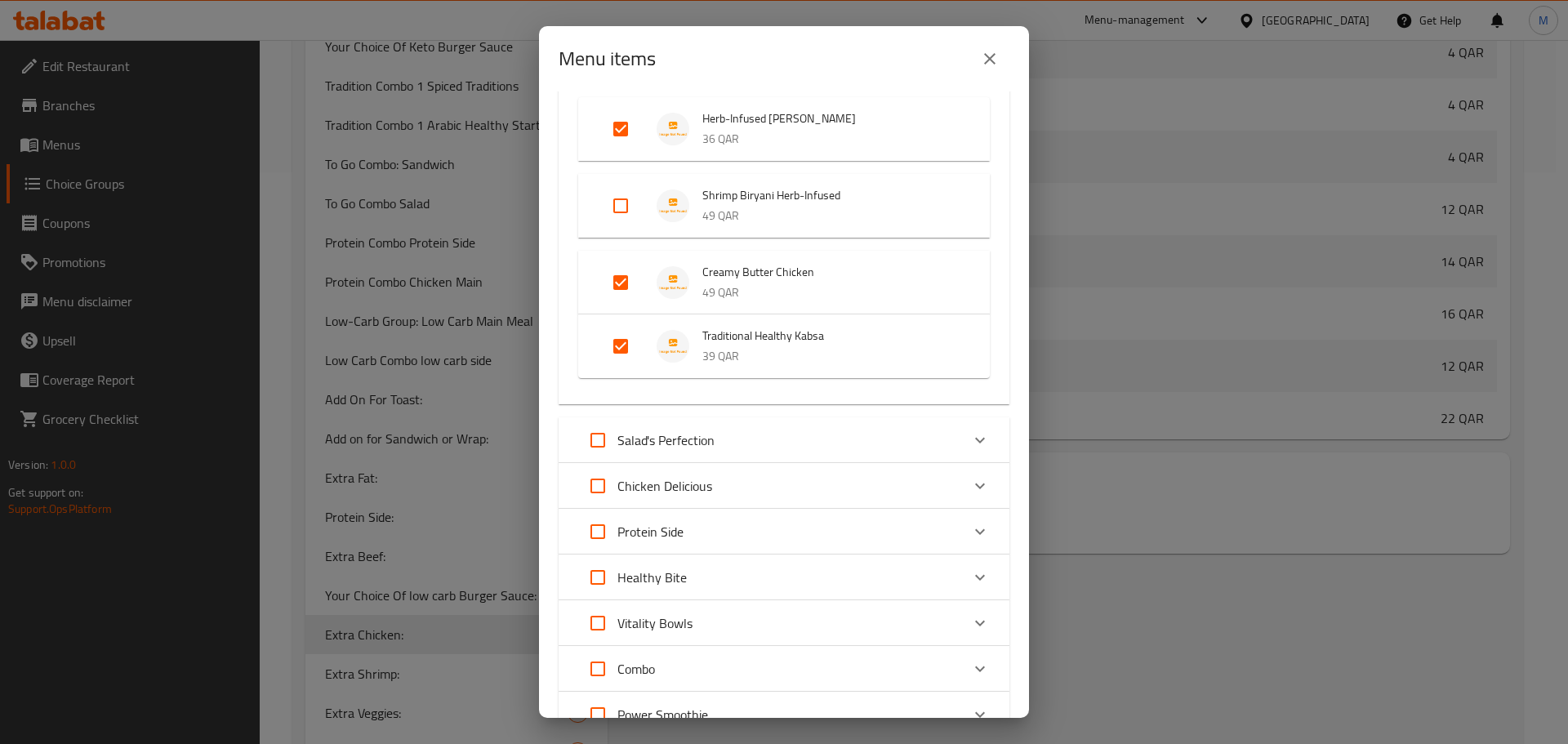
checkbox input "true"
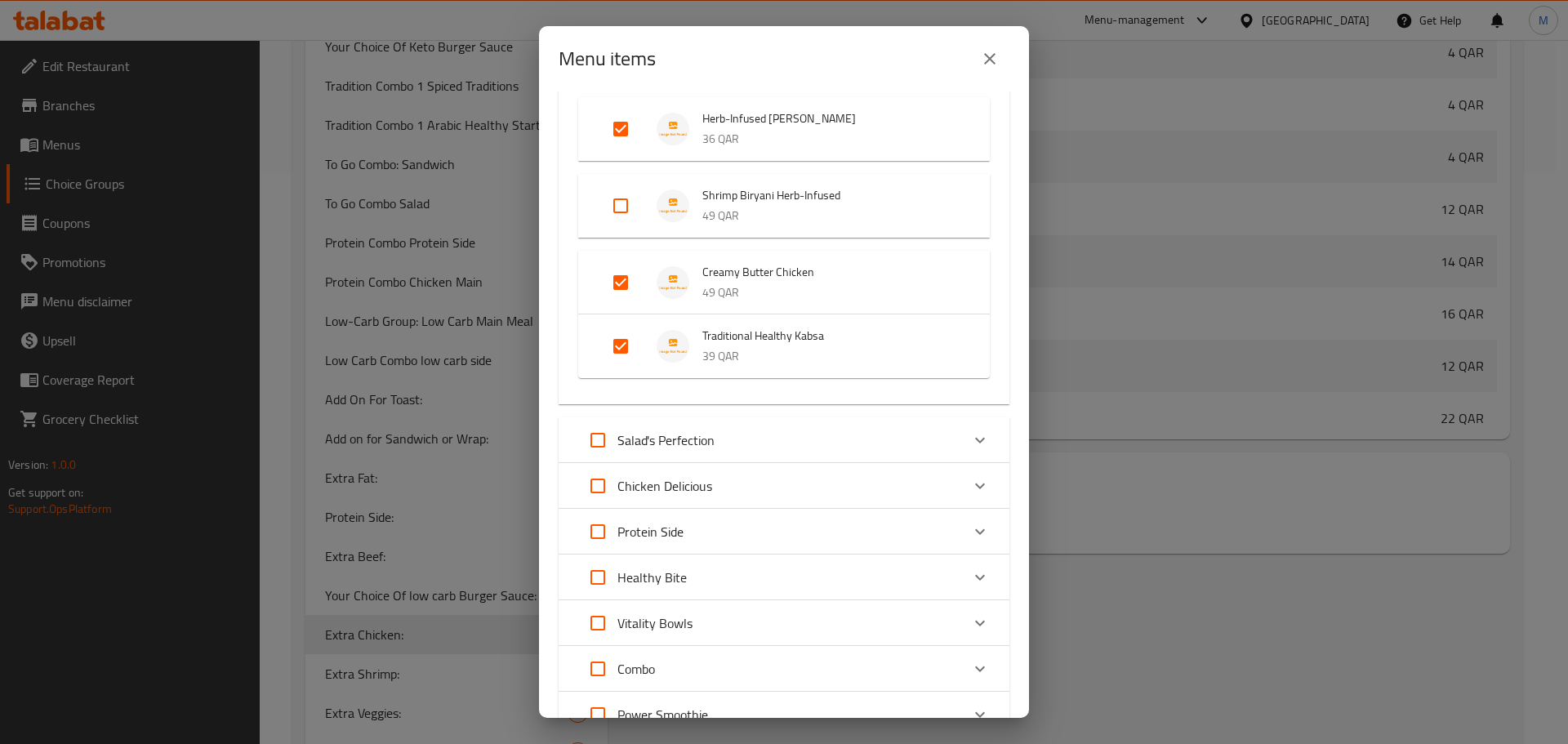
checkbox input "true"
click at [972, 433] on icon "Expand" at bounding box center [981, 440] width 20 height 20
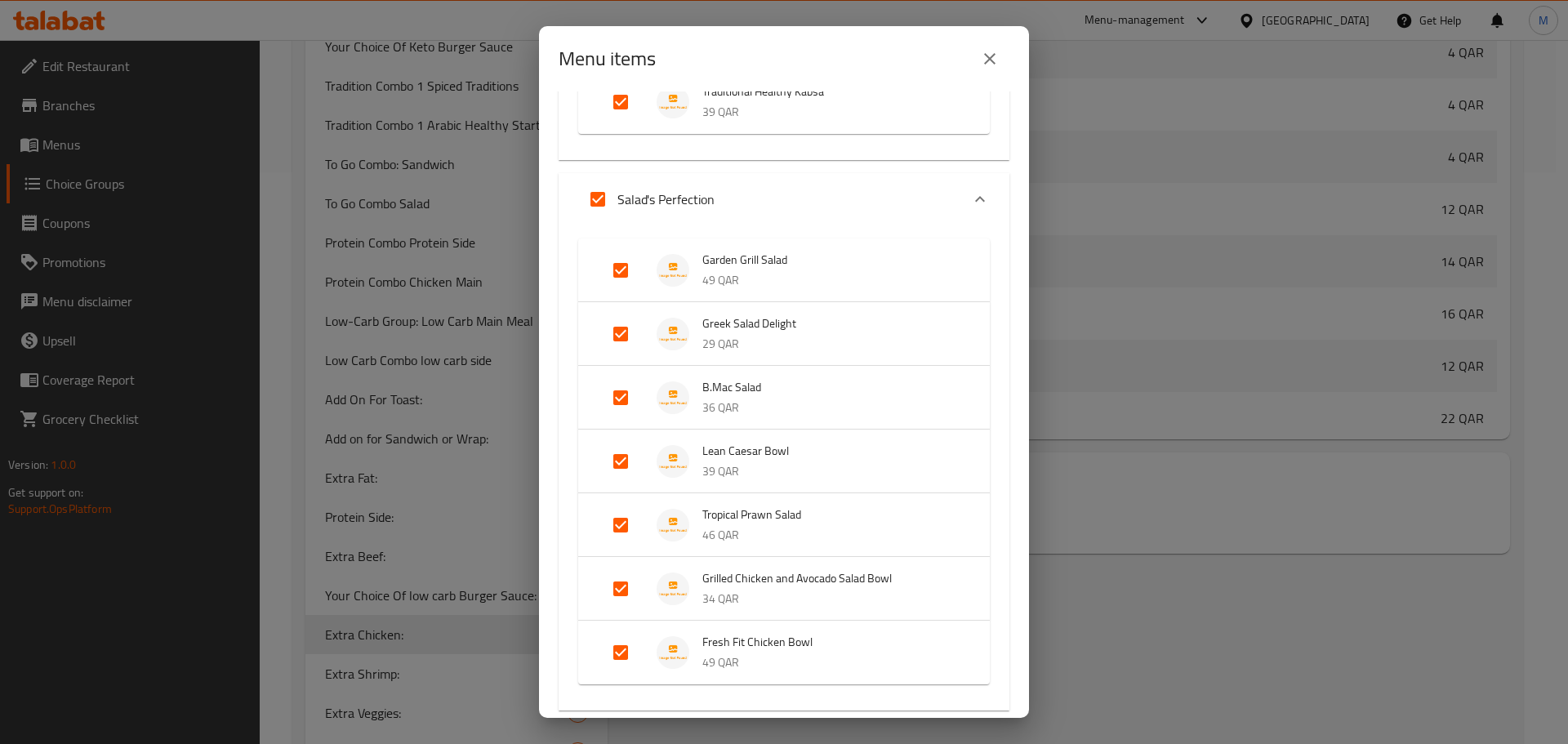
scroll to position [1634, 0]
click at [619, 389] on input "Expand" at bounding box center [621, 397] width 39 height 39
checkbox input "false"
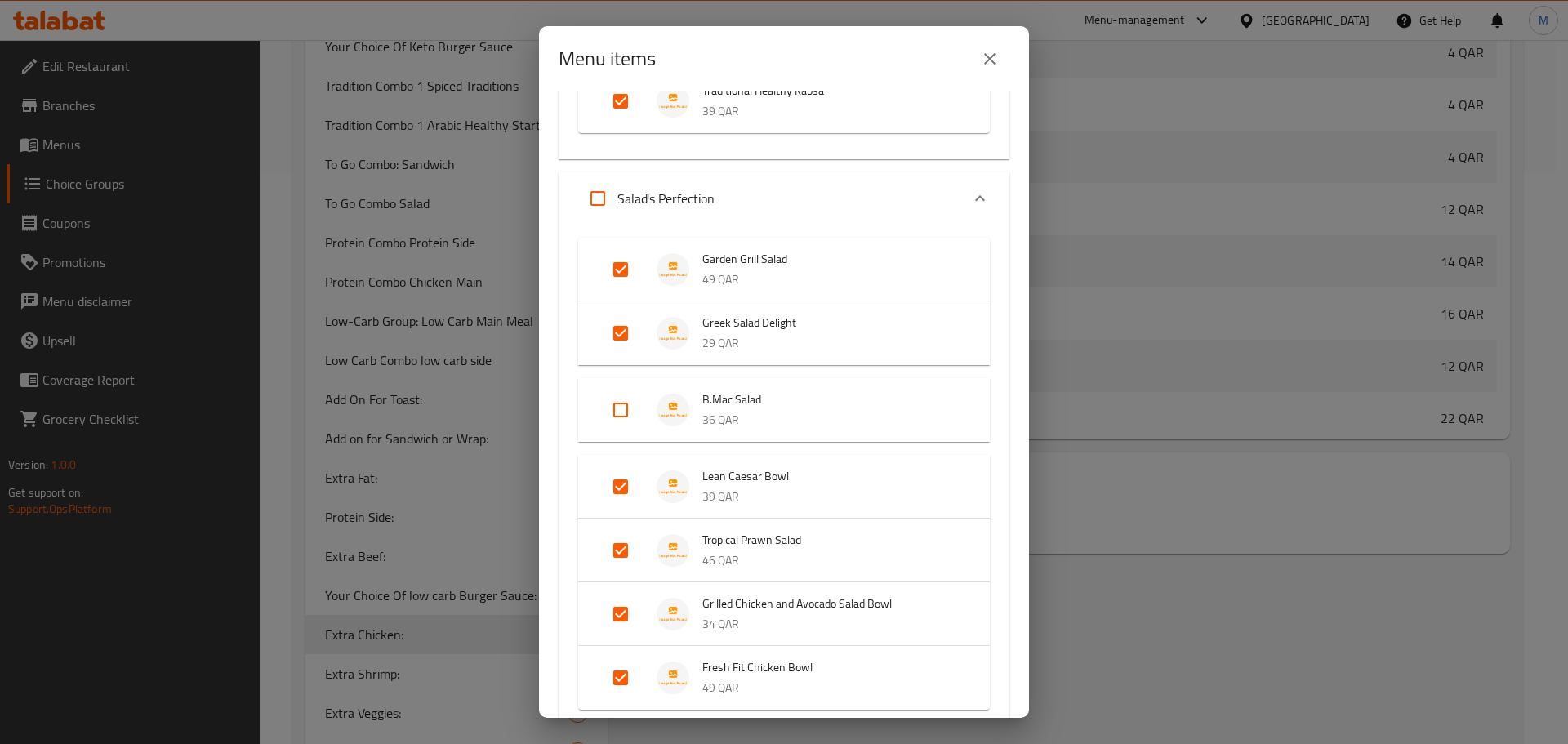
click at [617, 541] on input "Expand" at bounding box center [621, 551] width 39 height 39
checkbox input "false"
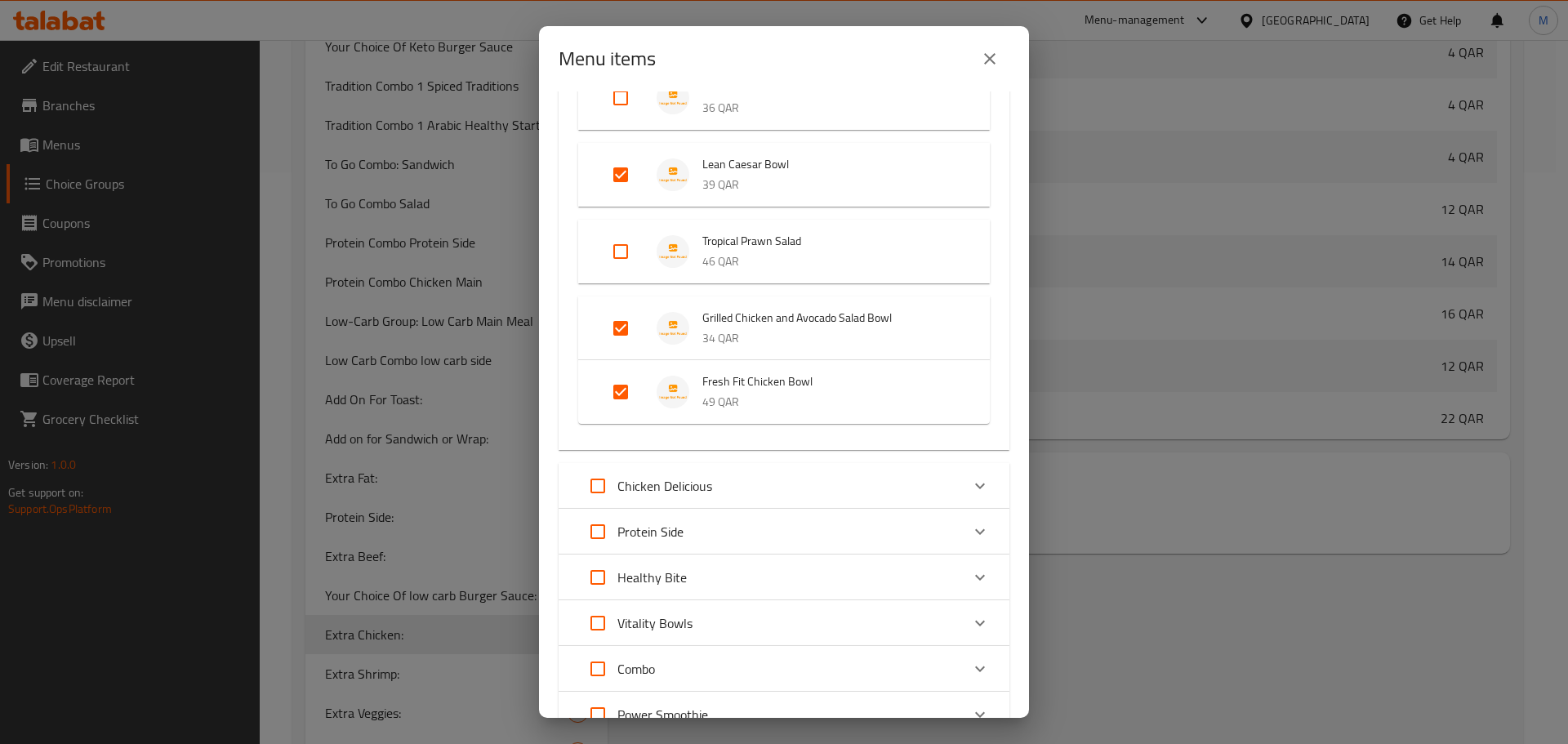
scroll to position [1961, 0]
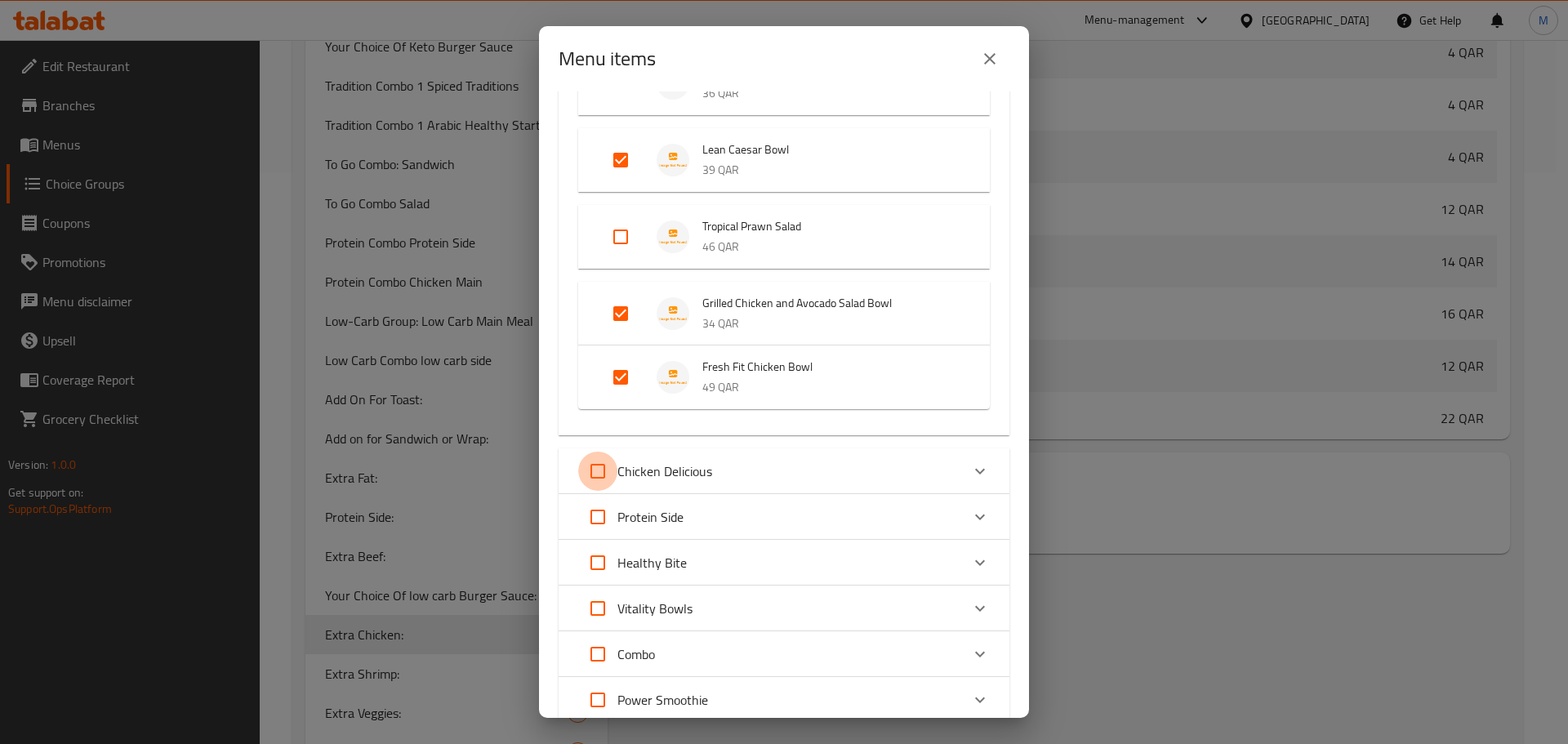
click at [599, 474] on input "Expand" at bounding box center [598, 471] width 39 height 39
checkbox input "true"
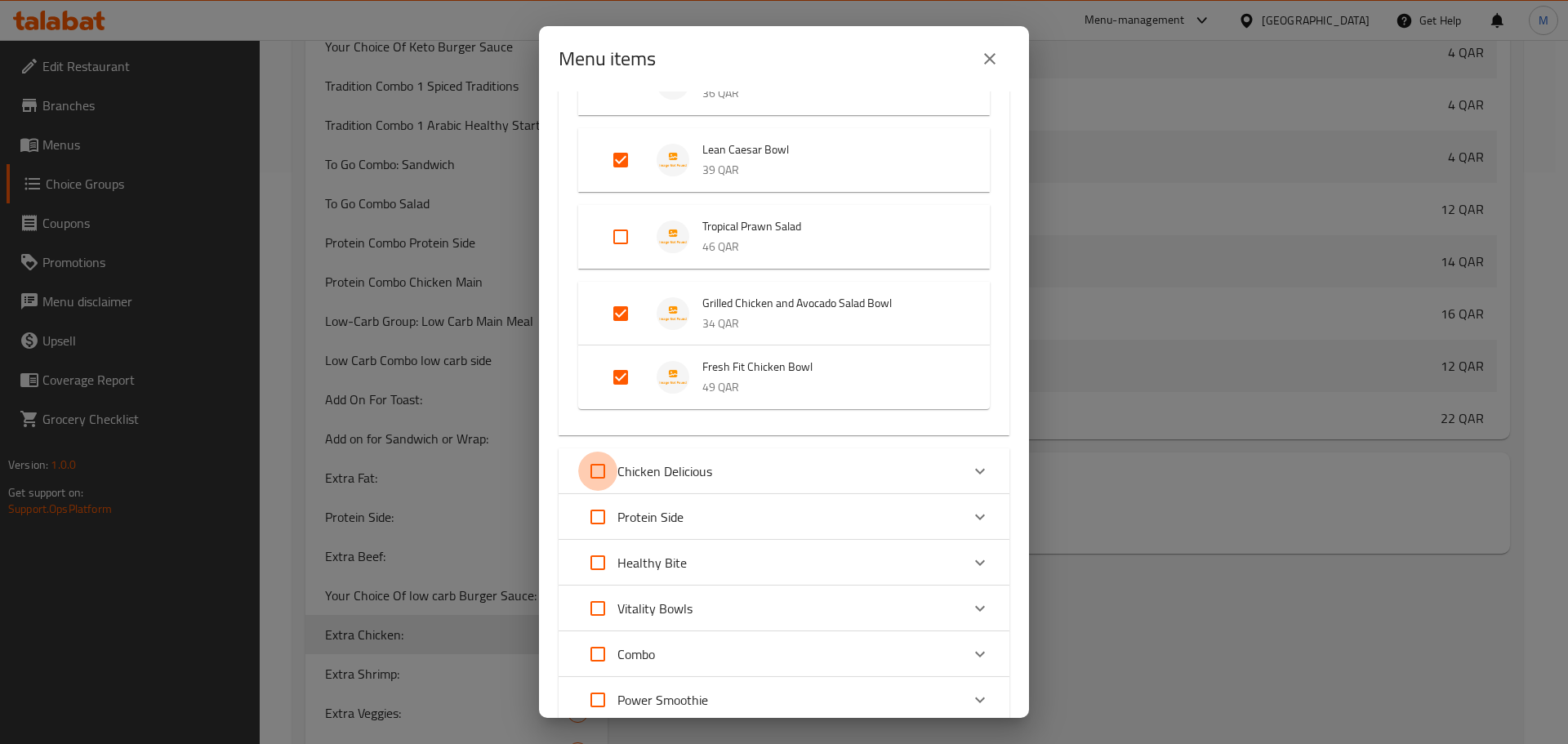
checkbox input "true"
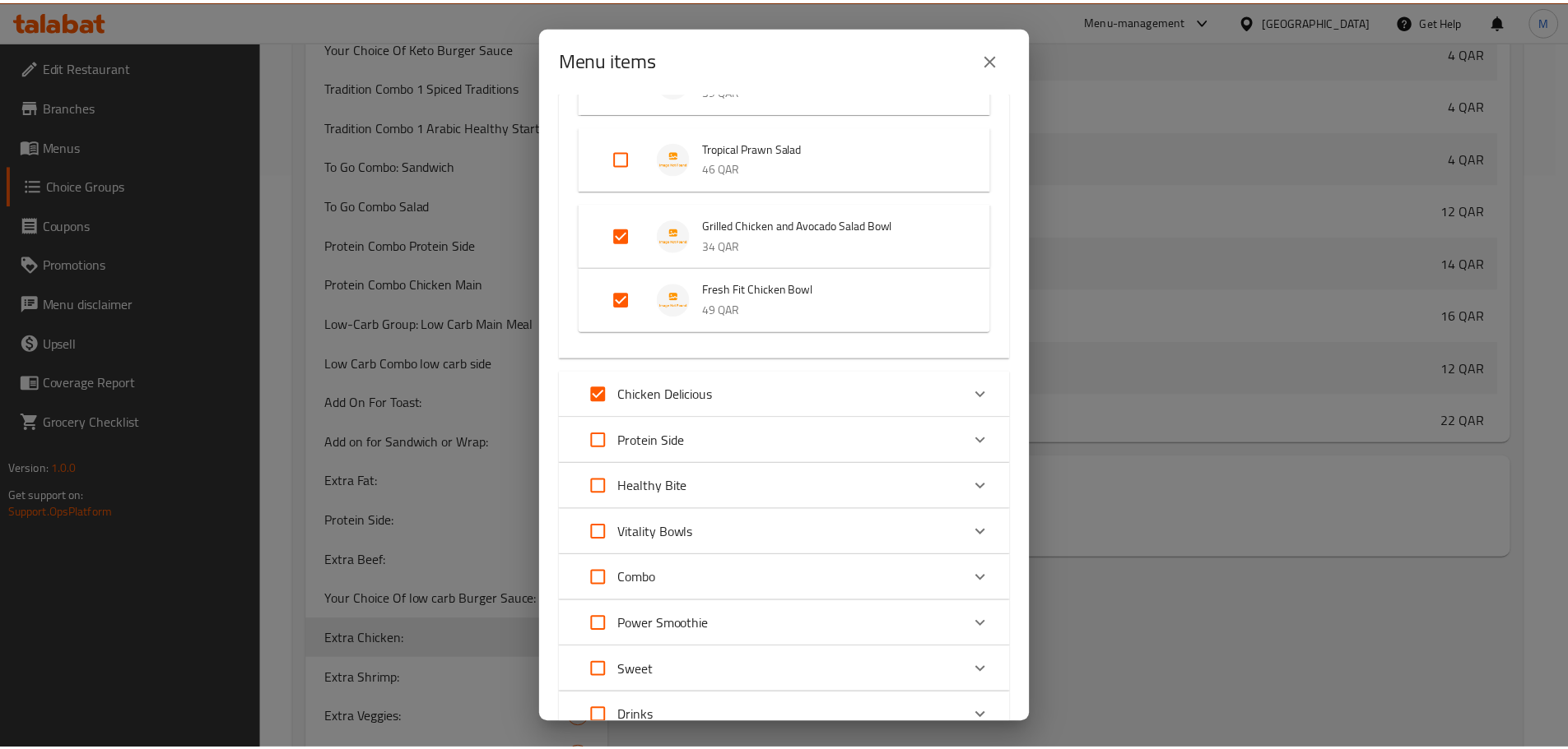
scroll to position [2185, 0]
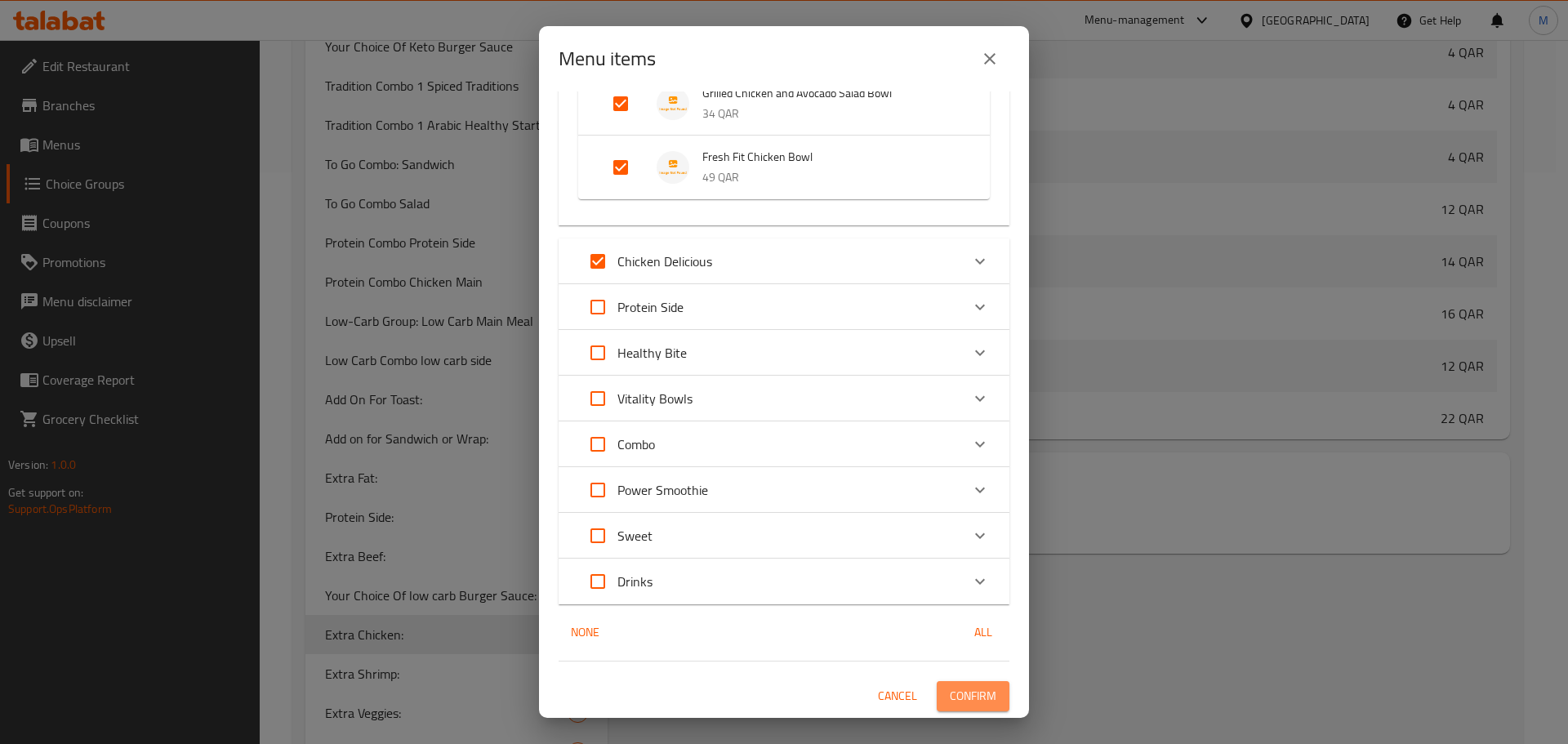
click at [981, 692] on span "Confirm" at bounding box center [973, 696] width 47 height 20
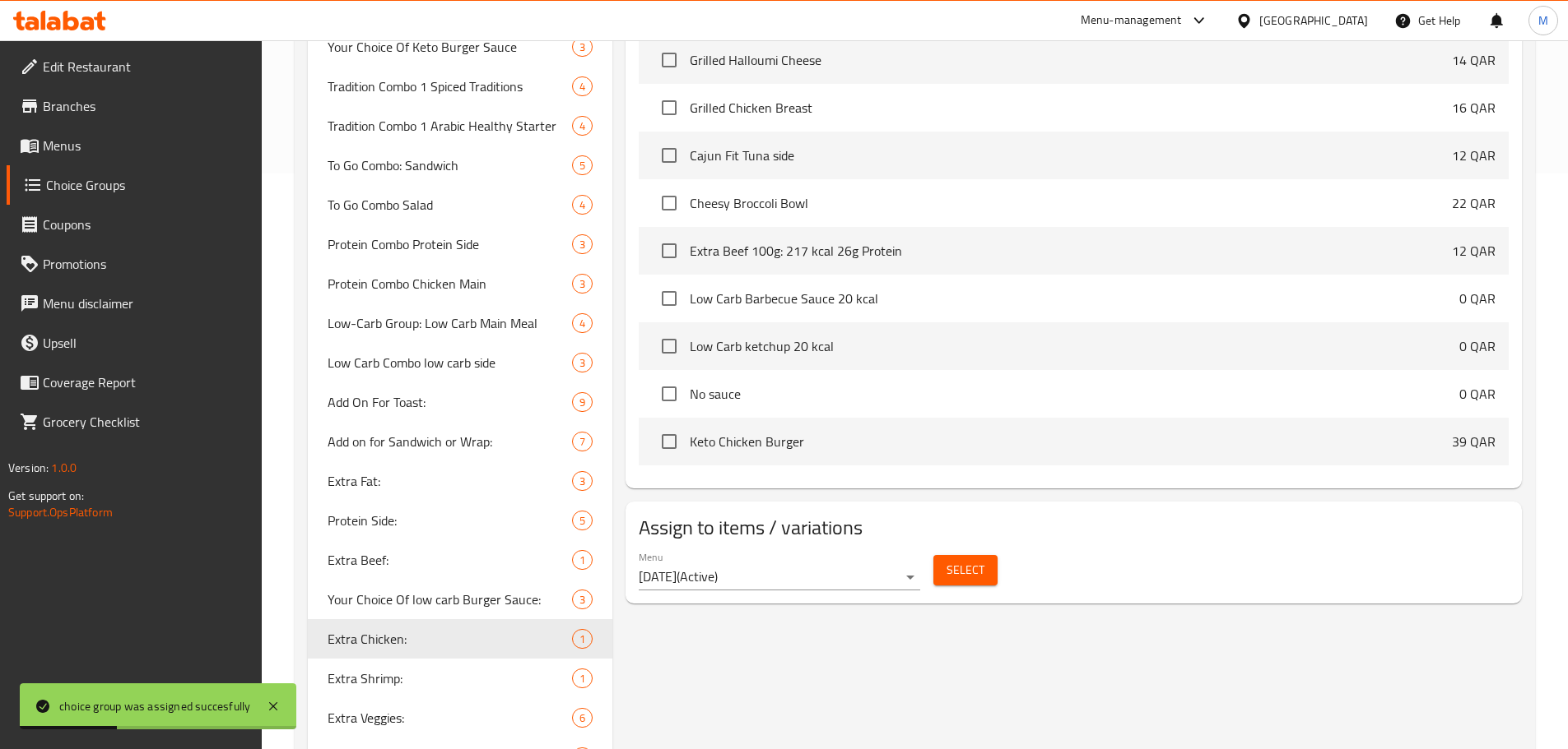
scroll to position [973, 0]
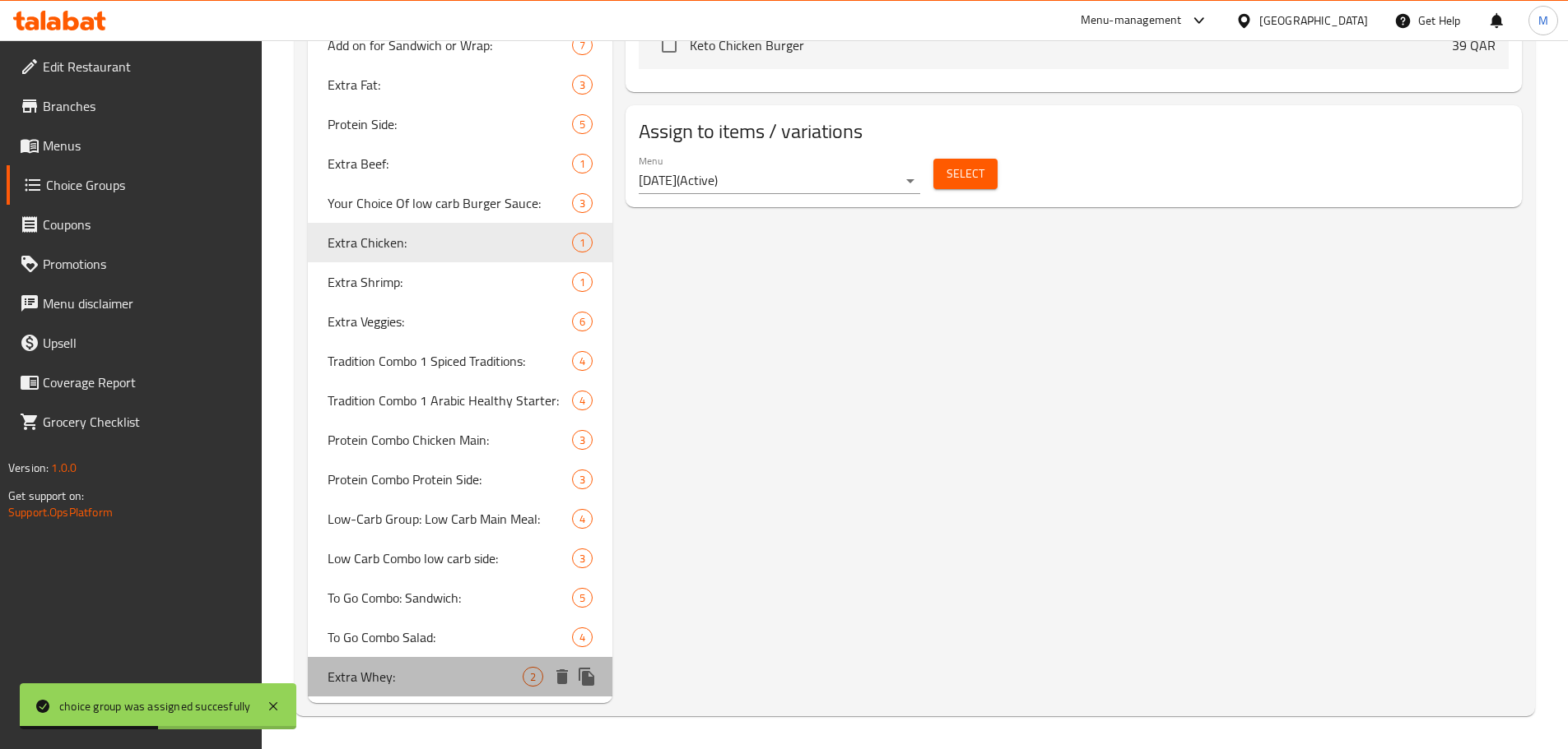
click at [403, 681] on span "Extra Whey:" at bounding box center [425, 677] width 196 height 20
type input "Extra Whey:"
type input "بروتين واي إضافي:"
type input "2"
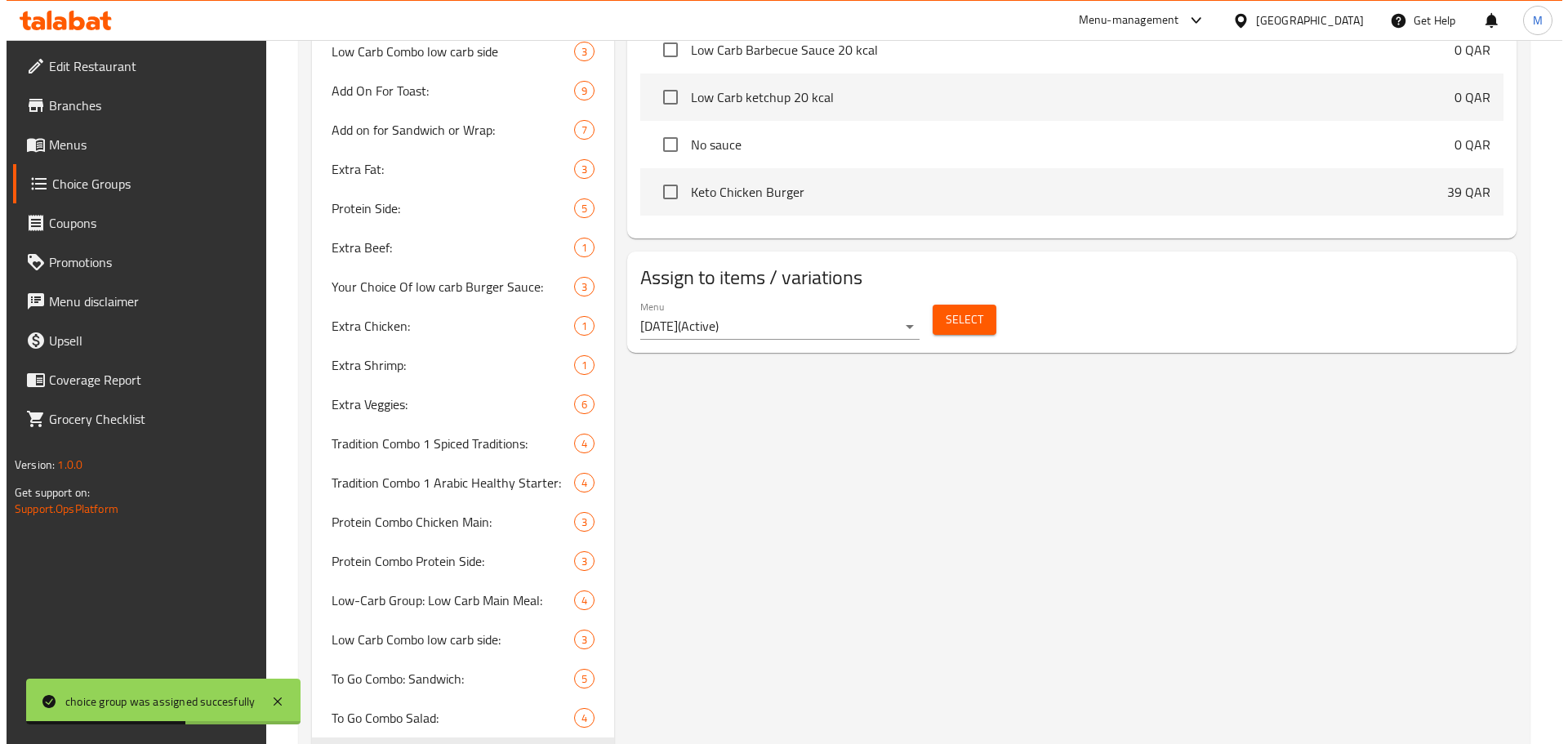
scroll to position [802, 0]
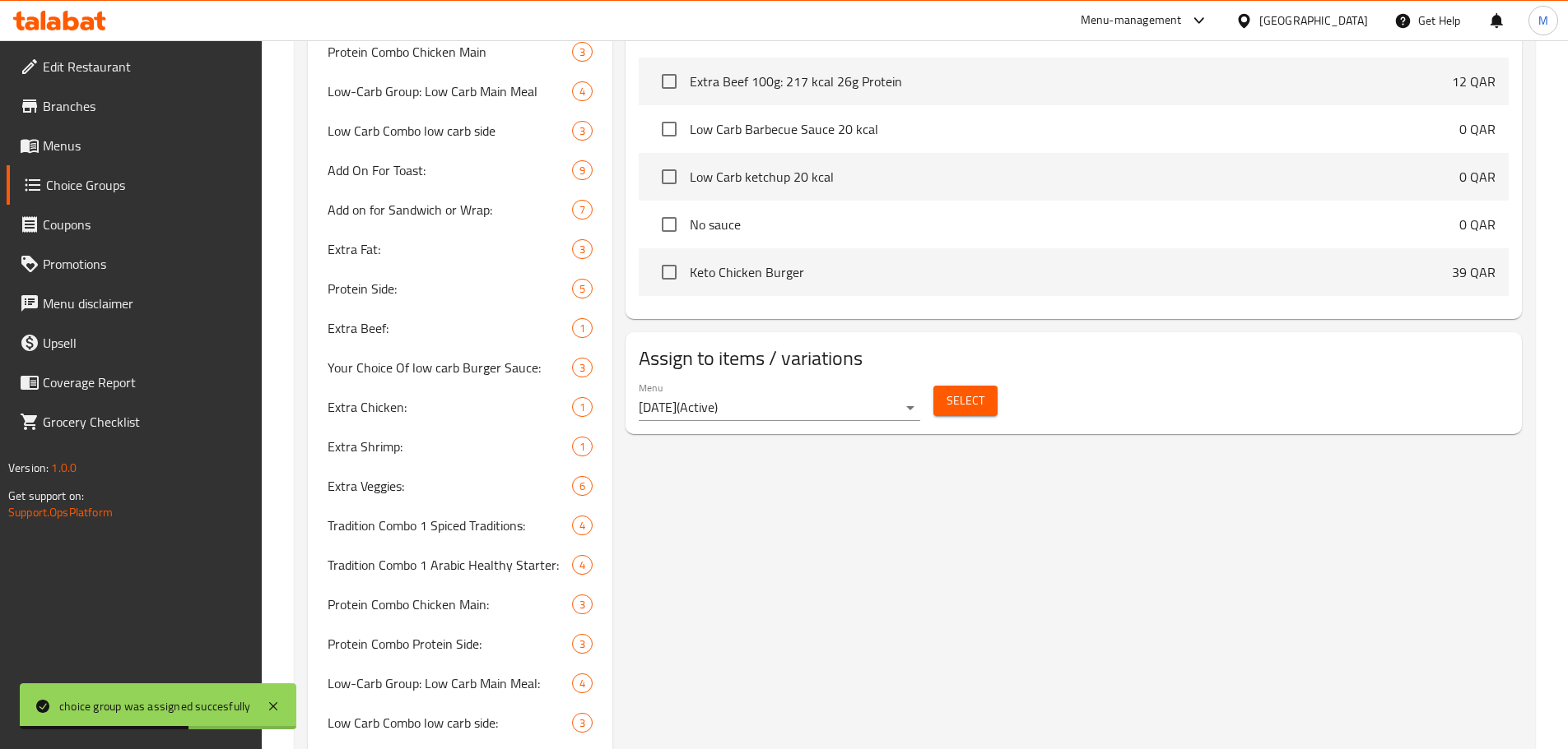
click at [982, 386] on button "Select" at bounding box center [966, 401] width 64 height 31
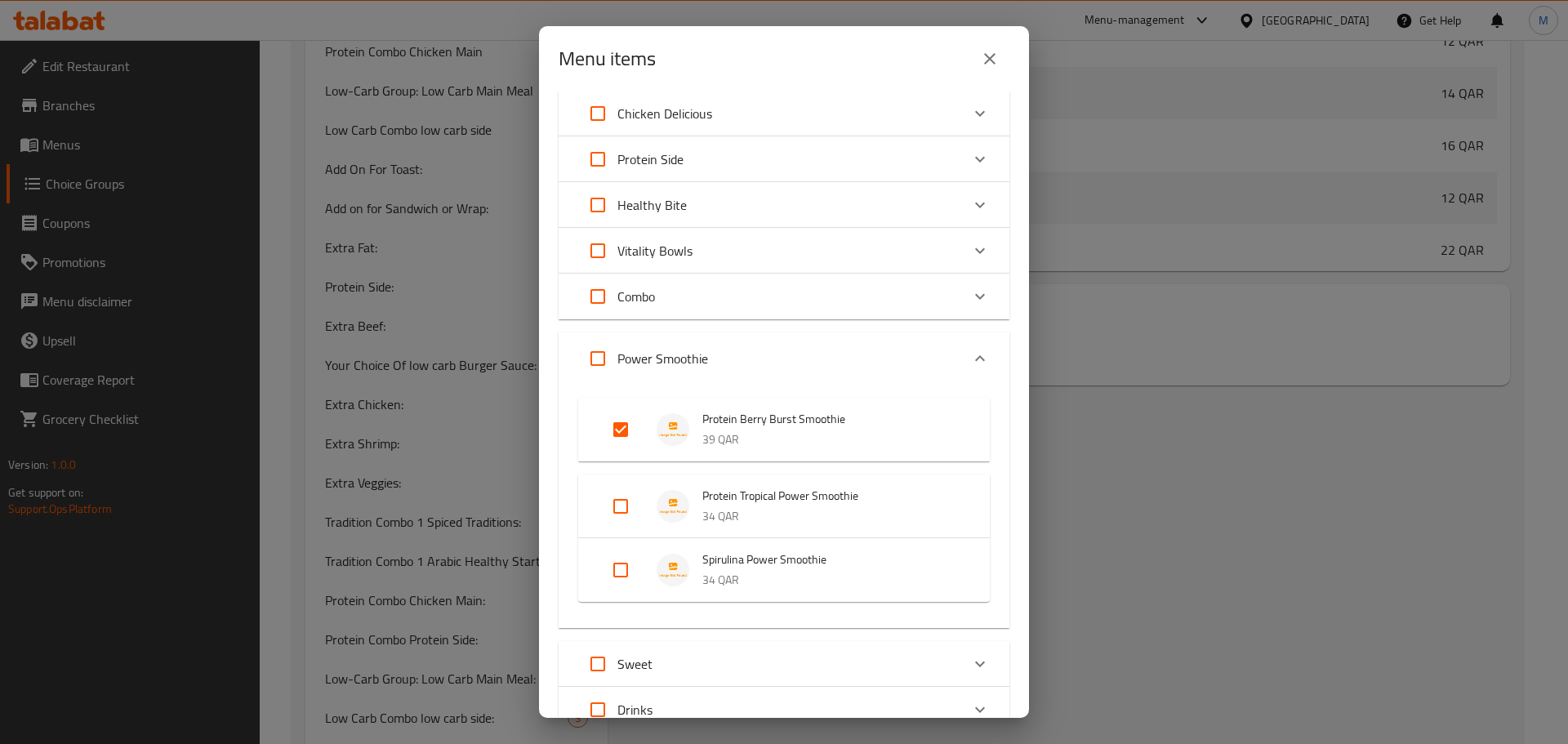
scroll to position [409, 0]
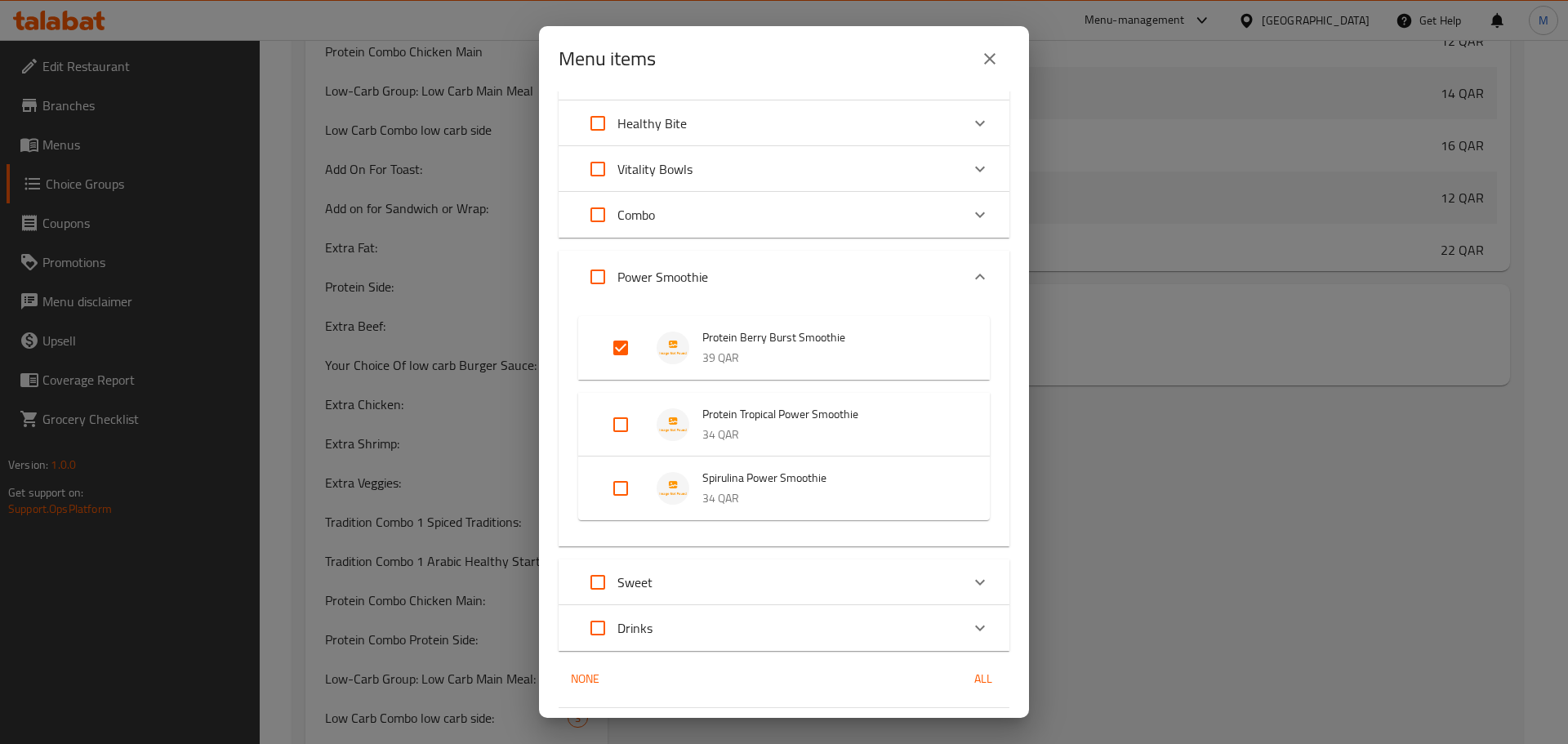
click at [600, 273] on input "Expand" at bounding box center [598, 277] width 39 height 39
checkbox input "true"
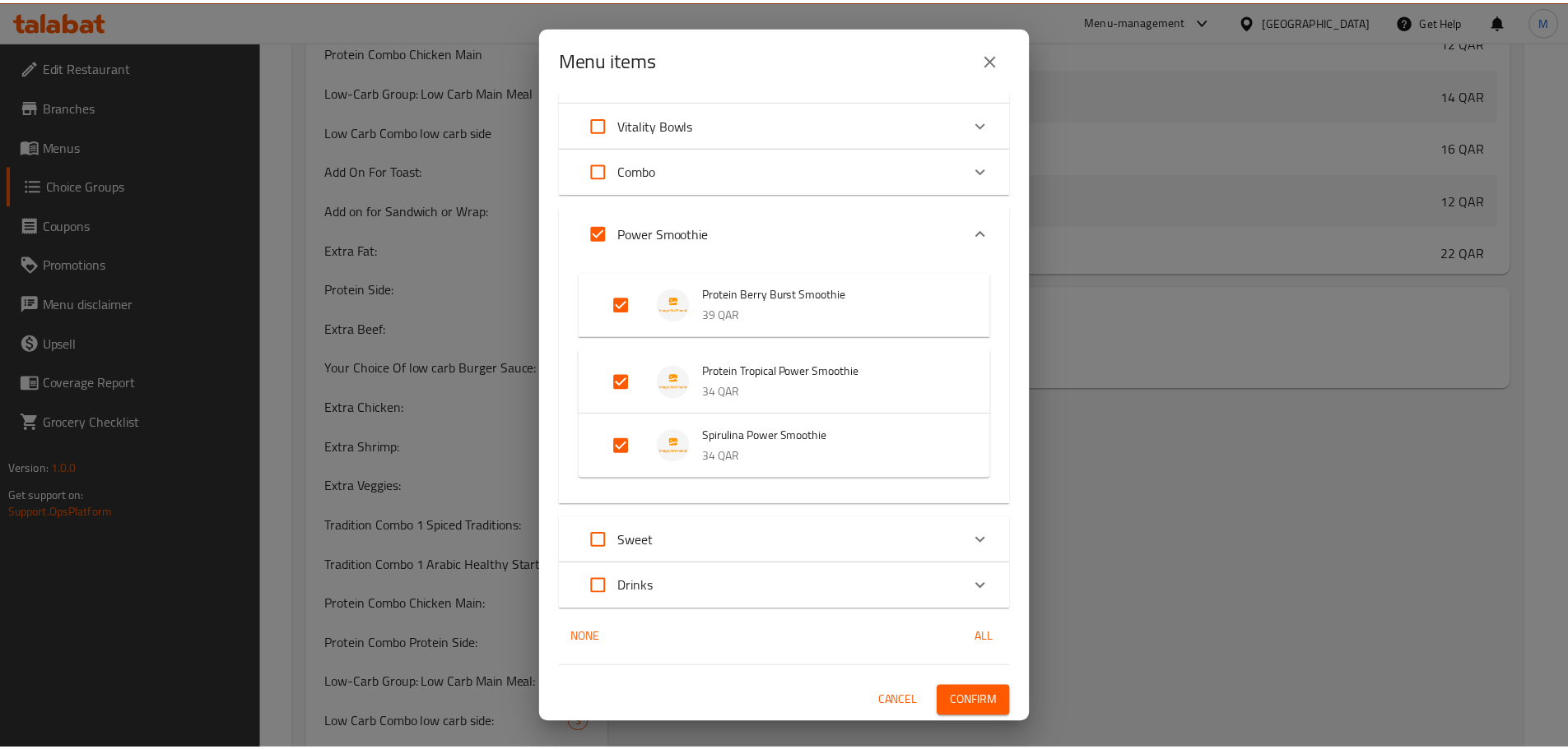
scroll to position [458, 0]
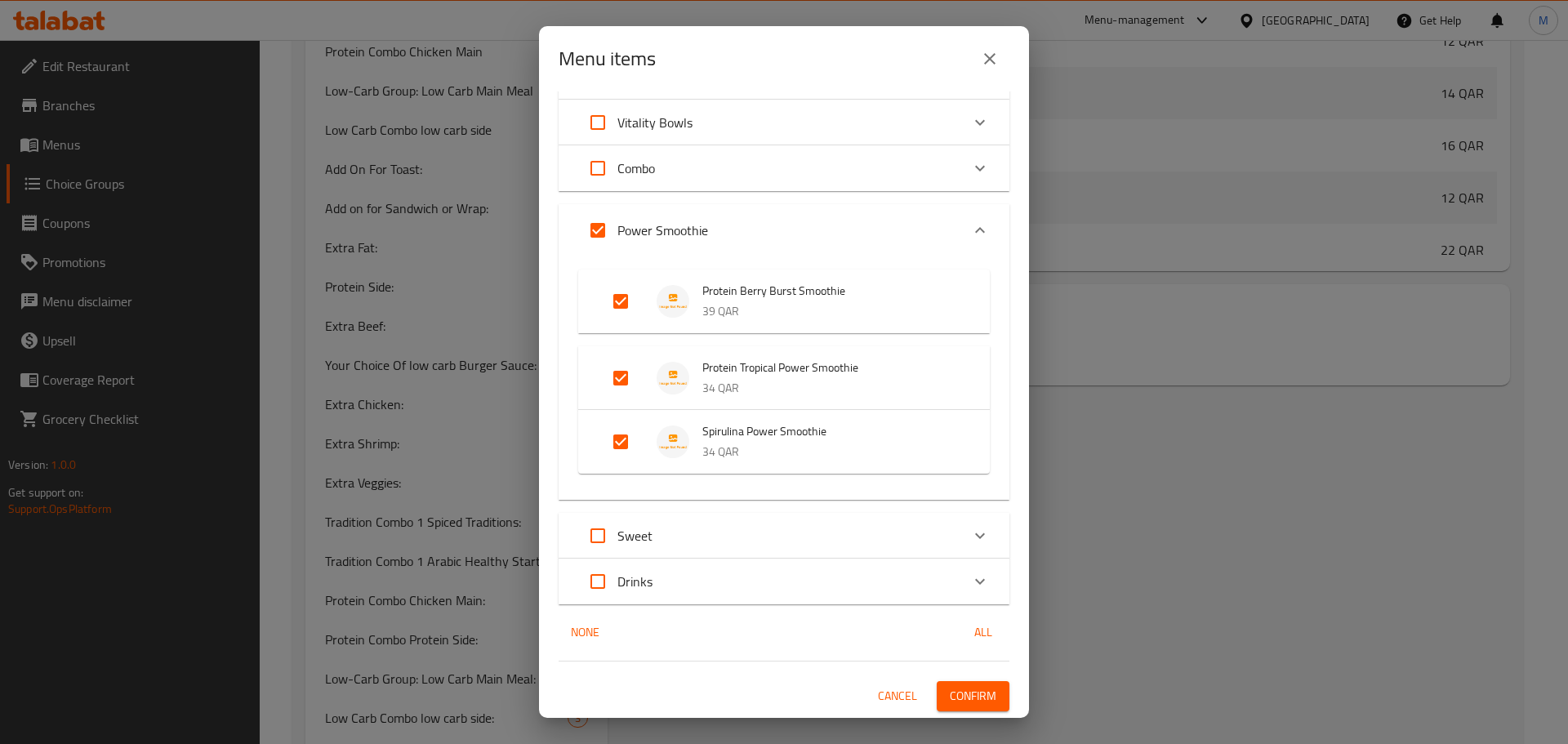
click at [964, 701] on span "Confirm" at bounding box center [973, 696] width 47 height 20
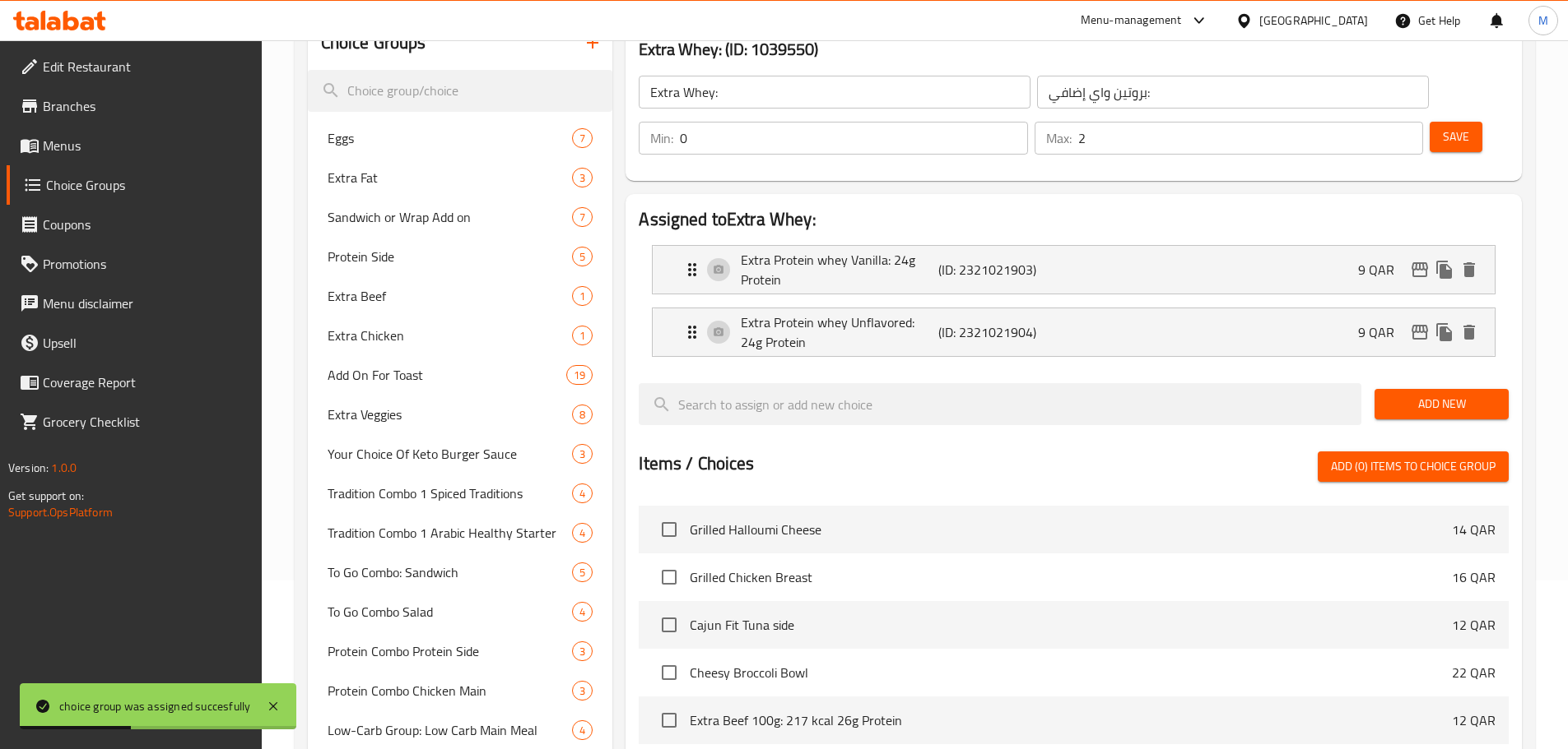
scroll to position [603, 0]
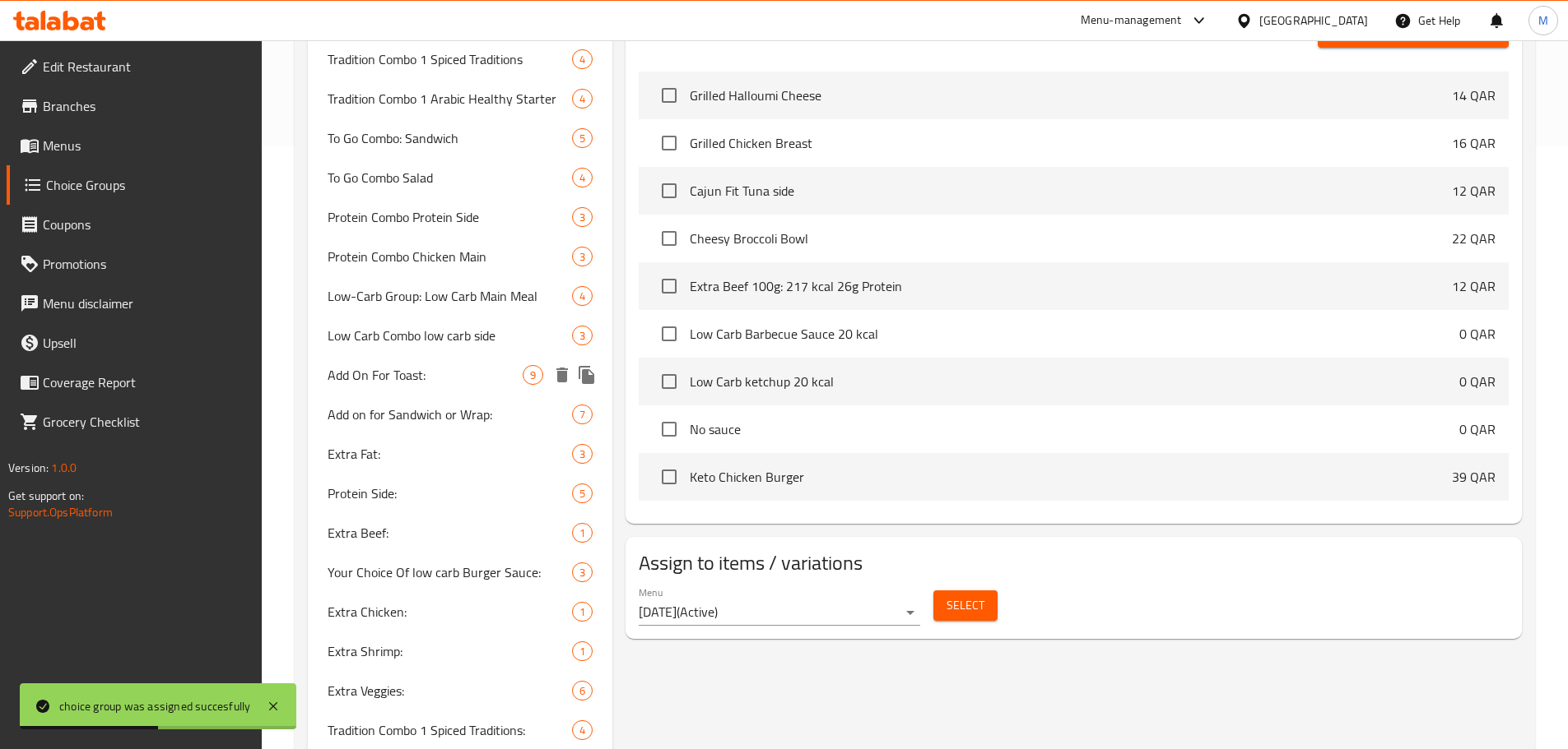
click at [385, 370] on span "Add On For Toast:" at bounding box center [425, 375] width 196 height 20
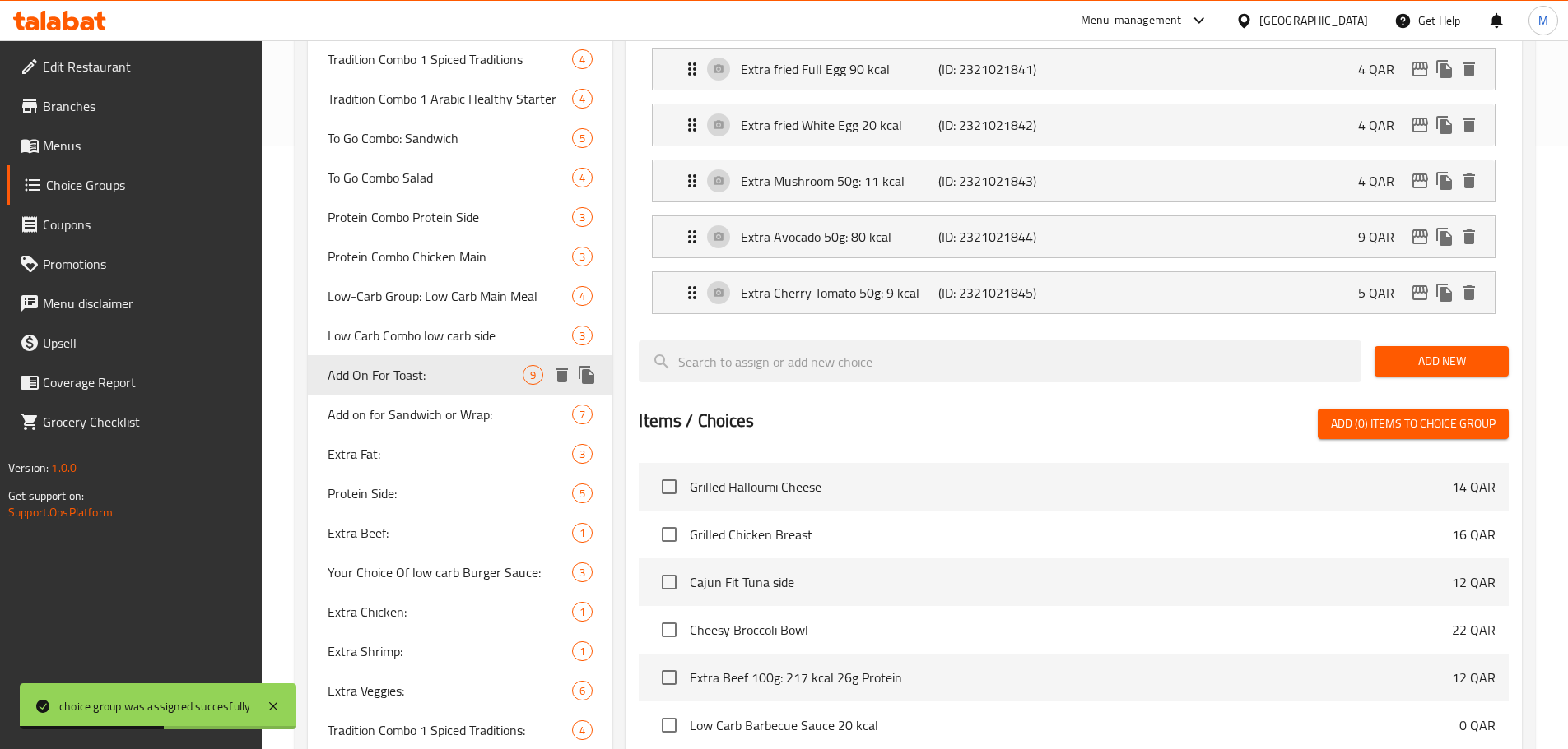
type input "Add On For Toast:"
type input "إضافة للتوست:"
type input "4"
click at [385, 370] on span "Add On For Toast:" at bounding box center [425, 375] width 196 height 20
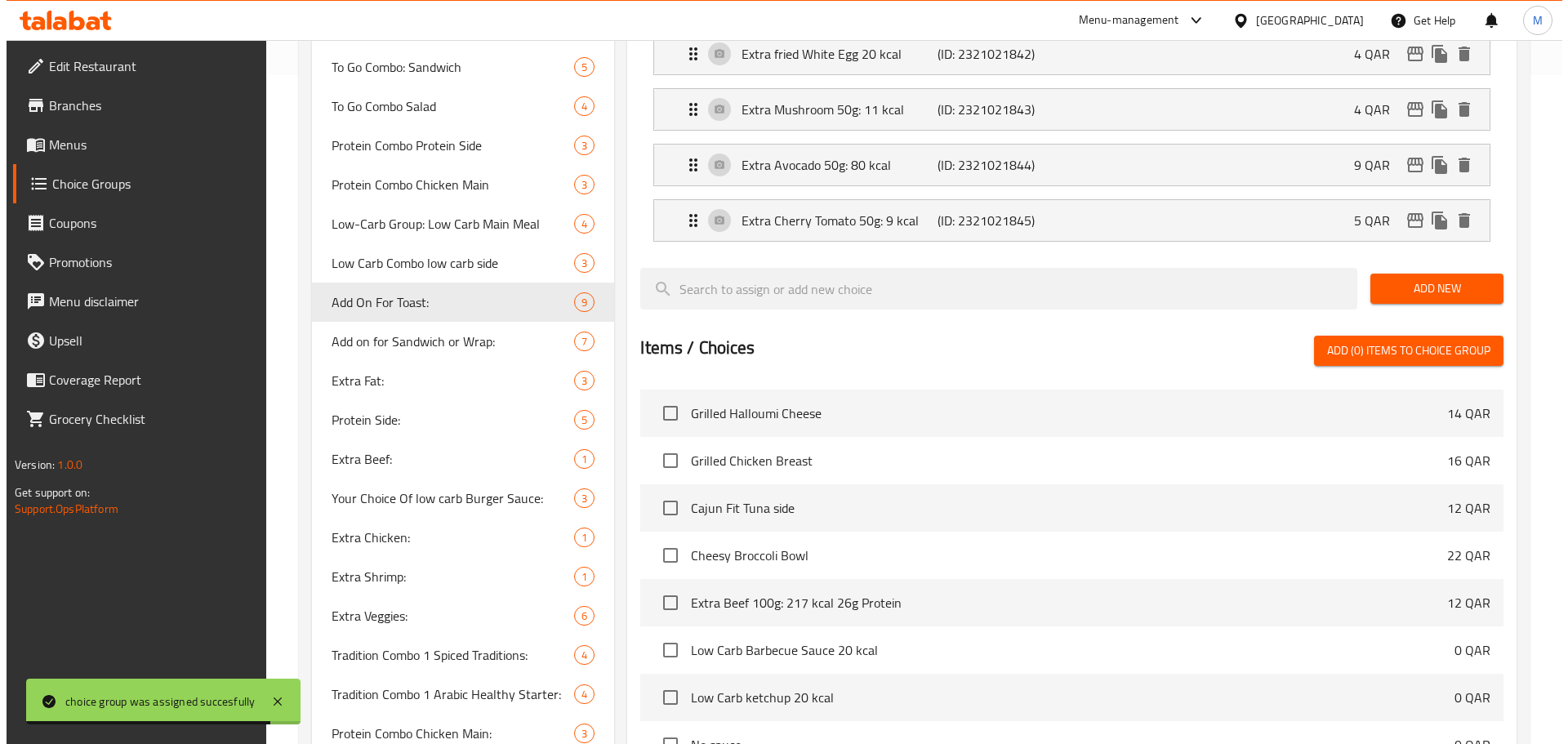
scroll to position [966, 0]
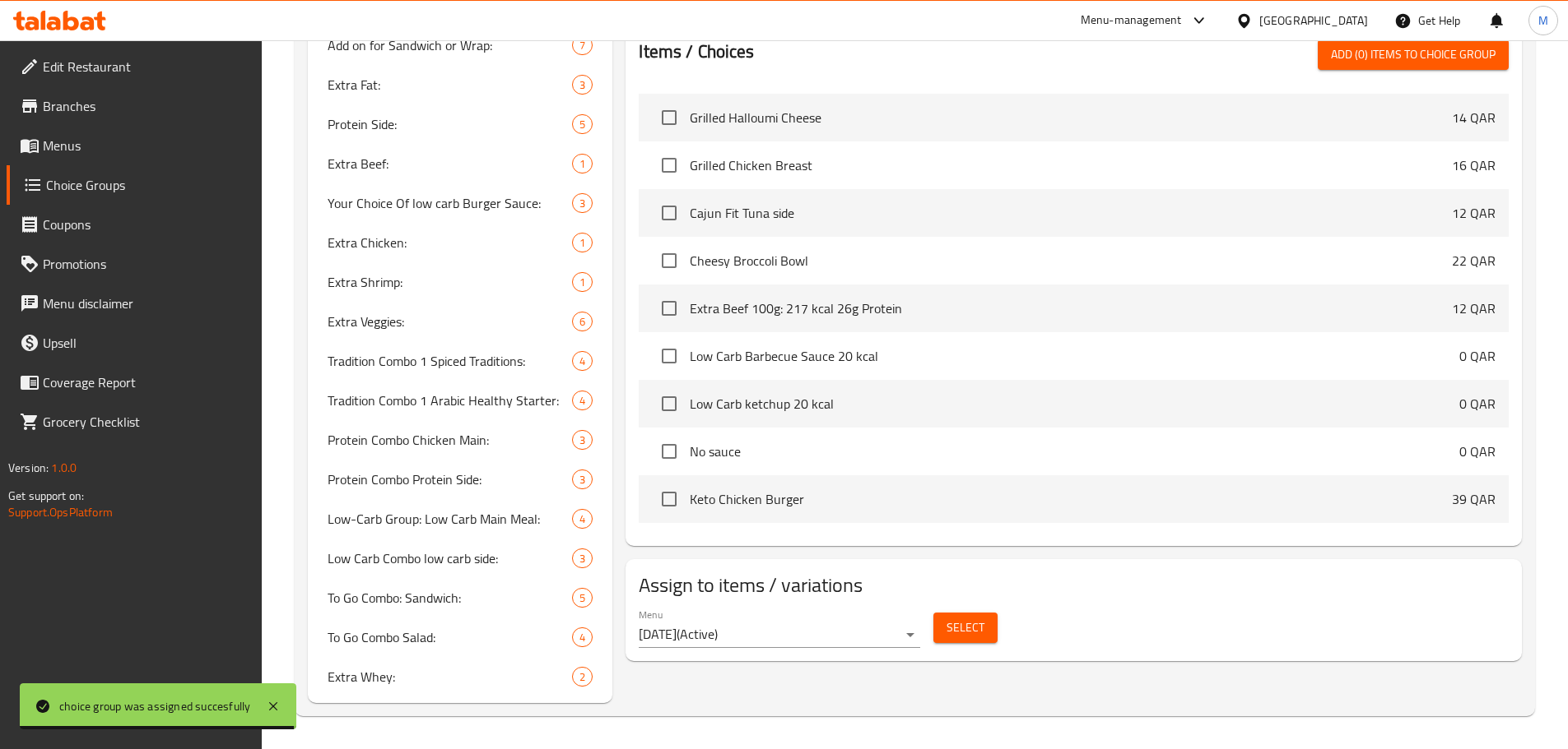
click at [981, 606] on div "Select" at bounding box center [966, 628] width 78 height 44
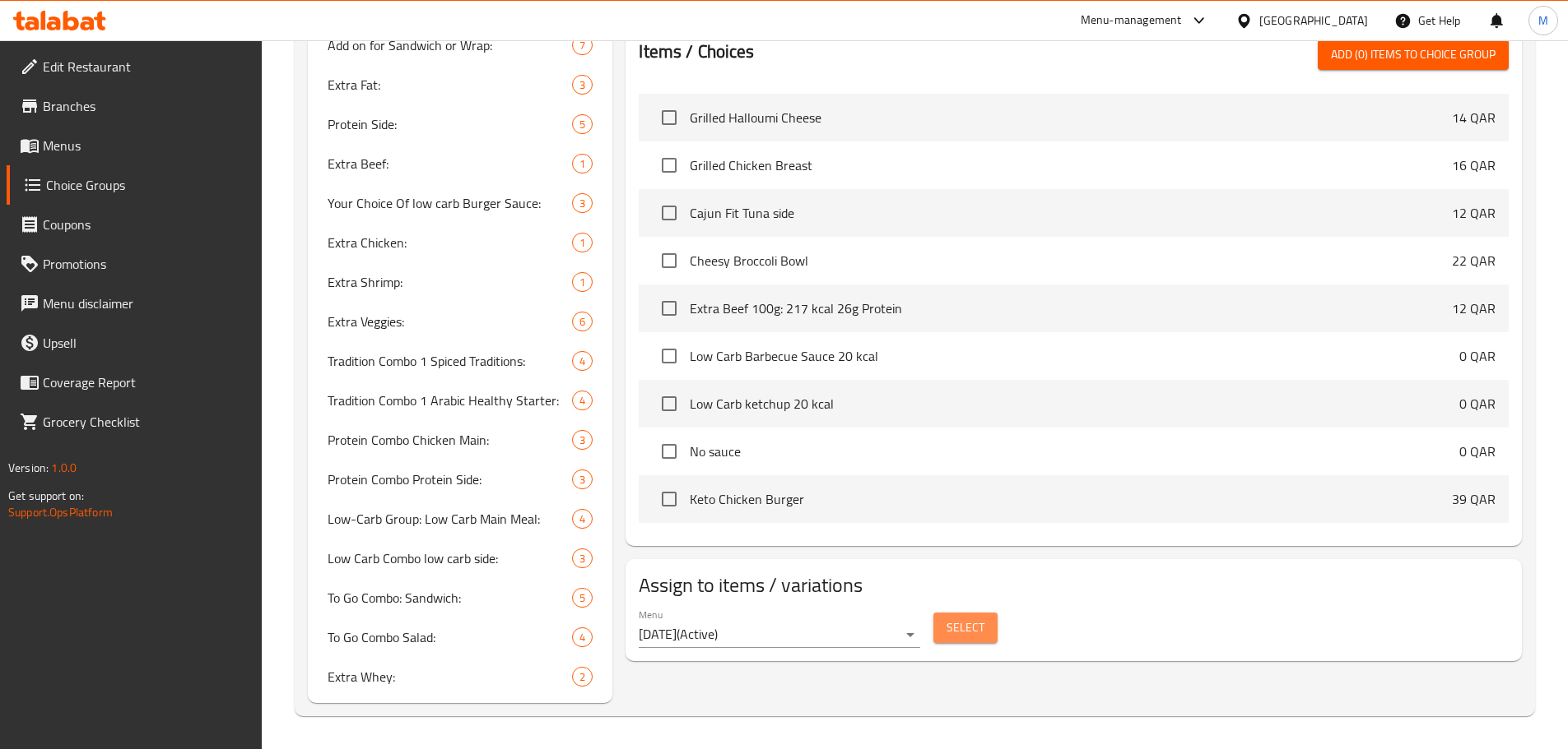
click at [989, 613] on button "Select" at bounding box center [966, 628] width 64 height 31
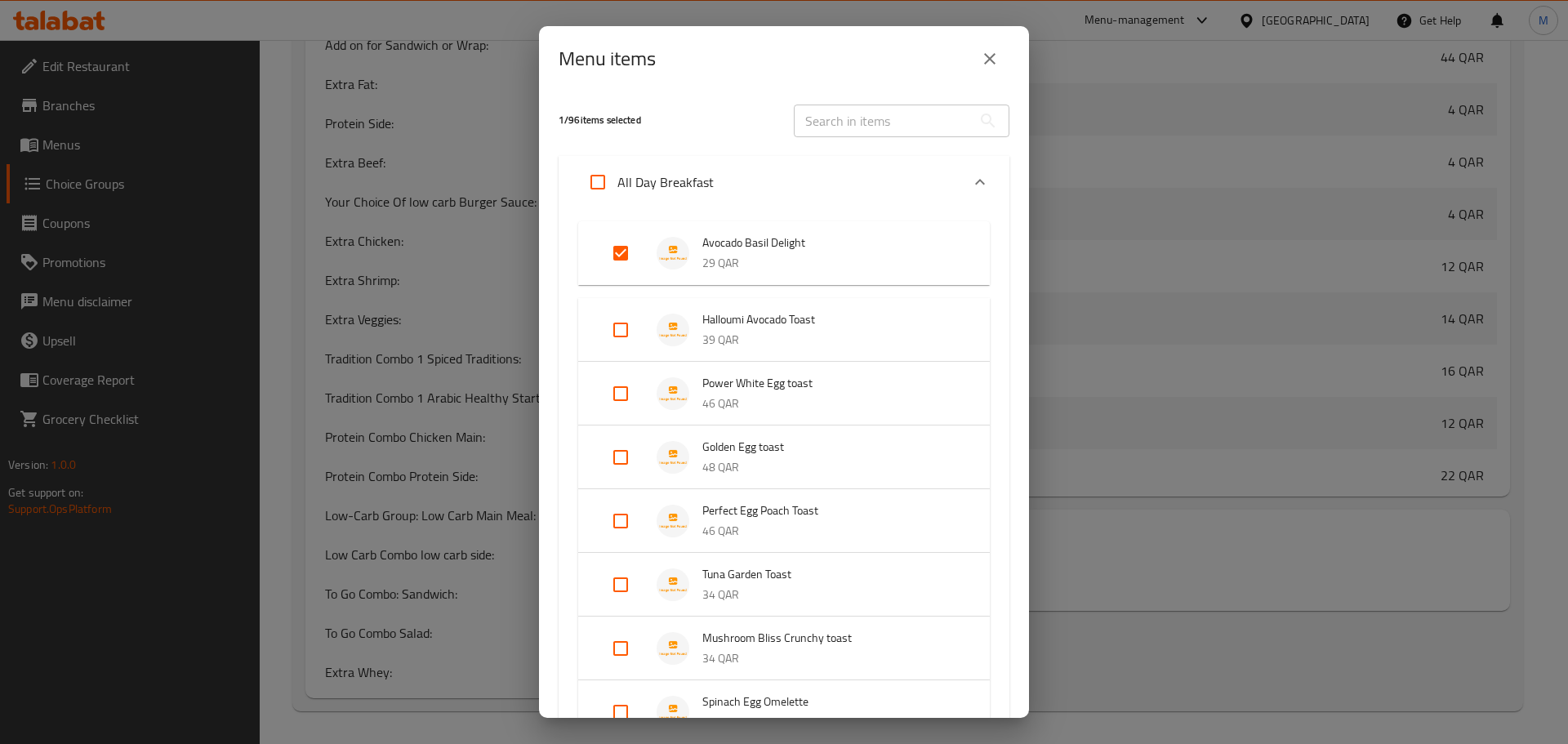
click at [616, 179] on input "Expand" at bounding box center [598, 182] width 39 height 39
checkbox input "true"
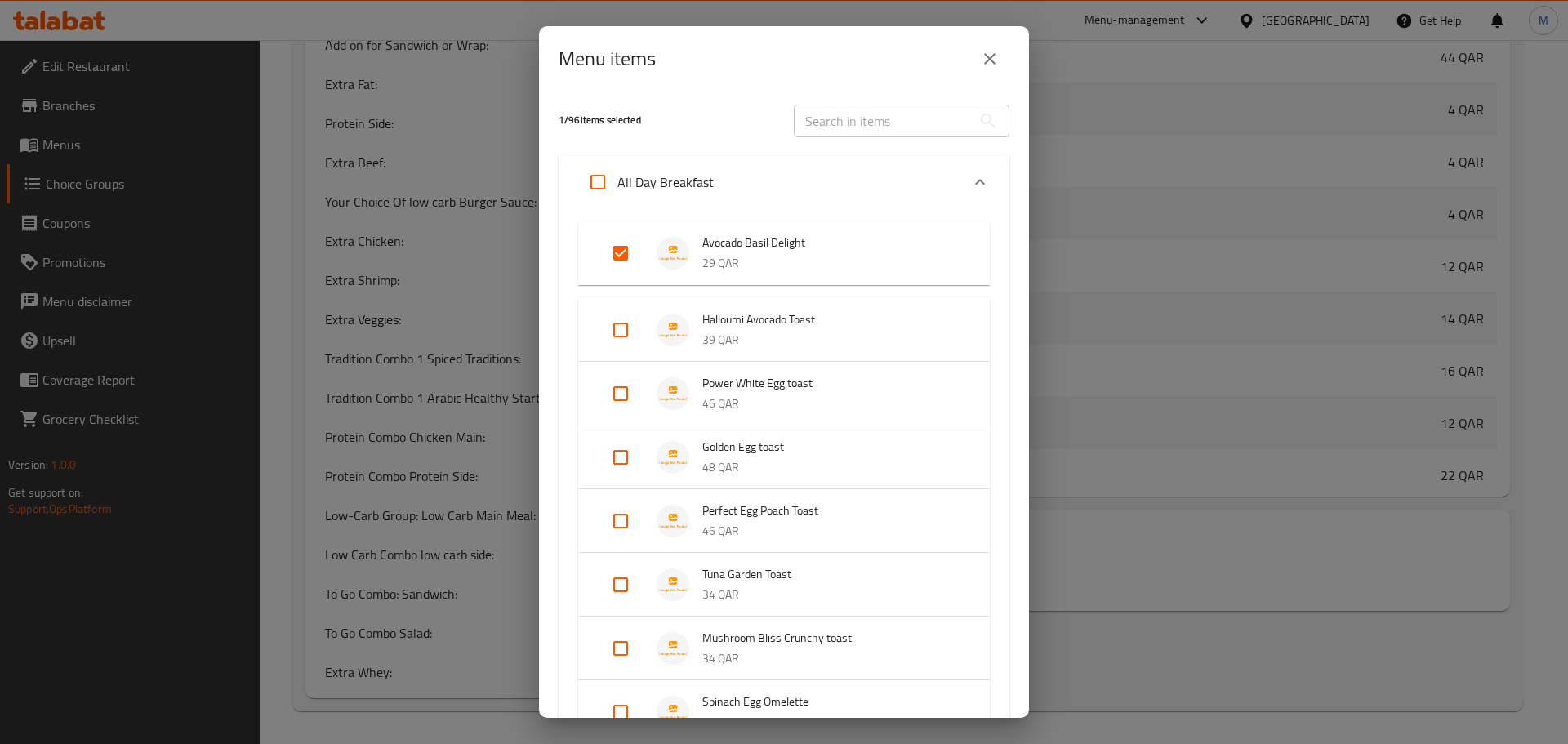
checkbox input "true"
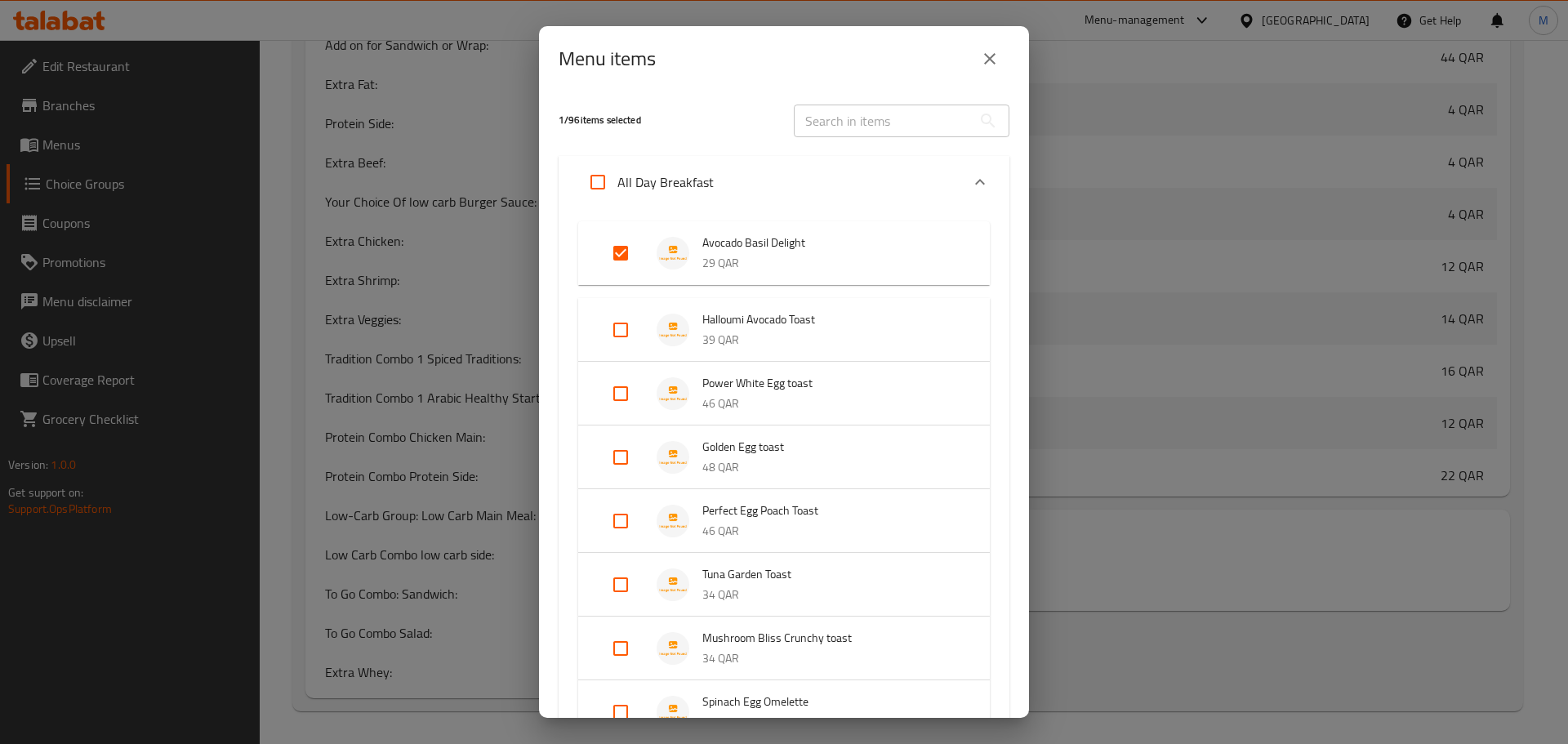
checkbox input "true"
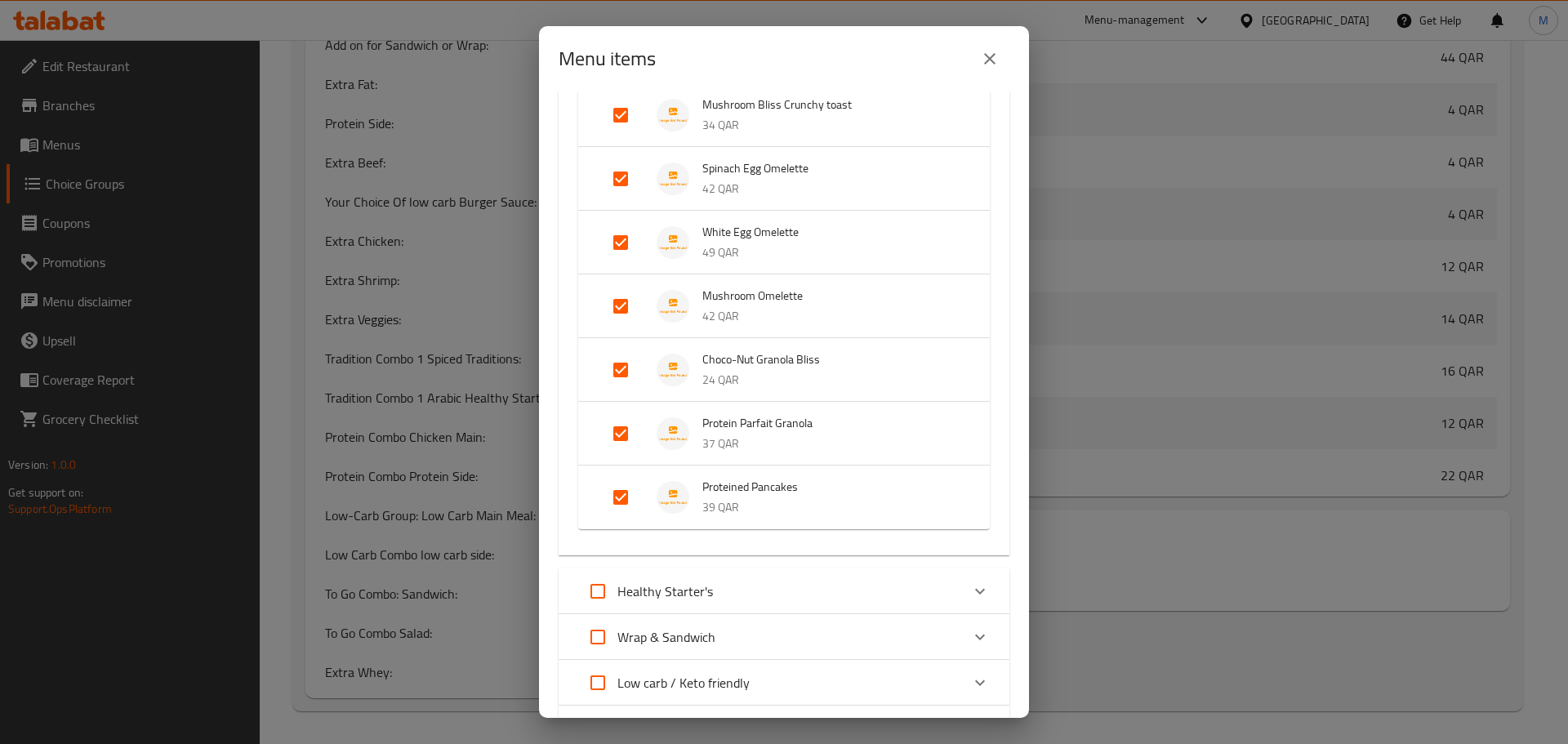
scroll to position [572, 0]
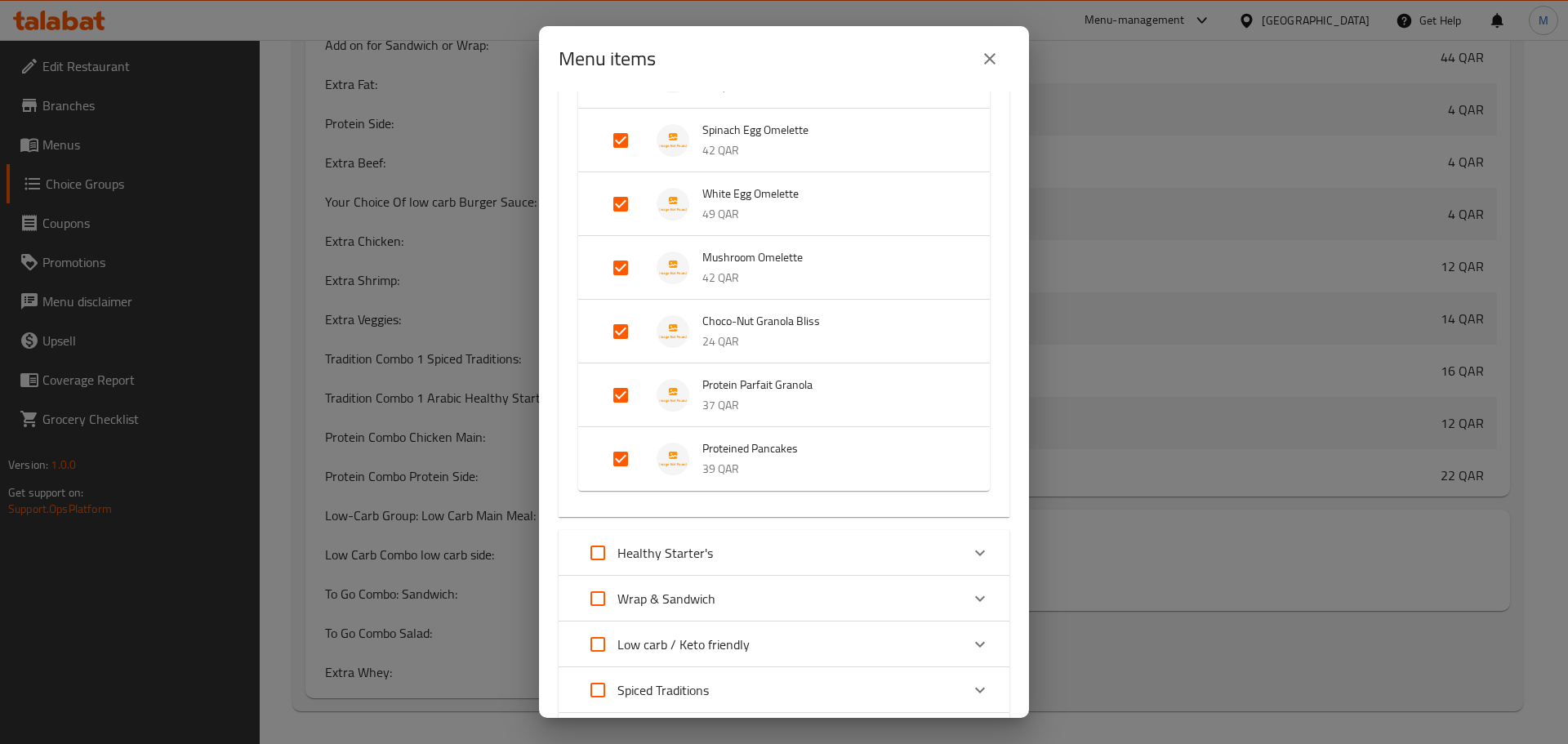
click at [624, 466] on input "Expand" at bounding box center [621, 459] width 39 height 39
checkbox input "false"
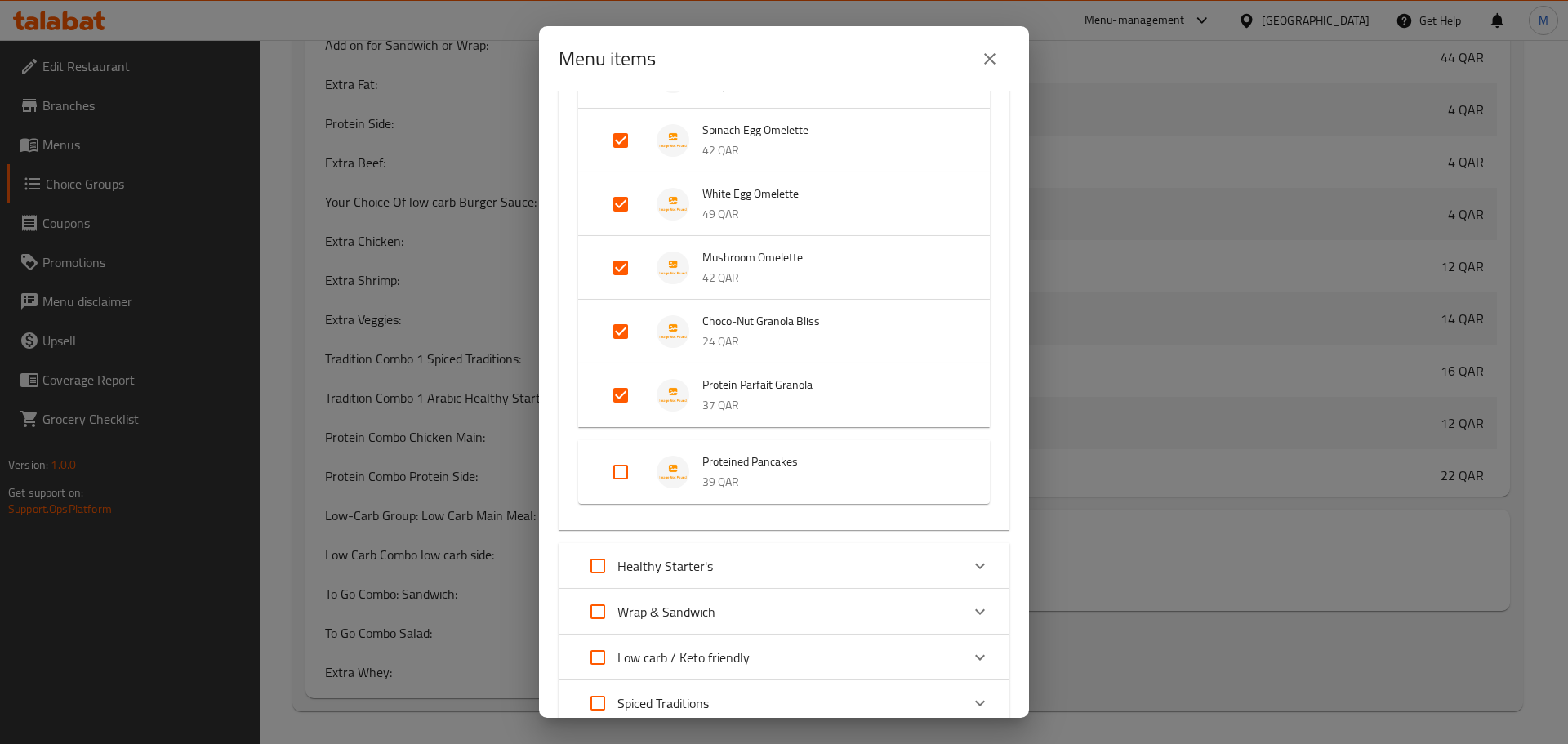
click at [628, 386] on input "Expand" at bounding box center [621, 396] width 39 height 39
checkbox input "false"
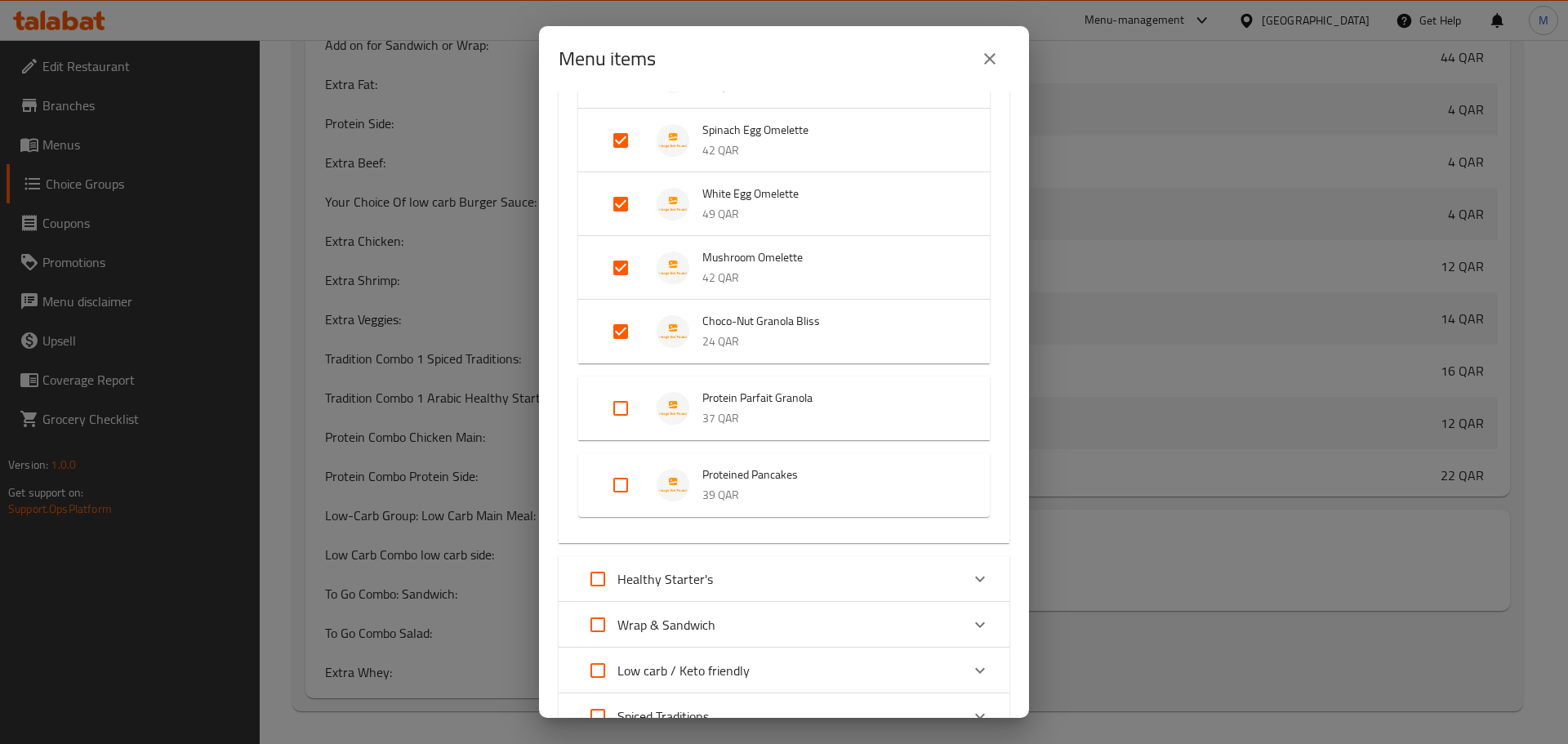
click at [622, 333] on input "Expand" at bounding box center [621, 332] width 39 height 39
checkbox input "false"
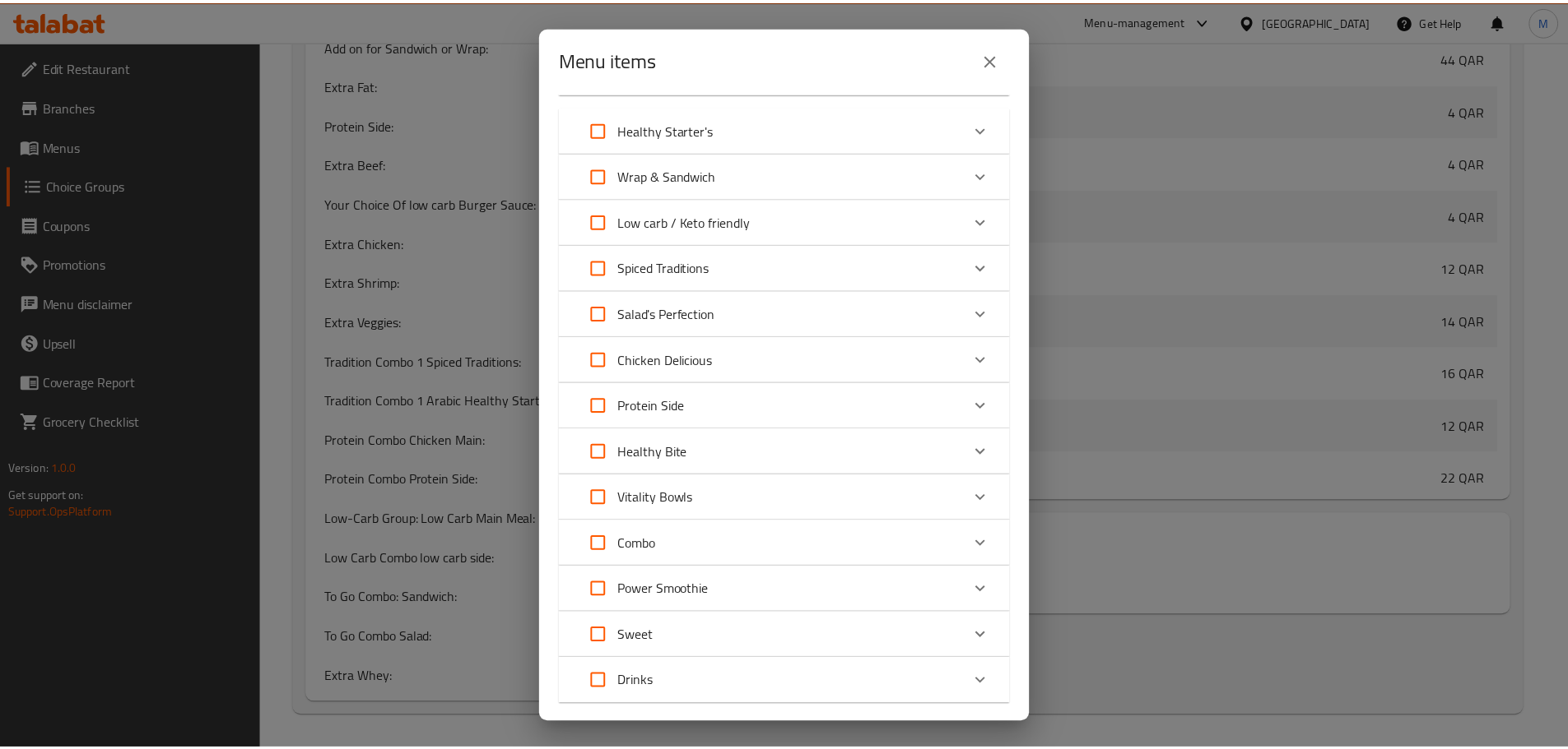
scroll to position [1139, 0]
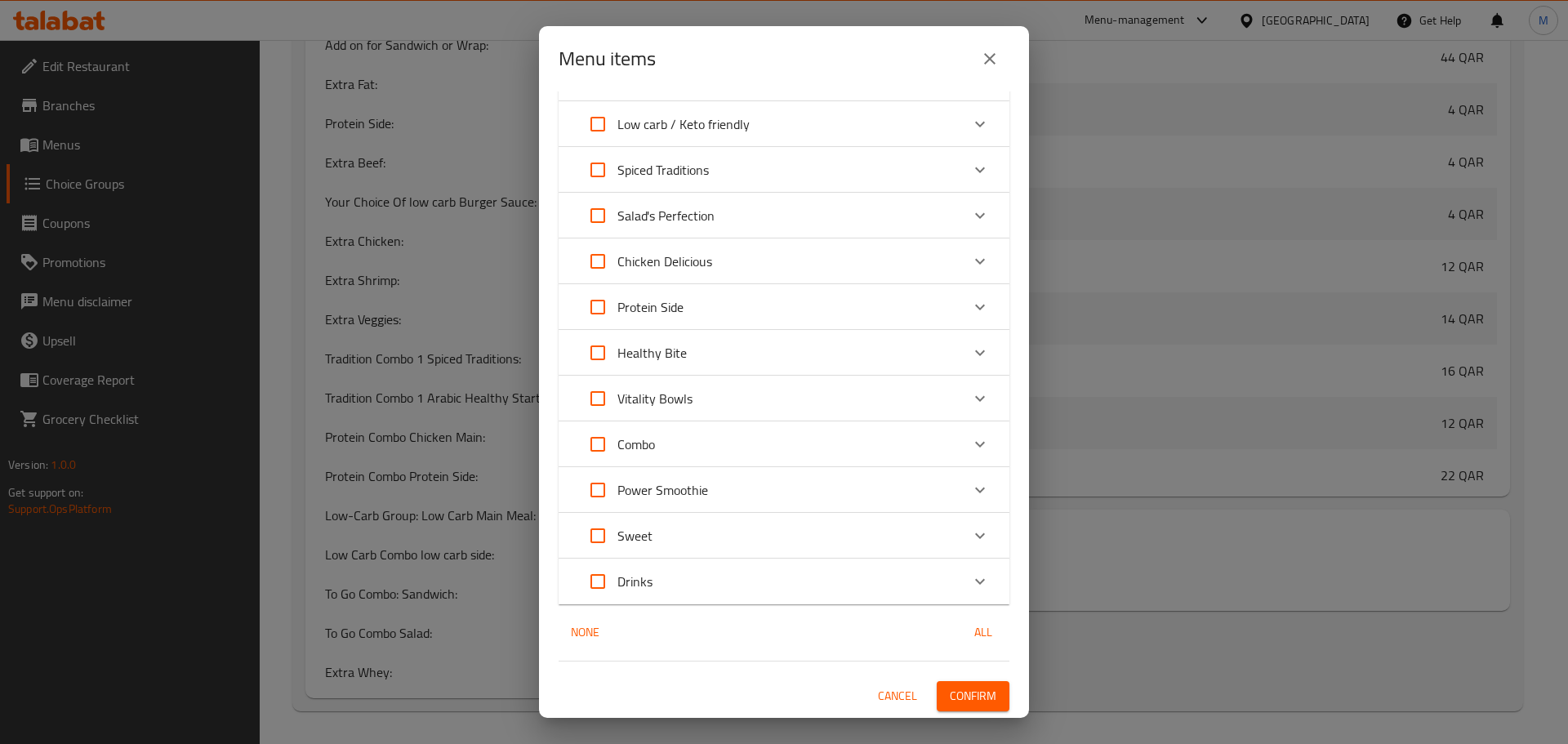
click at [979, 702] on span "Confirm" at bounding box center [973, 696] width 47 height 20
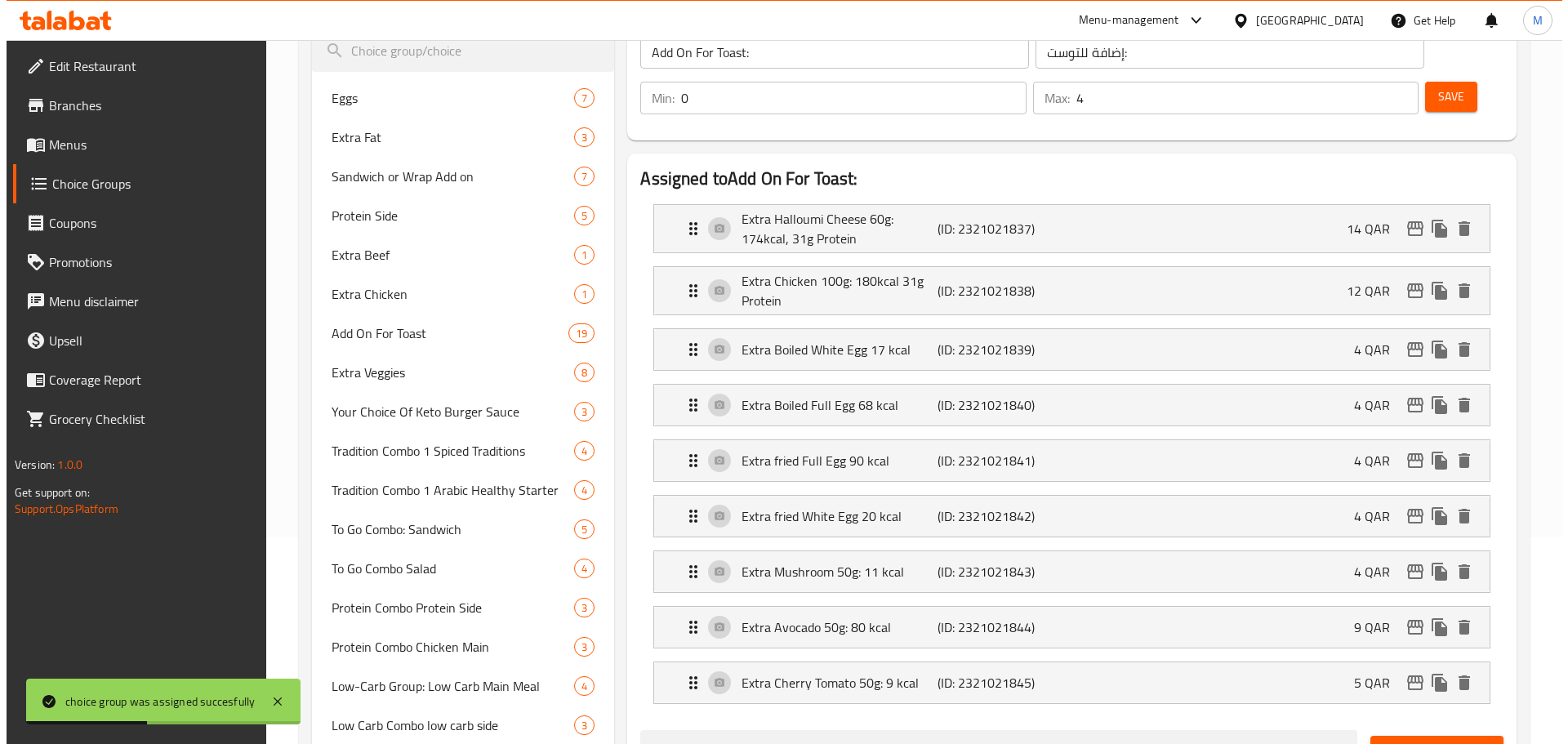
scroll to position [913, 0]
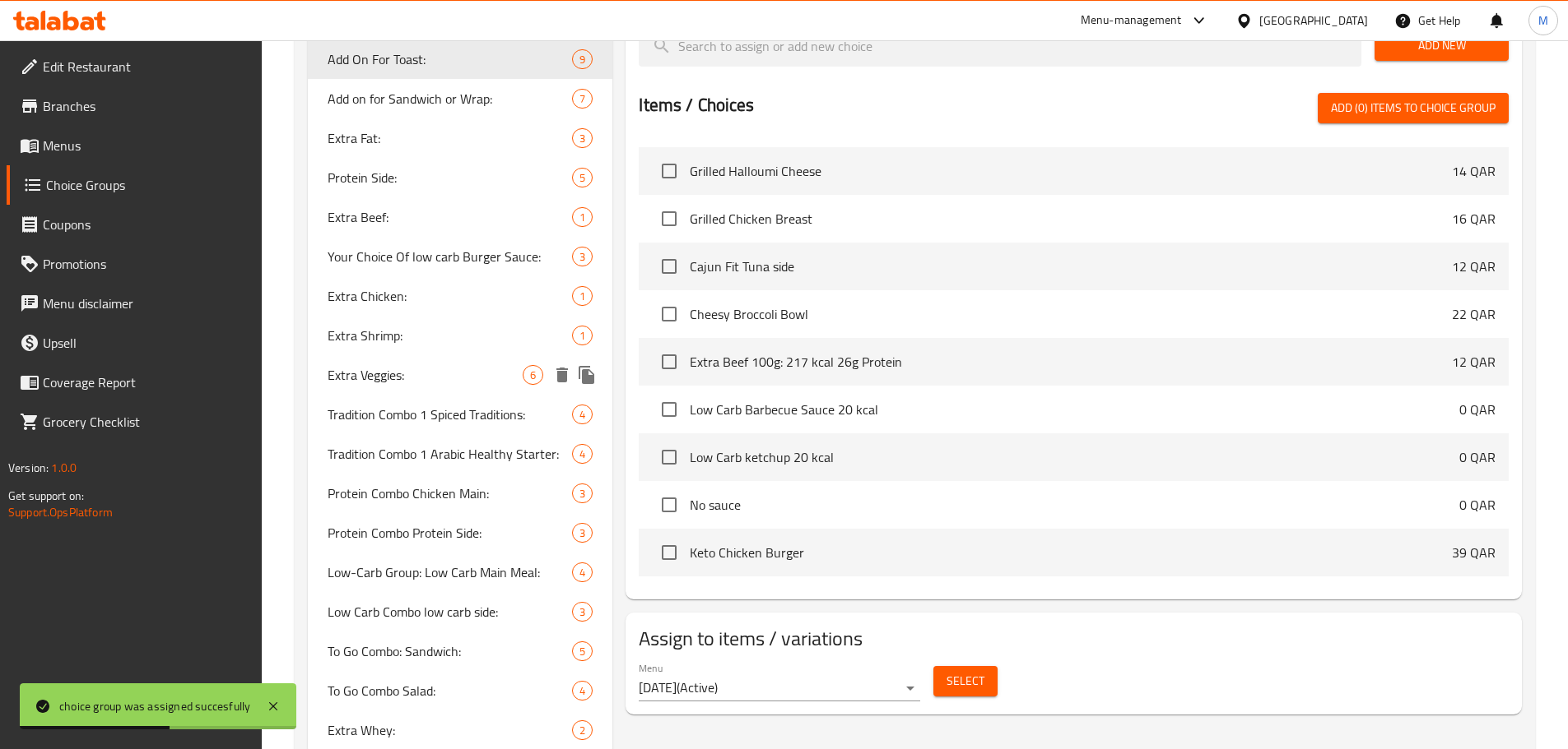
click at [426, 378] on span "Extra Veggies:" at bounding box center [425, 375] width 196 height 20
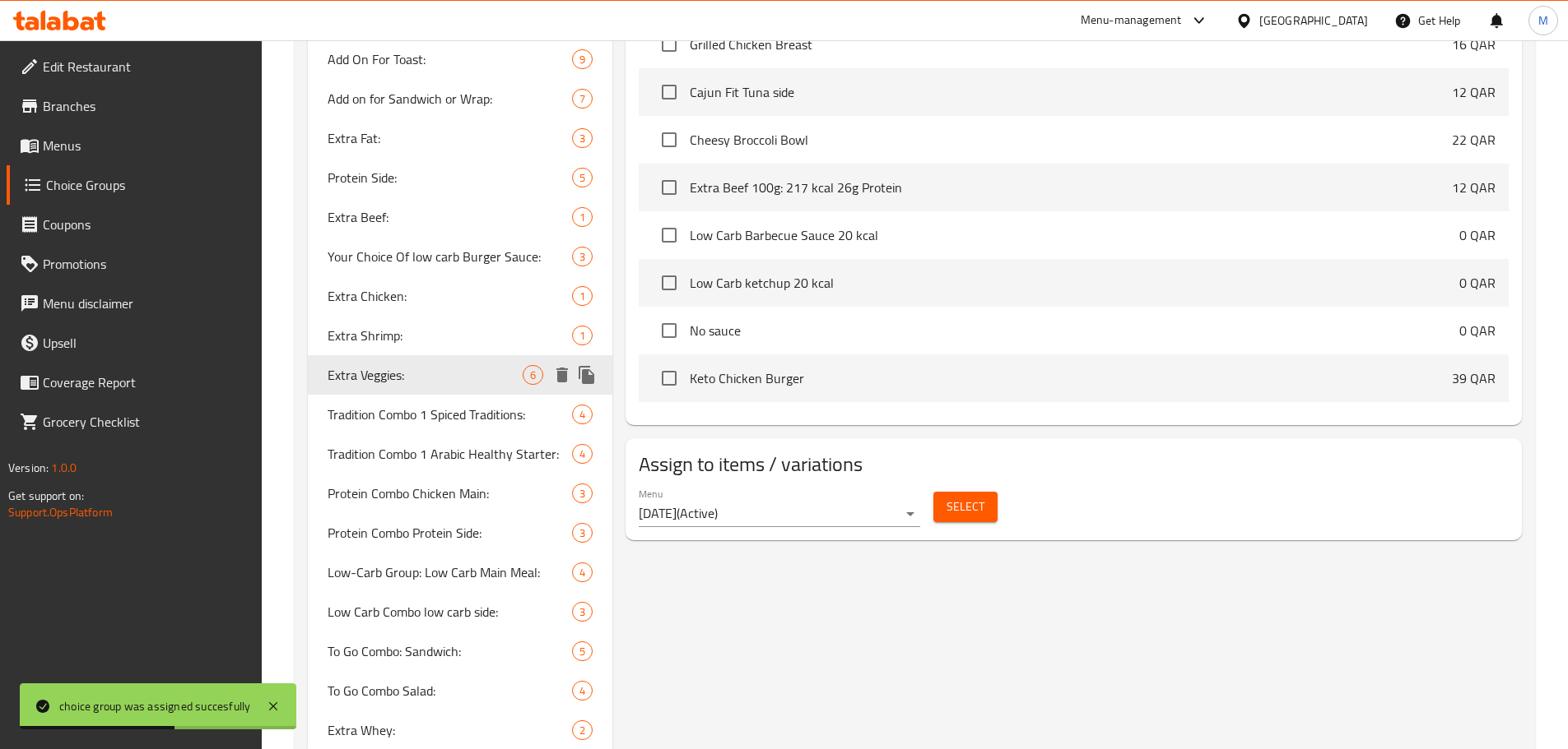
type input "Extra Veggies:"
type input "خضراوات إضافية:"
click at [954, 497] on span "Select" at bounding box center [966, 506] width 38 height 21
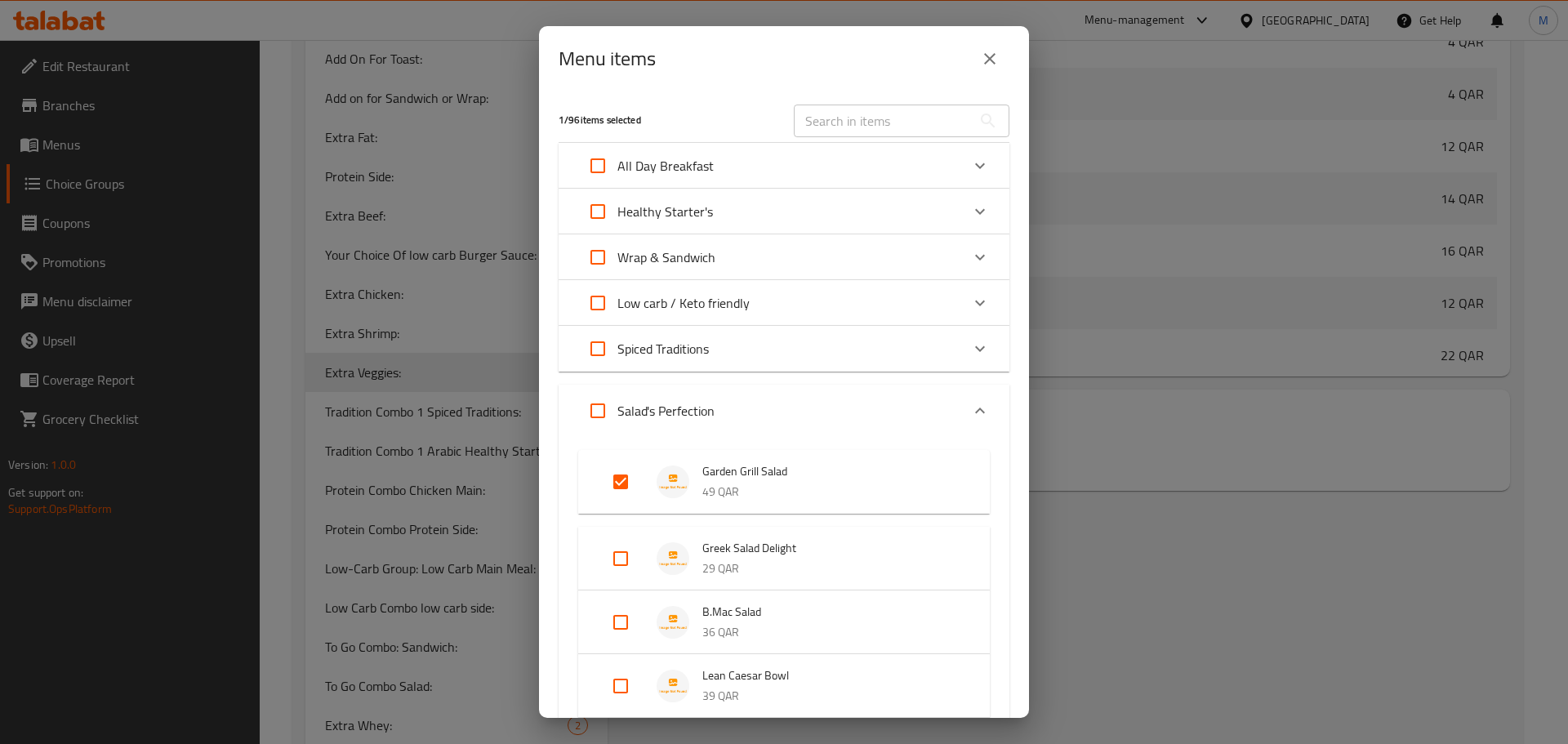
click at [598, 413] on input "Expand" at bounding box center [598, 411] width 39 height 39
checkbox input "true"
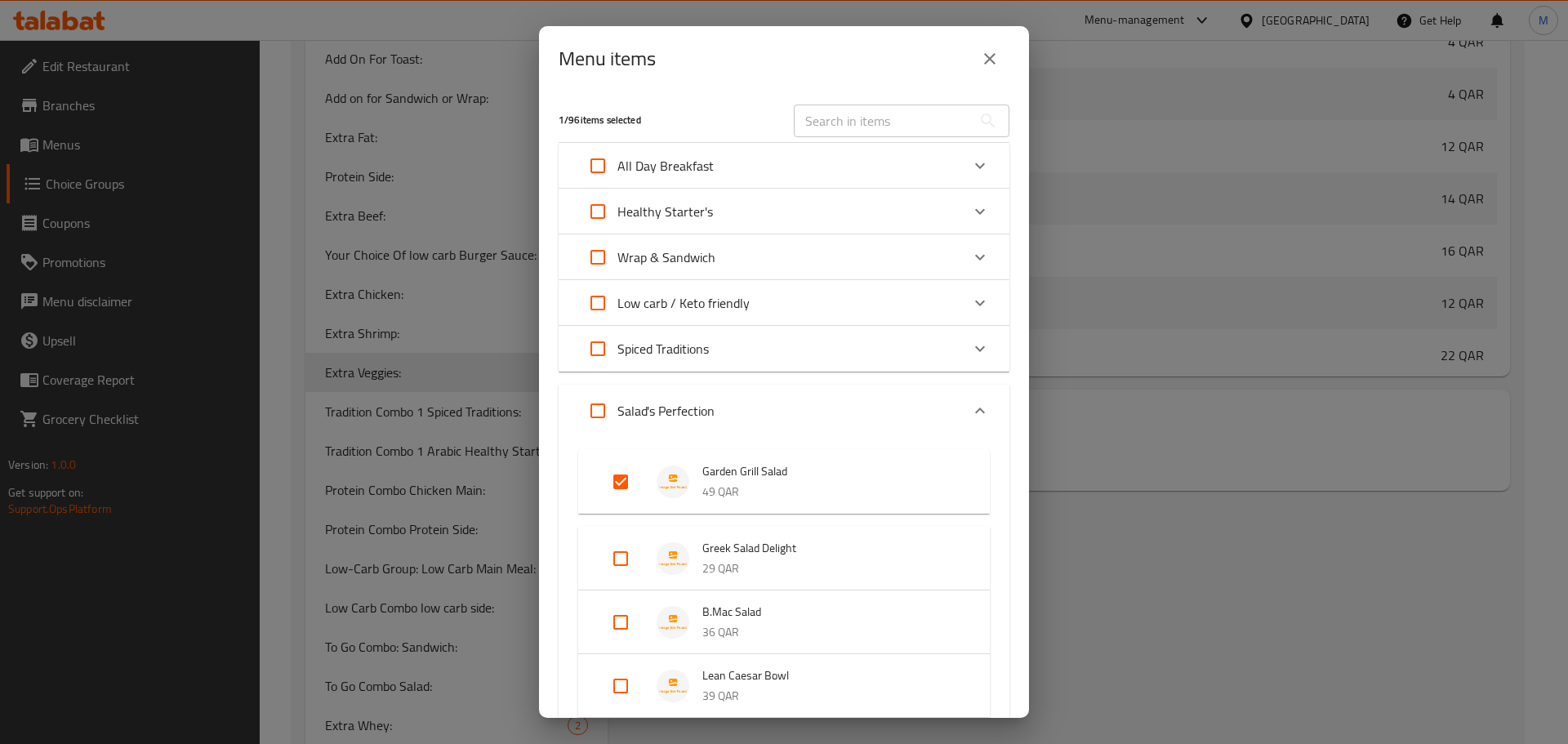
checkbox input "true"
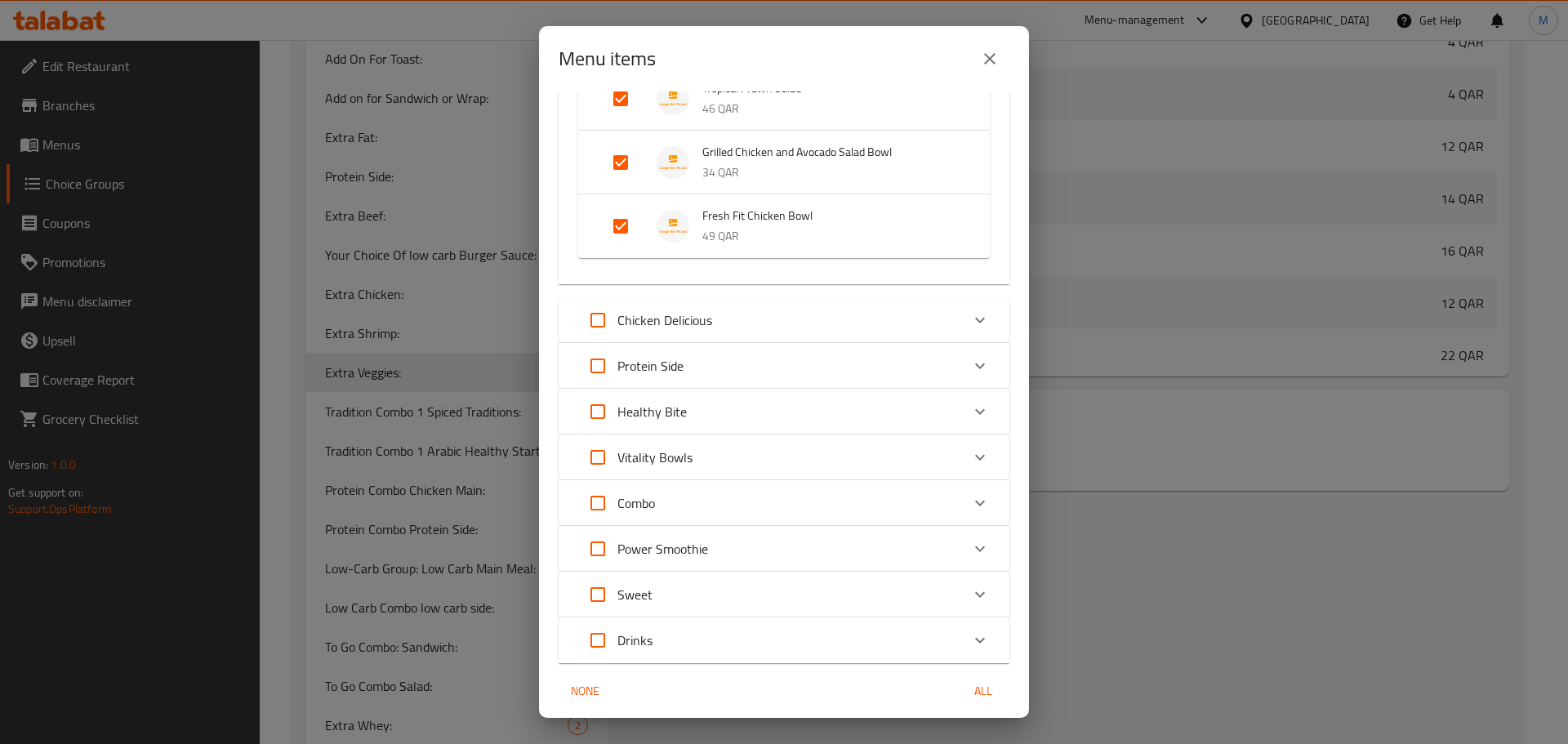
scroll to position [654, 0]
click at [600, 318] on input "Expand" at bounding box center [598, 318] width 39 height 39
checkbox input "true"
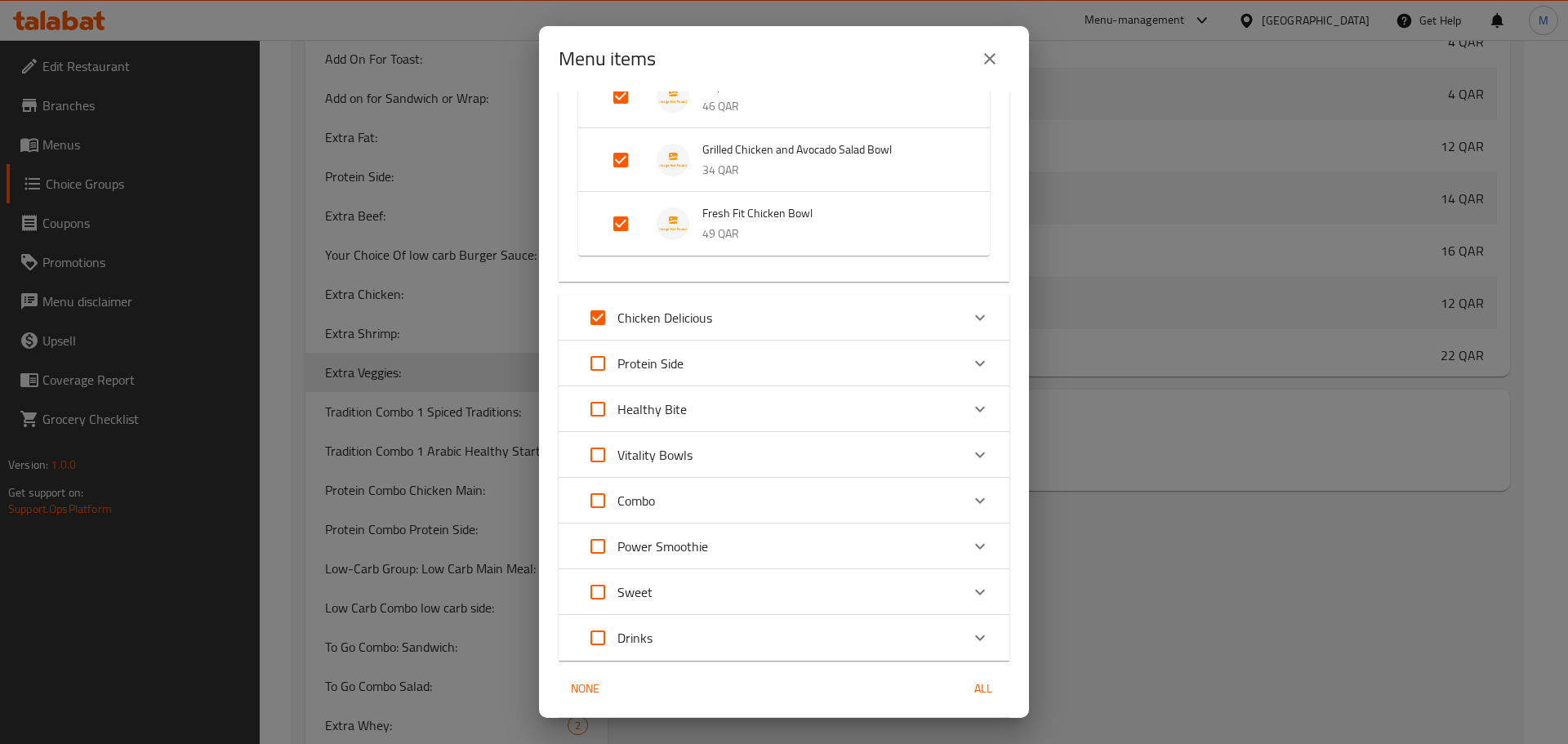
checkbox input "true"
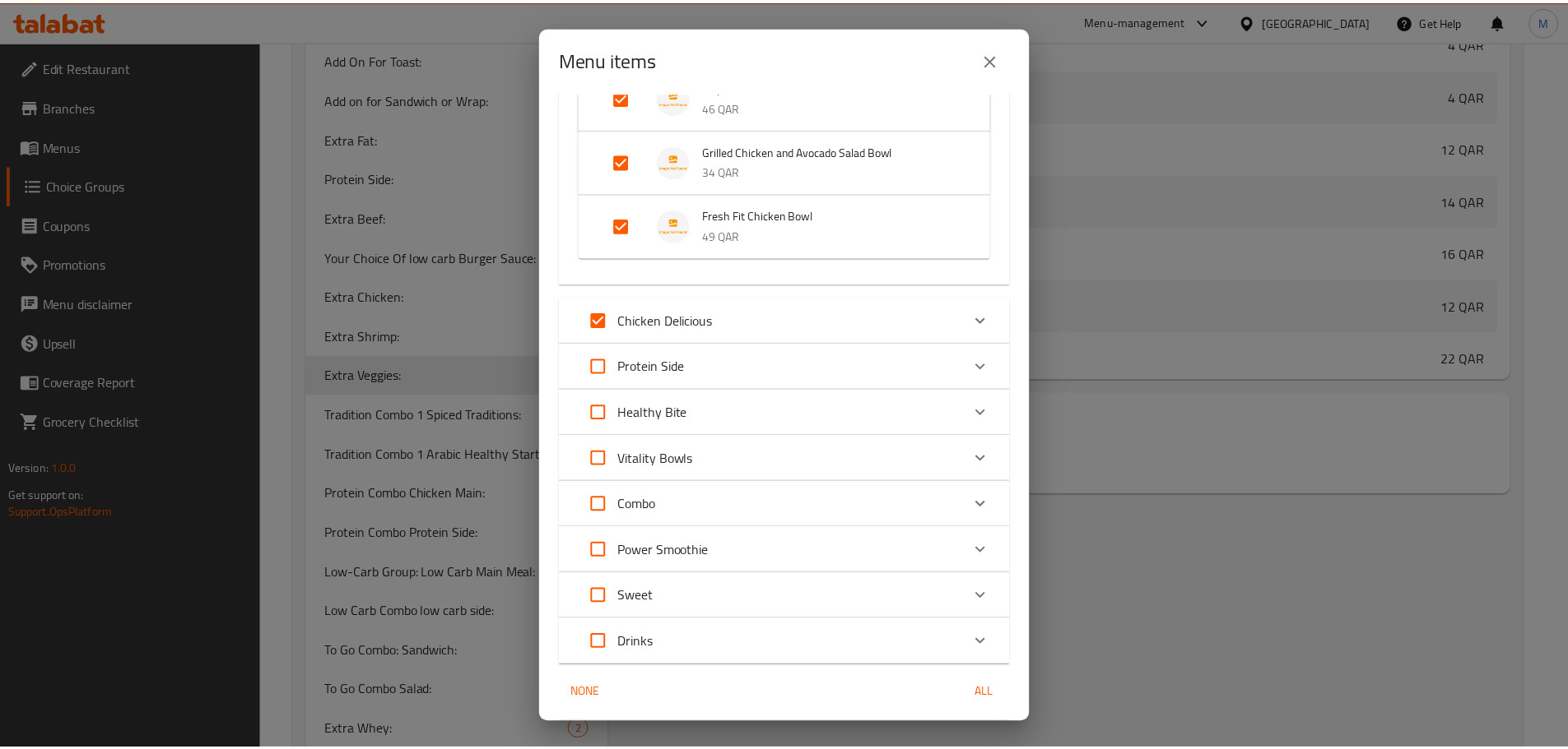
scroll to position [715, 0]
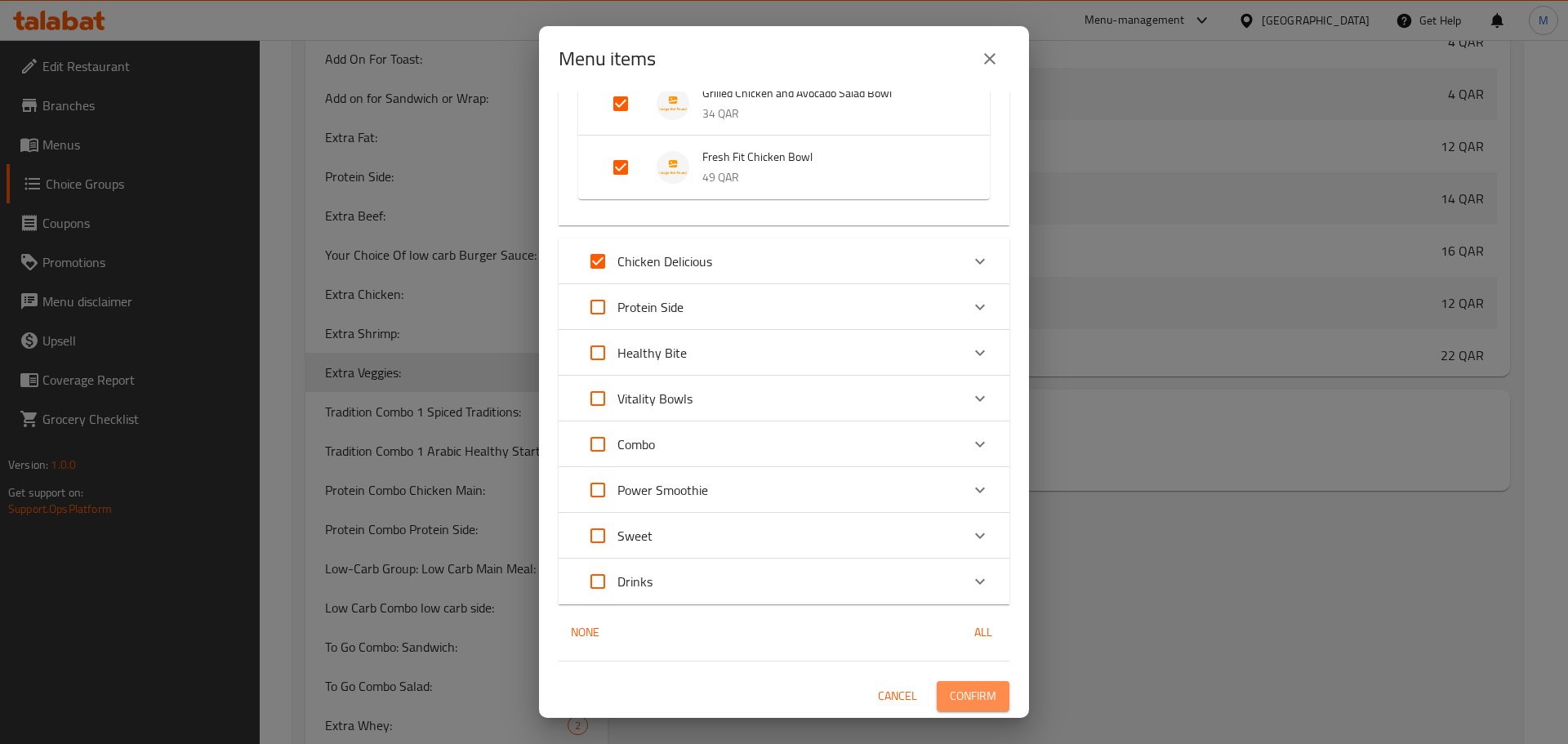
click at [968, 691] on span "Confirm" at bounding box center [973, 696] width 47 height 20
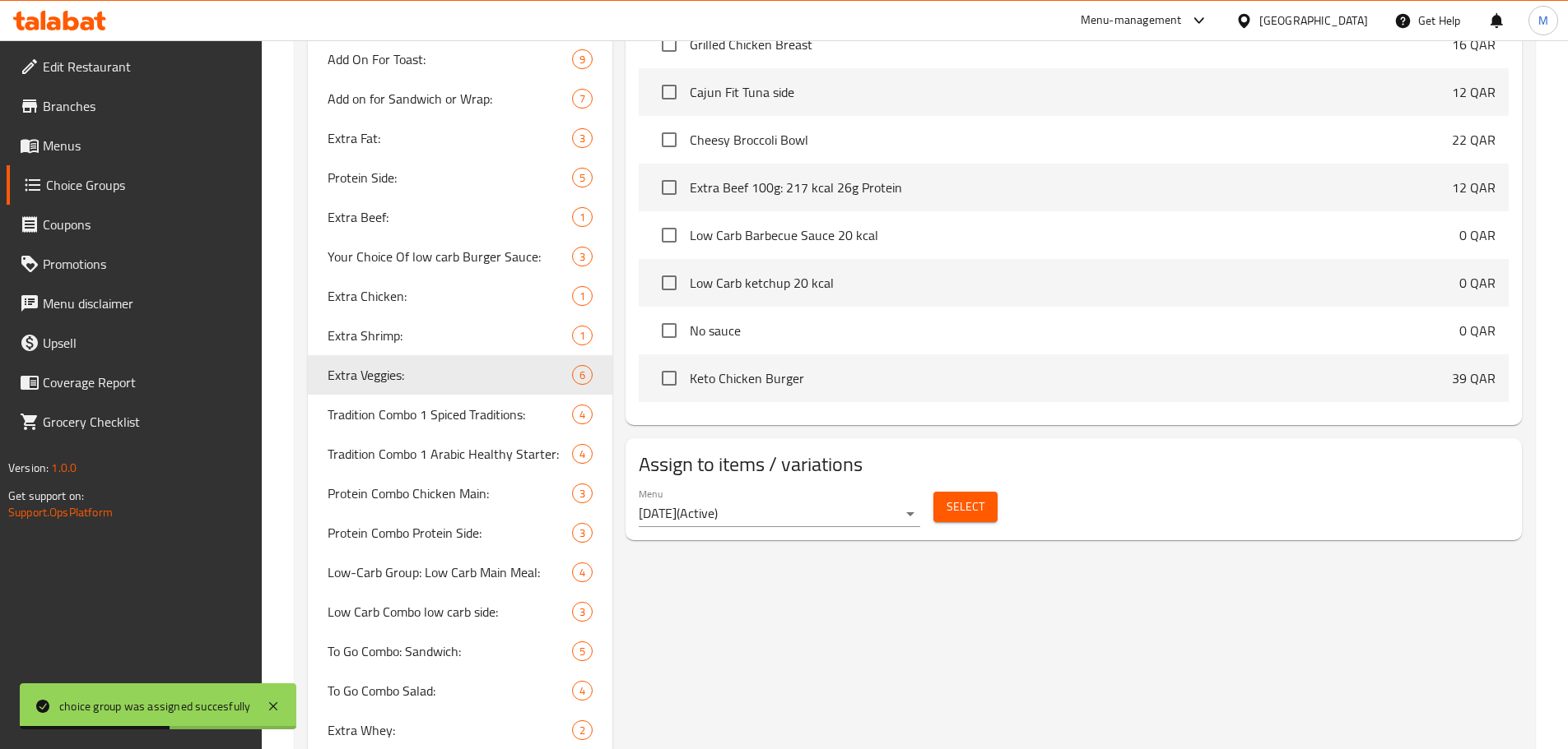
scroll to position [942, 0]
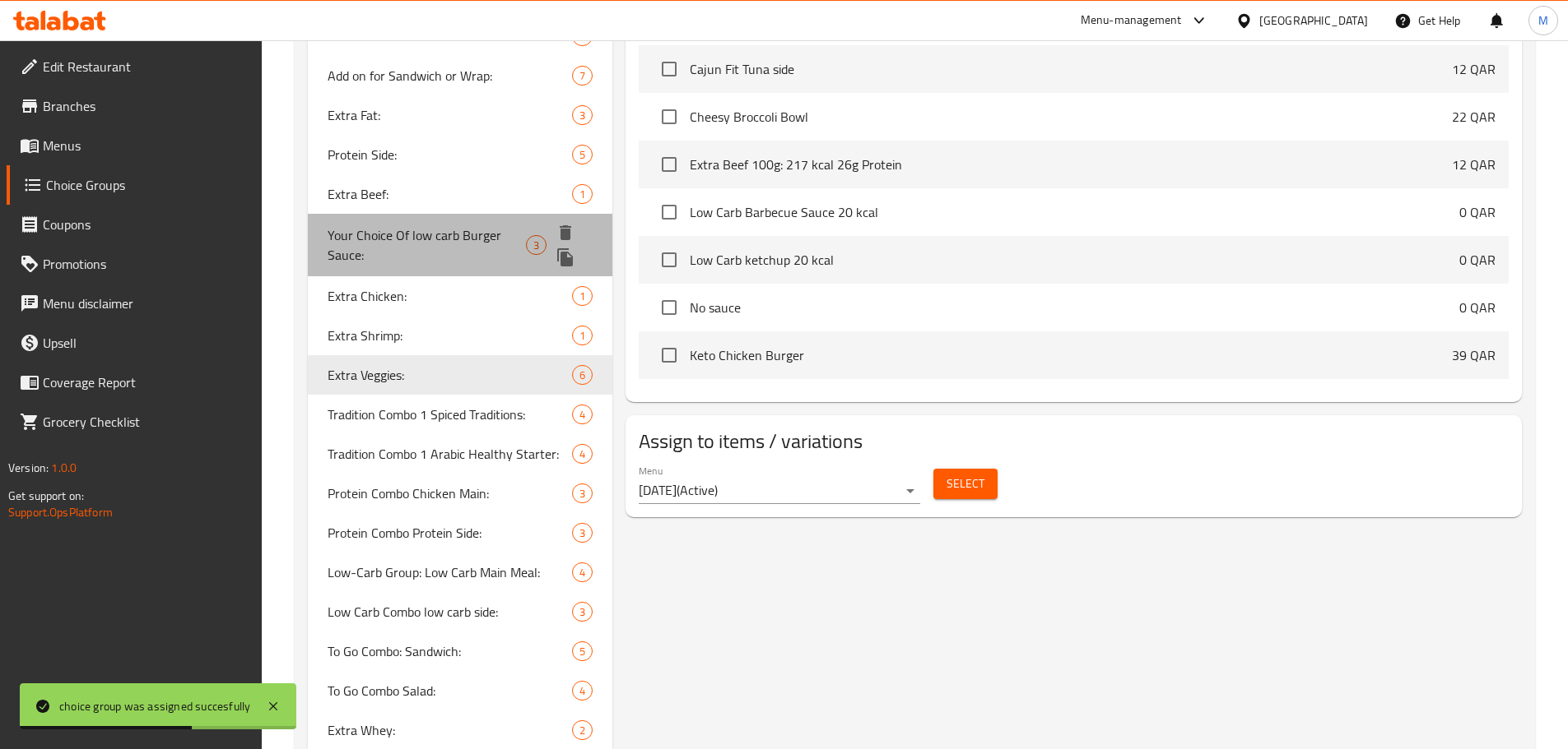
click at [368, 247] on span "Your Choice Of low carb Burger Sauce:" at bounding box center [427, 245] width 199 height 40
type input "Your Choice Of low carb Burger Sauce:"
type input "اختر صلصة البرجر منخفضة الكربوهيدرات المفضلة لديك:"
type input "1"
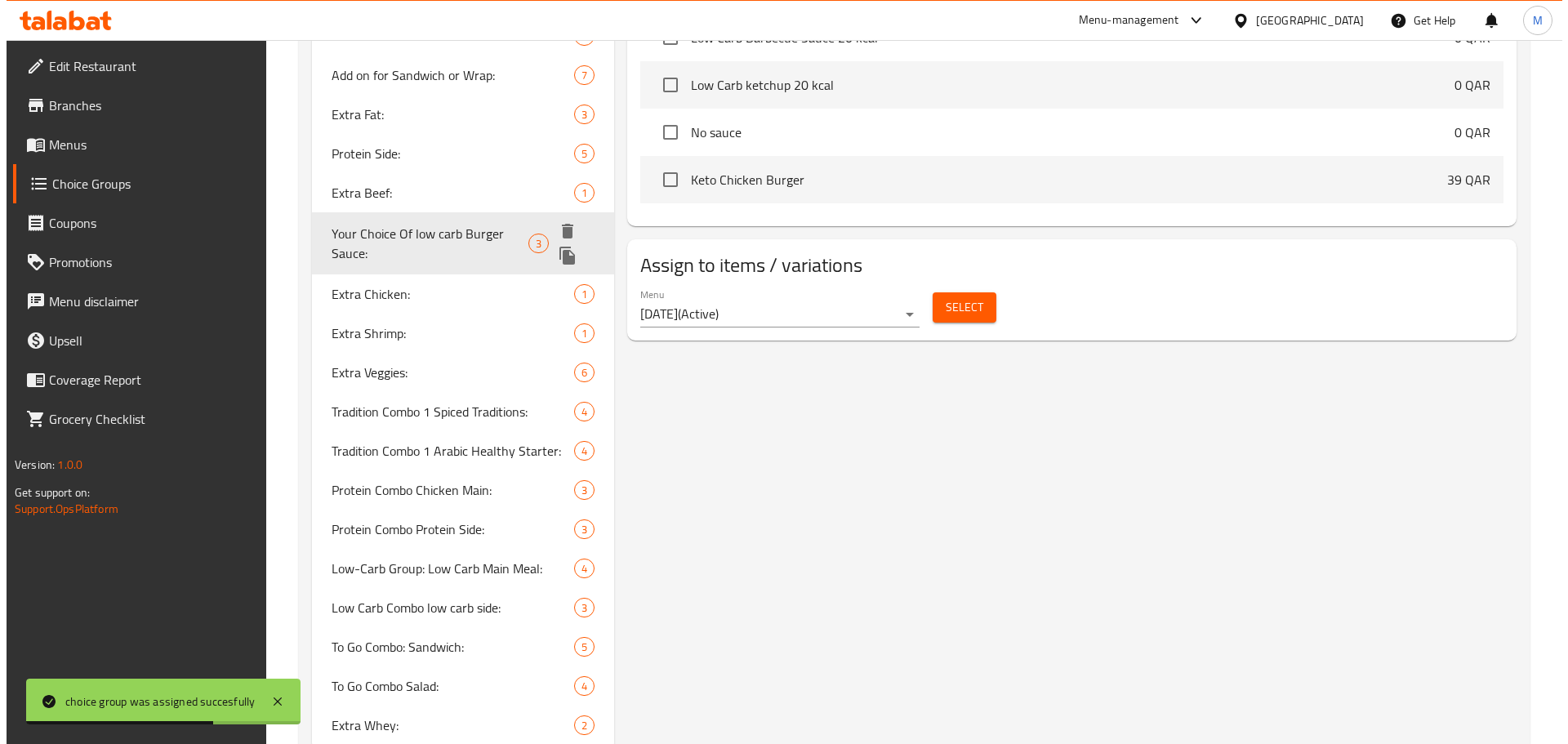
scroll to position [913, 0]
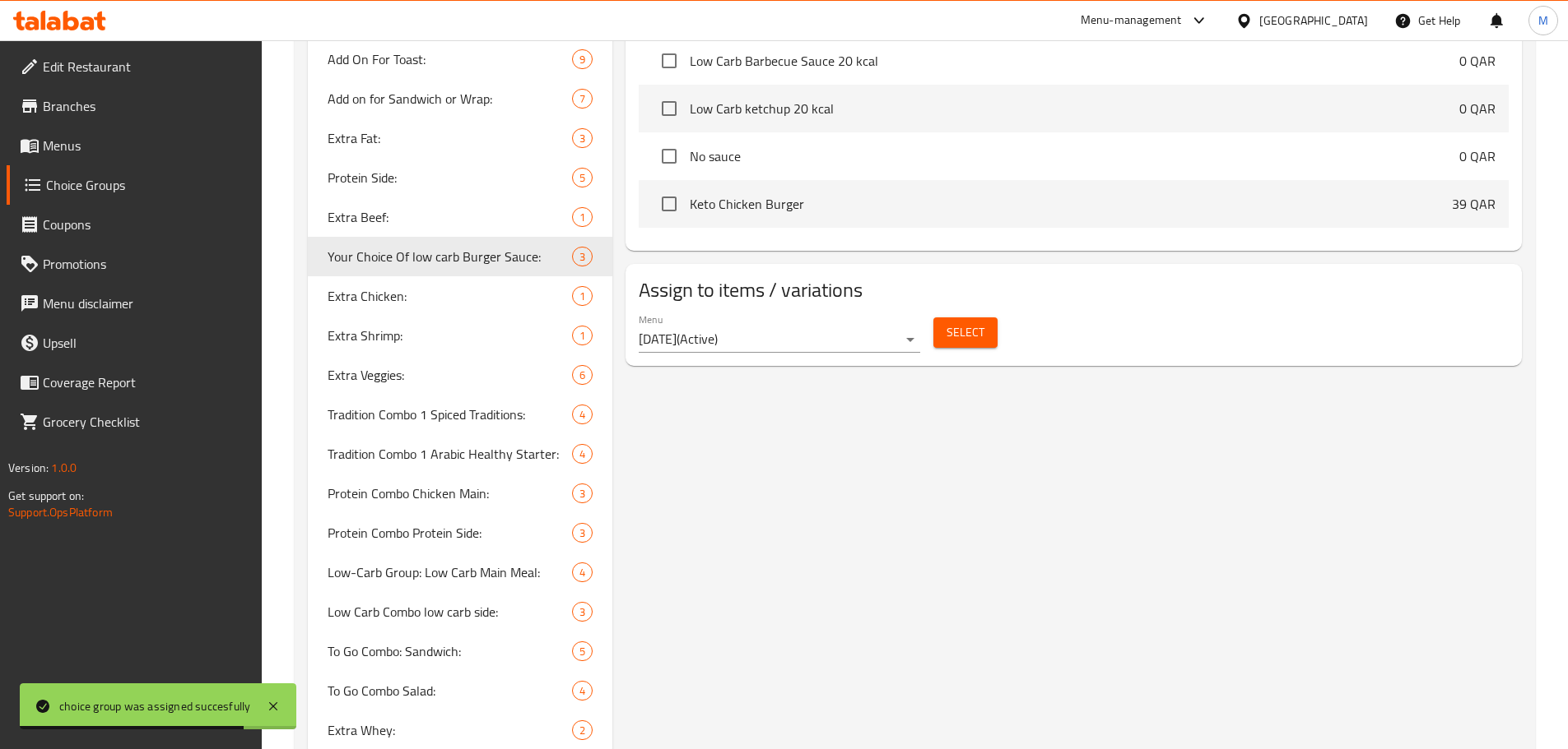
click at [981, 323] on span "Select" at bounding box center [966, 332] width 38 height 21
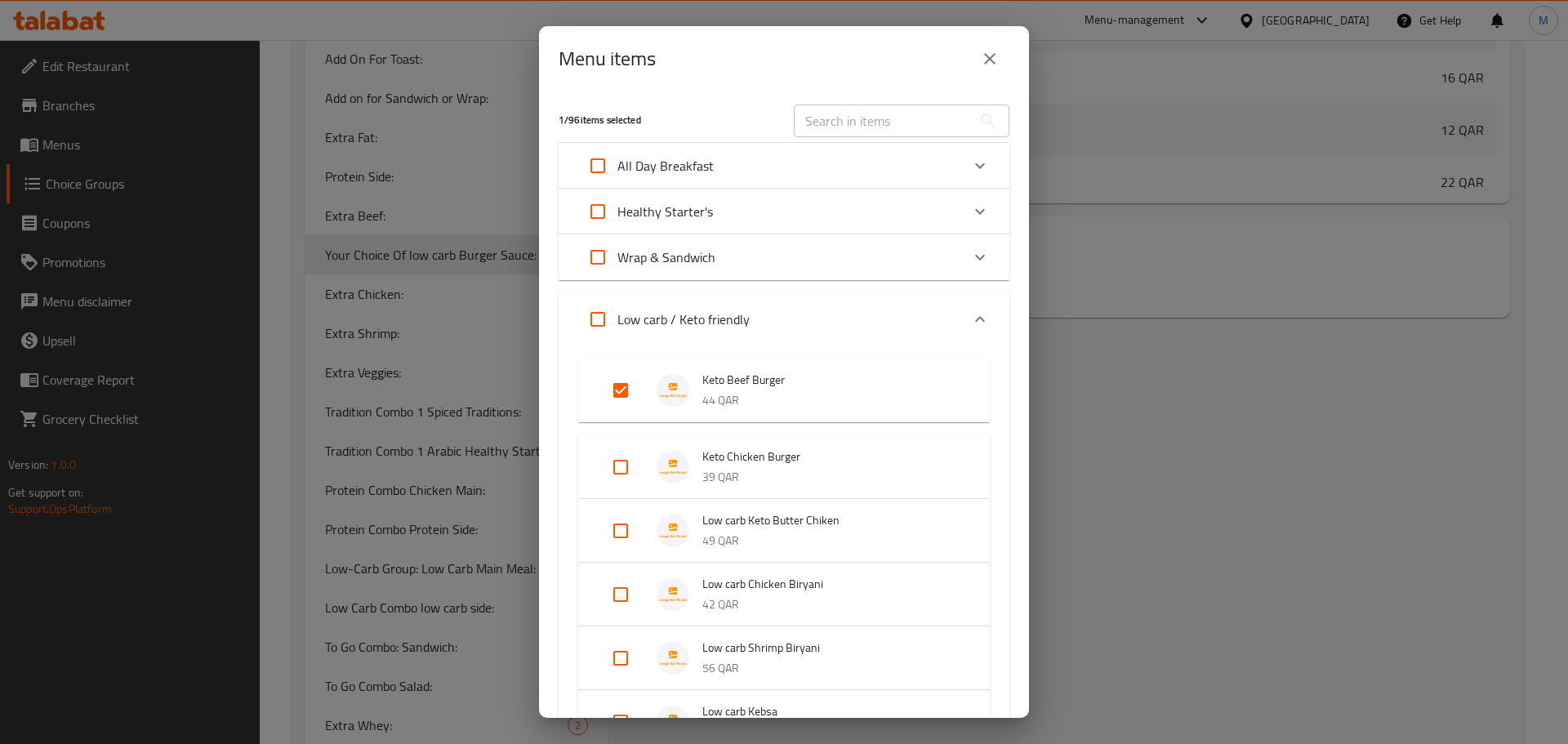
click at [613, 461] on input "Expand" at bounding box center [621, 467] width 39 height 39
checkbox input "true"
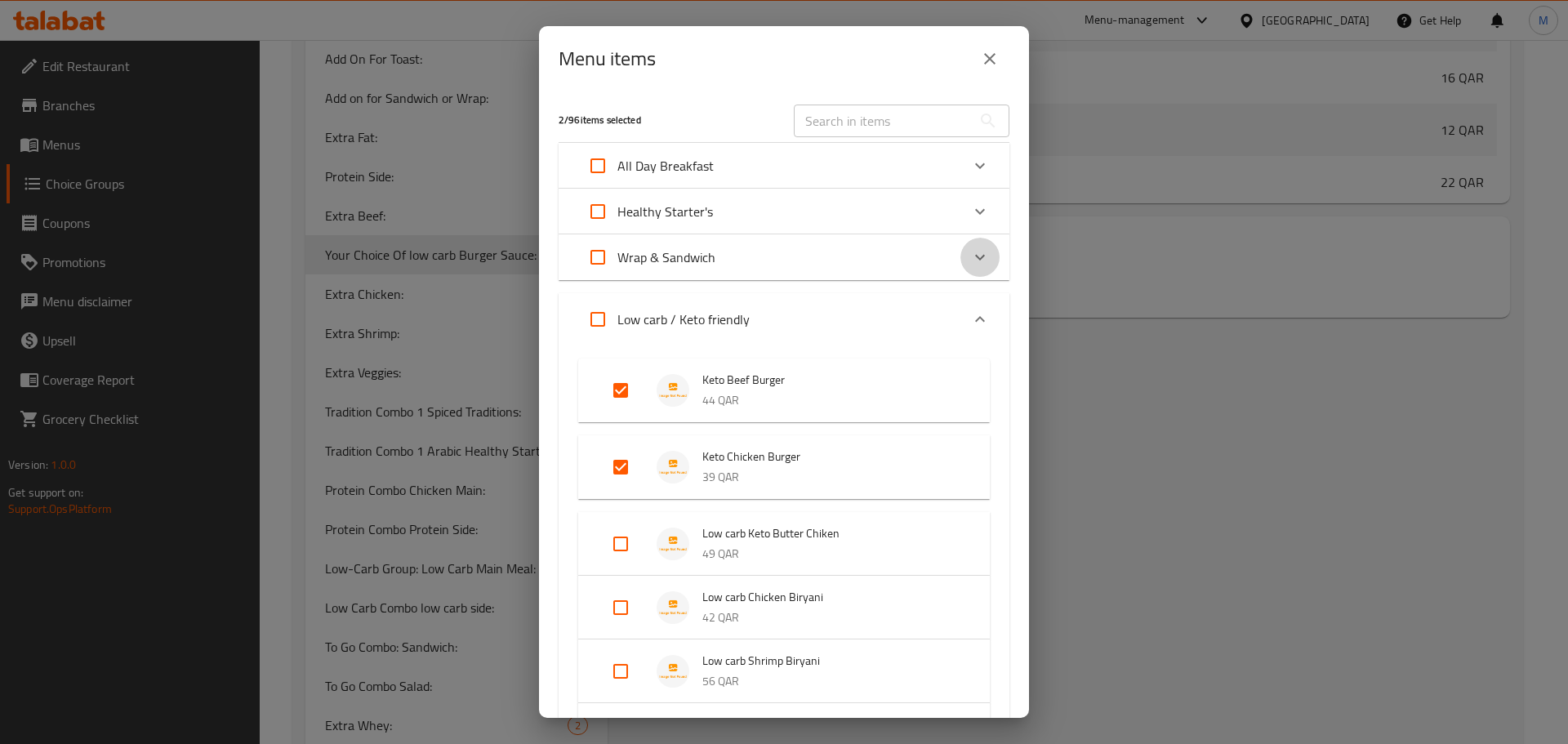
click at [987, 260] on div "Expand" at bounding box center [981, 257] width 39 height 39
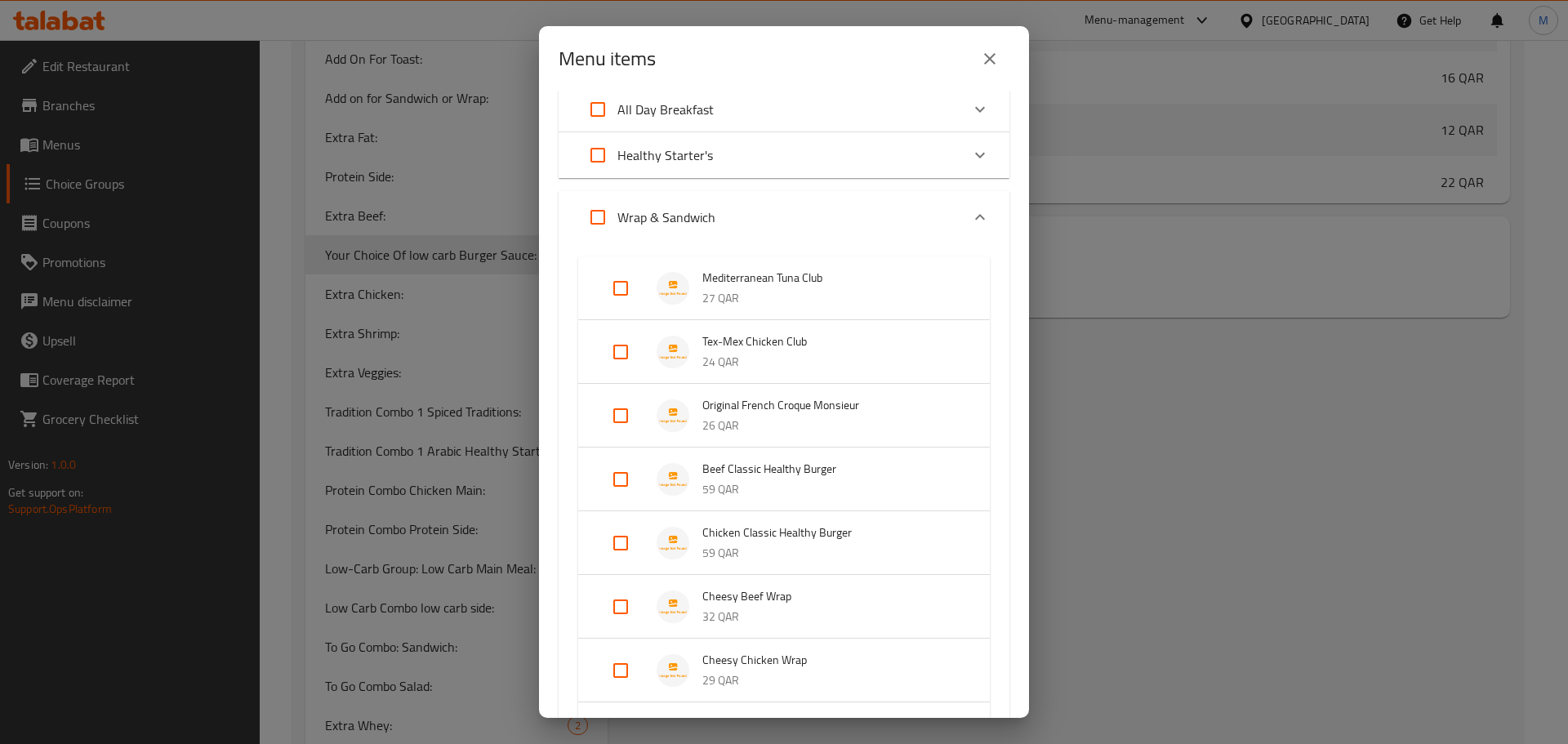
scroll to position [82, 0]
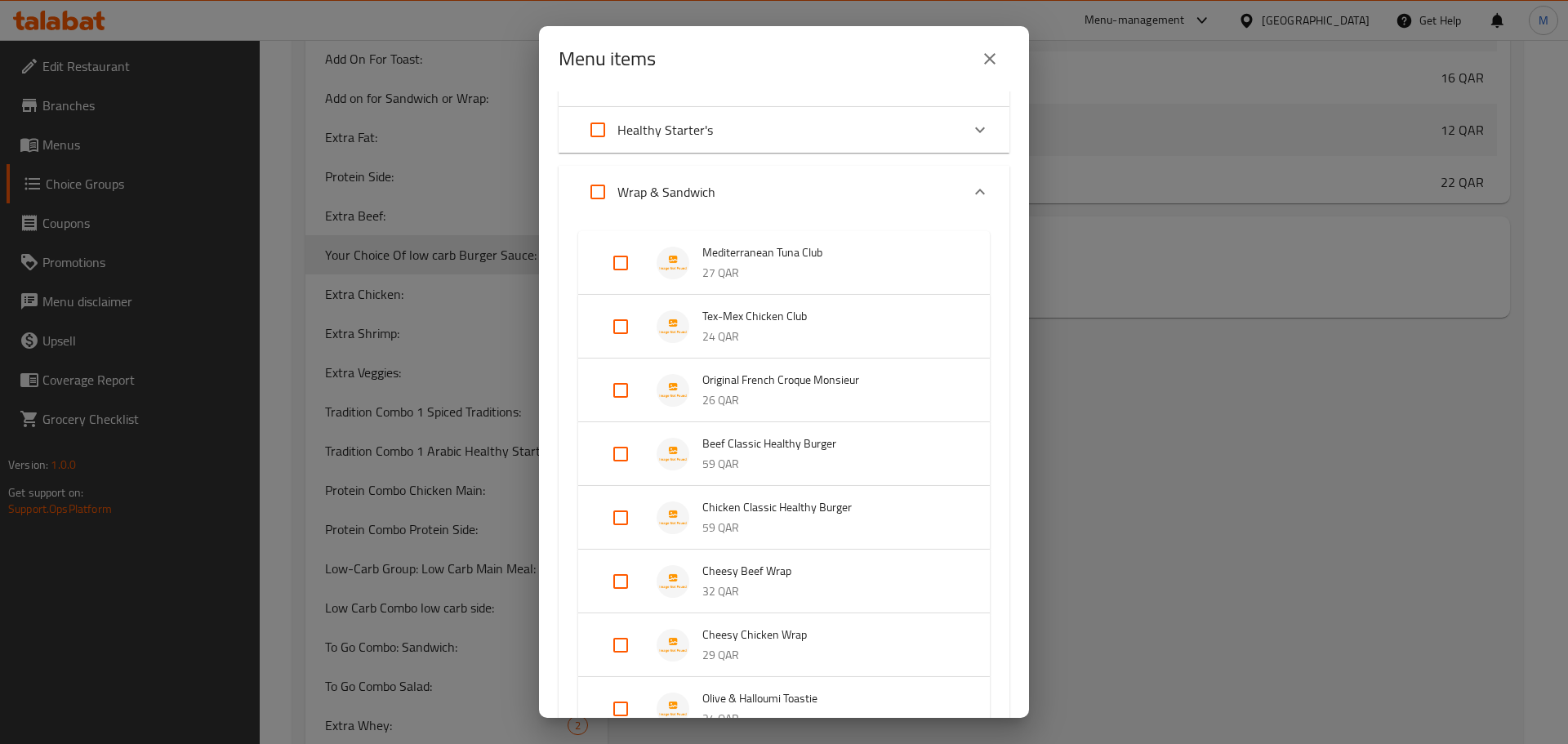
click at [626, 516] on input "Expand" at bounding box center [621, 518] width 39 height 39
checkbox input "true"
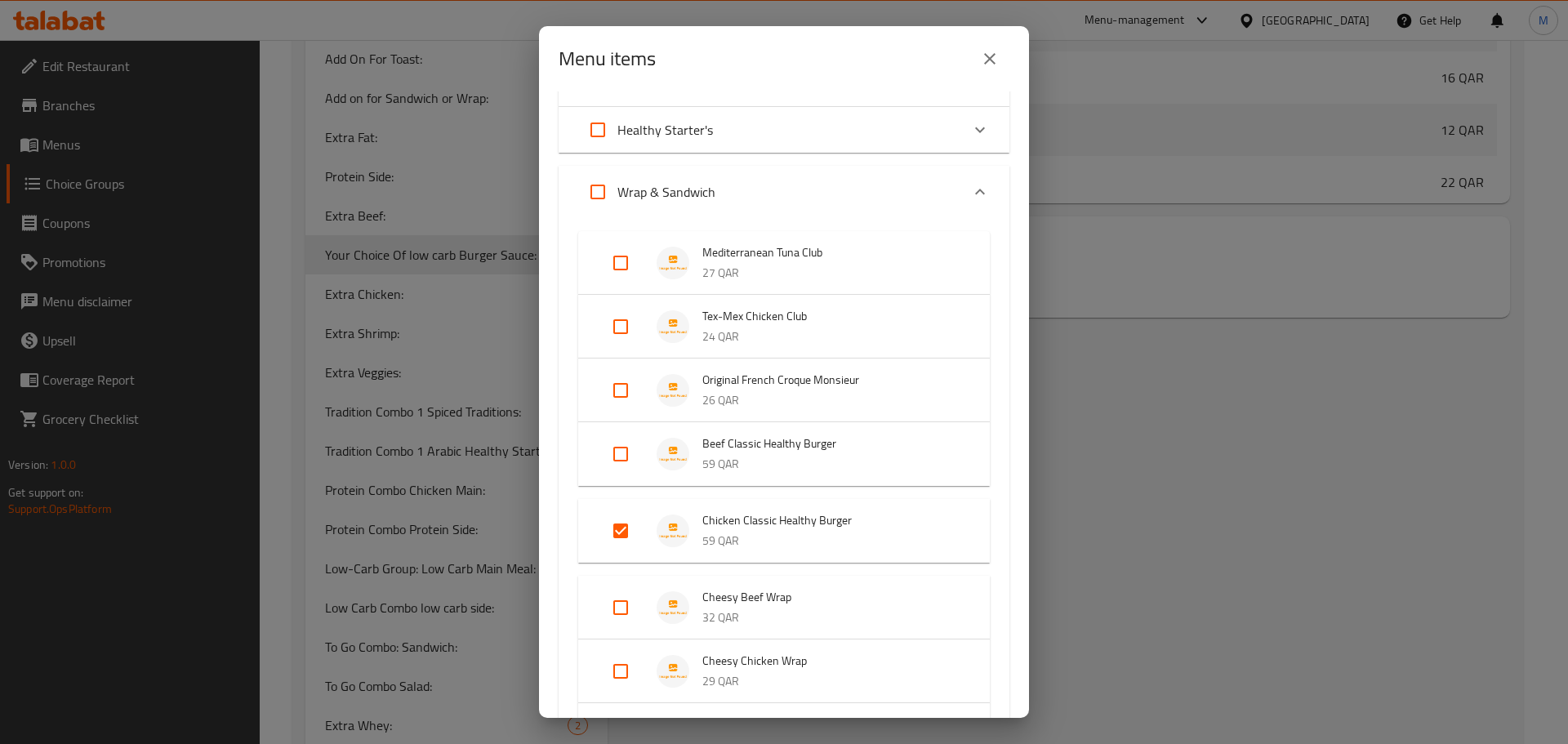
click at [619, 458] on input "Expand" at bounding box center [621, 454] width 39 height 39
checkbox input "true"
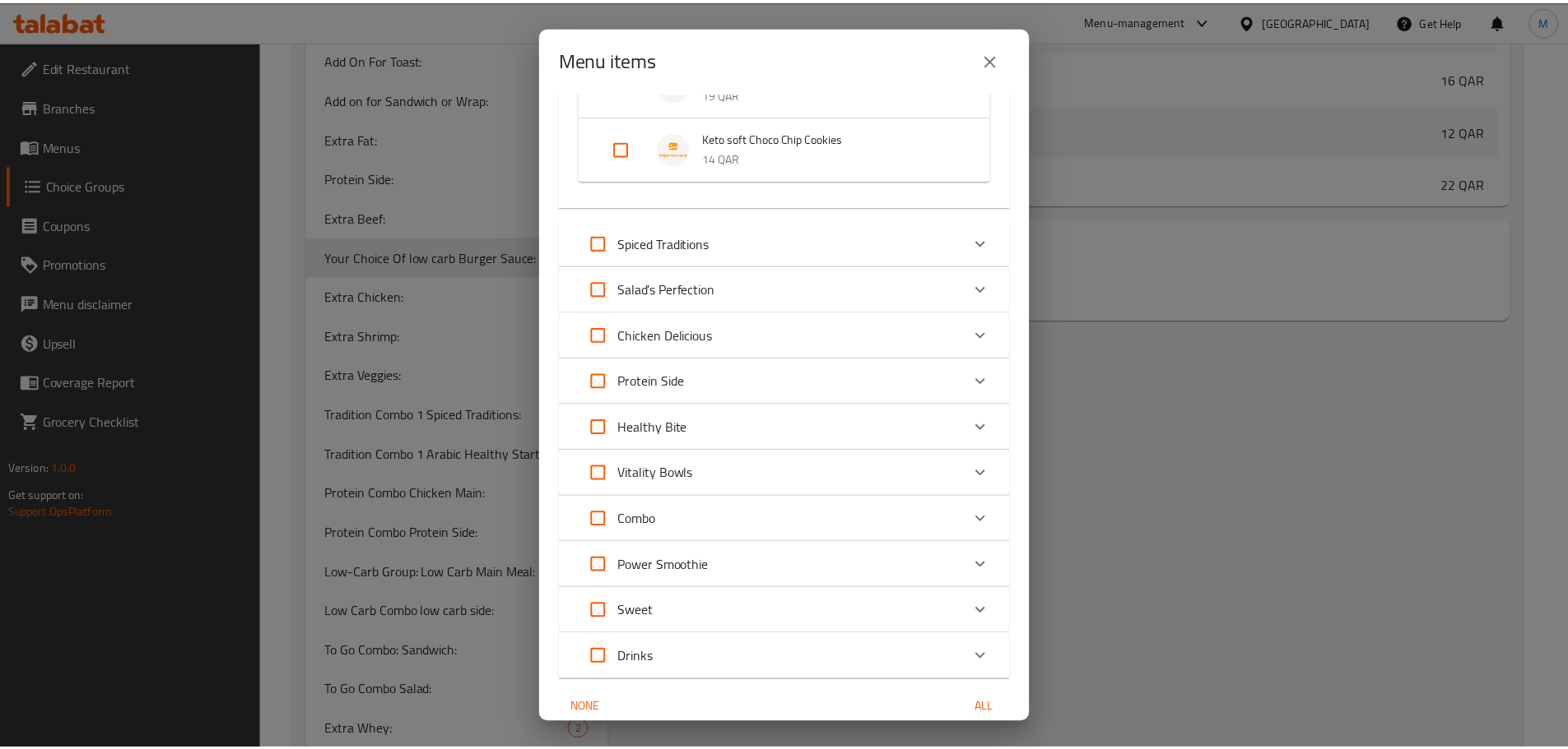
scroll to position [2046, 0]
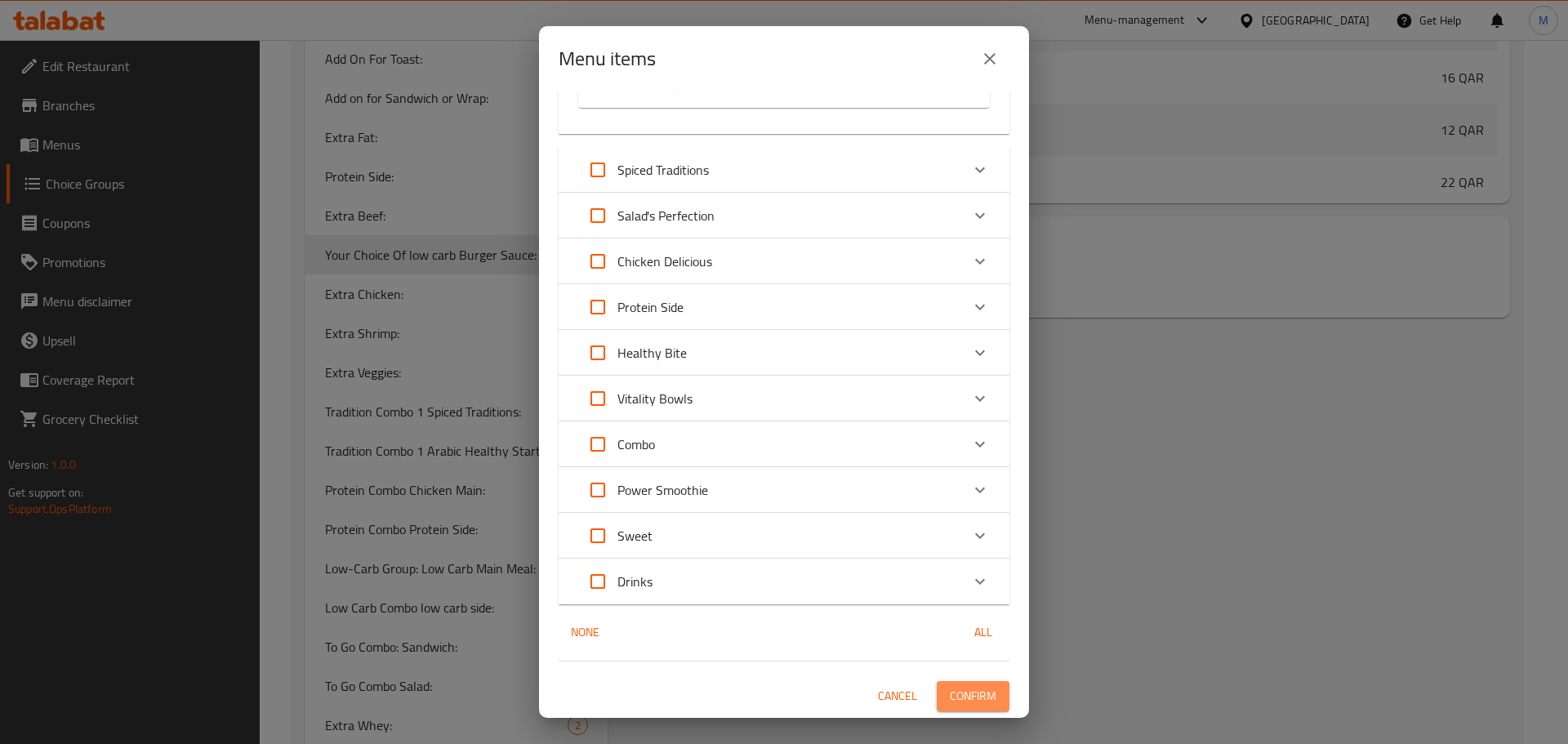
click at [950, 699] on span "Confirm" at bounding box center [973, 696] width 47 height 20
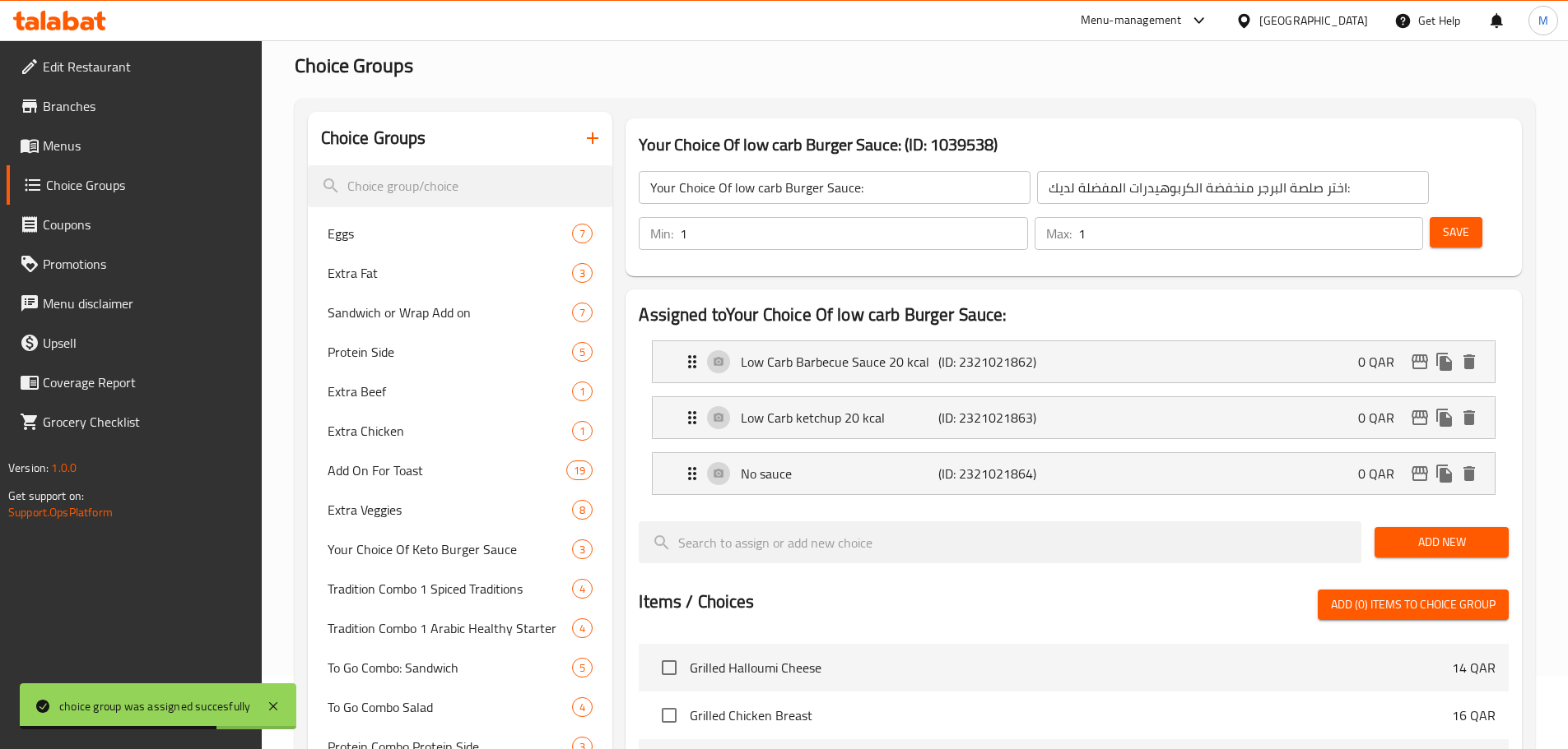
scroll to position [0, 0]
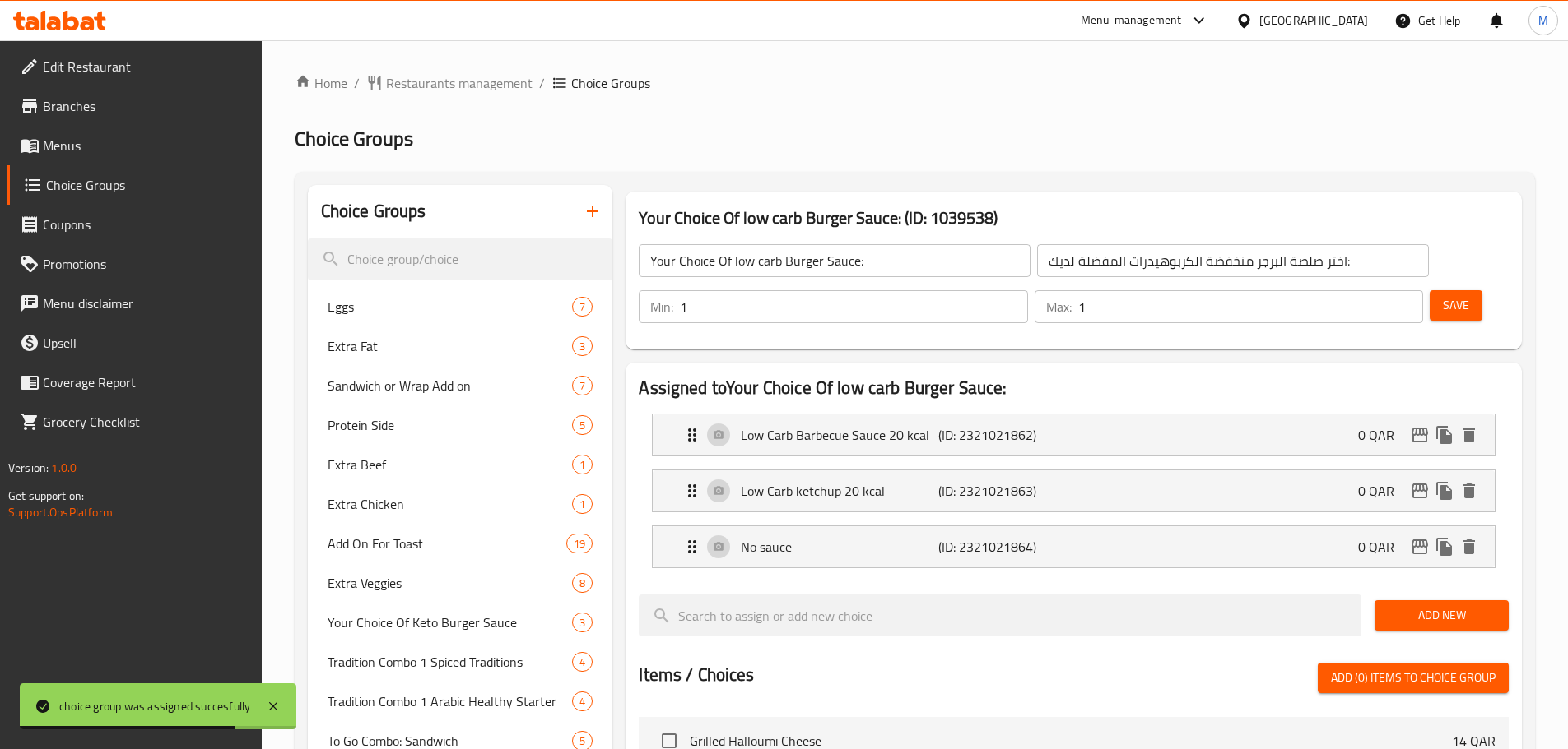
click at [72, 132] on link "Menus" at bounding box center [134, 146] width 255 height 40
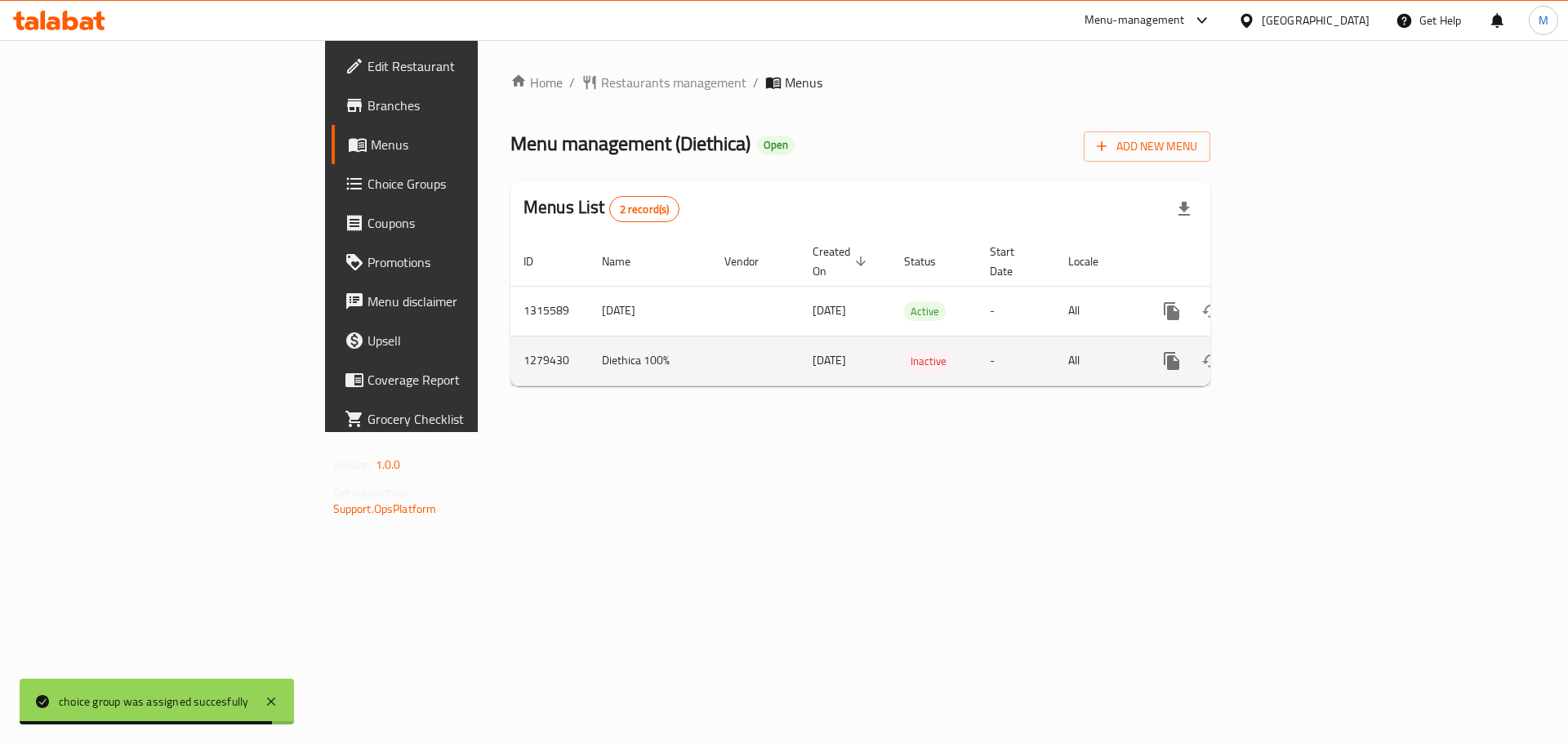
click at [1221, 352] on icon "enhanced table" at bounding box center [1212, 361] width 20 height 20
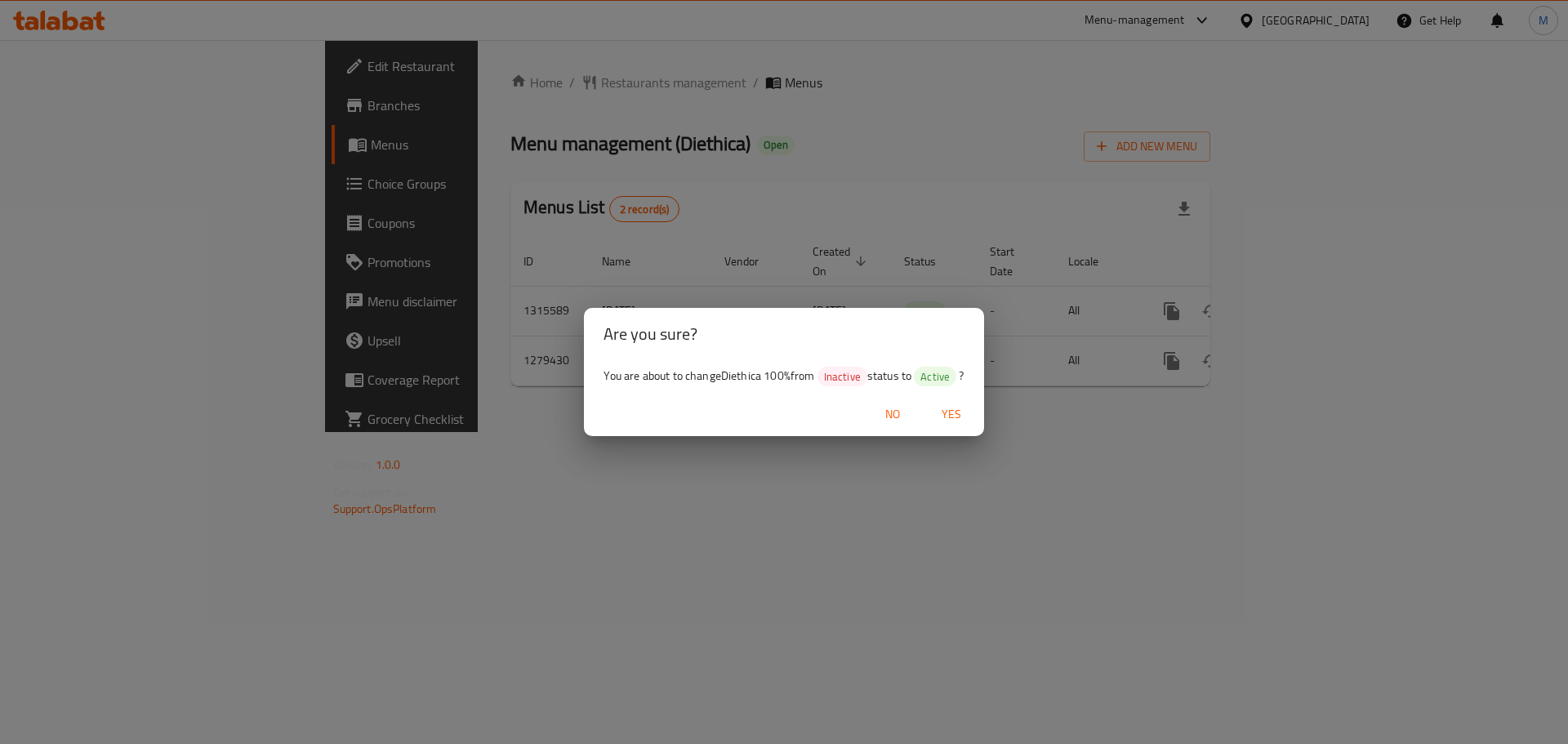
click at [959, 412] on span "Yes" at bounding box center [952, 415] width 39 height 20
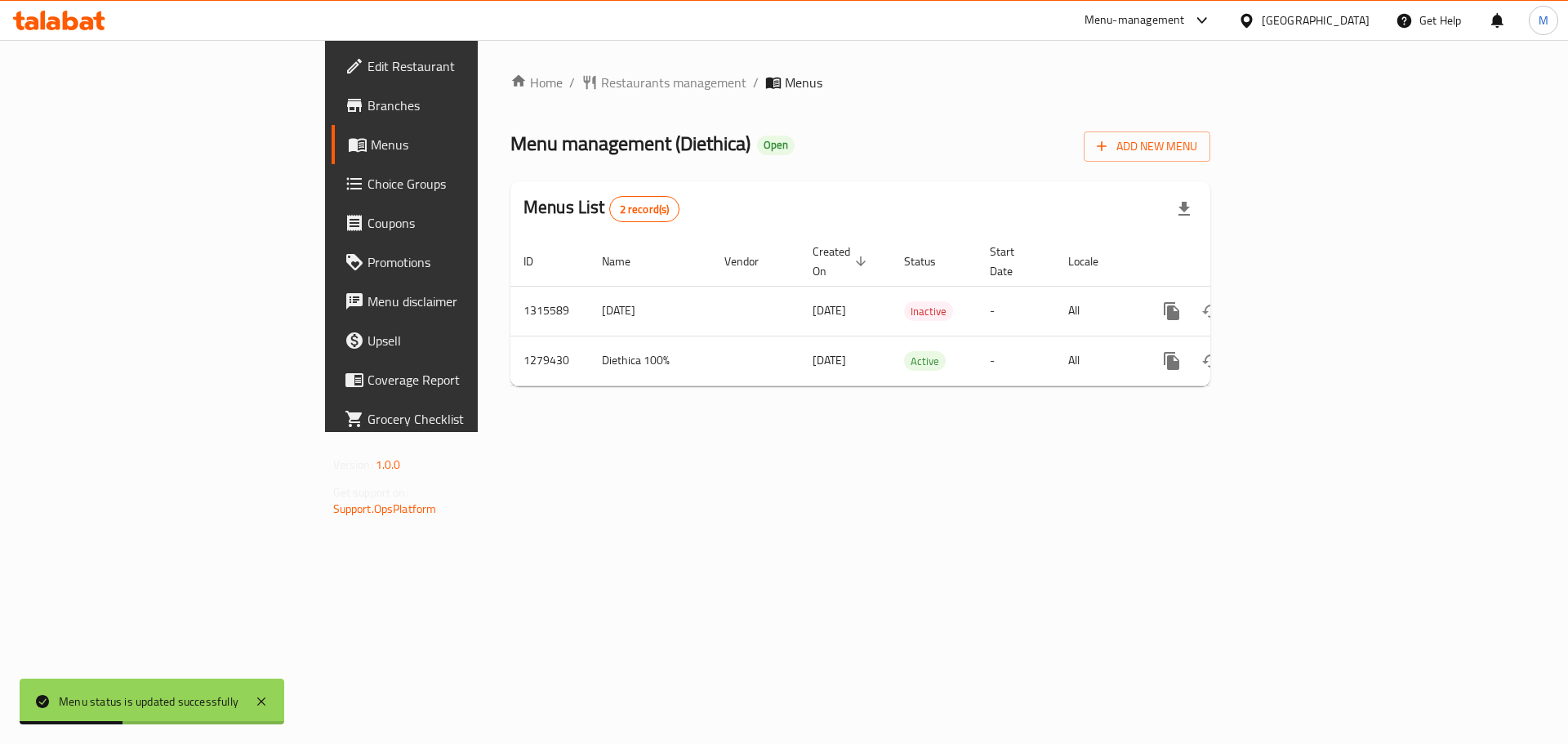
click at [803, 137] on div "Menu management ( Diethica ) Open Add New Menu" at bounding box center [860, 143] width 700 height 37
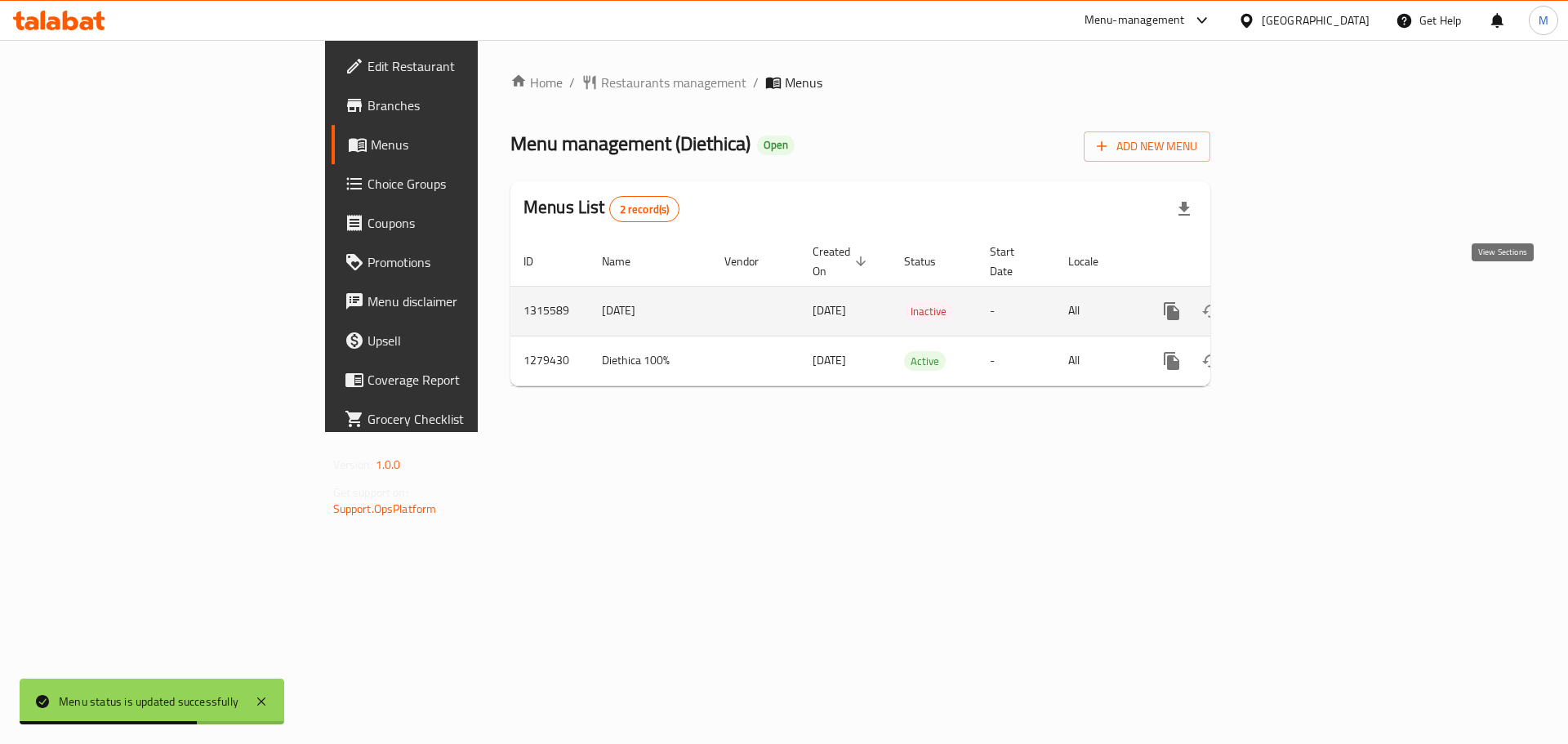
click at [1309, 293] on link "enhanced table" at bounding box center [1290, 311] width 39 height 39
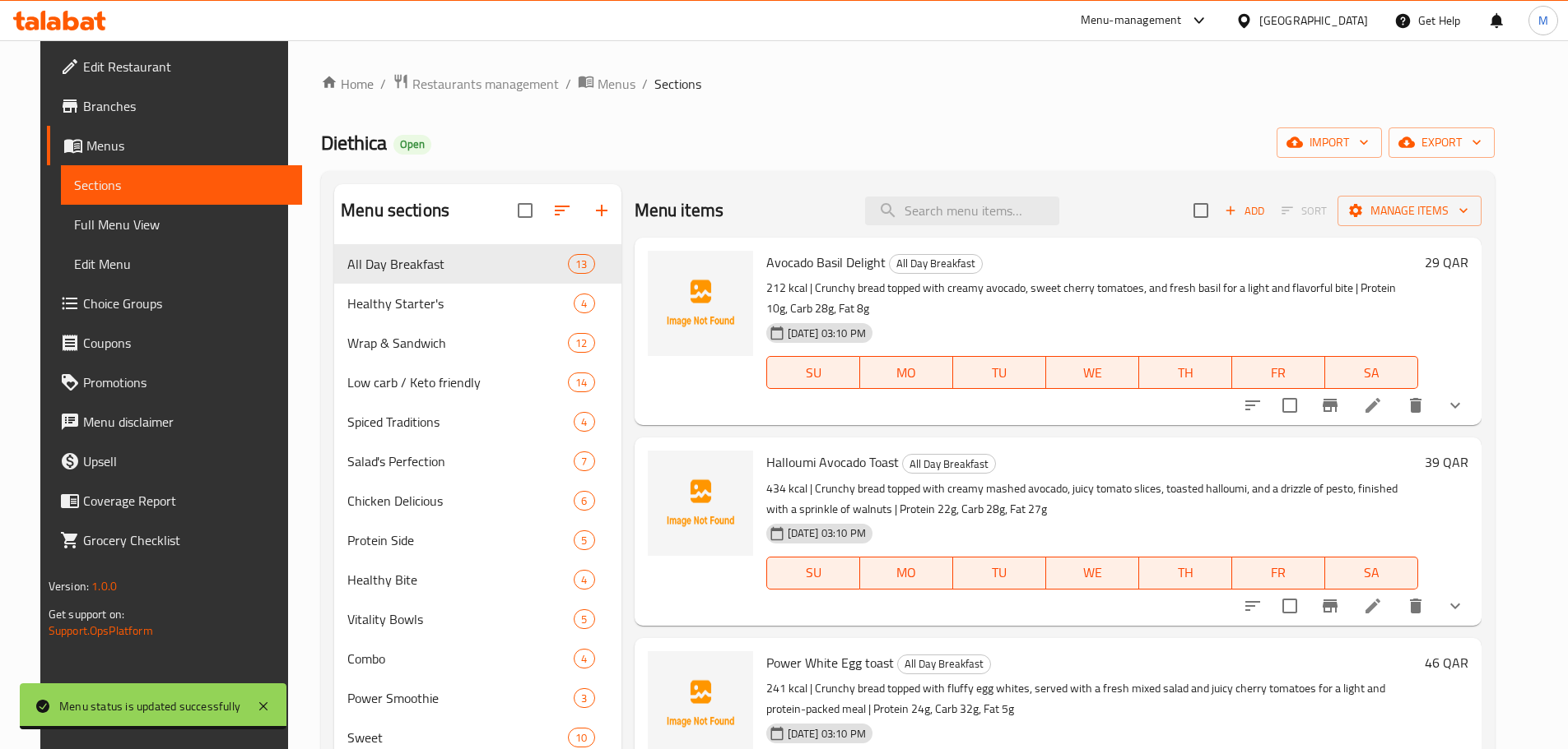
click at [139, 213] on link "Full Menu View" at bounding box center [182, 224] width 241 height 40
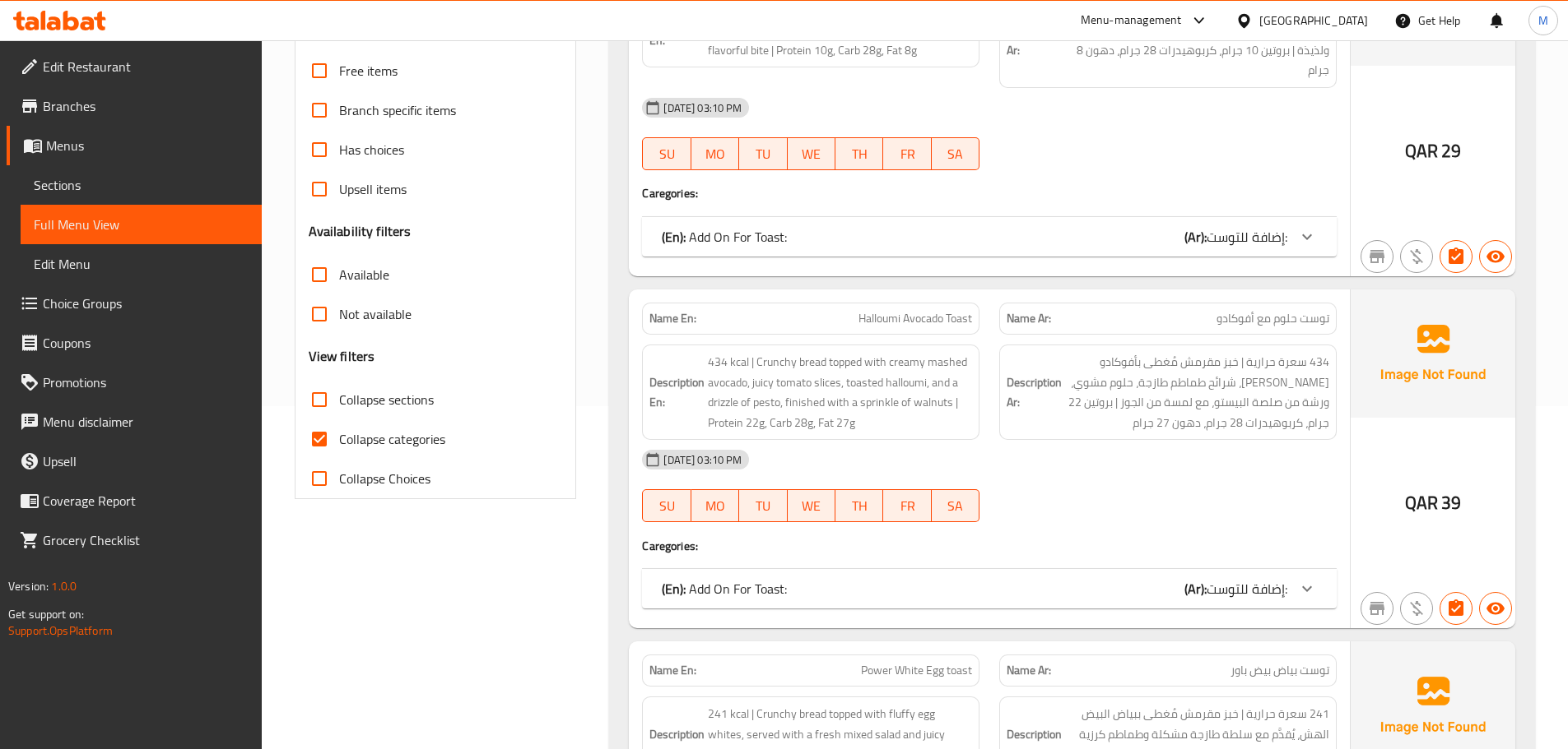
scroll to position [493, 0]
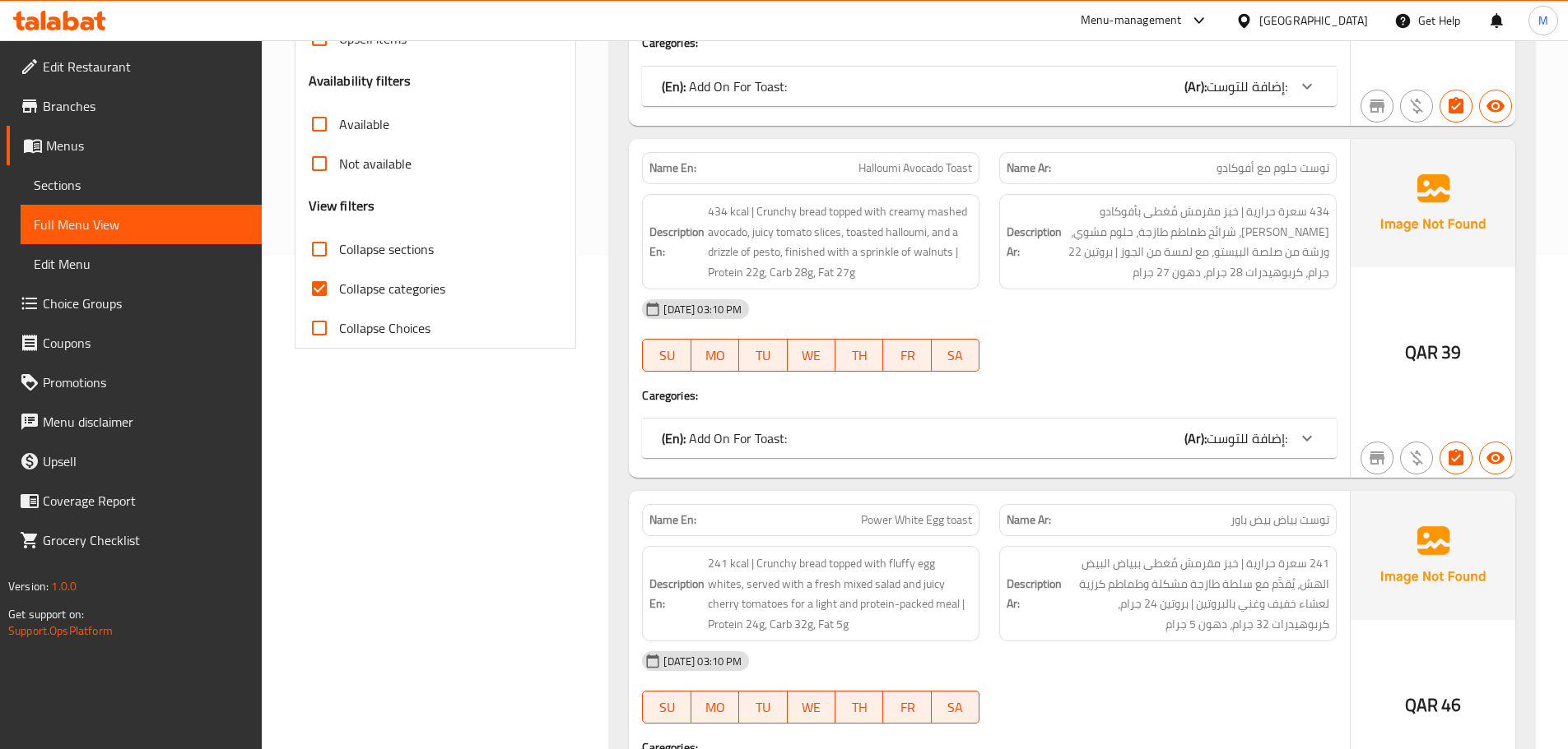
click at [359, 283] on span "Collapse categories" at bounding box center [392, 289] width 106 height 20
click at [339, 283] on input "Collapse categories" at bounding box center [319, 289] width 40 height 40
checkbox input "false"
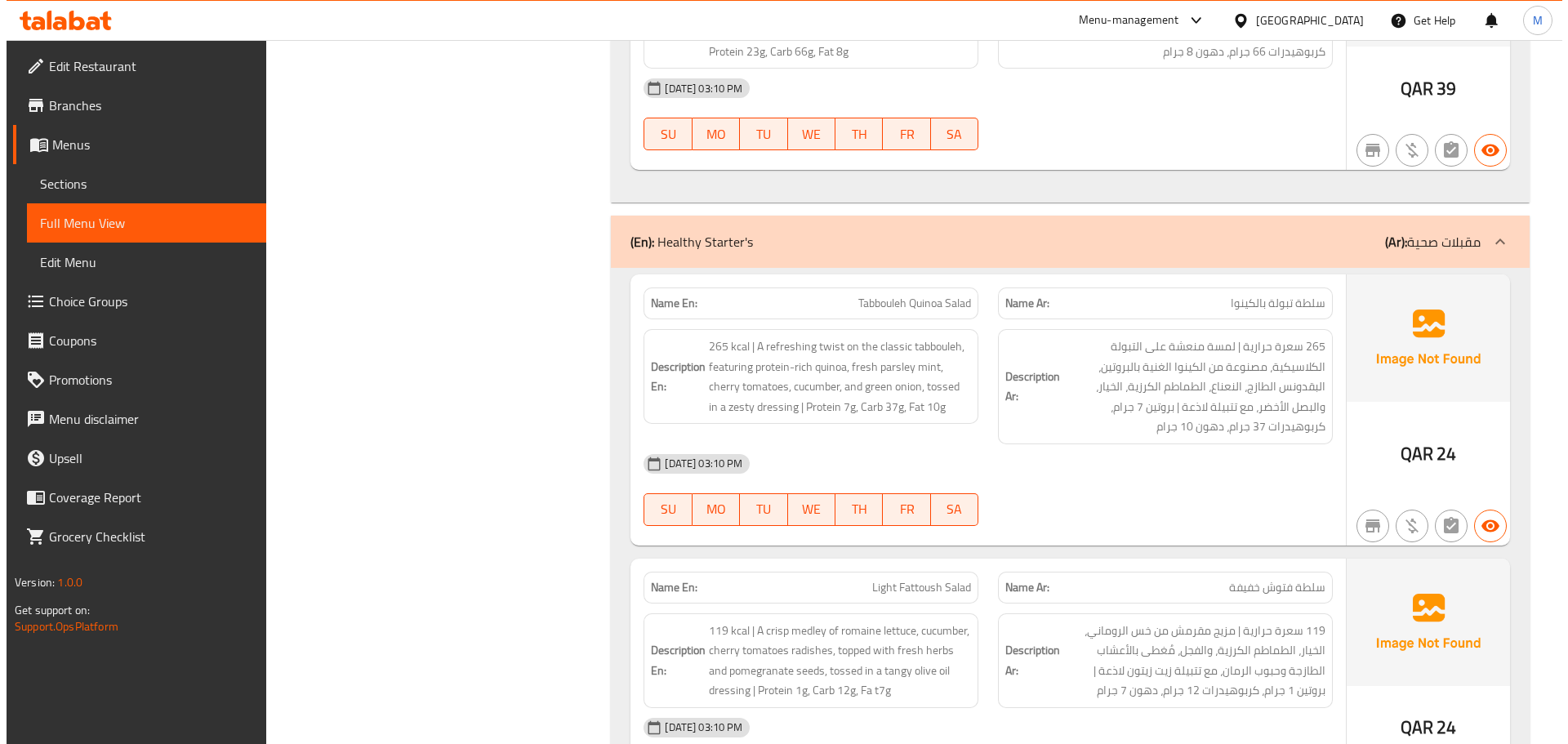
scroll to position [0, 0]
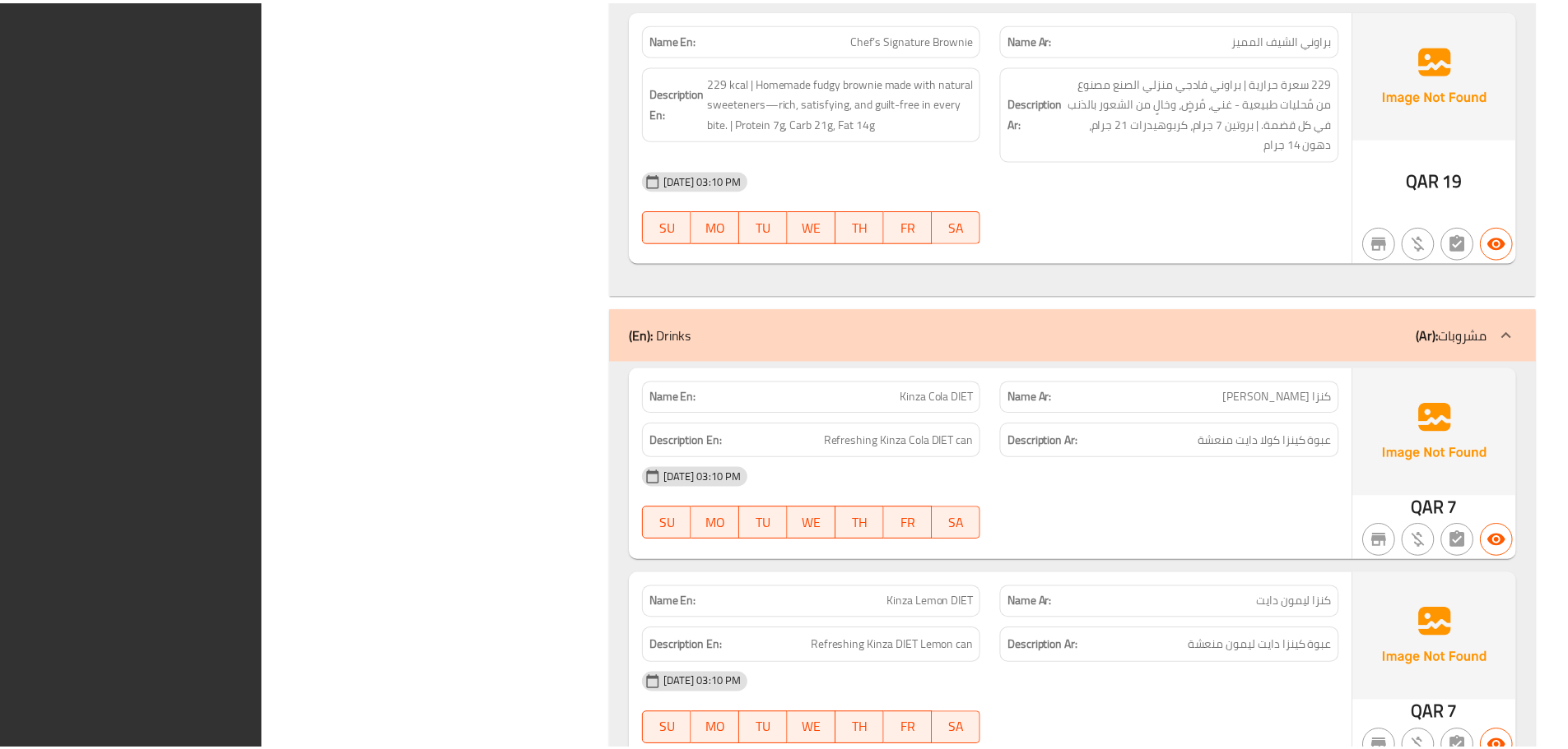
scroll to position [74908, 0]
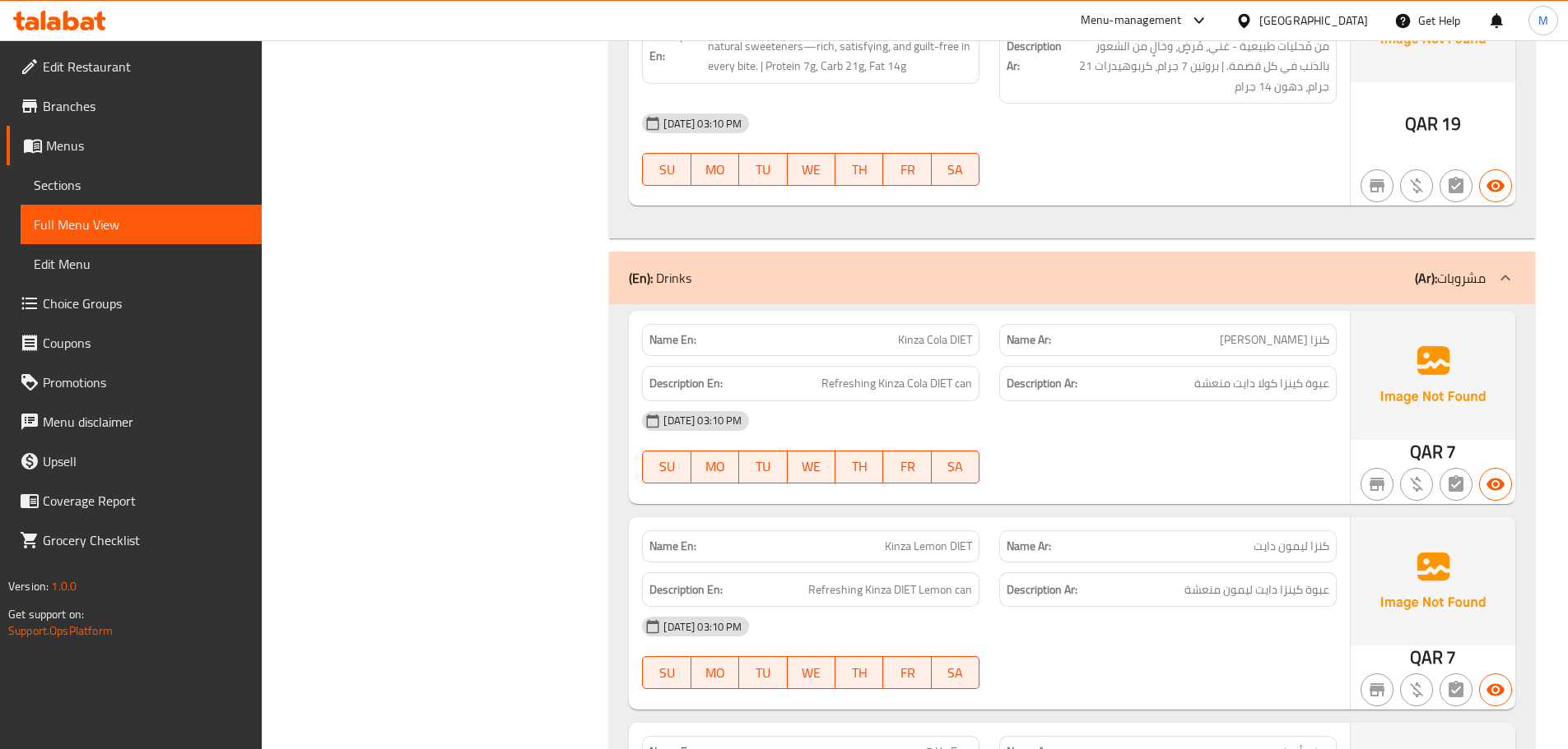
click at [119, 183] on span "Sections" at bounding box center [141, 185] width 215 height 20
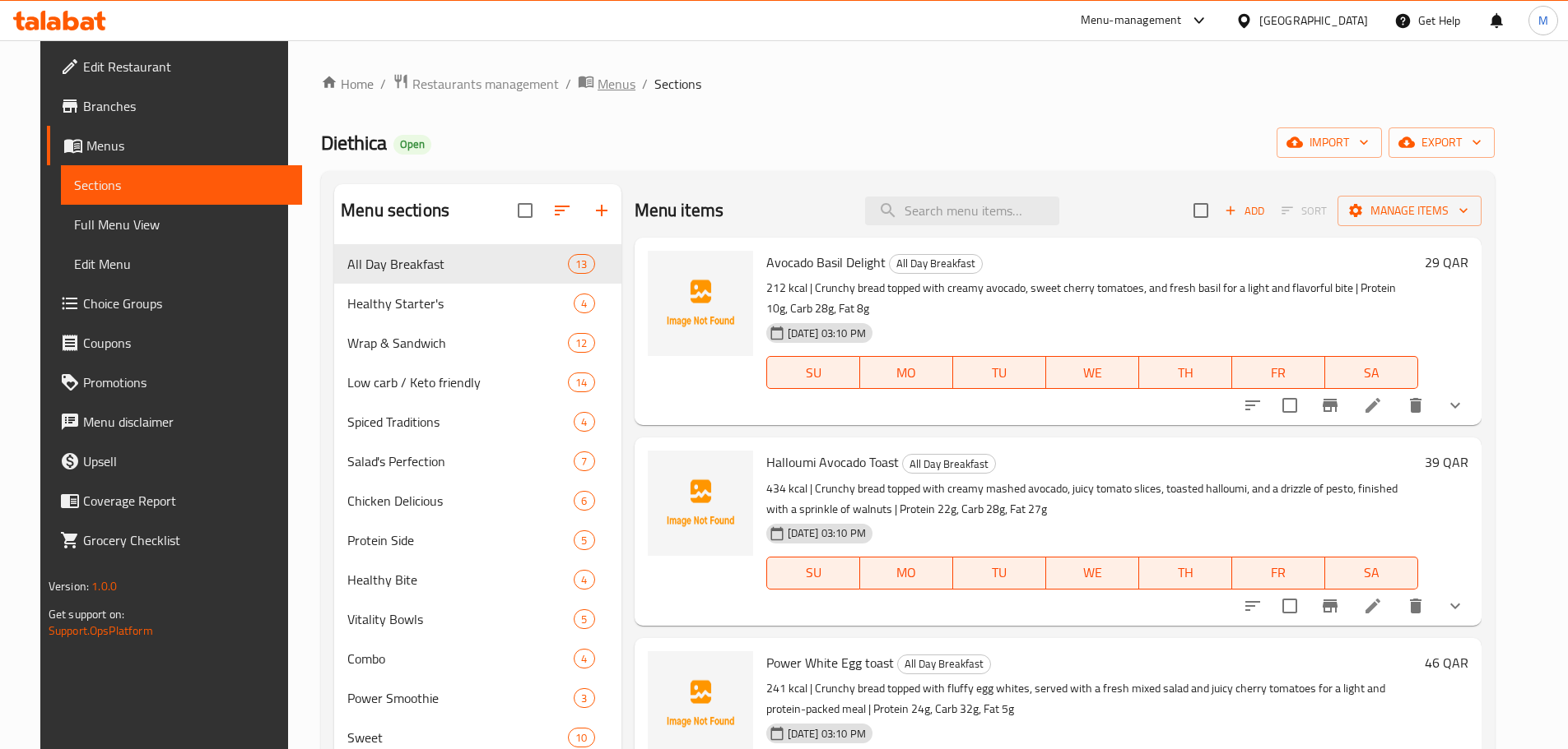
click at [597, 78] on span "Menus" at bounding box center [616, 84] width 38 height 20
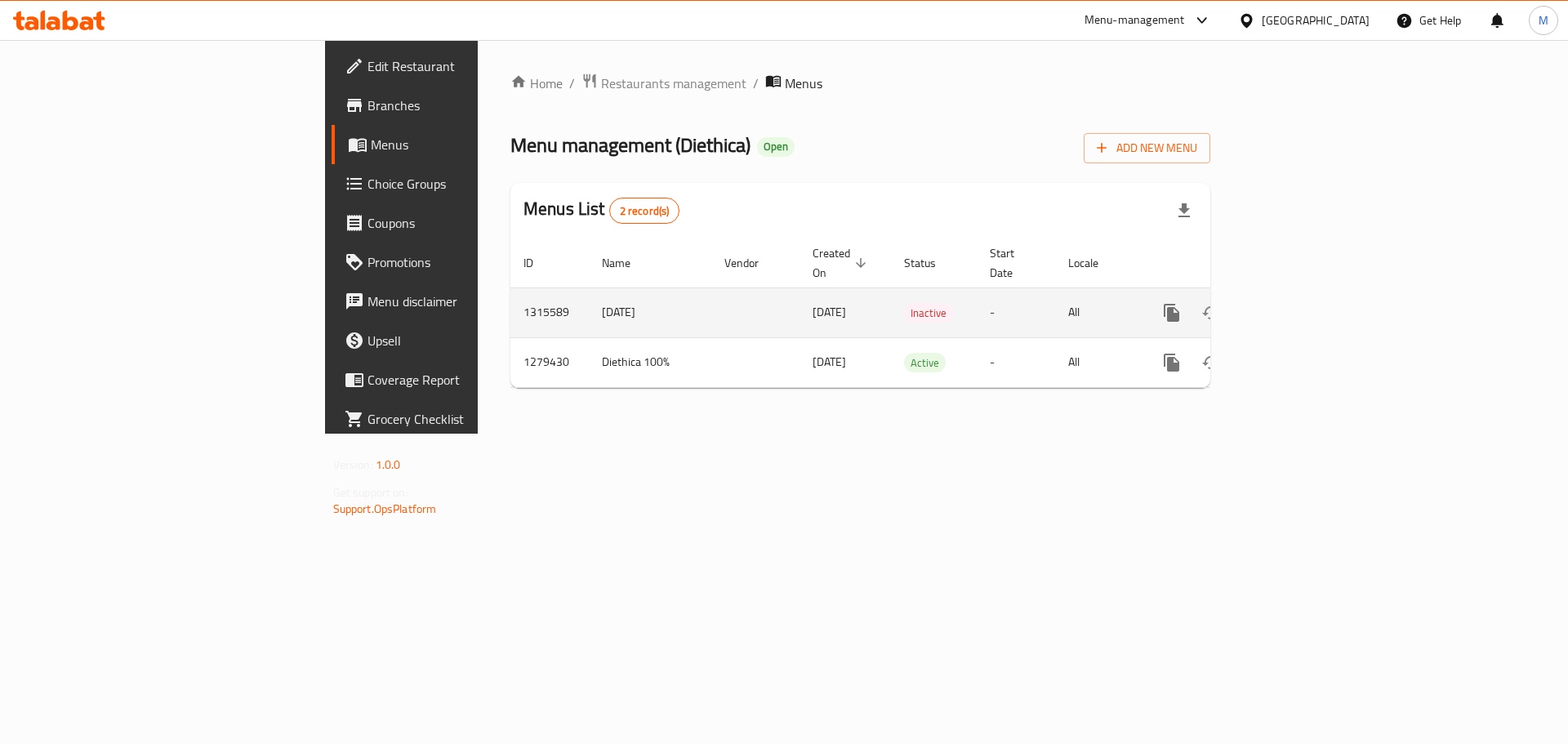
click at [510, 295] on td "1315589" at bounding box center [550, 312] width 79 height 50
copy td "1315589"
